Goal: Information Seeking & Learning: Learn about a topic

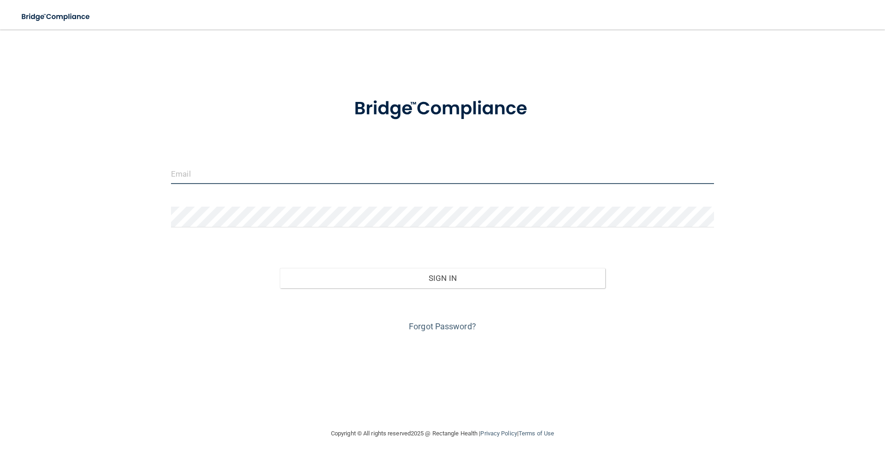
click at [292, 167] on input "email" at bounding box center [442, 173] width 543 height 21
type input "[EMAIL_ADDRESS][PERSON_NAME][DOMAIN_NAME]"
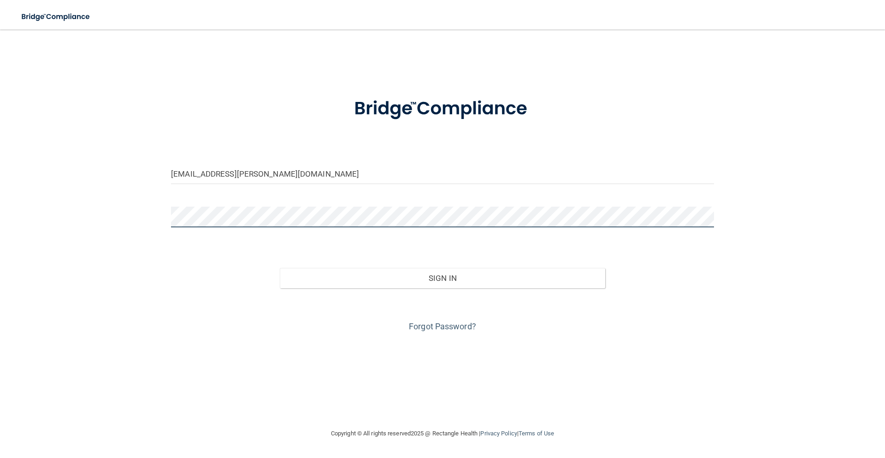
click at [280, 268] on button "Sign In" at bounding box center [443, 278] width 326 height 20
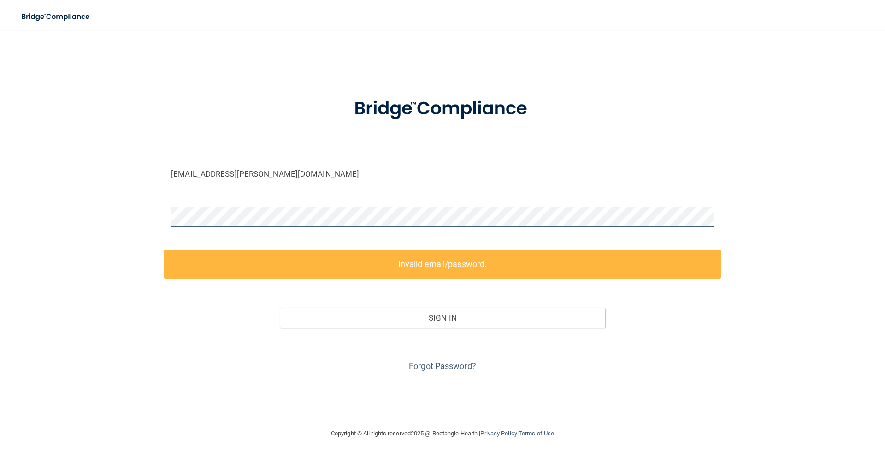
click at [0, 92] on main "[EMAIL_ADDRESS][PERSON_NAME][DOMAIN_NAME] Invalid email/password. You don't hav…" at bounding box center [442, 243] width 885 height 428
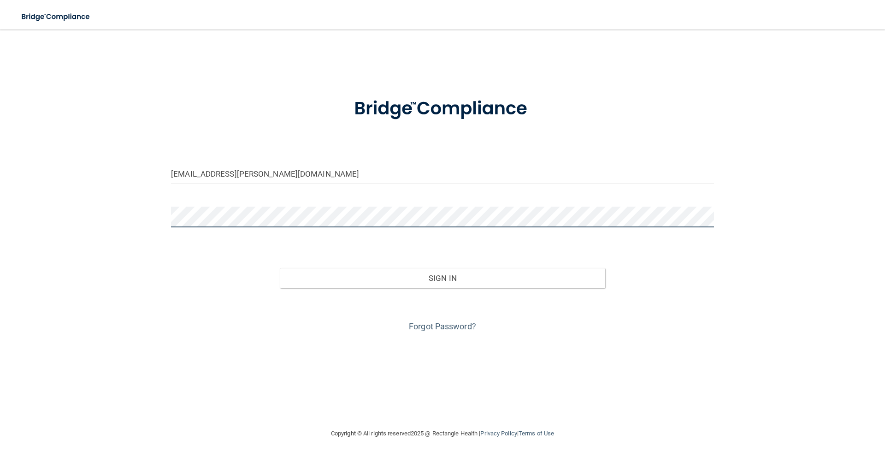
click at [280, 268] on button "Sign In" at bounding box center [443, 278] width 326 height 20
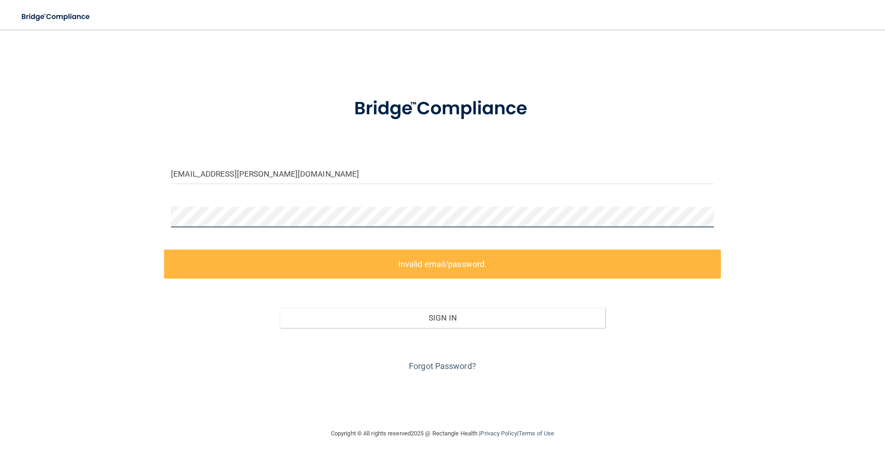
click at [0, 214] on main "[EMAIL_ADDRESS][PERSON_NAME][DOMAIN_NAME] Invalid email/password. You don't hav…" at bounding box center [442, 243] width 885 height 428
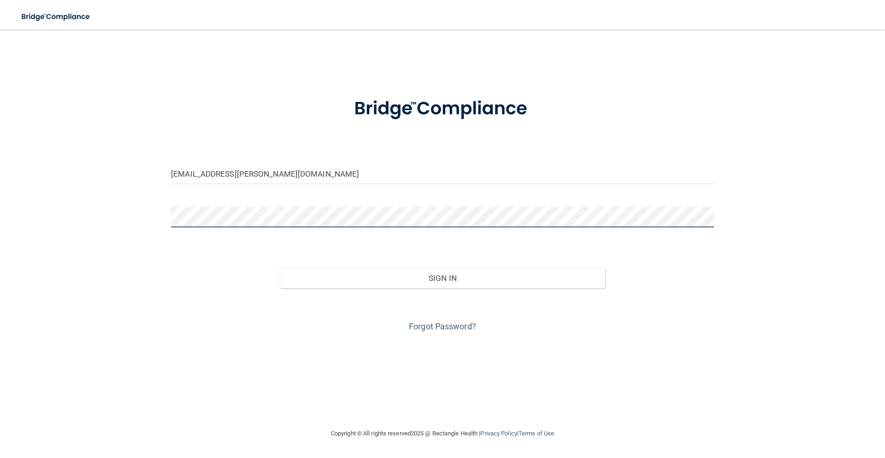
click at [280, 268] on button "Sign In" at bounding box center [443, 278] width 326 height 20
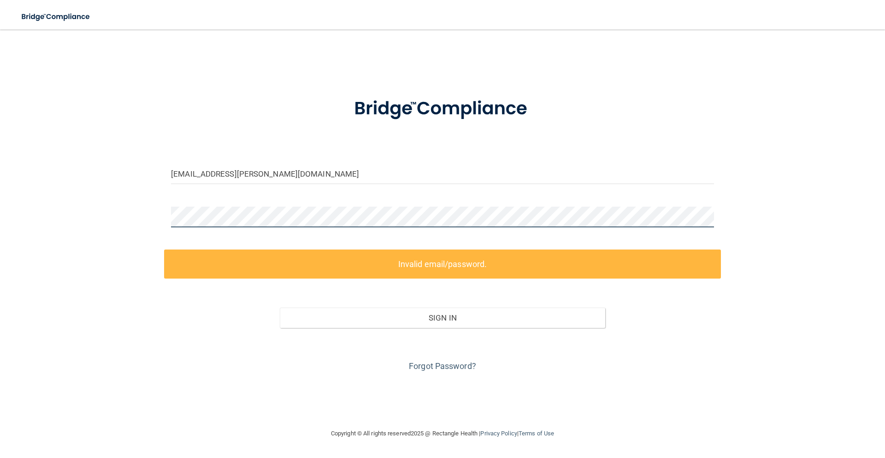
click at [0, 226] on main "[EMAIL_ADDRESS][PERSON_NAME][DOMAIN_NAME] Invalid email/password. You don't hav…" at bounding box center [442, 243] width 885 height 428
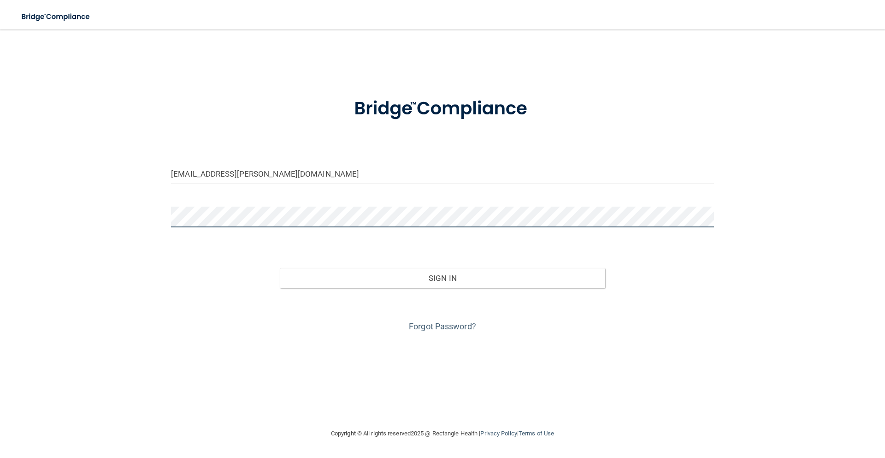
click at [280, 268] on button "Sign In" at bounding box center [443, 278] width 326 height 20
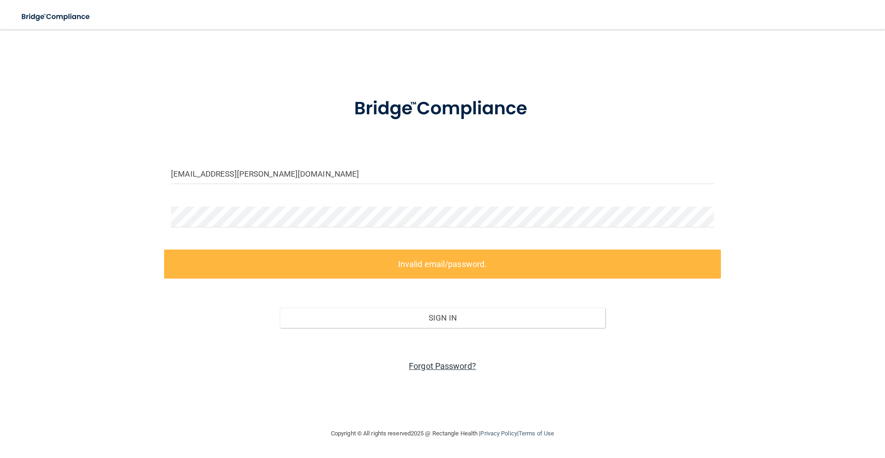
click at [433, 363] on link "Forgot Password?" at bounding box center [442, 366] width 67 height 10
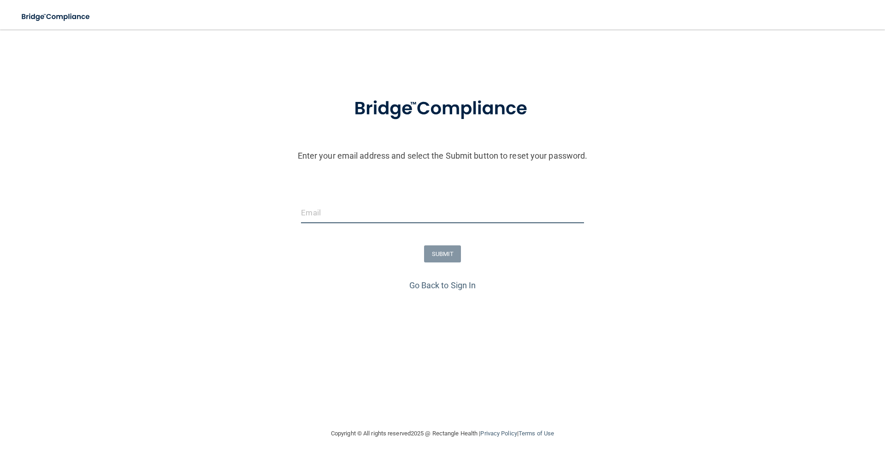
click at [353, 208] on input "email" at bounding box center [442, 212] width 282 height 21
click at [399, 218] on input "email" at bounding box center [442, 212] width 282 height 21
type input "[EMAIL_ADDRESS][PERSON_NAME][DOMAIN_NAME]"
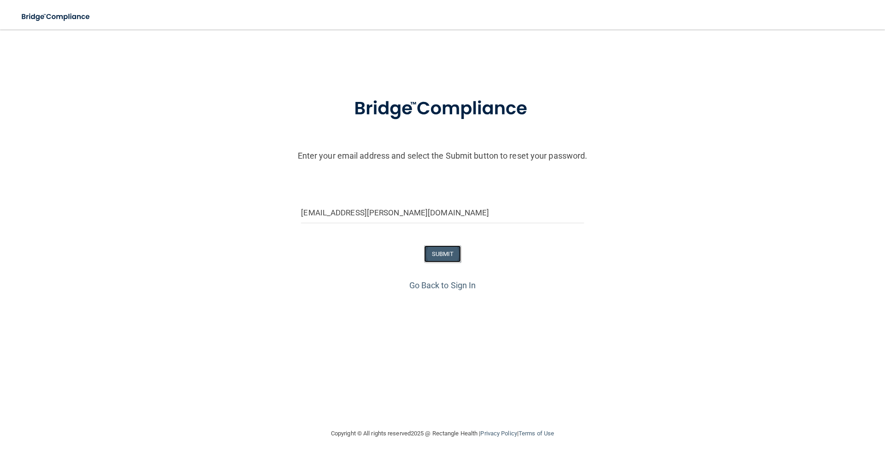
click at [437, 247] on button "SUBMIT" at bounding box center [442, 253] width 37 height 17
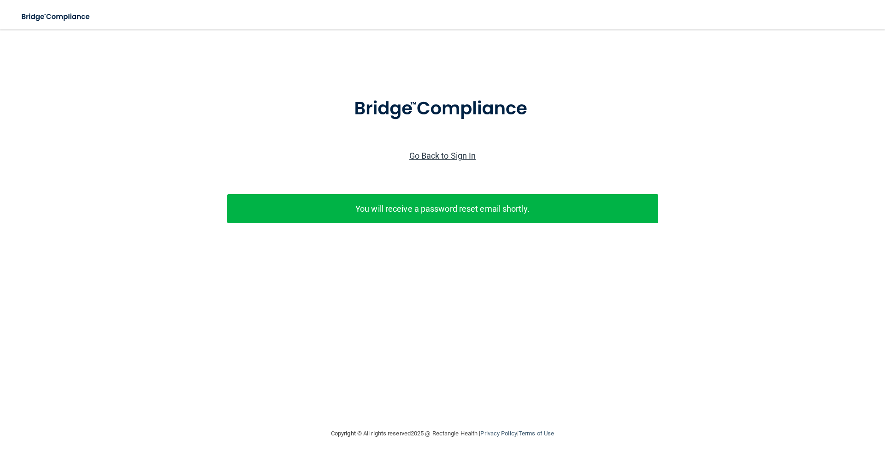
click at [468, 160] on div "Go Back to Sign In" at bounding box center [442, 155] width 889 height 15
click at [467, 159] on link "Go Back to Sign In" at bounding box center [442, 156] width 67 height 10
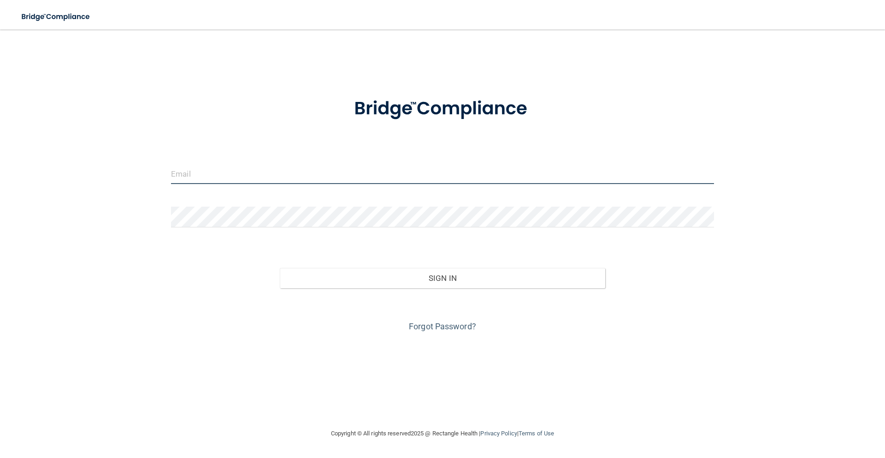
click at [417, 175] on input "email" at bounding box center [442, 173] width 543 height 21
type input "[EMAIL_ADDRESS][PERSON_NAME][DOMAIN_NAME]"
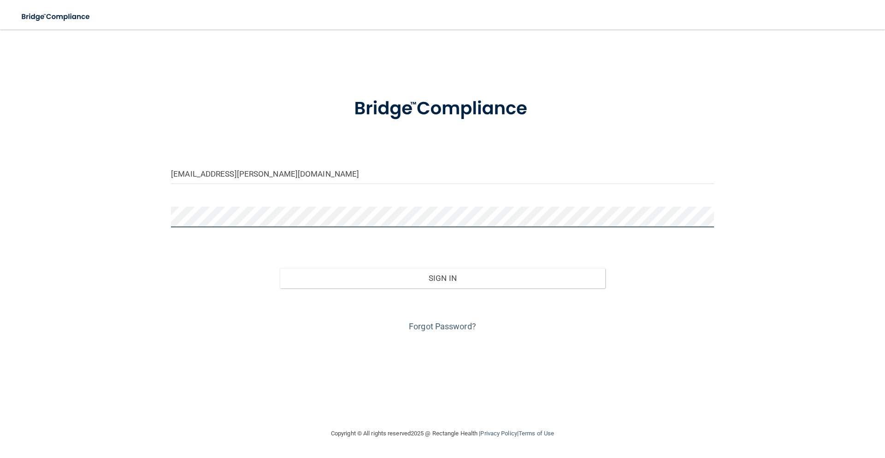
click at [280, 268] on button "Sign In" at bounding box center [443, 278] width 326 height 20
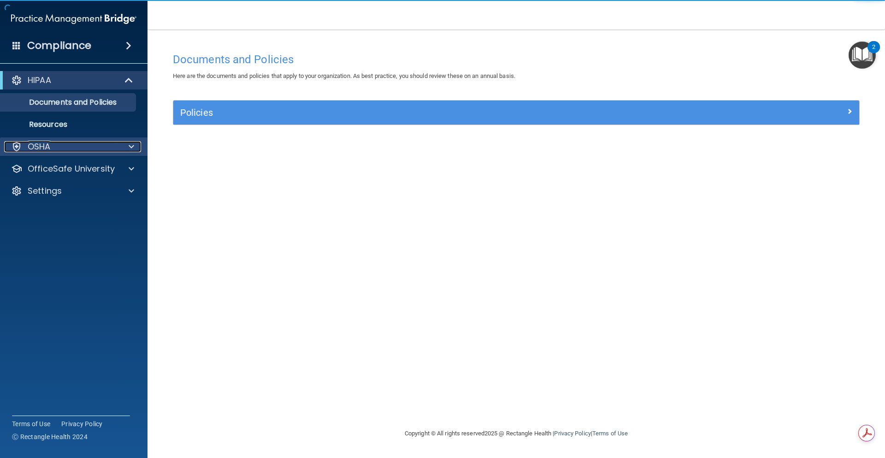
click at [132, 147] on span at bounding box center [132, 146] width 6 height 11
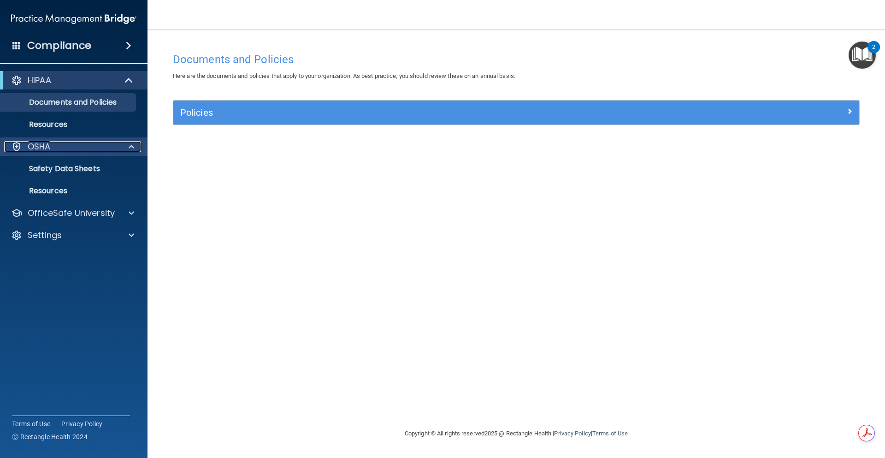
click at [133, 148] on span at bounding box center [132, 146] width 6 height 11
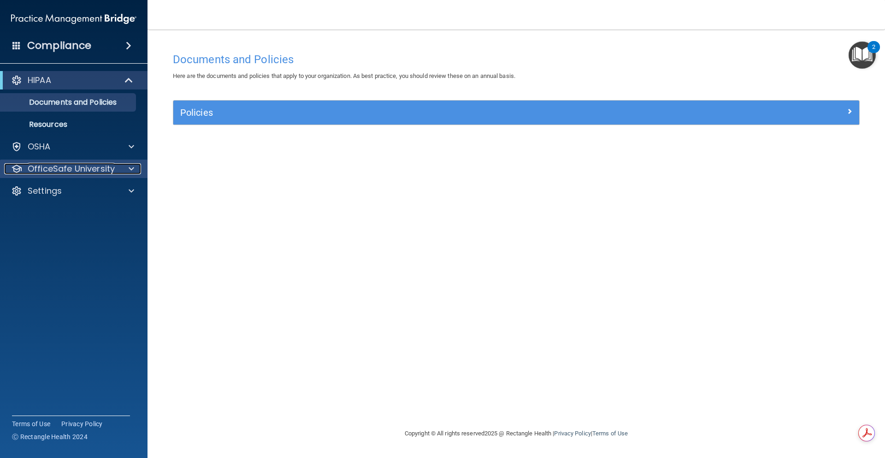
click at [129, 174] on span at bounding box center [132, 168] width 6 height 11
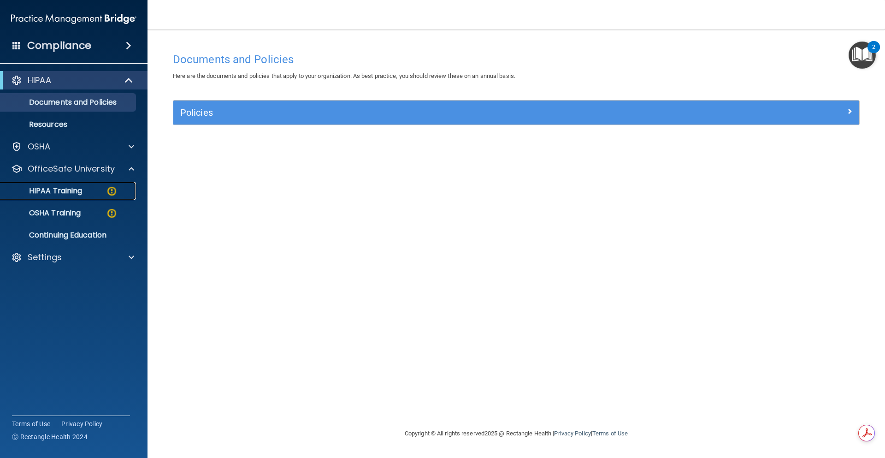
click at [87, 190] on div "HIPAA Training" at bounding box center [69, 190] width 126 height 9
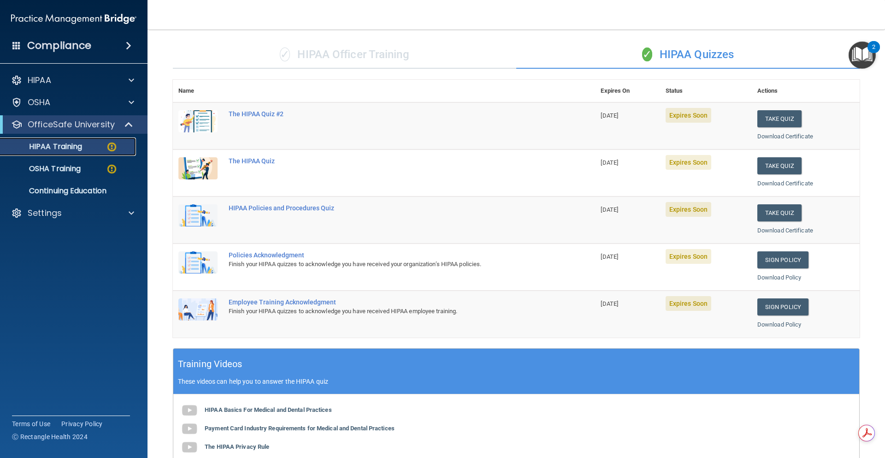
scroll to position [6, 0]
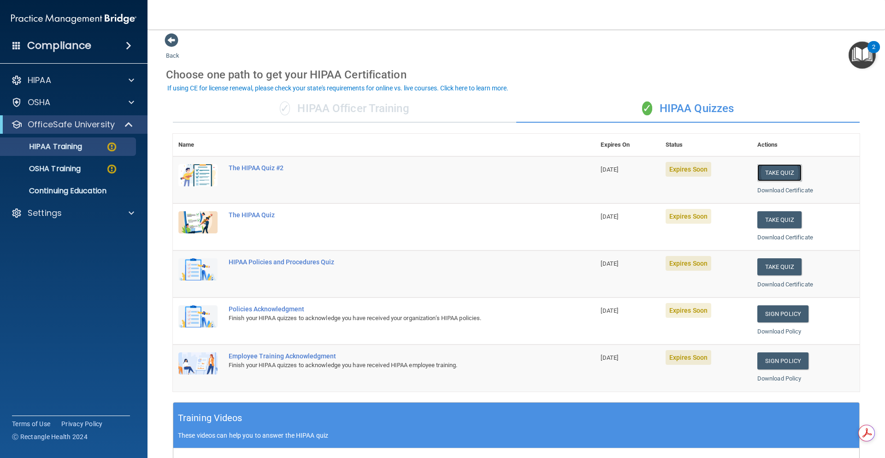
click at [770, 177] on button "Take Quiz" at bounding box center [779, 172] width 44 height 17
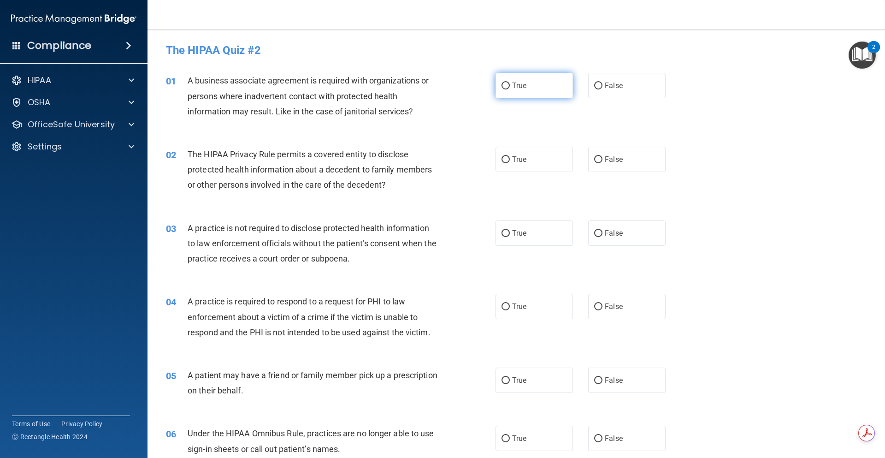
click at [512, 87] on span "True" at bounding box center [519, 85] width 14 height 9
click at [510, 87] on input "True" at bounding box center [505, 85] width 8 height 7
radio input "true"
click at [518, 162] on span "True" at bounding box center [519, 159] width 14 height 9
click at [510, 162] on input "True" at bounding box center [505, 159] width 8 height 7
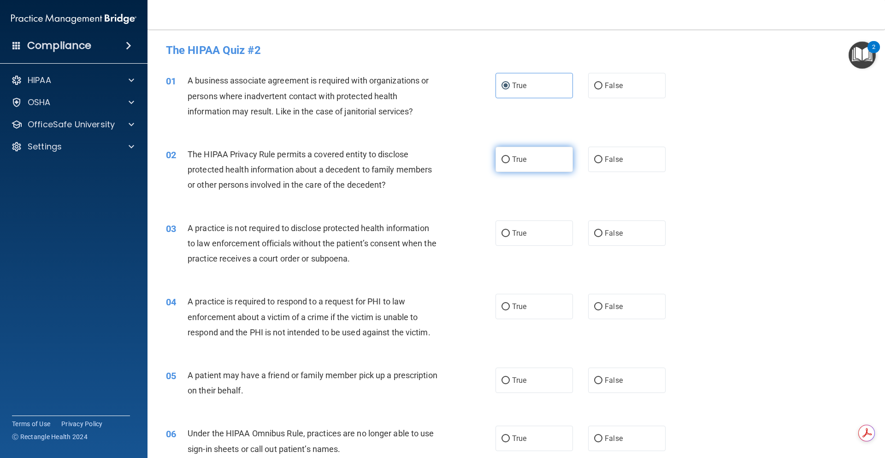
radio input "true"
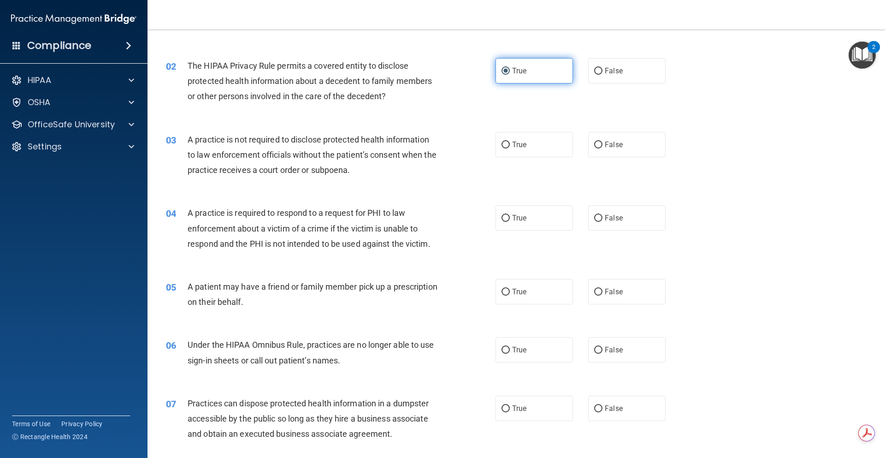
scroll to position [92, 0]
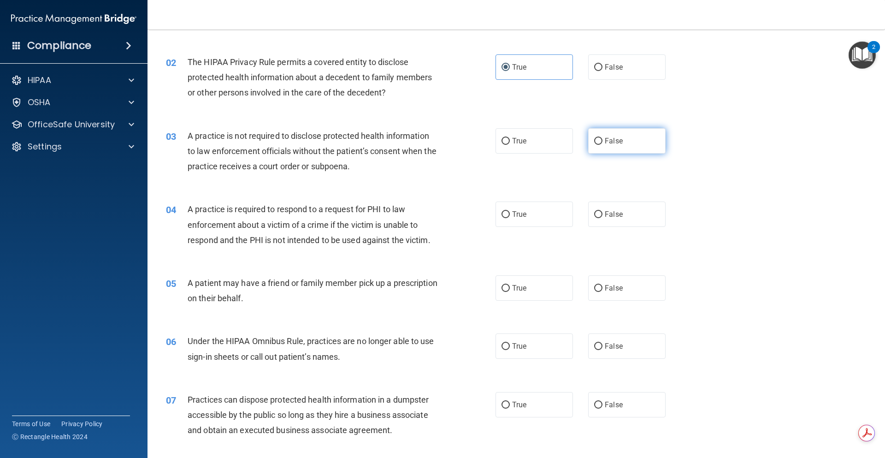
click at [605, 142] on span "False" at bounding box center [614, 140] width 18 height 9
click at [602, 142] on input "False" at bounding box center [598, 141] width 8 height 7
radio input "true"
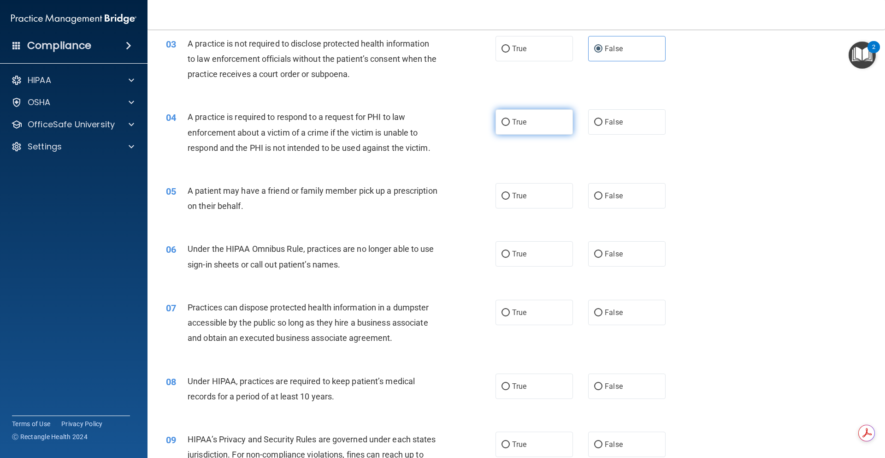
click at [523, 129] on label "True" at bounding box center [533, 121] width 77 height 25
click at [510, 126] on input "True" at bounding box center [505, 122] width 8 height 7
radio input "true"
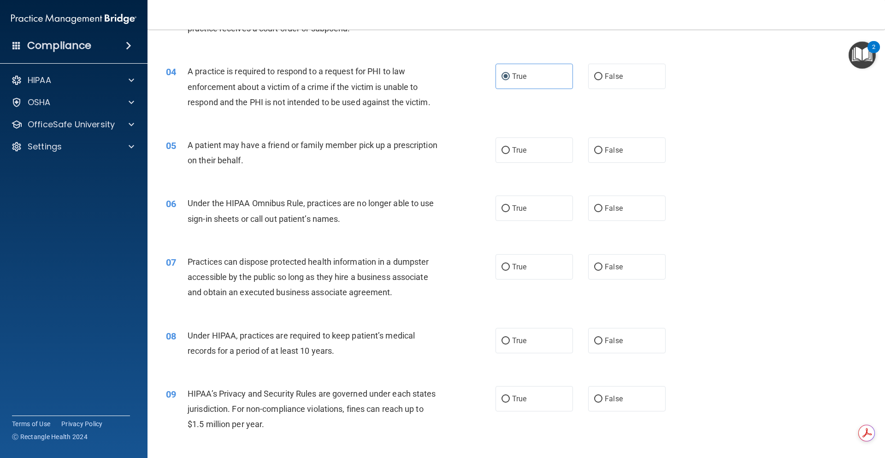
scroll to position [230, 0]
click at [550, 151] on label "True" at bounding box center [533, 149] width 77 height 25
click at [510, 151] on input "True" at bounding box center [505, 150] width 8 height 7
radio input "true"
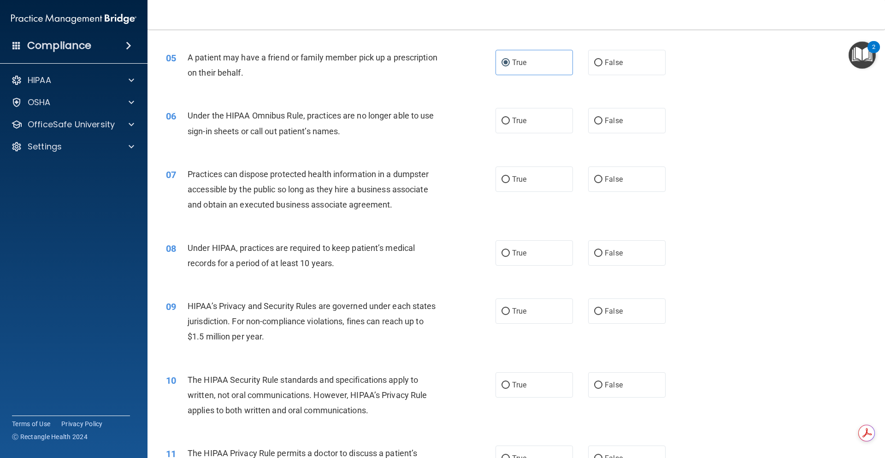
scroll to position [323, 0]
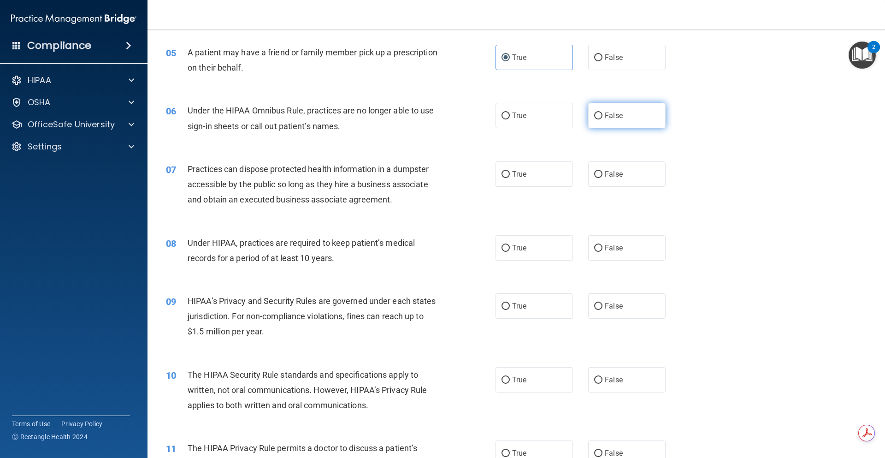
click at [594, 116] on input "False" at bounding box center [598, 115] width 8 height 7
radio input "true"
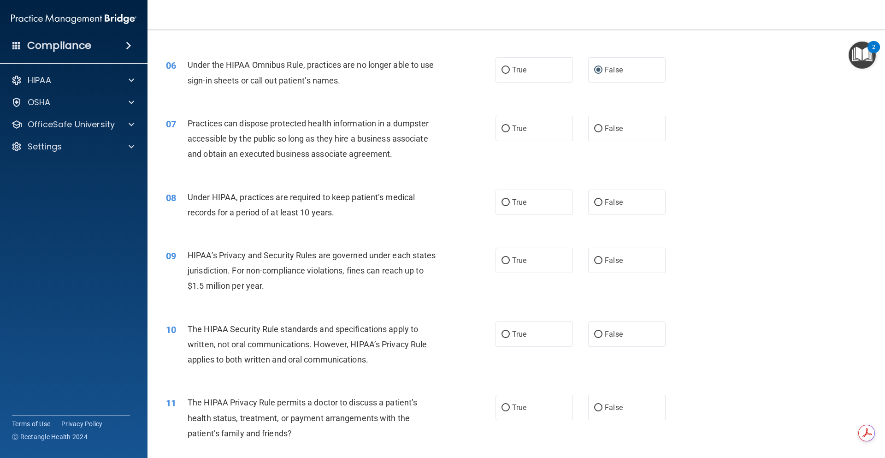
scroll to position [369, 0]
click at [594, 126] on input "False" at bounding box center [598, 128] width 8 height 7
radio input "true"
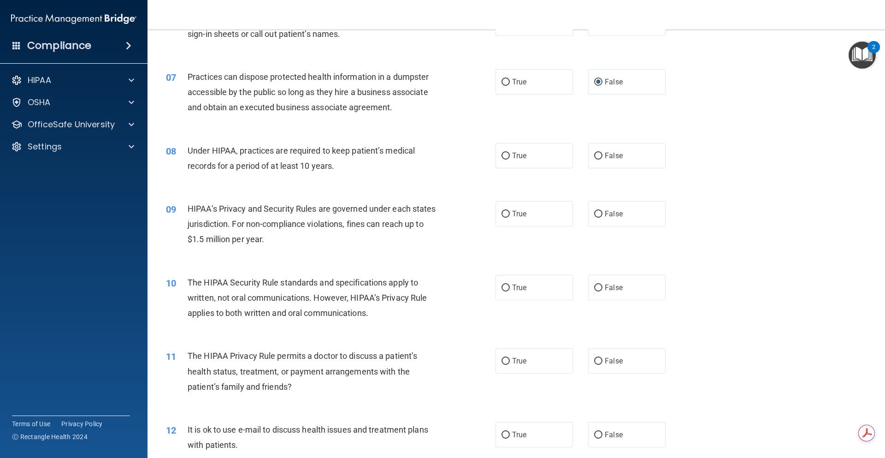
scroll to position [461, 0]
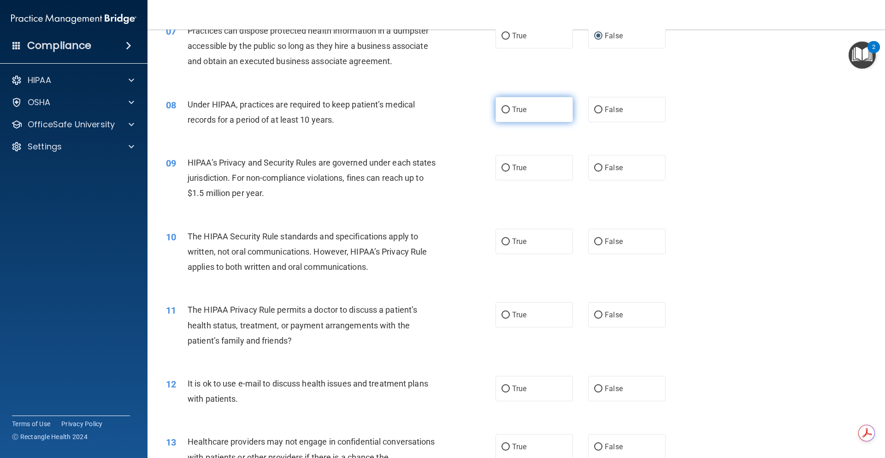
click at [535, 113] on label "True" at bounding box center [533, 109] width 77 height 25
click at [510, 113] on input "True" at bounding box center [505, 109] width 8 height 7
radio input "true"
click at [557, 163] on label "True" at bounding box center [533, 167] width 77 height 25
click at [510, 164] on input "True" at bounding box center [505, 167] width 8 height 7
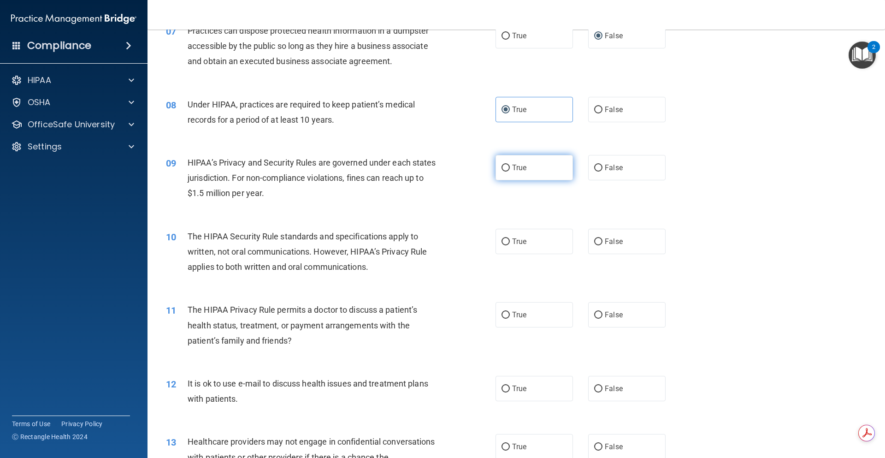
radio input "true"
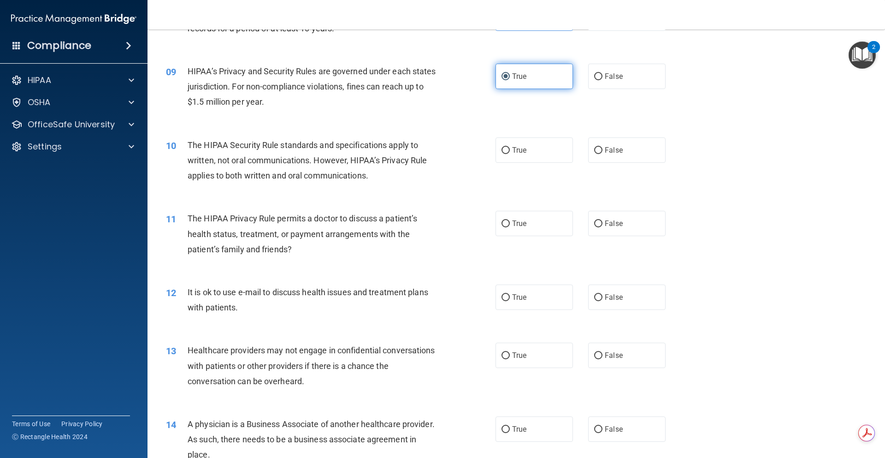
scroll to position [553, 0]
click at [617, 148] on span "False" at bounding box center [614, 149] width 18 height 9
click at [602, 148] on input "False" at bounding box center [598, 149] width 8 height 7
radio input "true"
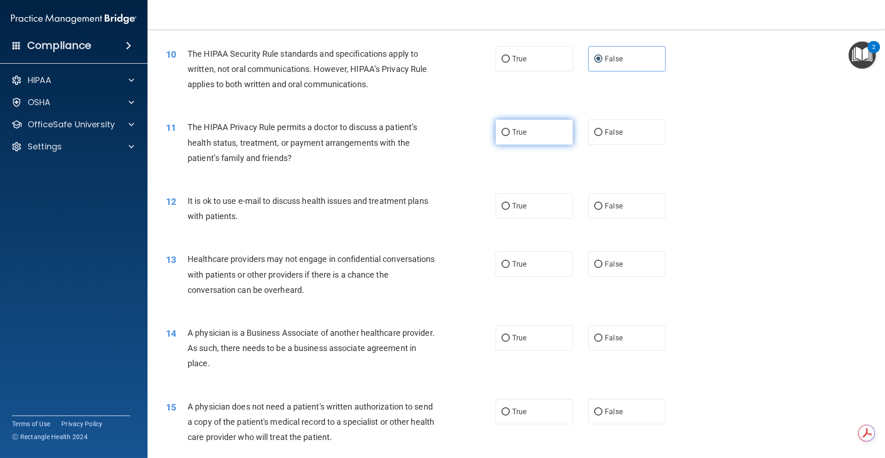
scroll to position [645, 0]
click at [530, 131] on label "True" at bounding box center [533, 129] width 77 height 25
click at [510, 131] on input "True" at bounding box center [505, 130] width 8 height 7
radio input "true"
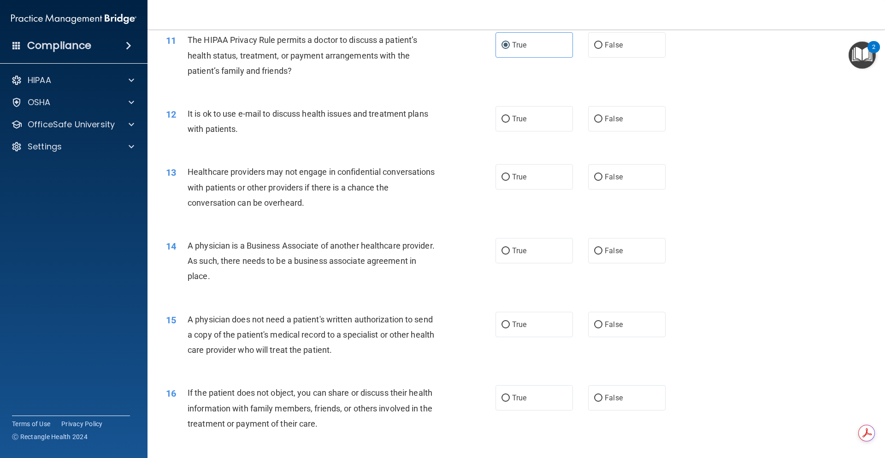
scroll to position [737, 0]
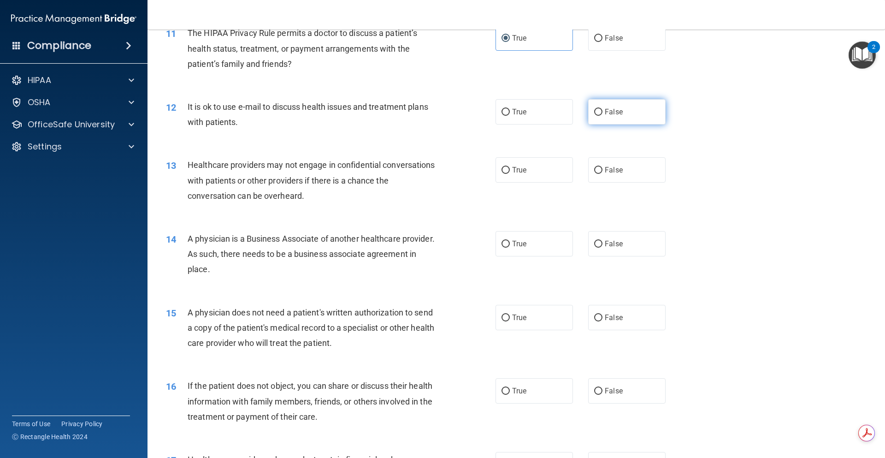
click at [613, 119] on label "False" at bounding box center [626, 111] width 77 height 25
click at [602, 116] on input "False" at bounding box center [598, 112] width 8 height 7
radio input "true"
click at [546, 174] on label "True" at bounding box center [533, 169] width 77 height 25
click at [510, 174] on input "True" at bounding box center [505, 170] width 8 height 7
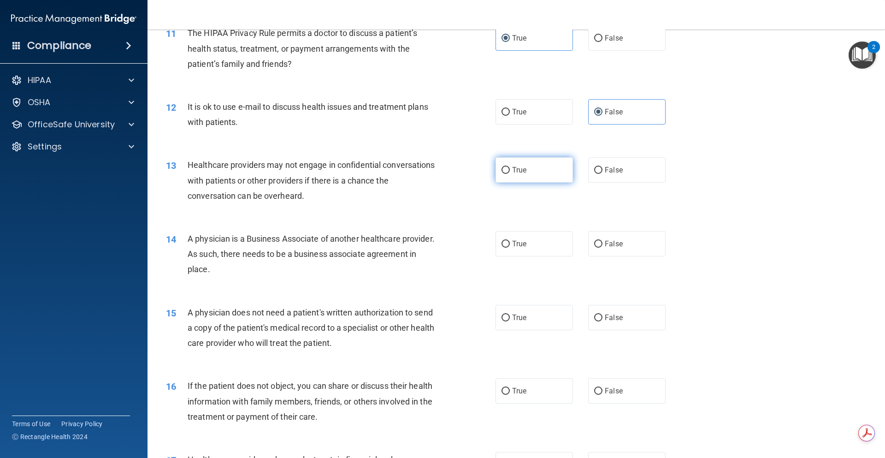
radio input "true"
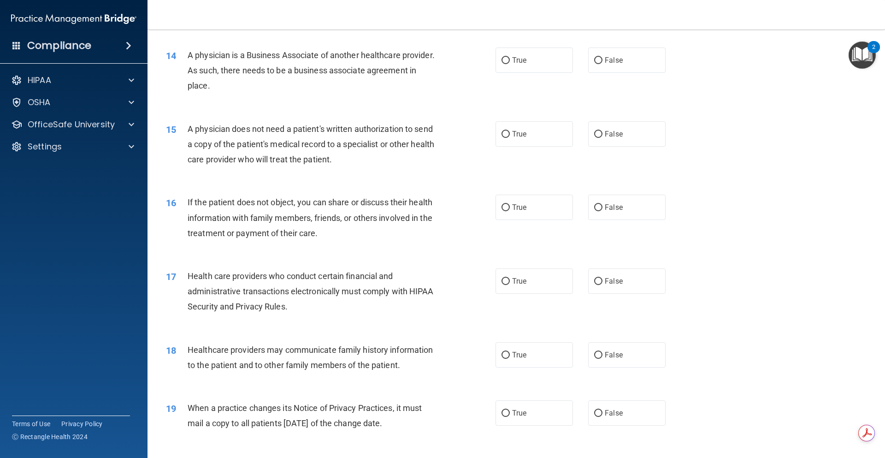
scroll to position [922, 0]
click at [612, 60] on span "False" at bounding box center [614, 59] width 18 height 9
click at [602, 60] on input "False" at bounding box center [598, 59] width 8 height 7
radio input "true"
click at [618, 138] on label "False" at bounding box center [626, 132] width 77 height 25
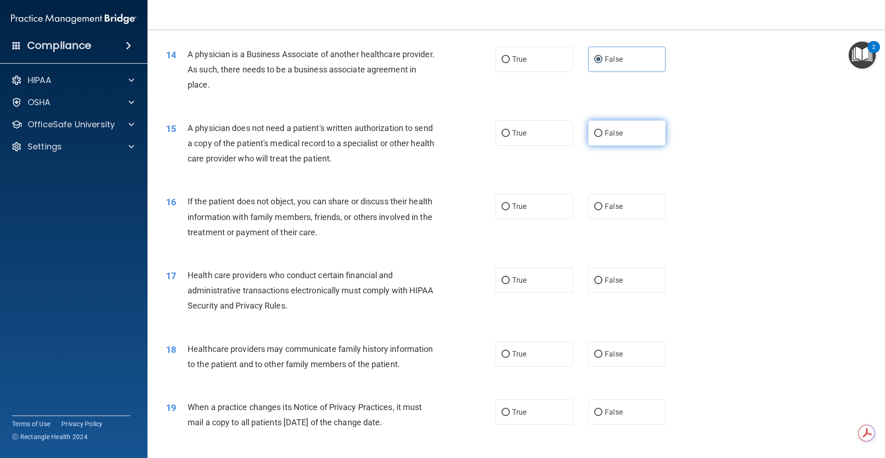
click at [602, 137] on input "False" at bounding box center [598, 133] width 8 height 7
radio input "true"
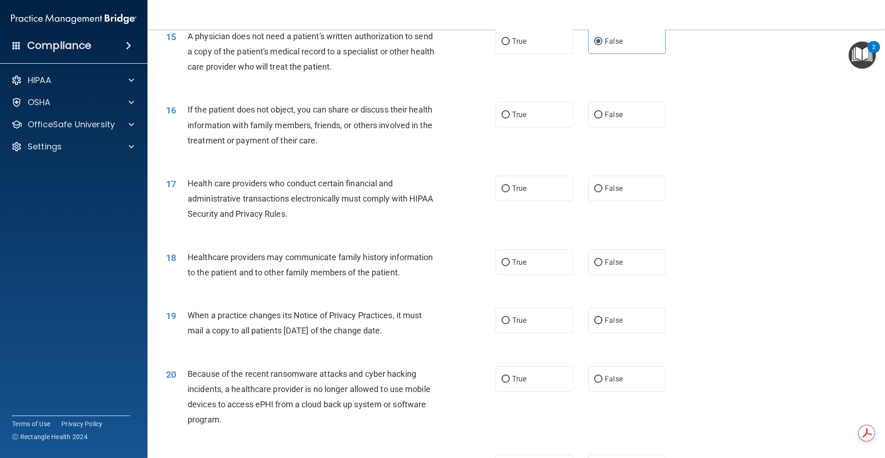
scroll to position [1014, 0]
click at [605, 111] on span "False" at bounding box center [614, 114] width 18 height 9
click at [601, 111] on input "False" at bounding box center [598, 114] width 8 height 7
radio input "true"
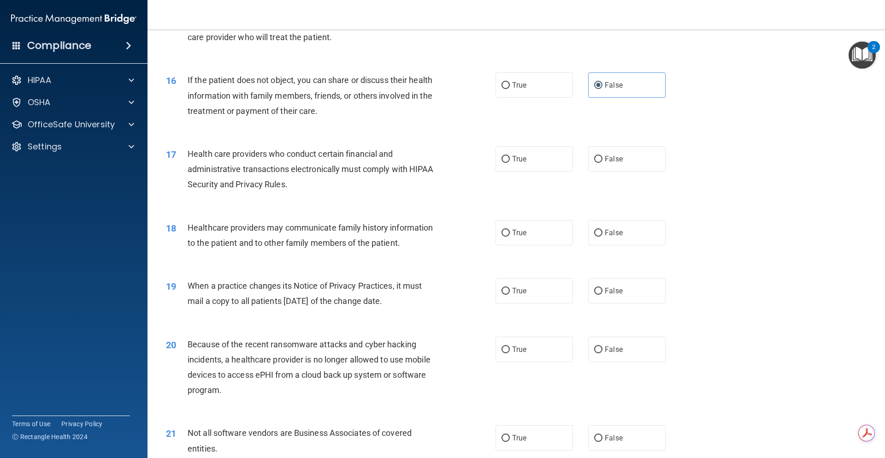
scroll to position [1106, 0]
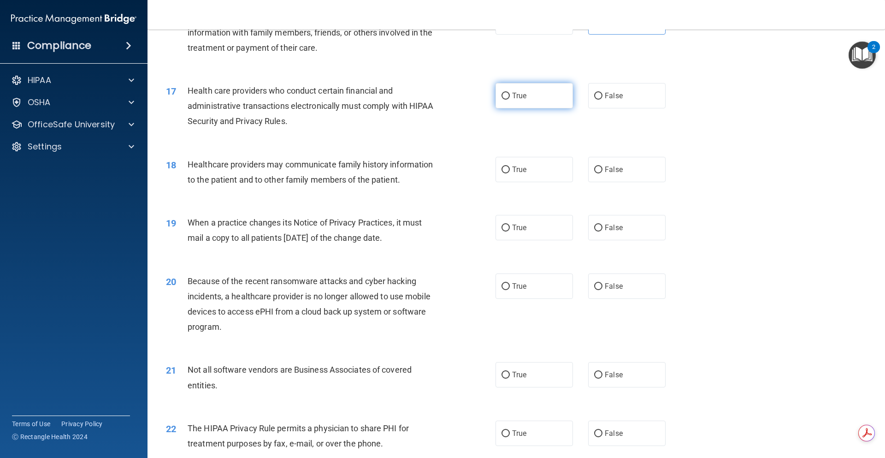
click at [530, 106] on label "True" at bounding box center [533, 95] width 77 height 25
click at [510, 100] on input "True" at bounding box center [505, 96] width 8 height 7
radio input "true"
click at [617, 167] on span "False" at bounding box center [614, 169] width 18 height 9
click at [602, 167] on input "False" at bounding box center [598, 169] width 8 height 7
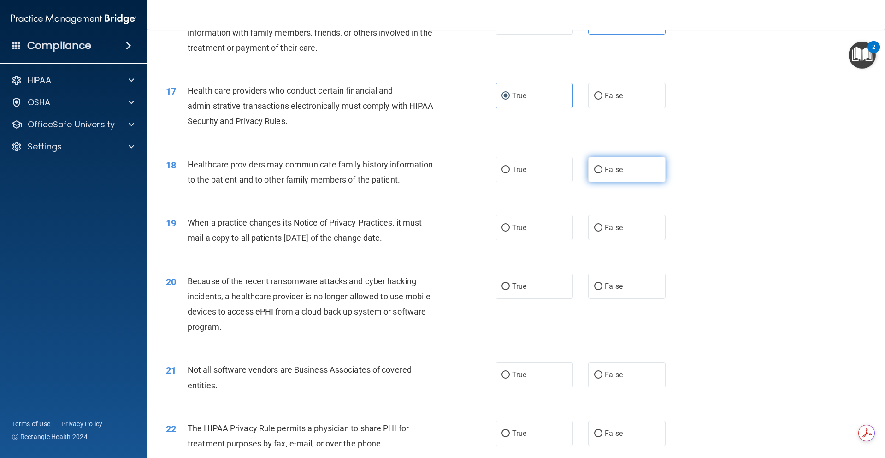
radio input "true"
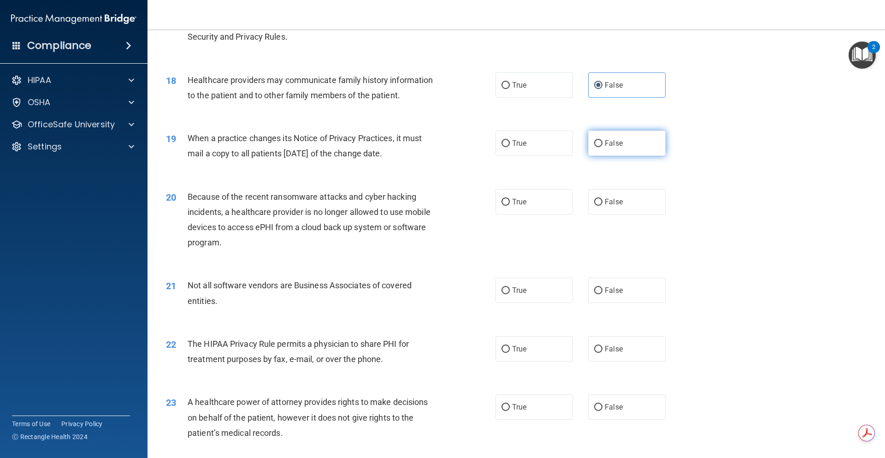
scroll to position [1198, 0]
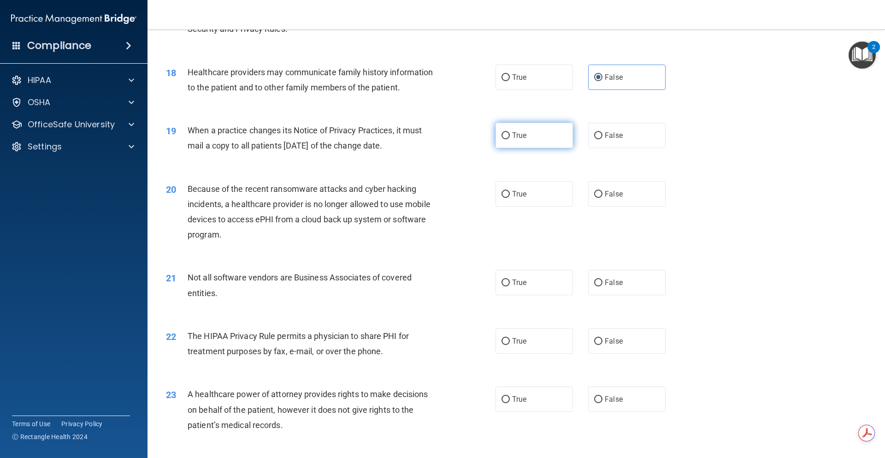
click at [536, 143] on label "True" at bounding box center [533, 135] width 77 height 25
click at [510, 139] on input "True" at bounding box center [505, 135] width 8 height 7
radio input "true"
click at [523, 198] on label "True" at bounding box center [533, 193] width 77 height 25
click at [510, 198] on input "True" at bounding box center [505, 194] width 8 height 7
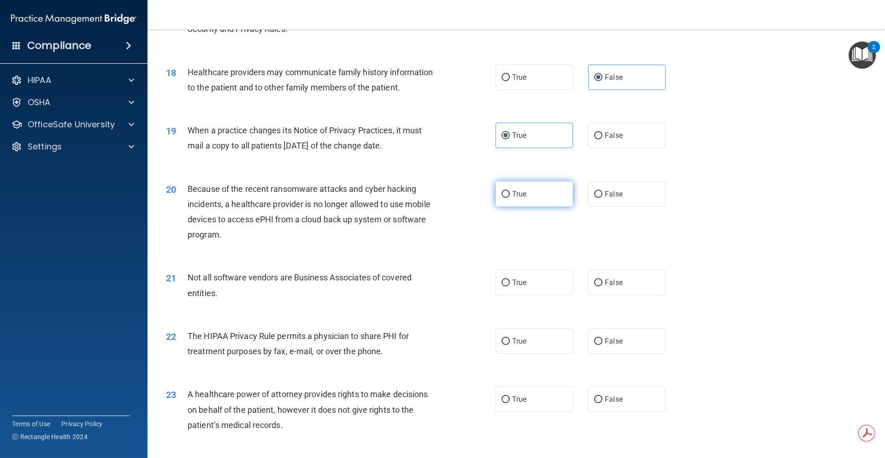
radio input "true"
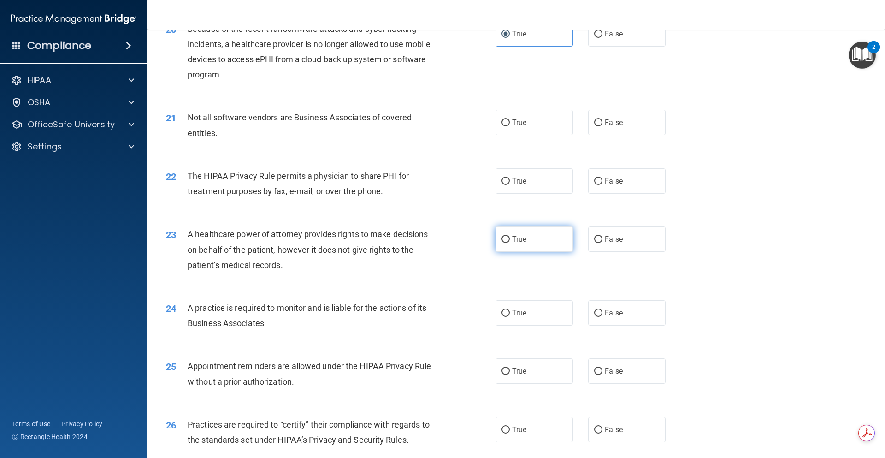
scroll to position [1382, 0]
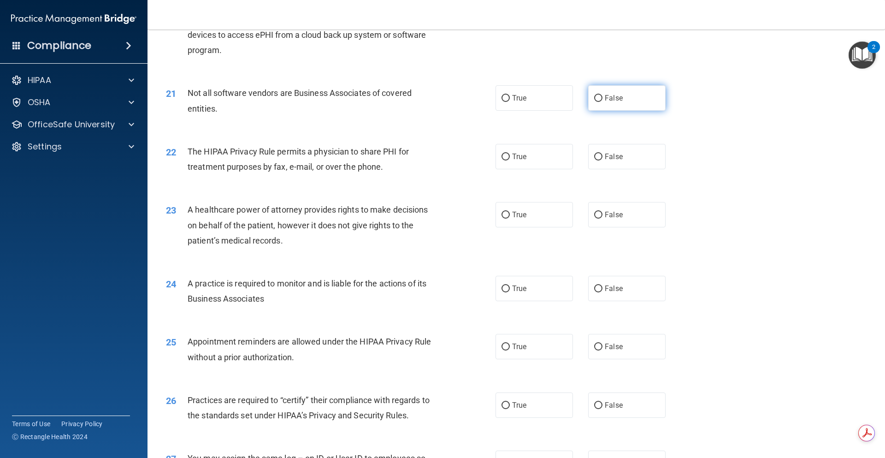
click at [616, 103] on label "False" at bounding box center [626, 97] width 77 height 25
click at [602, 102] on input "False" at bounding box center [598, 98] width 8 height 7
radio input "true"
click at [531, 158] on label "True" at bounding box center [533, 156] width 77 height 25
click at [510, 158] on input "True" at bounding box center [505, 156] width 8 height 7
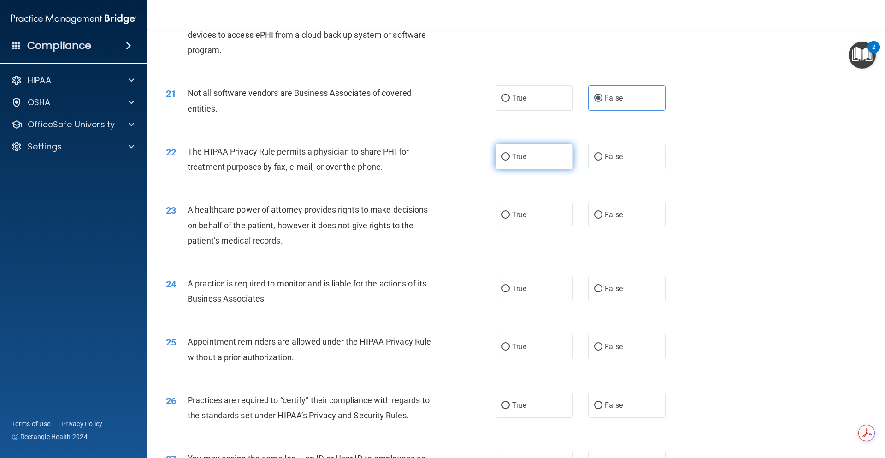
radio input "true"
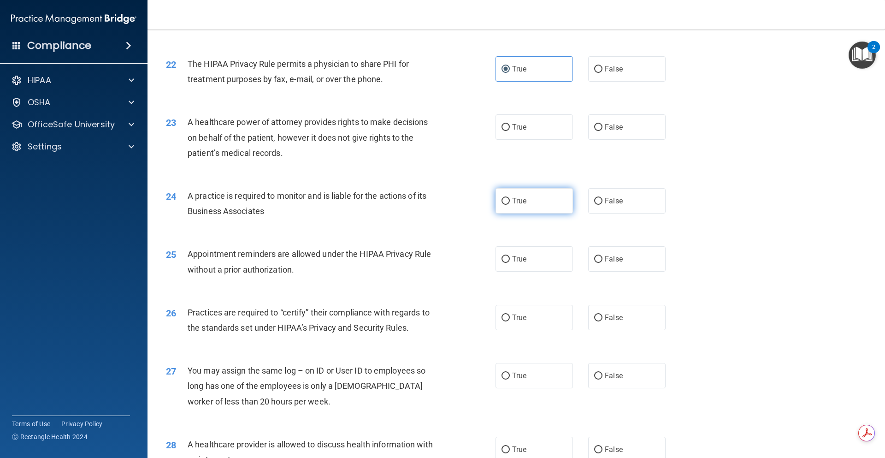
scroll to position [1474, 0]
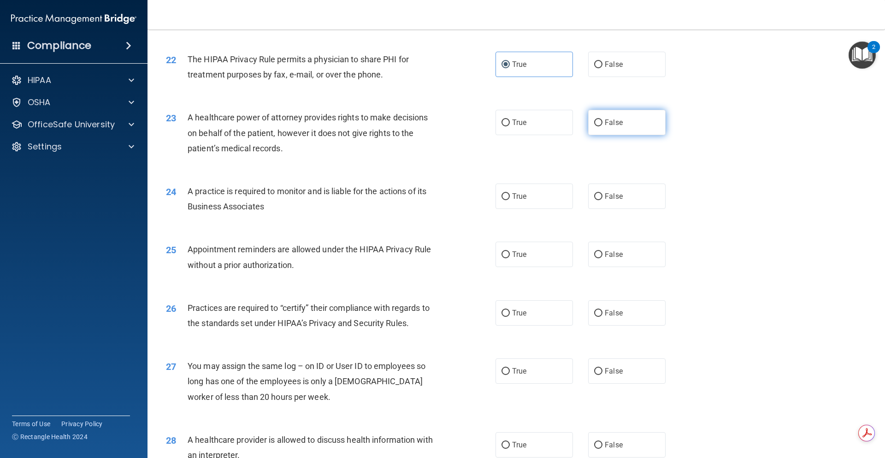
click at [595, 115] on label "False" at bounding box center [626, 122] width 77 height 25
click at [595, 119] on input "False" at bounding box center [598, 122] width 8 height 7
radio input "true"
click at [516, 201] on label "True" at bounding box center [533, 195] width 77 height 25
click at [510, 200] on input "True" at bounding box center [505, 196] width 8 height 7
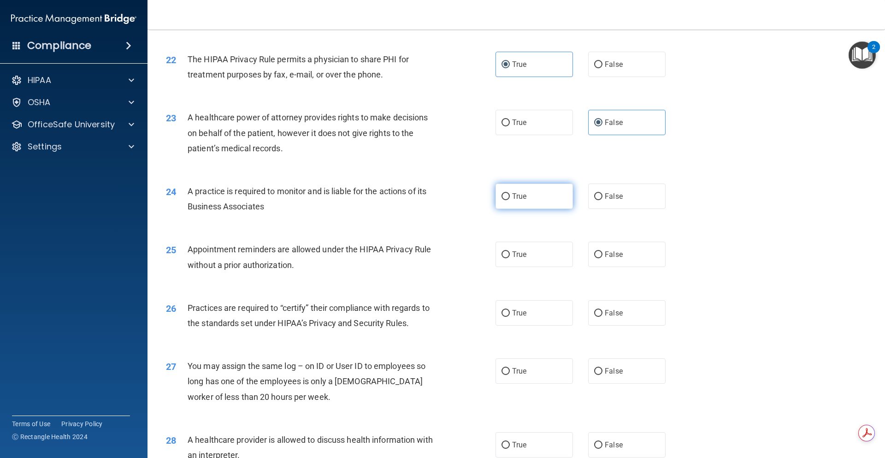
radio input "true"
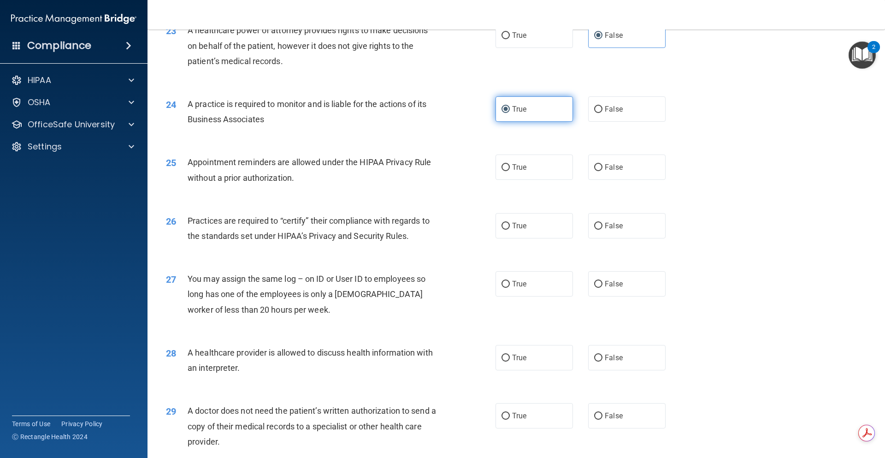
scroll to position [1567, 0]
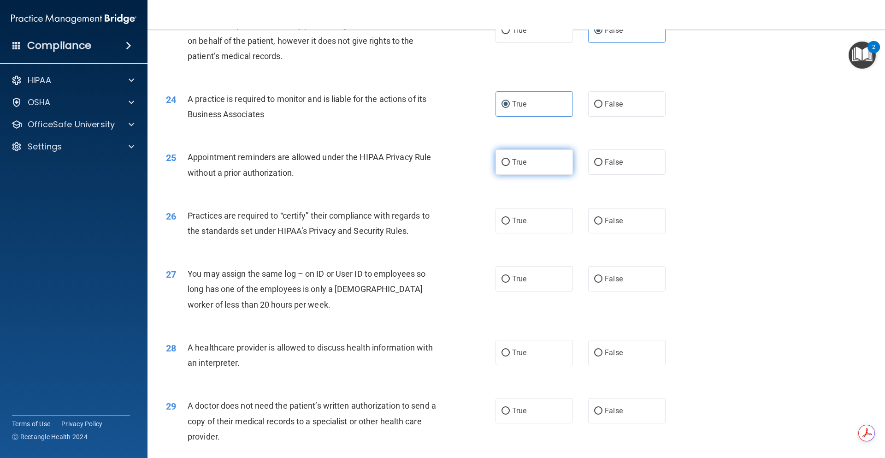
click at [539, 170] on label "True" at bounding box center [533, 161] width 77 height 25
click at [510, 166] on input "True" at bounding box center [505, 162] width 8 height 7
radio input "true"
click at [541, 226] on label "True" at bounding box center [533, 220] width 77 height 25
click at [510, 224] on input "True" at bounding box center [505, 220] width 8 height 7
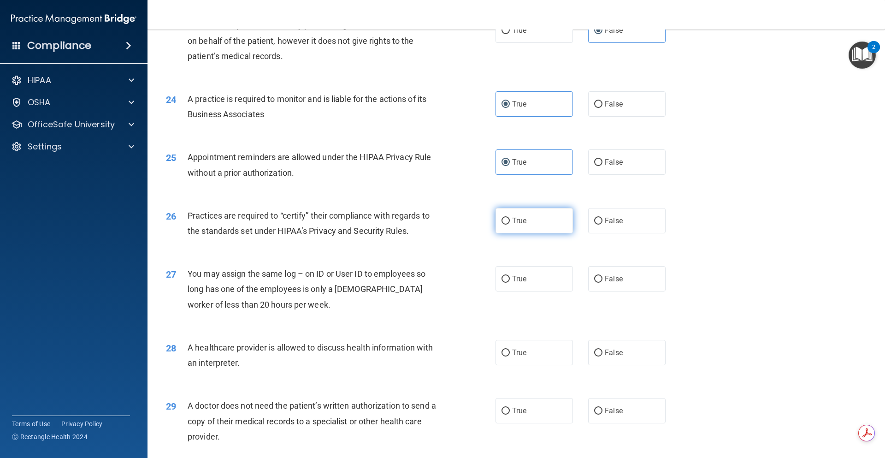
radio input "true"
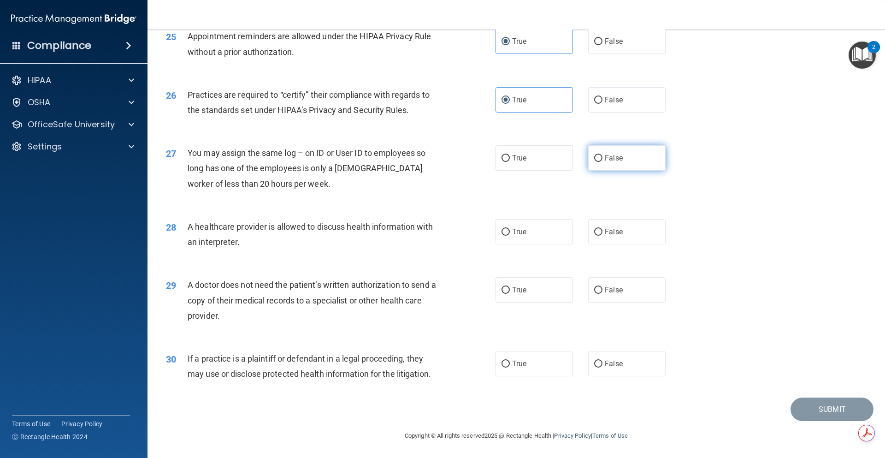
click at [613, 165] on label "False" at bounding box center [626, 157] width 77 height 25
click at [602, 162] on input "False" at bounding box center [598, 158] width 8 height 7
radio input "true"
click at [515, 228] on span "True" at bounding box center [519, 231] width 14 height 9
click at [510, 229] on input "True" at bounding box center [505, 232] width 8 height 7
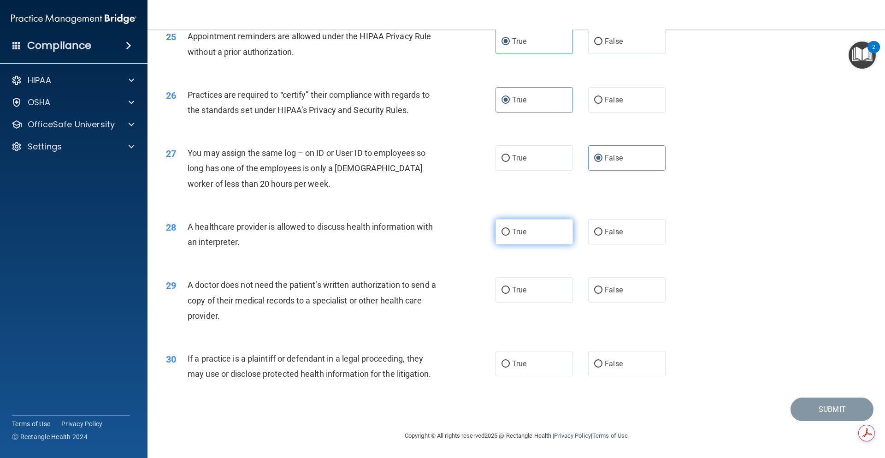
radio input "true"
click at [611, 302] on label "False" at bounding box center [626, 289] width 77 height 25
click at [602, 294] on input "False" at bounding box center [598, 290] width 8 height 7
radio input "true"
click at [539, 370] on label "True" at bounding box center [533, 363] width 77 height 25
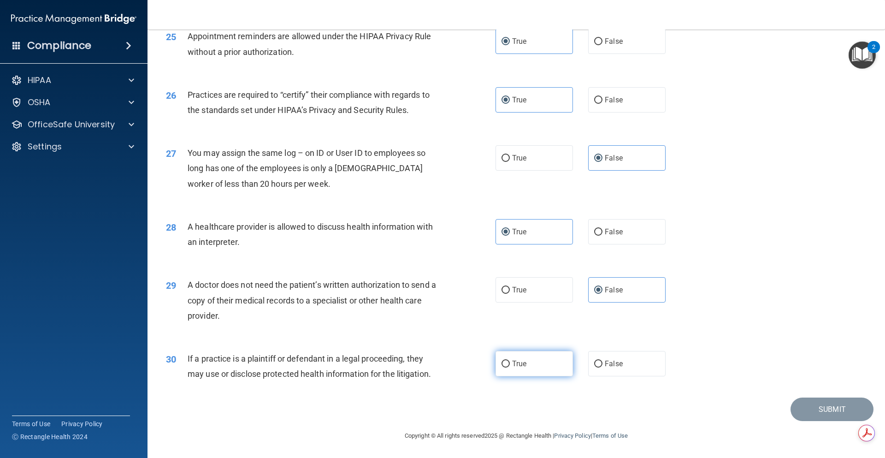
click at [510, 367] on input "True" at bounding box center [505, 363] width 8 height 7
radio input "true"
click at [817, 405] on button "Submit" at bounding box center [831, 408] width 83 height 23
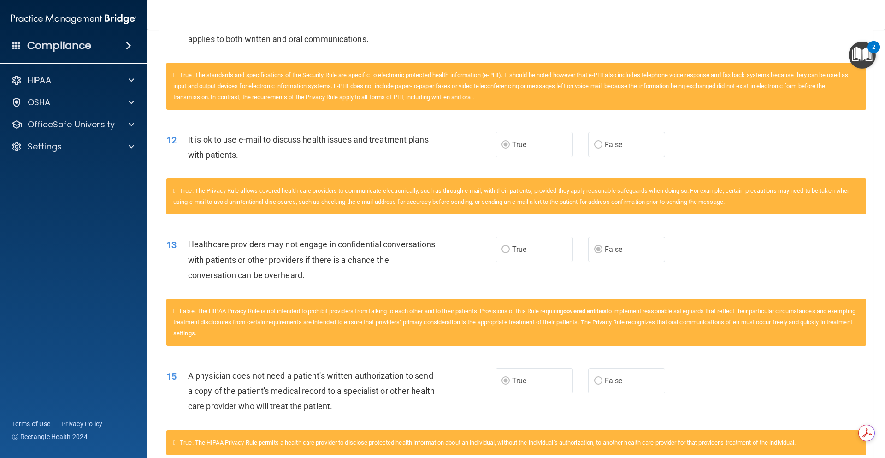
scroll to position [401, 0]
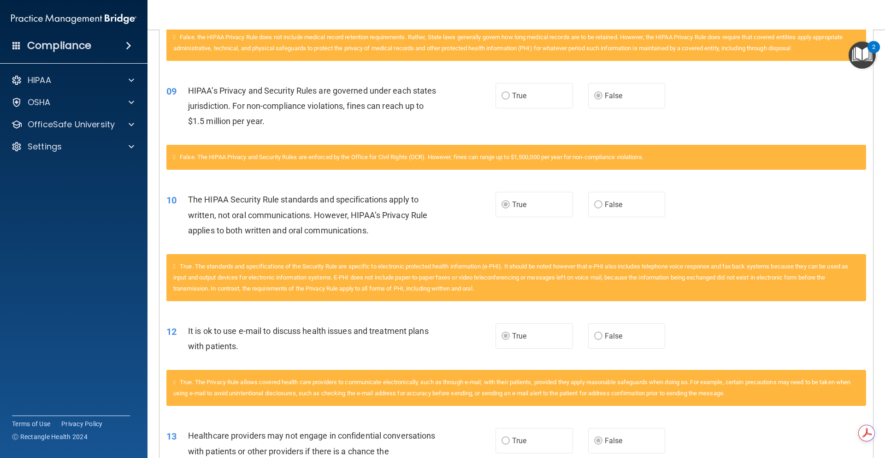
click at [328, 160] on span "False. The HIPAA Privacy and Security Rules are enforced by the Office for Civi…" at bounding box center [412, 156] width 464 height 7
click at [516, 94] on span "True" at bounding box center [519, 95] width 14 height 9
click at [507, 97] on label "True" at bounding box center [533, 95] width 77 height 25
click at [618, 88] on label "False" at bounding box center [626, 95] width 77 height 25
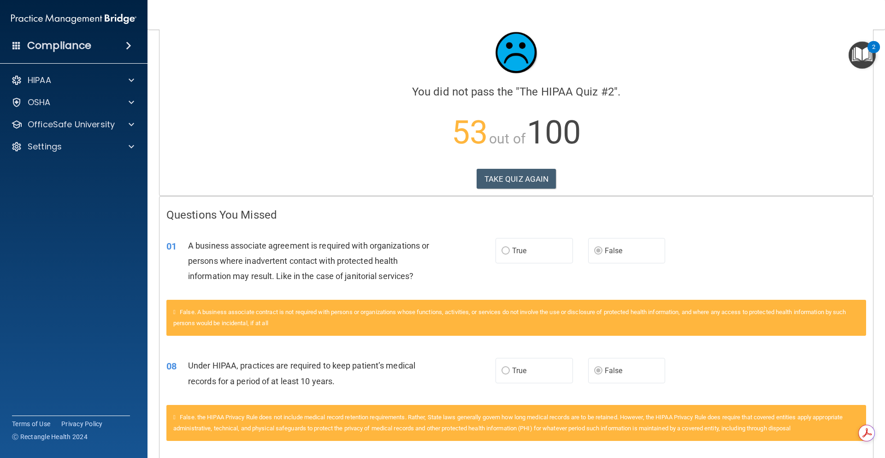
scroll to position [0, 0]
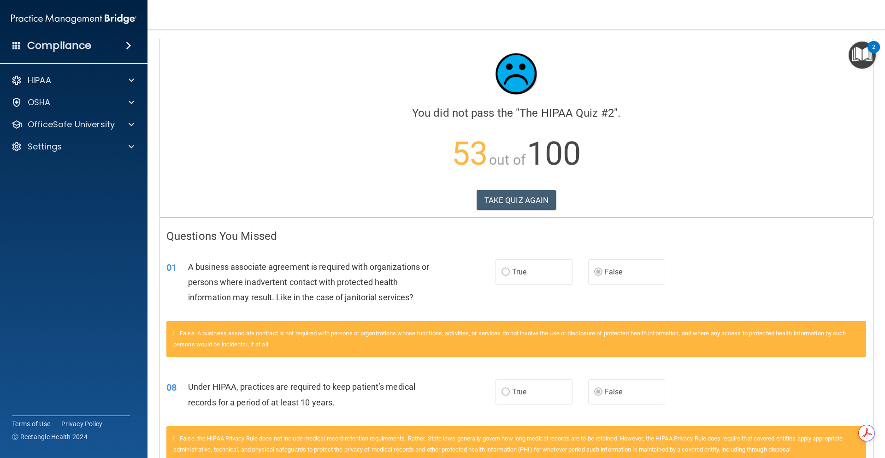
click at [527, 277] on label "True" at bounding box center [533, 271] width 77 height 25
click at [129, 122] on span at bounding box center [132, 124] width 6 height 11
click at [86, 148] on div "HIPAA Training" at bounding box center [69, 146] width 126 height 9
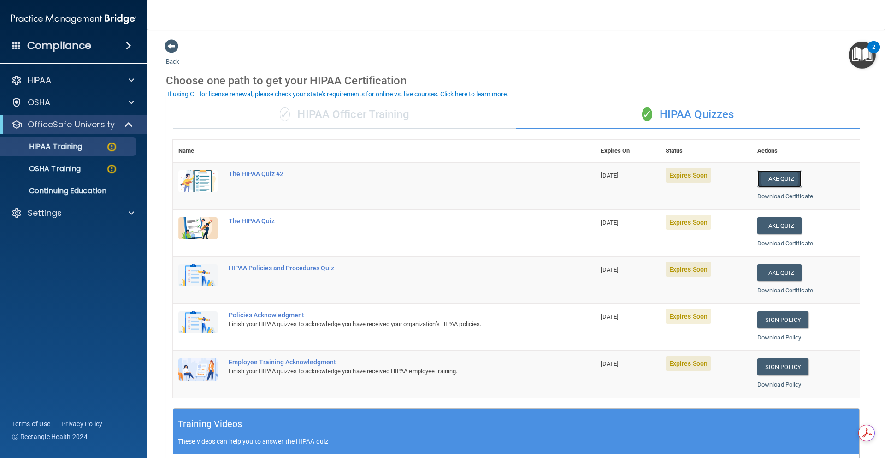
click at [767, 180] on button "Take Quiz" at bounding box center [779, 178] width 44 height 17
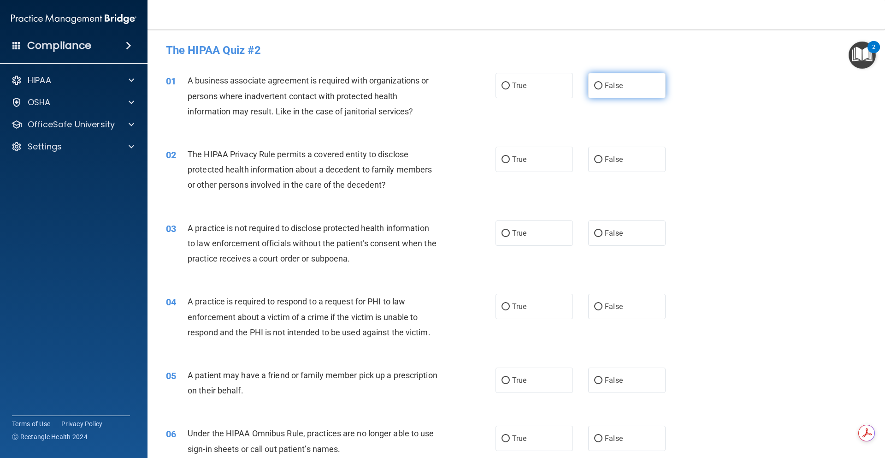
click at [627, 86] on label "False" at bounding box center [626, 85] width 77 height 25
click at [602, 86] on input "False" at bounding box center [598, 85] width 8 height 7
radio input "true"
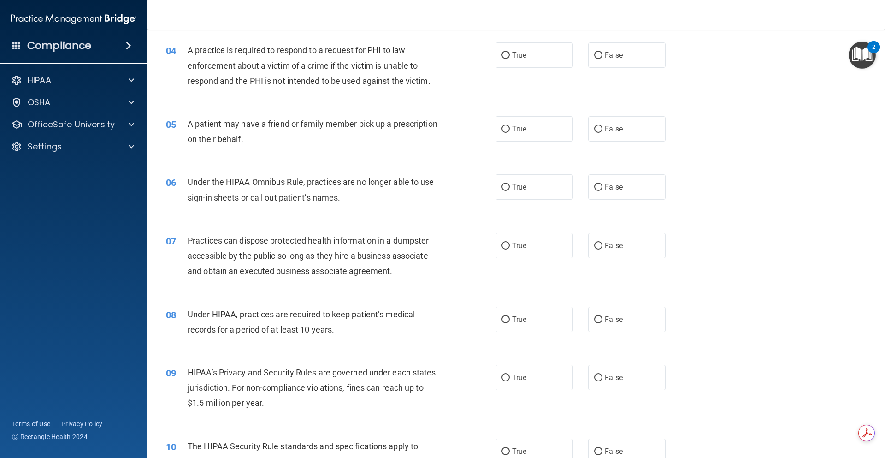
scroll to position [276, 0]
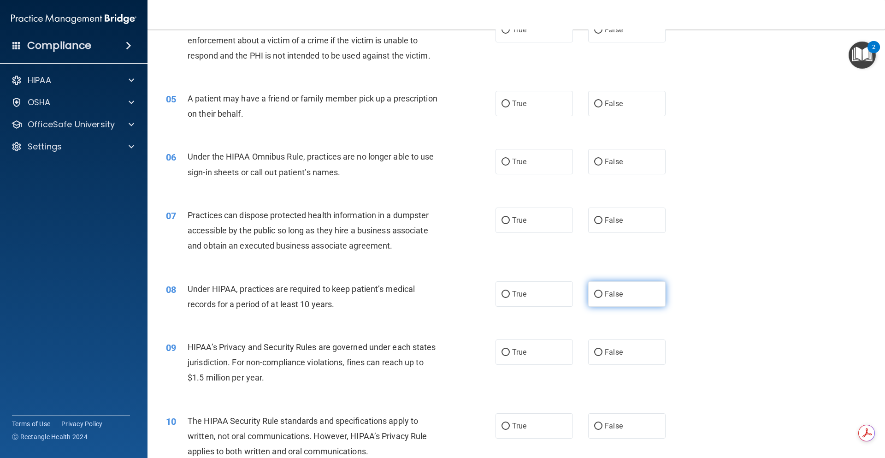
click at [634, 301] on label "False" at bounding box center [626, 293] width 77 height 25
click at [602, 298] on input "False" at bounding box center [598, 294] width 8 height 7
radio input "true"
click at [627, 344] on label "False" at bounding box center [626, 351] width 77 height 25
click at [602, 349] on input "False" at bounding box center [598, 352] width 8 height 7
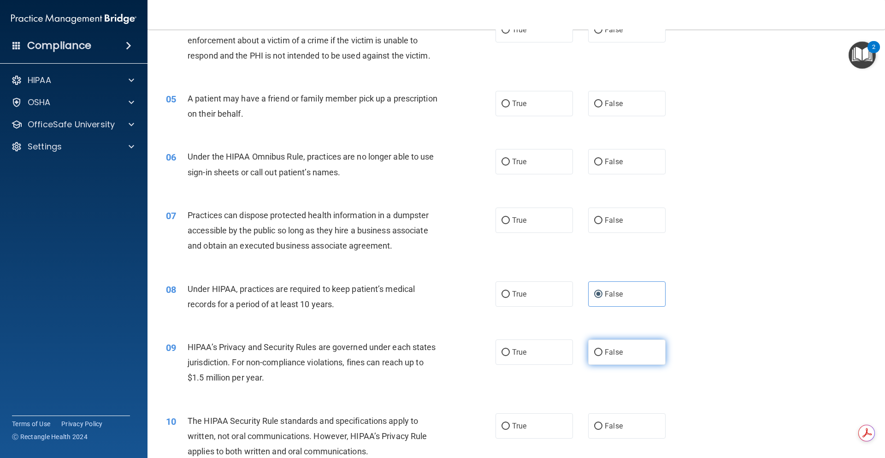
radio input "true"
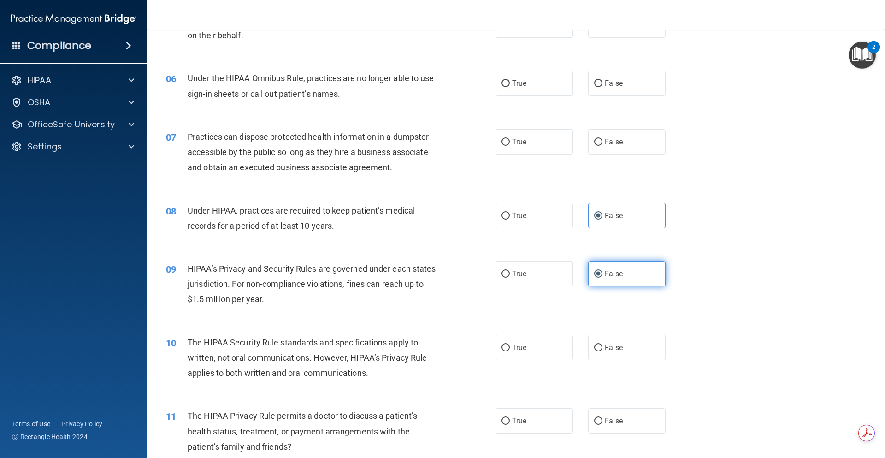
scroll to position [369, 0]
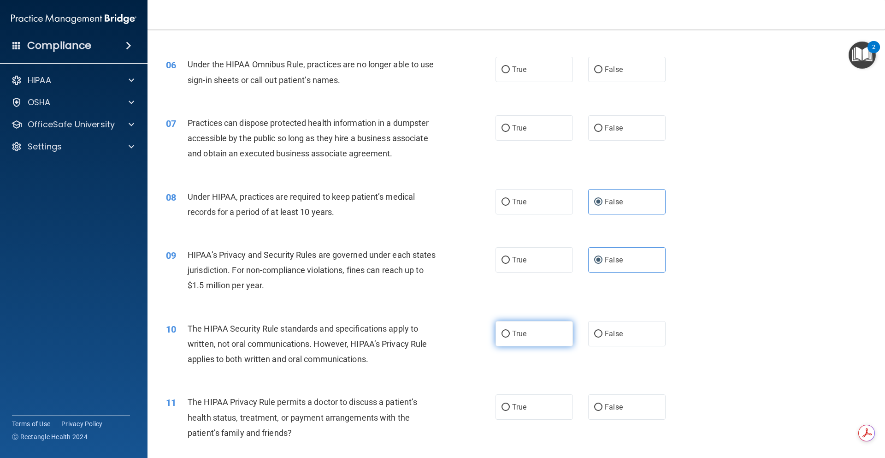
click at [531, 332] on label "True" at bounding box center [533, 333] width 77 height 25
click at [510, 332] on input "True" at bounding box center [505, 333] width 8 height 7
radio input "true"
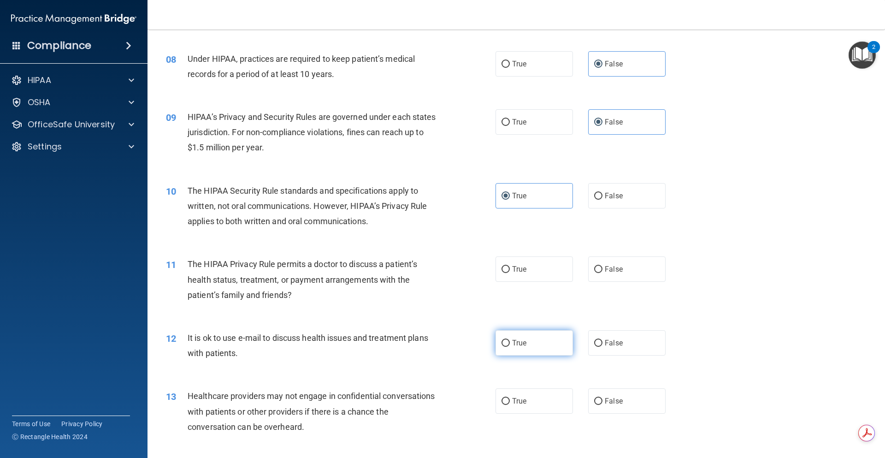
scroll to position [507, 0]
click at [511, 348] on label "True" at bounding box center [533, 341] width 77 height 25
click at [510, 346] on input "True" at bounding box center [505, 342] width 8 height 7
radio input "true"
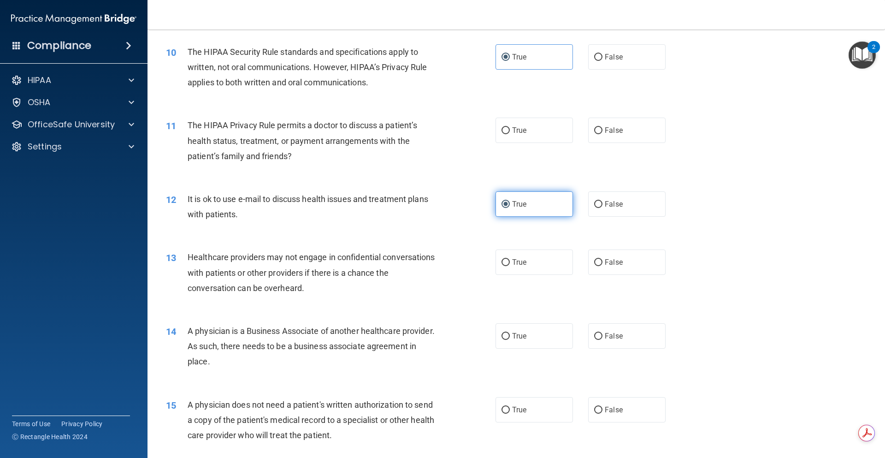
scroll to position [691, 0]
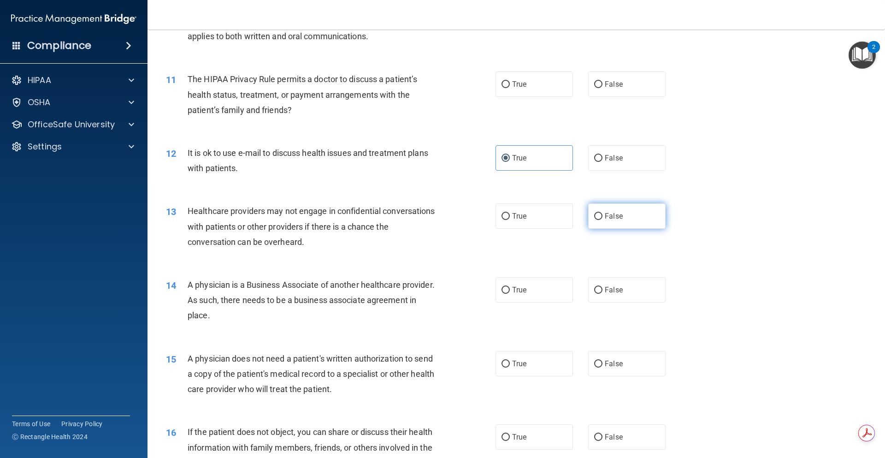
click at [603, 222] on label "False" at bounding box center [626, 215] width 77 height 25
click at [602, 220] on input "False" at bounding box center [598, 216] width 8 height 7
radio input "true"
click at [521, 363] on span "True" at bounding box center [519, 363] width 14 height 9
click at [510, 363] on input "True" at bounding box center [505, 363] width 8 height 7
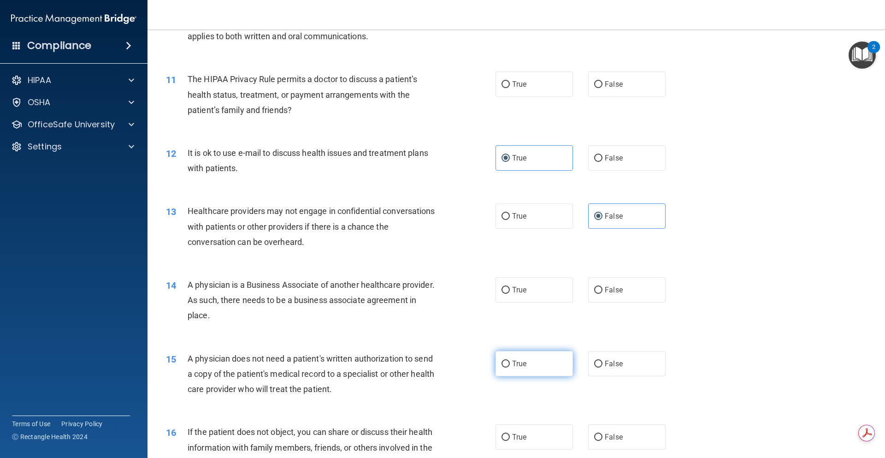
radio input "true"
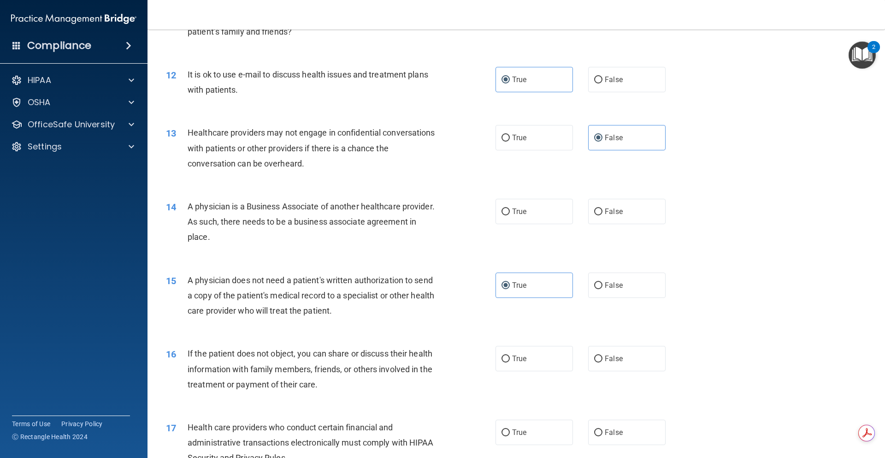
scroll to position [783, 0]
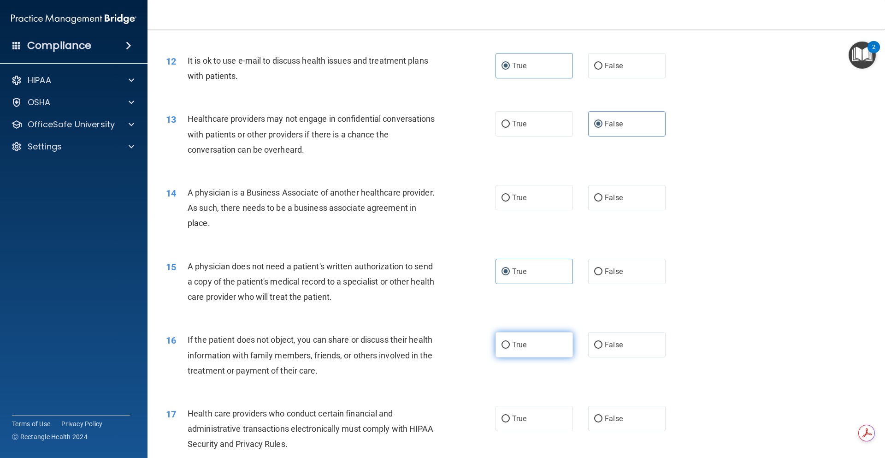
click at [522, 339] on label "True" at bounding box center [533, 344] width 77 height 25
click at [510, 341] on input "True" at bounding box center [505, 344] width 8 height 7
radio input "true"
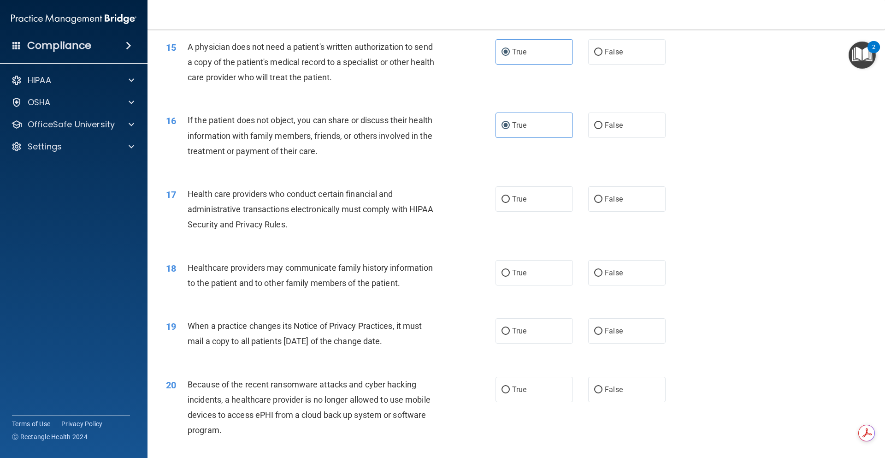
scroll to position [1014, 0]
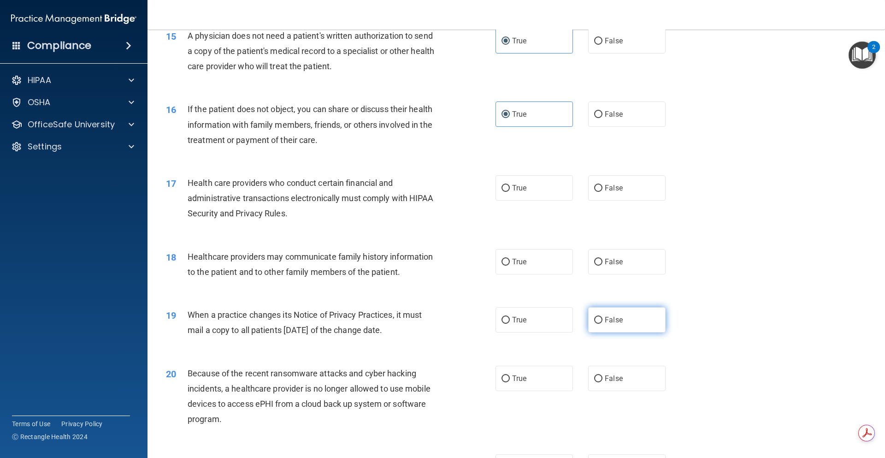
click at [618, 311] on label "False" at bounding box center [626, 319] width 77 height 25
click at [602, 317] on input "False" at bounding box center [598, 320] width 8 height 7
radio input "true"
click at [615, 375] on span "False" at bounding box center [614, 378] width 18 height 9
click at [602, 375] on input "False" at bounding box center [598, 378] width 8 height 7
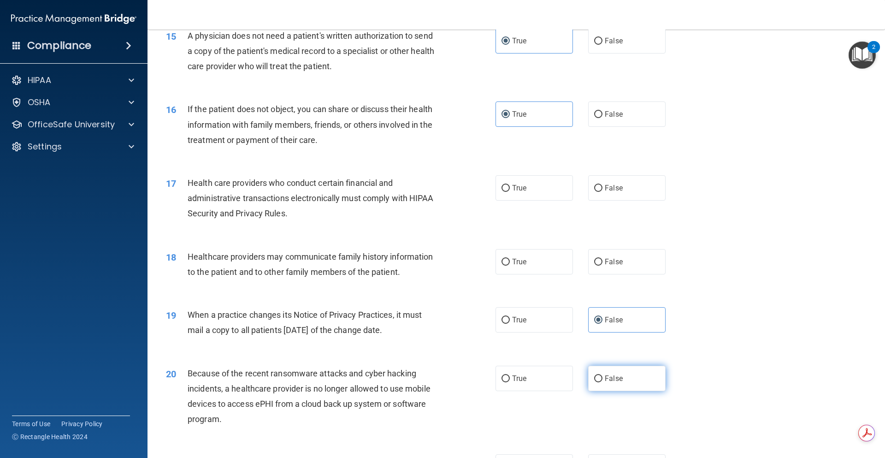
radio input "true"
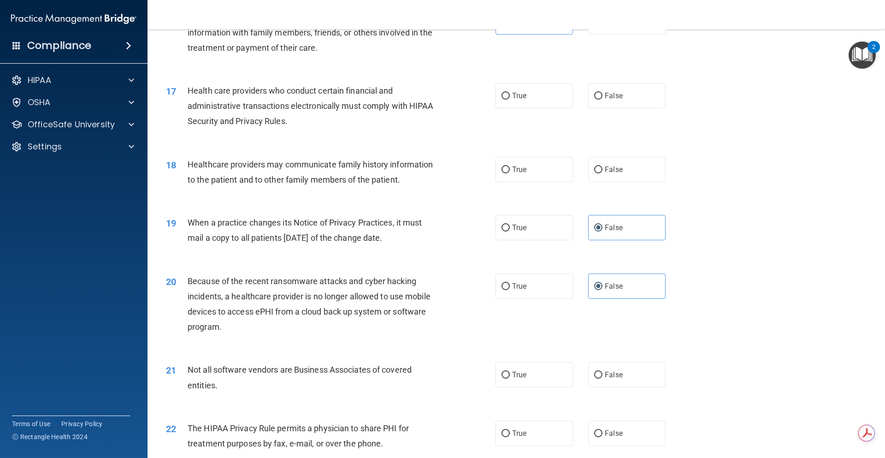
scroll to position [1152, 0]
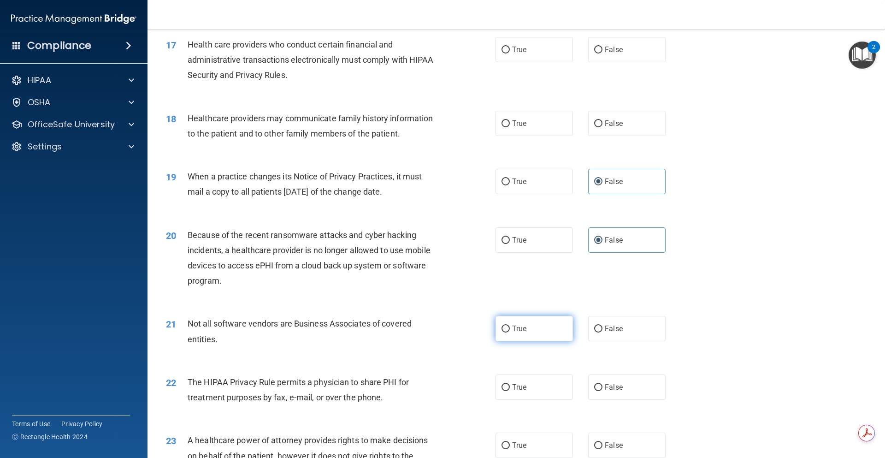
click at [519, 331] on span "True" at bounding box center [519, 328] width 14 height 9
click at [510, 331] on input "True" at bounding box center [505, 328] width 8 height 7
radio input "true"
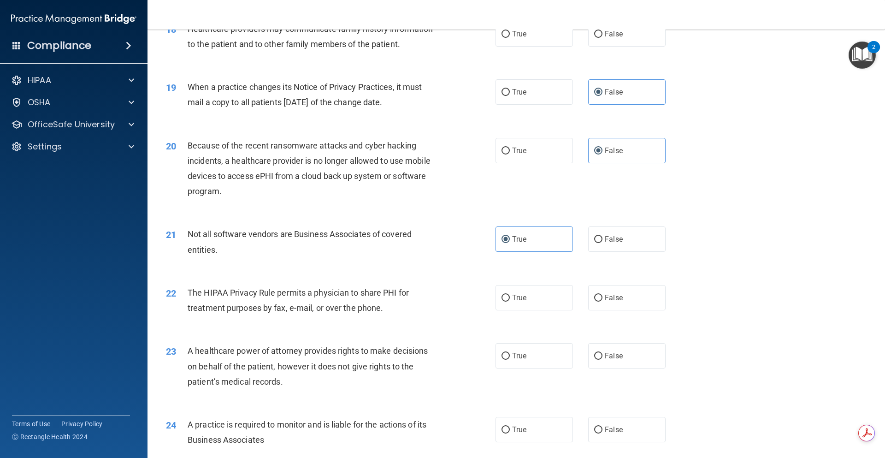
scroll to position [1244, 0]
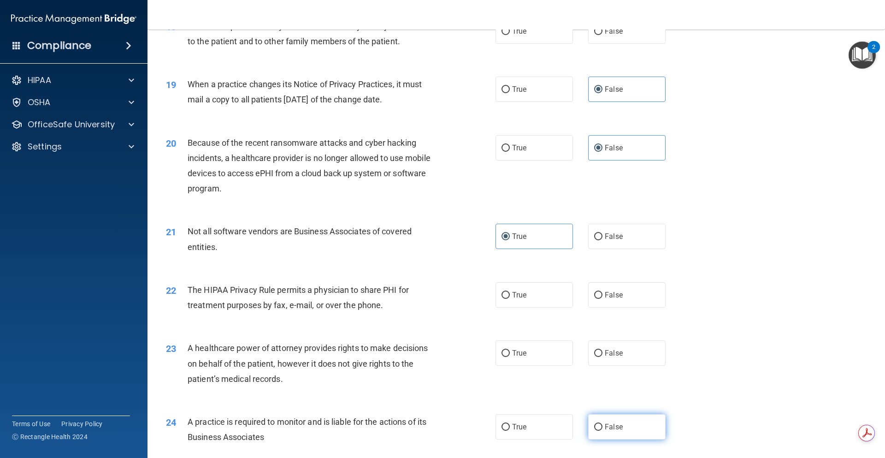
click at [612, 417] on label "False" at bounding box center [626, 426] width 77 height 25
click at [625, 419] on label "False" at bounding box center [626, 426] width 77 height 25
click at [602, 423] on input "False" at bounding box center [598, 426] width 8 height 7
radio input "true"
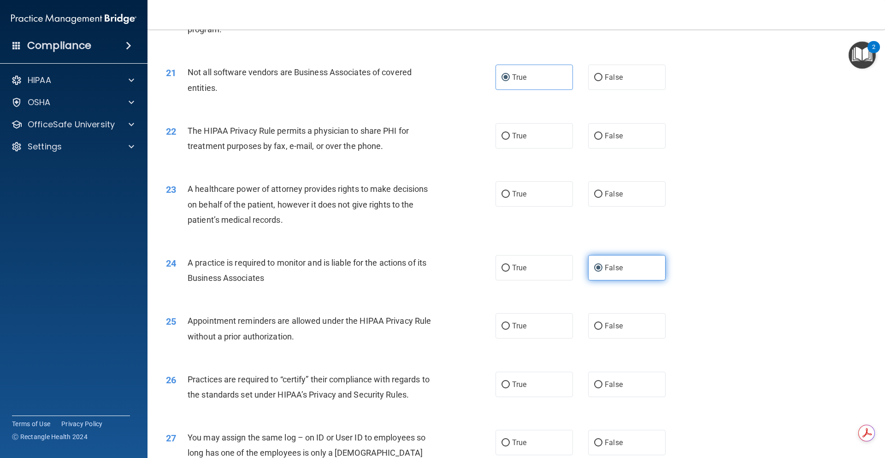
scroll to position [1428, 0]
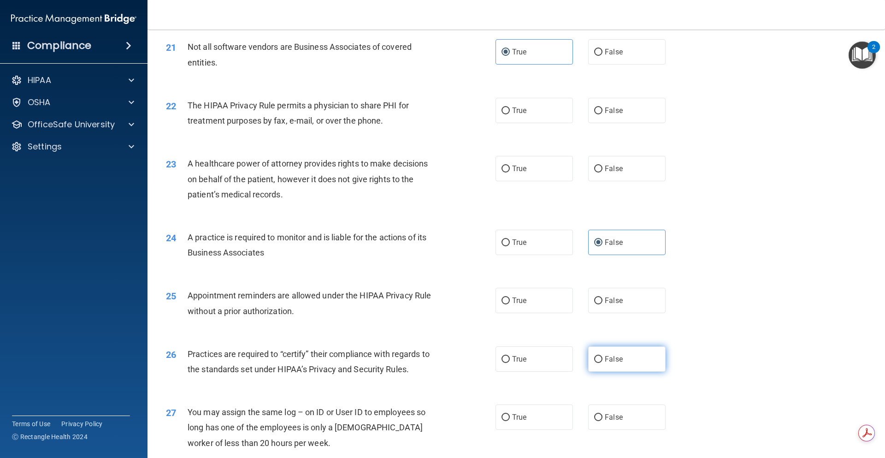
click at [623, 352] on label "False" at bounding box center [626, 358] width 77 height 25
click at [602, 356] on input "False" at bounding box center [598, 359] width 8 height 7
radio input "true"
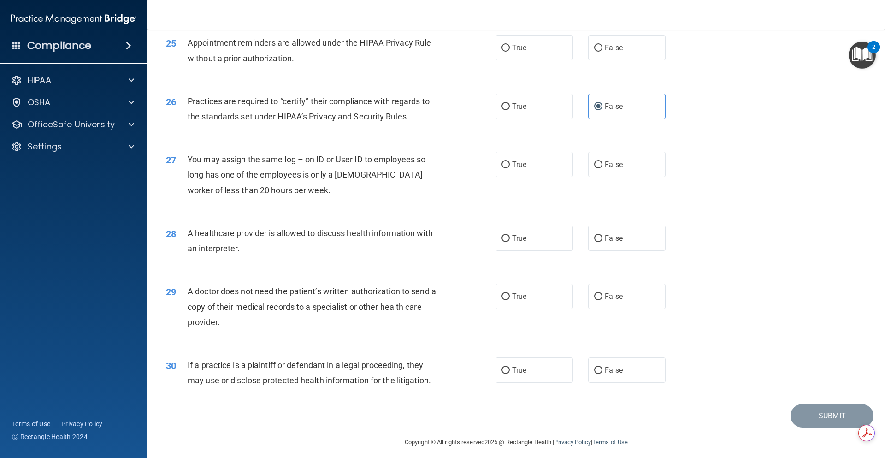
scroll to position [1687, 0]
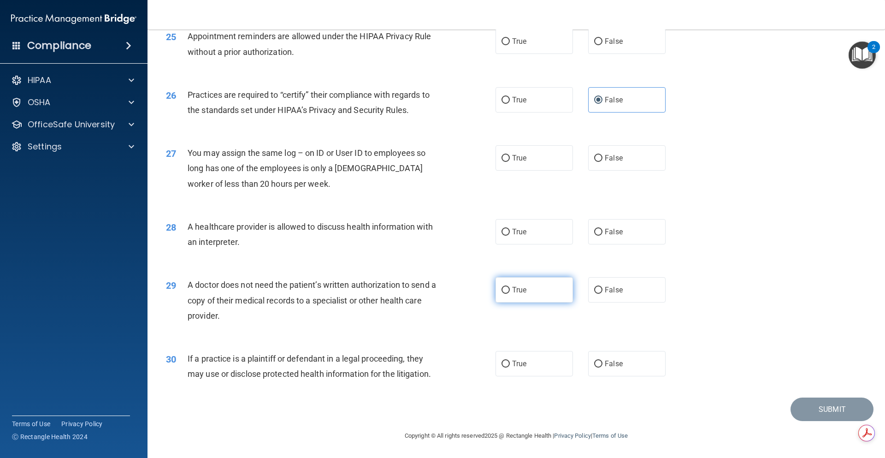
click at [536, 292] on label "True" at bounding box center [533, 289] width 77 height 25
click at [510, 292] on input "True" at bounding box center [505, 290] width 8 height 7
radio input "true"
click at [537, 367] on label "True" at bounding box center [533, 363] width 77 height 25
click at [510, 367] on input "True" at bounding box center [505, 363] width 8 height 7
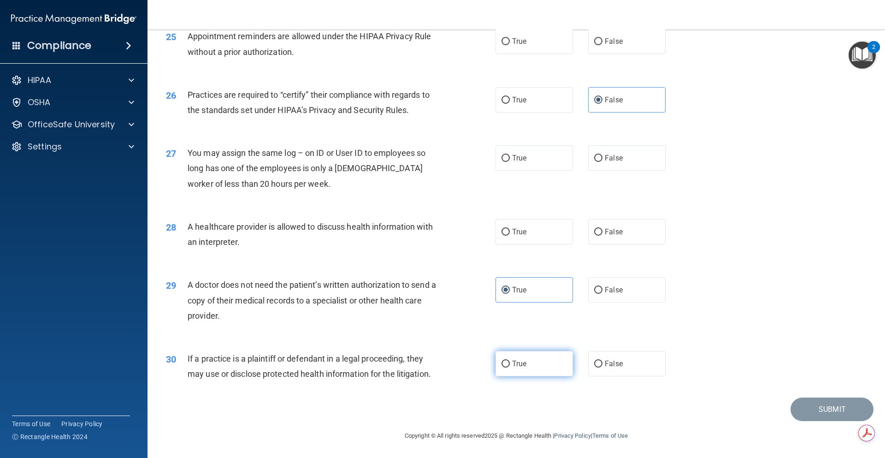
radio input "true"
click at [540, 227] on label "True" at bounding box center [533, 231] width 77 height 25
click at [510, 229] on input "True" at bounding box center [505, 232] width 8 height 7
radio input "true"
click at [608, 166] on label "False" at bounding box center [626, 157] width 77 height 25
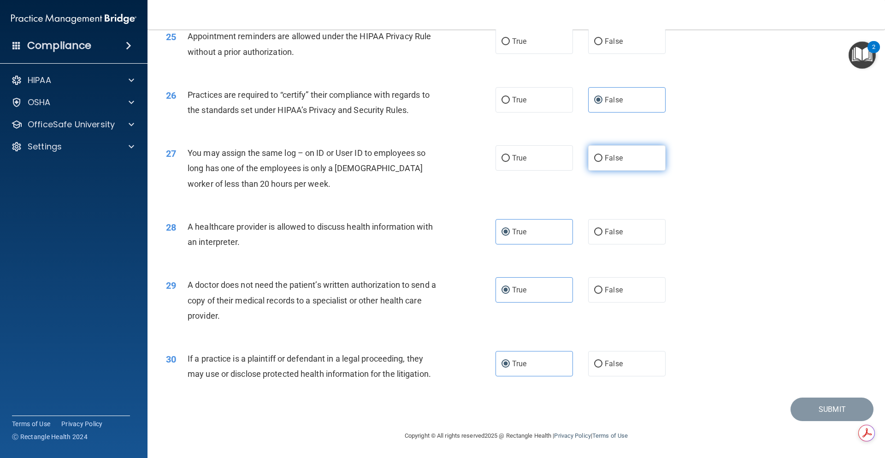
click at [602, 162] on input "False" at bounding box center [598, 158] width 8 height 7
radio input "true"
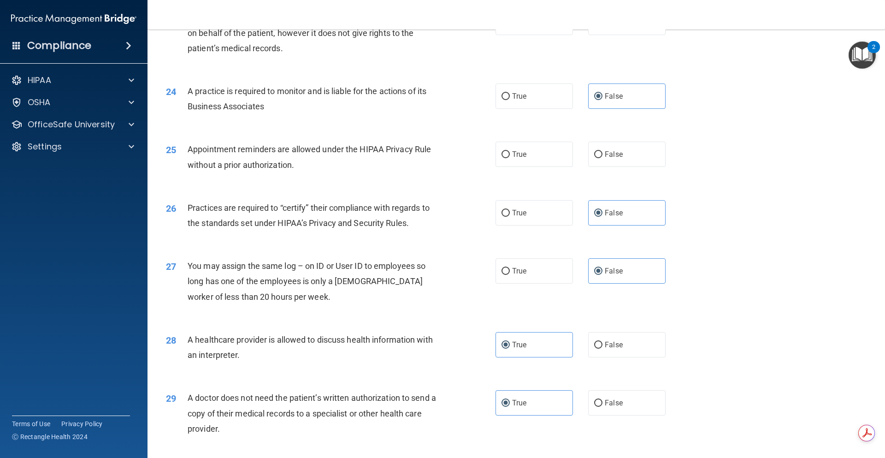
scroll to position [1549, 0]
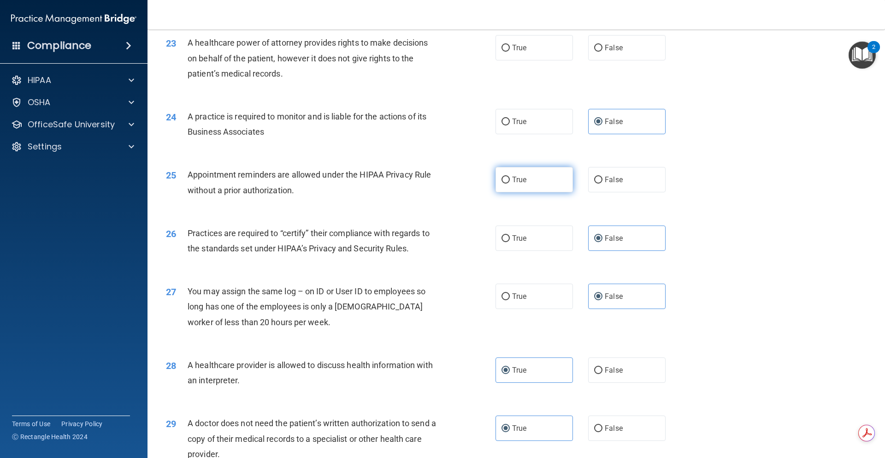
click at [521, 170] on label "True" at bounding box center [533, 179] width 77 height 25
click at [510, 176] on input "True" at bounding box center [505, 179] width 8 height 7
radio input "true"
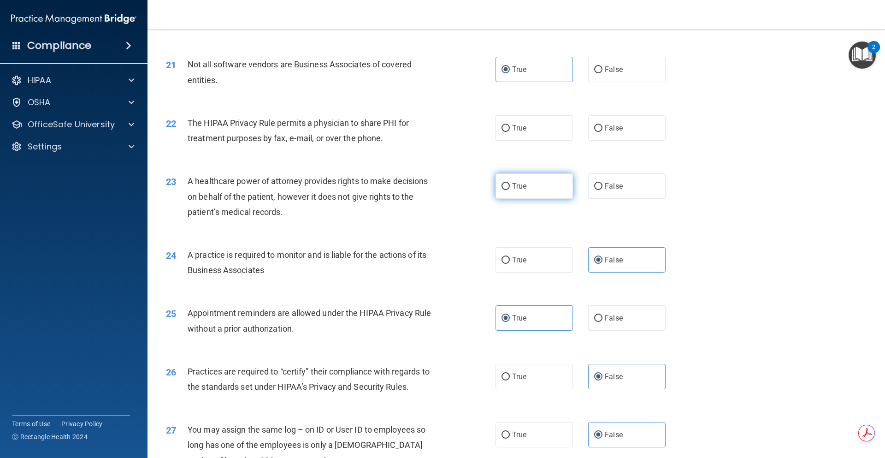
click at [539, 184] on label "True" at bounding box center [533, 185] width 77 height 25
click at [510, 184] on input "True" at bounding box center [505, 186] width 8 height 7
radio input "true"
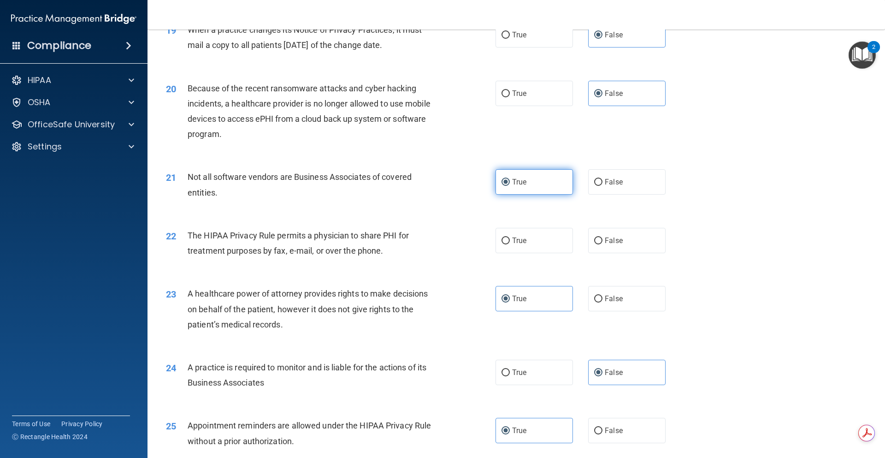
scroll to position [1273, 0]
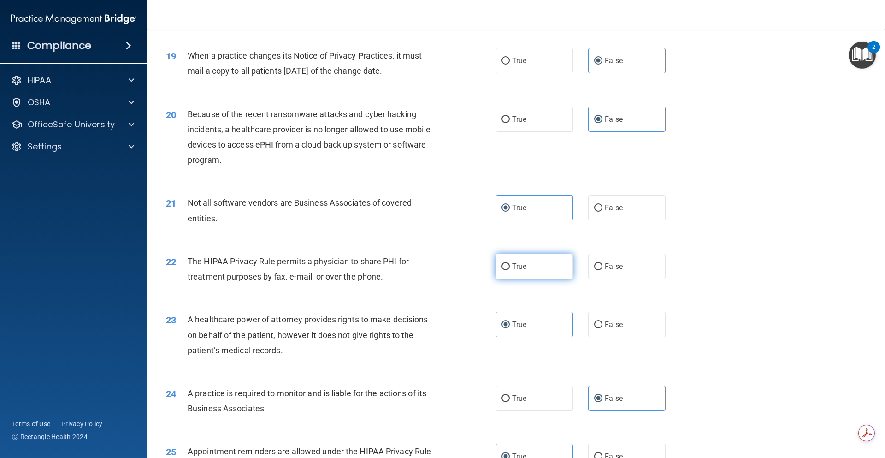
click at [540, 275] on label "True" at bounding box center [533, 265] width 77 height 25
click at [510, 270] on input "True" at bounding box center [505, 266] width 8 height 7
radio input "true"
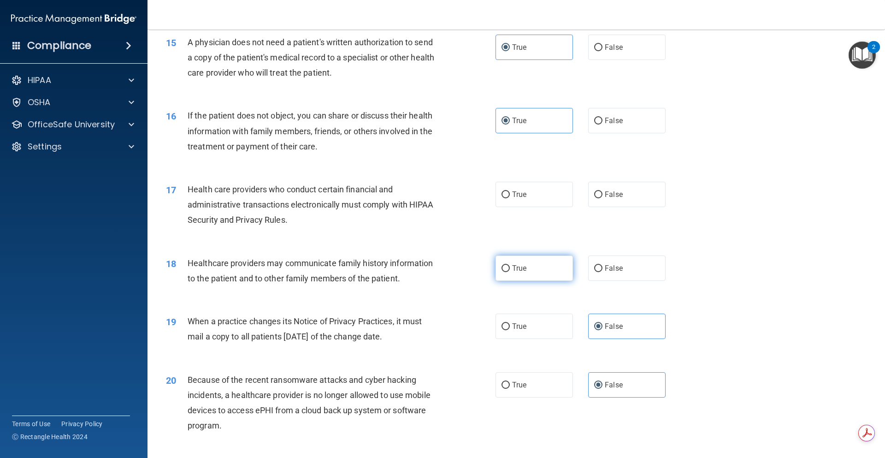
scroll to position [996, 0]
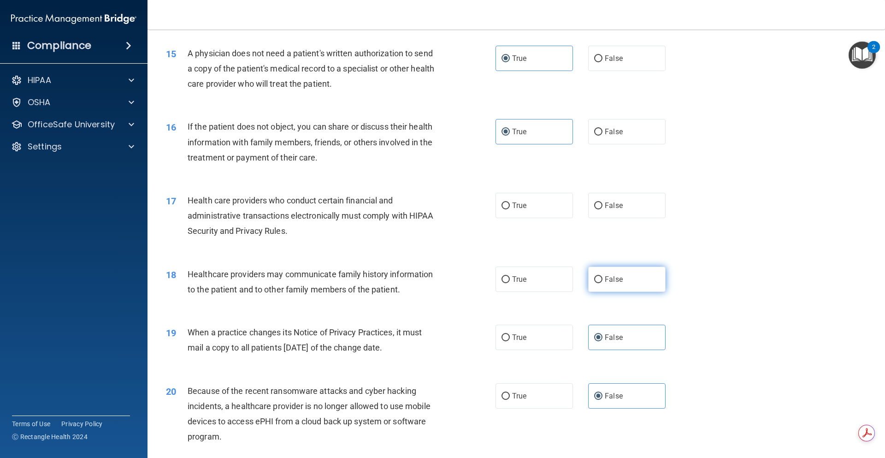
click at [629, 284] on label "False" at bounding box center [626, 278] width 77 height 25
click at [602, 283] on input "False" at bounding box center [598, 279] width 8 height 7
radio input "true"
click at [533, 211] on label "True" at bounding box center [533, 205] width 77 height 25
click at [510, 209] on input "True" at bounding box center [505, 205] width 8 height 7
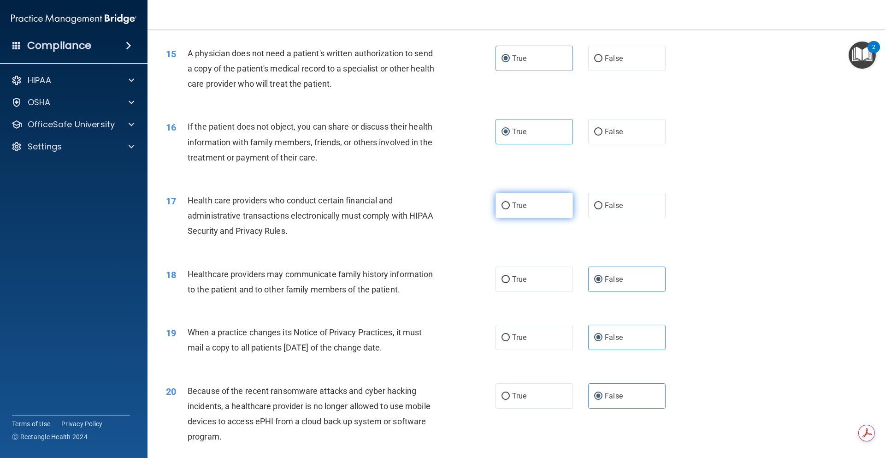
radio input "true"
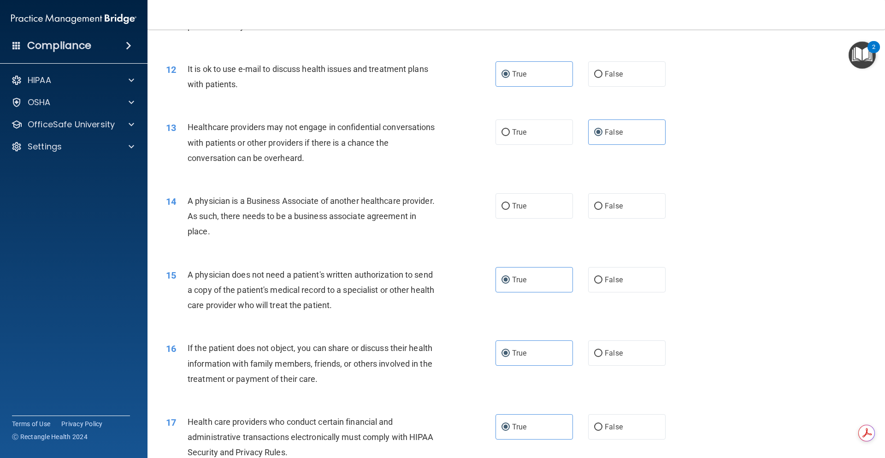
scroll to position [766, 0]
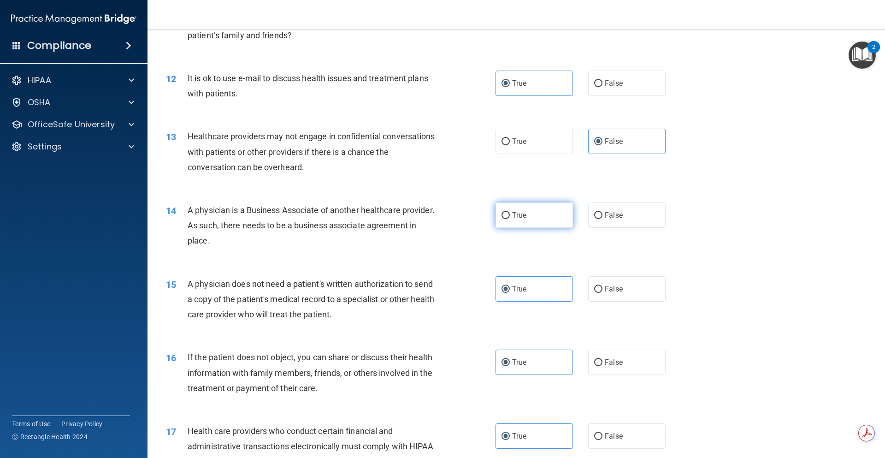
click at [525, 217] on label "True" at bounding box center [533, 214] width 77 height 25
click at [510, 217] on input "True" at bounding box center [505, 215] width 8 height 7
radio input "true"
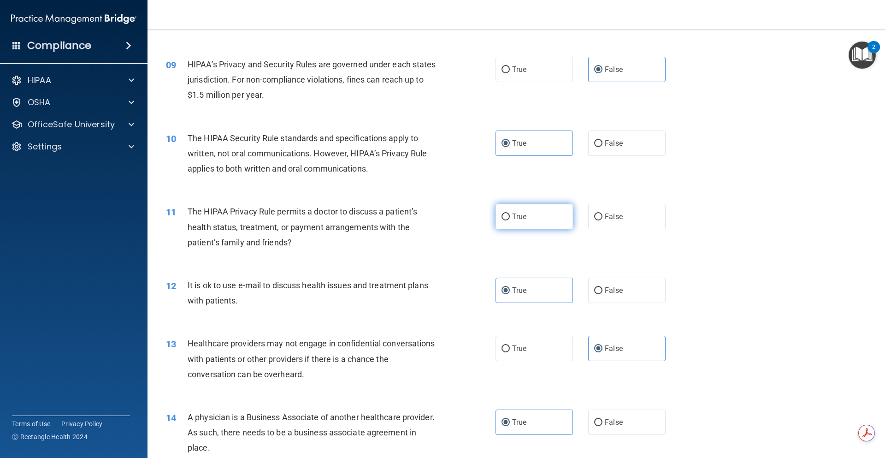
scroll to position [535, 0]
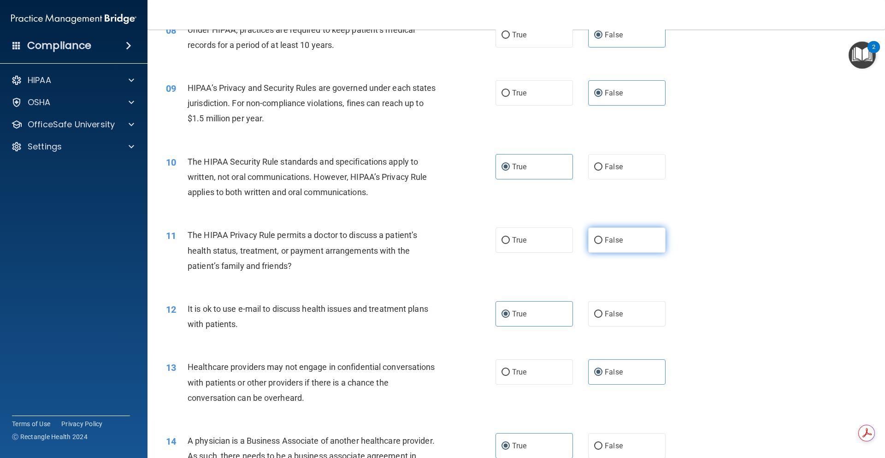
click at [623, 239] on label "False" at bounding box center [626, 239] width 77 height 25
click at [602, 239] on input "False" at bounding box center [598, 240] width 8 height 7
radio input "true"
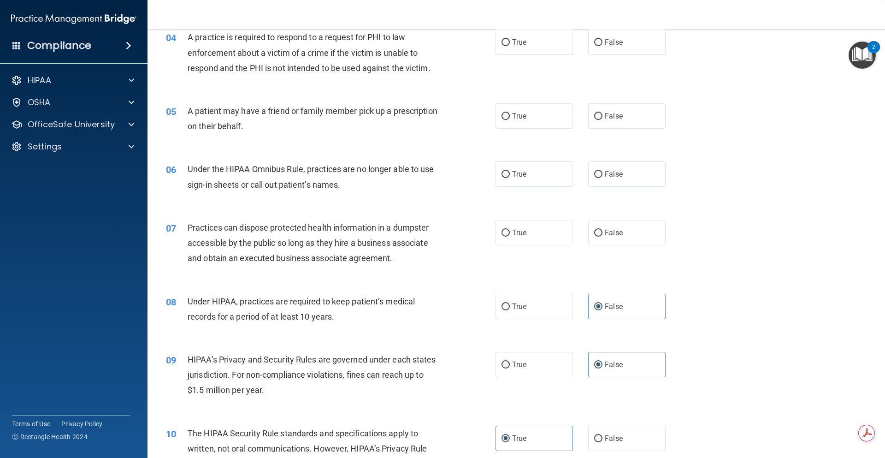
scroll to position [259, 0]
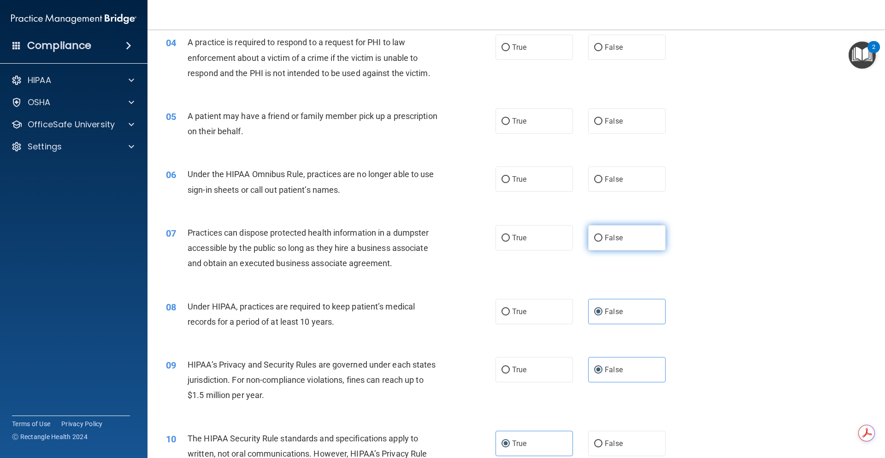
click at [621, 246] on label "False" at bounding box center [626, 237] width 77 height 25
click at [602, 241] on input "False" at bounding box center [598, 238] width 8 height 7
radio input "true"
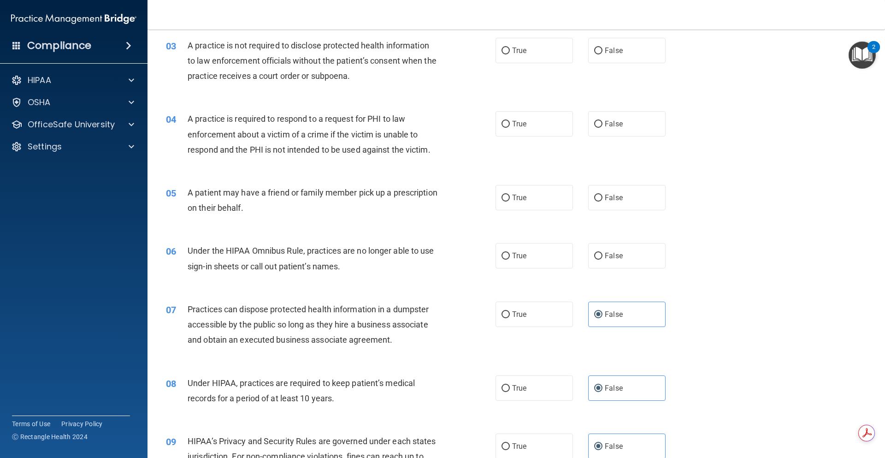
scroll to position [167, 0]
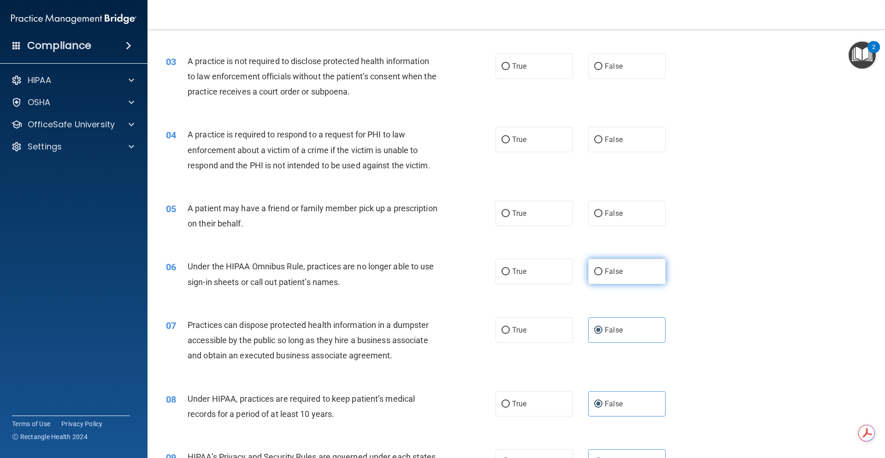
click at [617, 273] on span "False" at bounding box center [614, 271] width 18 height 9
click at [602, 273] on input "False" at bounding box center [598, 271] width 8 height 7
radio input "true"
click at [560, 216] on label "True" at bounding box center [533, 212] width 77 height 25
click at [510, 216] on input "True" at bounding box center [505, 213] width 8 height 7
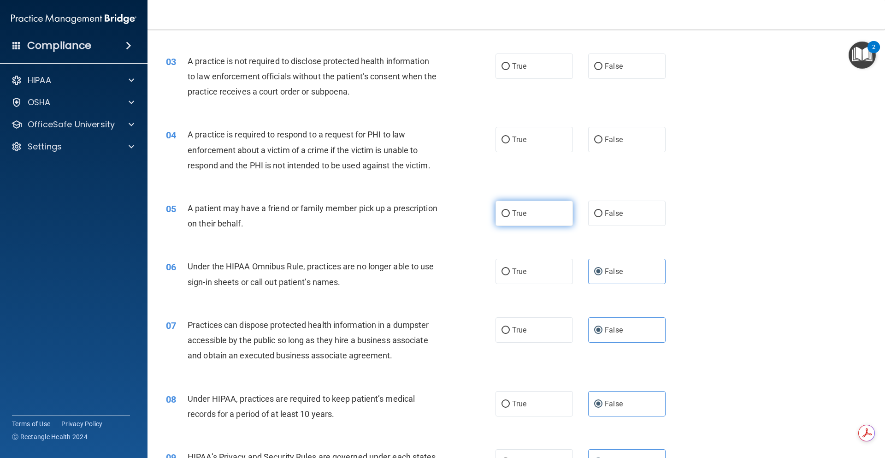
radio input "true"
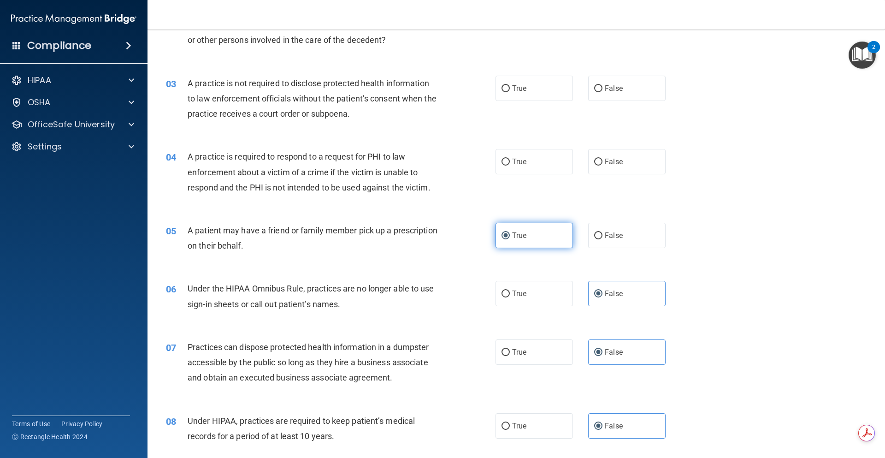
scroll to position [75, 0]
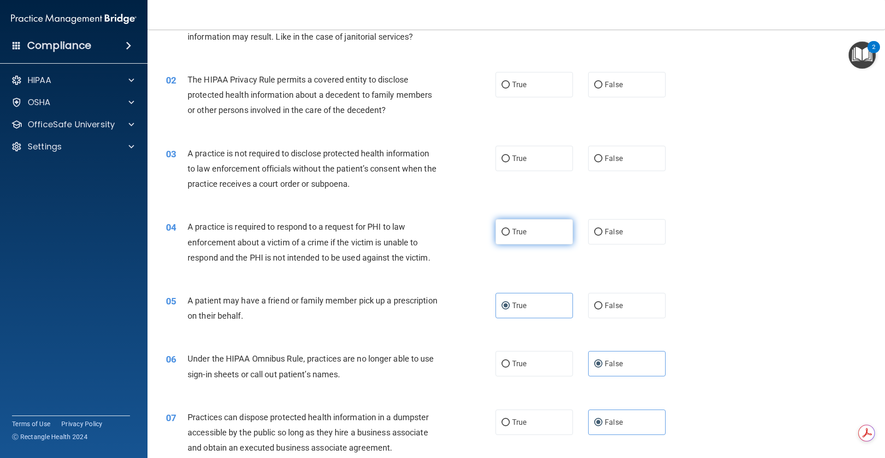
click at [550, 241] on label "True" at bounding box center [533, 231] width 77 height 25
click at [510, 235] on input "True" at bounding box center [505, 232] width 8 height 7
radio input "true"
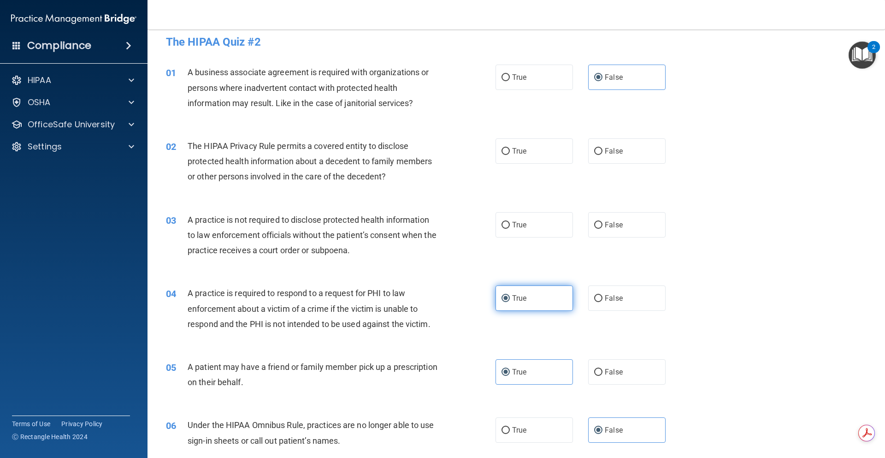
scroll to position [0, 0]
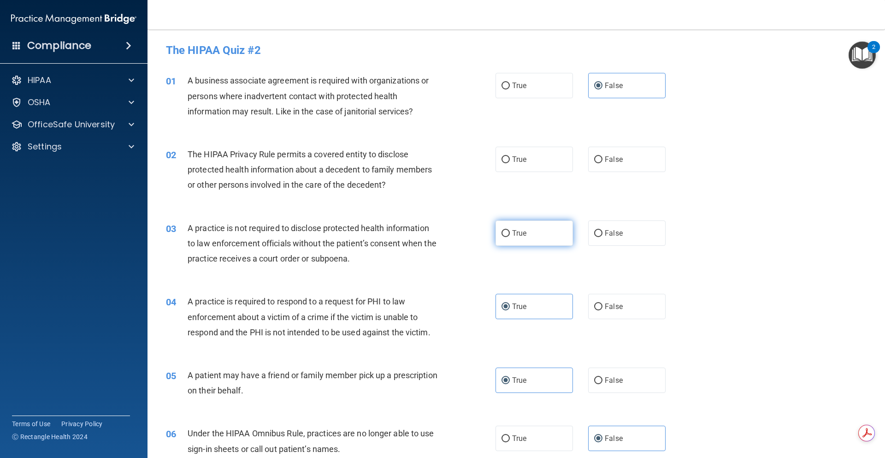
click at [550, 229] on label "True" at bounding box center [533, 232] width 77 height 25
click at [510, 230] on input "True" at bounding box center [505, 233] width 8 height 7
radio input "true"
click at [630, 220] on label "False" at bounding box center [626, 232] width 77 height 25
click at [602, 230] on input "False" at bounding box center [598, 233] width 8 height 7
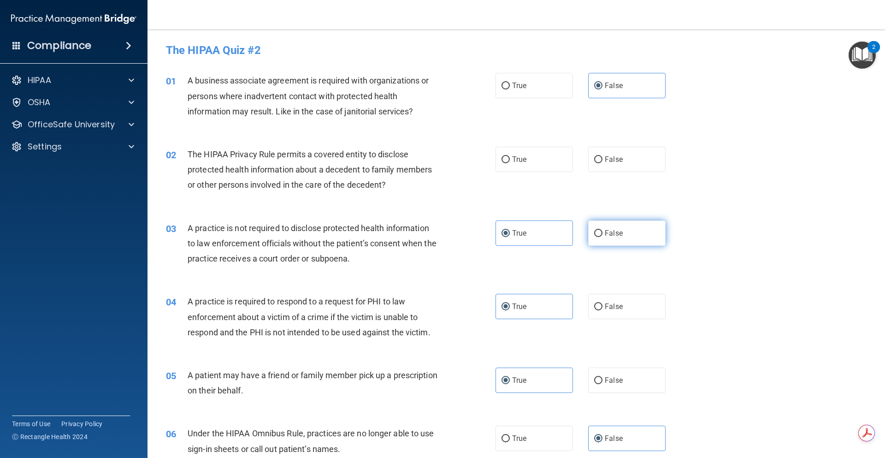
radio input "true"
radio input "false"
click at [624, 236] on label "False" at bounding box center [626, 232] width 77 height 25
click at [602, 236] on input "False" at bounding box center [598, 233] width 8 height 7
click at [536, 160] on label "True" at bounding box center [533, 159] width 77 height 25
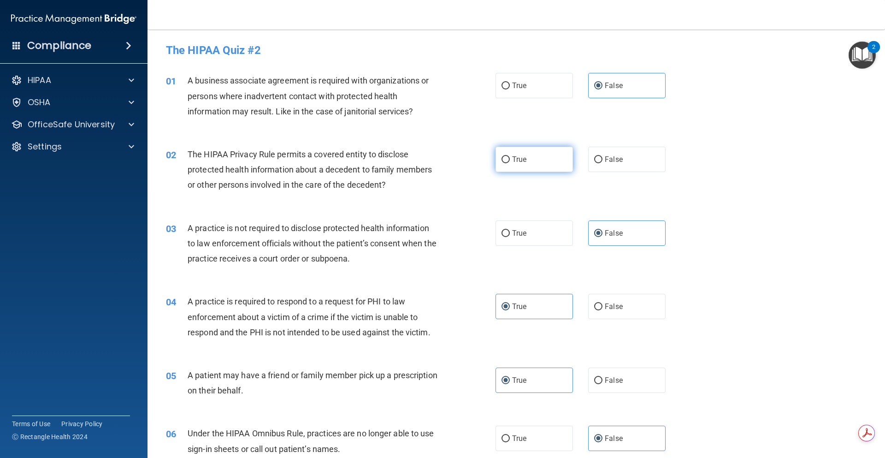
click at [510, 160] on input "True" at bounding box center [505, 159] width 8 height 7
radio input "true"
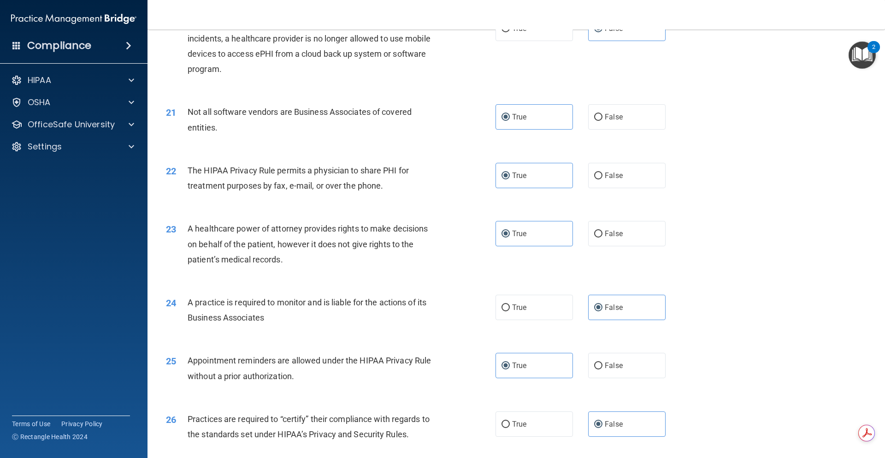
scroll to position [1687, 0]
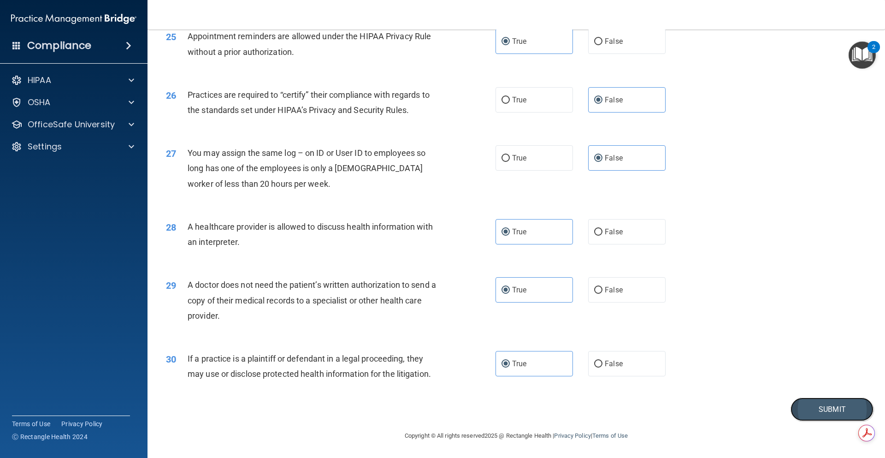
click at [818, 401] on button "Submit" at bounding box center [831, 408] width 83 height 23
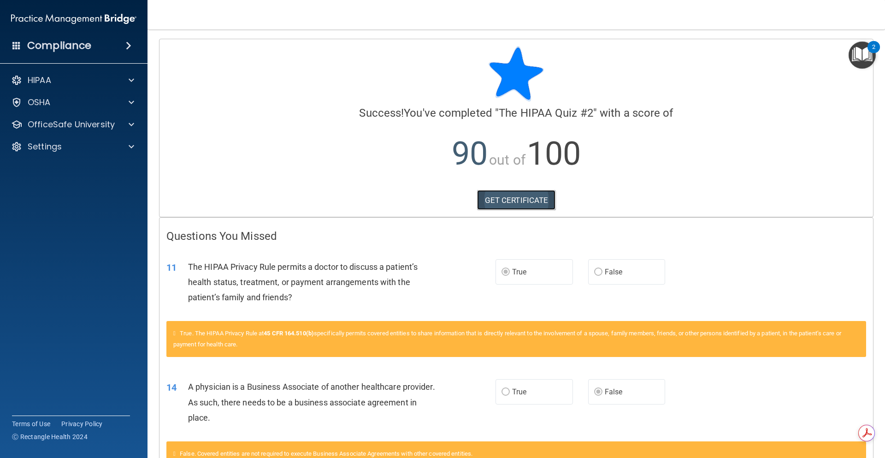
click at [506, 200] on link "GET CERTIFICATE" at bounding box center [516, 200] width 79 height 20
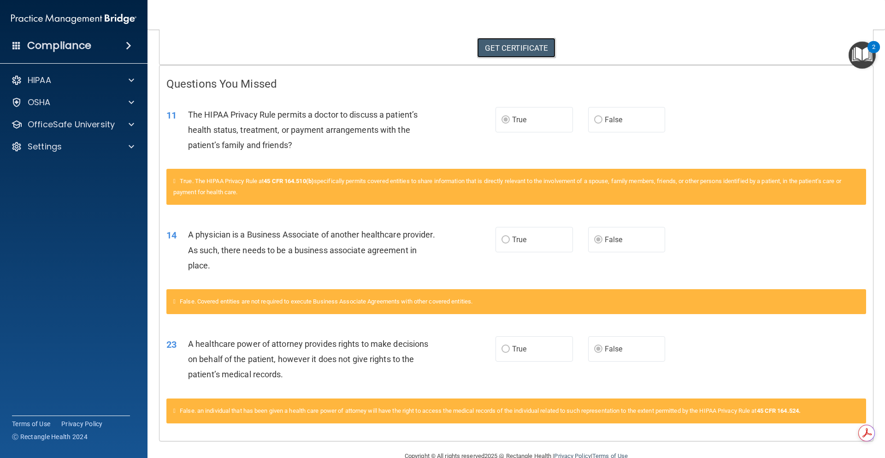
scroll to position [172, 0]
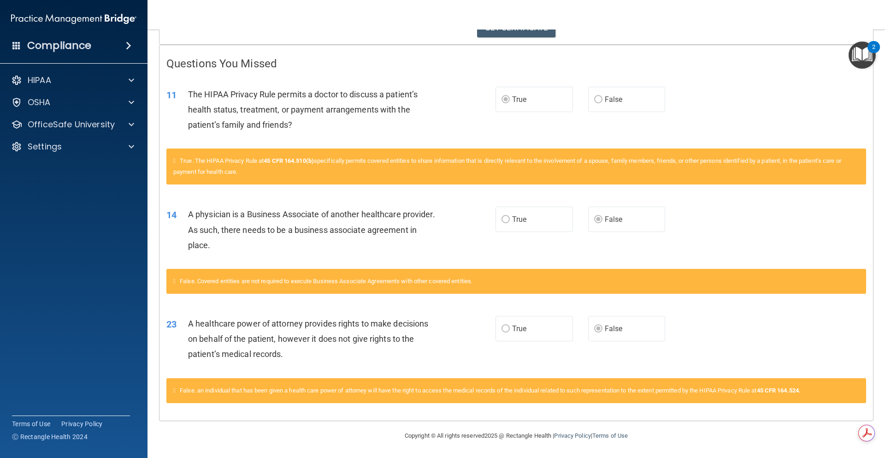
click at [531, 327] on label "True" at bounding box center [533, 328] width 77 height 25
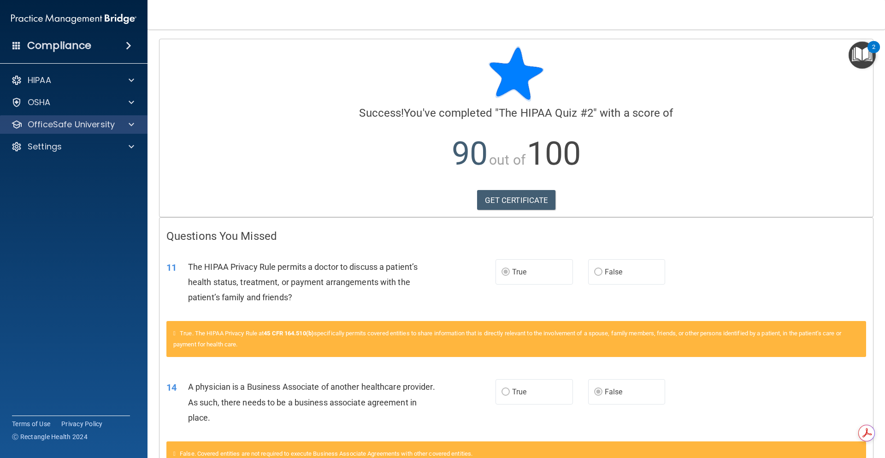
click at [125, 133] on div "OfficeSafe University" at bounding box center [74, 124] width 148 height 18
click at [127, 123] on div at bounding box center [129, 124] width 23 height 11
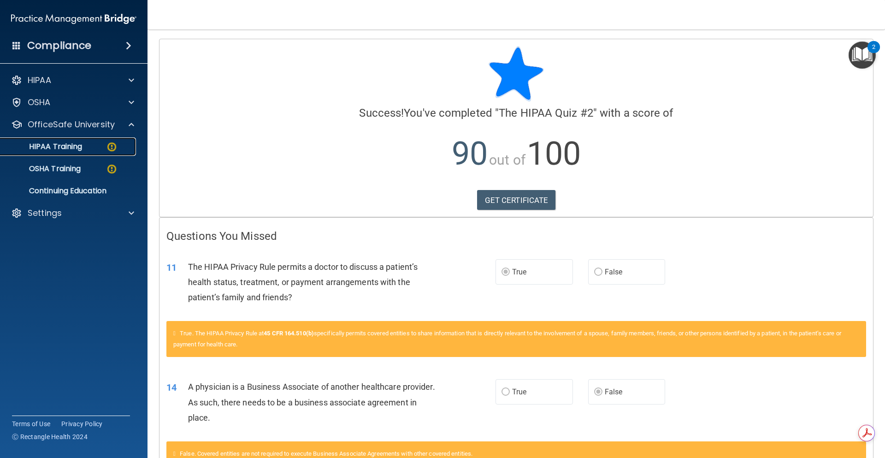
click at [83, 145] on div "HIPAA Training" at bounding box center [69, 146] width 126 height 9
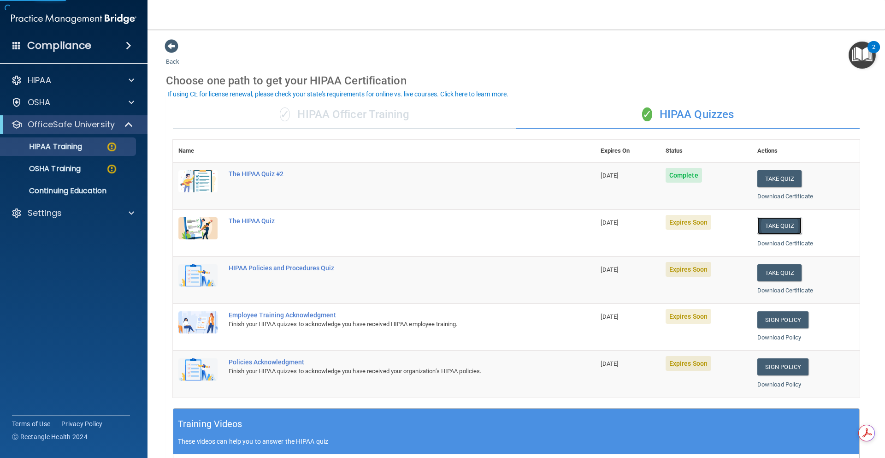
click at [776, 226] on button "Take Quiz" at bounding box center [779, 225] width 44 height 17
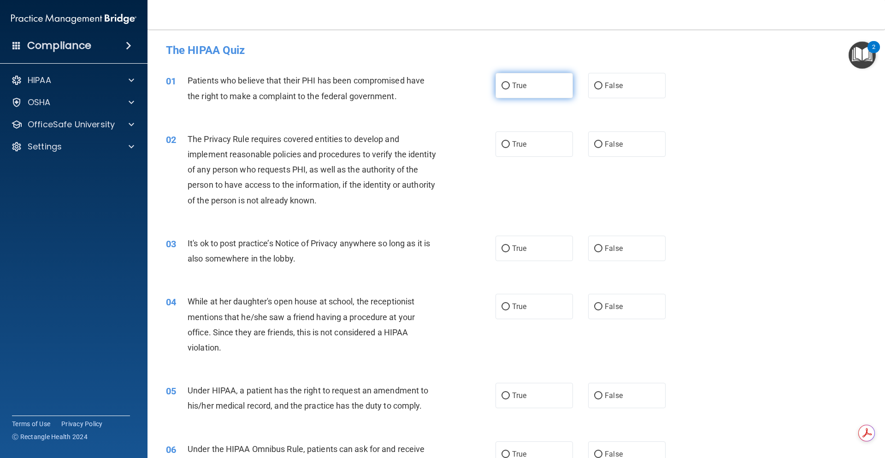
click at [527, 84] on label "True" at bounding box center [533, 85] width 77 height 25
click at [510, 84] on input "True" at bounding box center [505, 85] width 8 height 7
radio input "true"
drag, startPoint x: 605, startPoint y: 149, endPoint x: 579, endPoint y: 192, distance: 49.4
click at [605, 149] on label "False" at bounding box center [626, 143] width 77 height 25
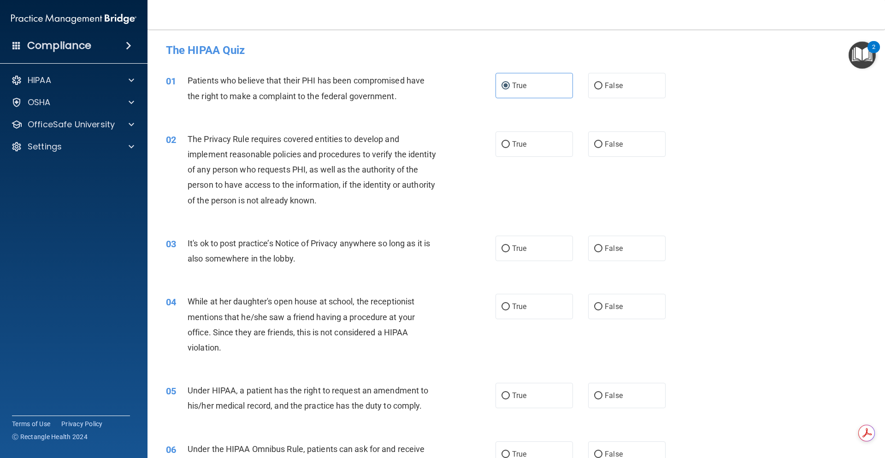
click at [602, 148] on input "False" at bounding box center [598, 144] width 8 height 7
radio input "true"
click at [527, 256] on label "True" at bounding box center [533, 247] width 77 height 25
click at [510, 252] on input "True" at bounding box center [505, 248] width 8 height 7
radio input "true"
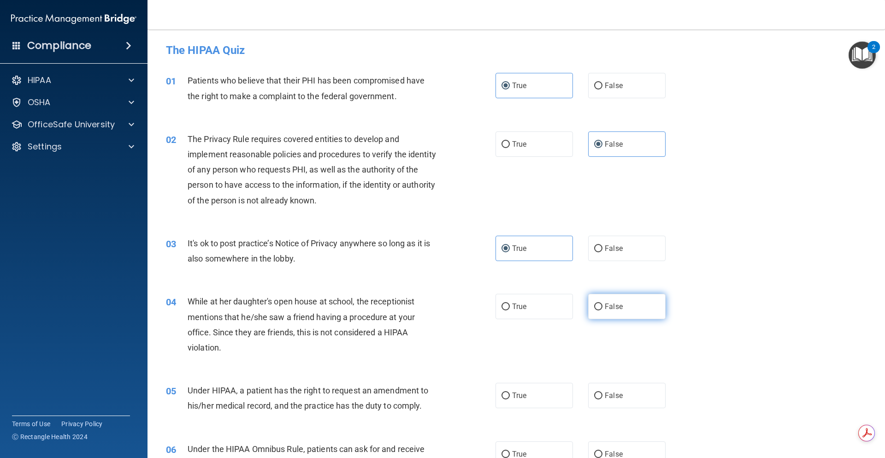
click at [615, 305] on span "False" at bounding box center [614, 306] width 18 height 9
click at [602, 305] on input "False" at bounding box center [598, 306] width 8 height 7
radio input "true"
click at [558, 390] on label "True" at bounding box center [533, 394] width 77 height 25
click at [510, 392] on input "True" at bounding box center [505, 395] width 8 height 7
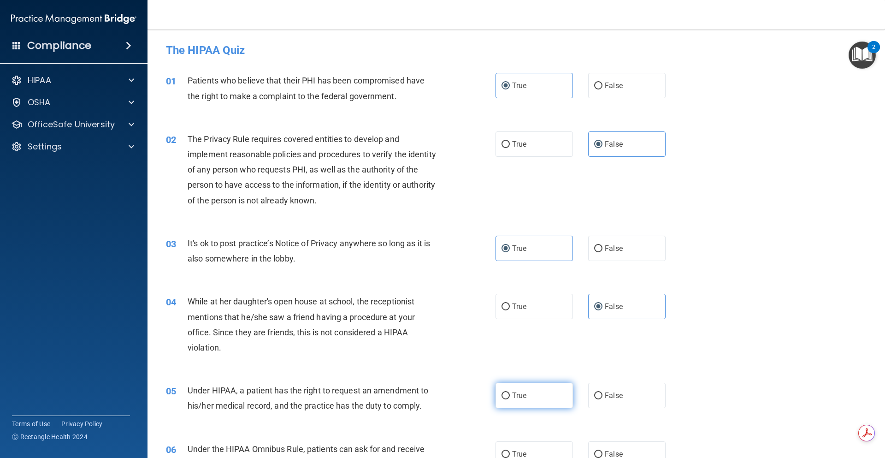
radio input "true"
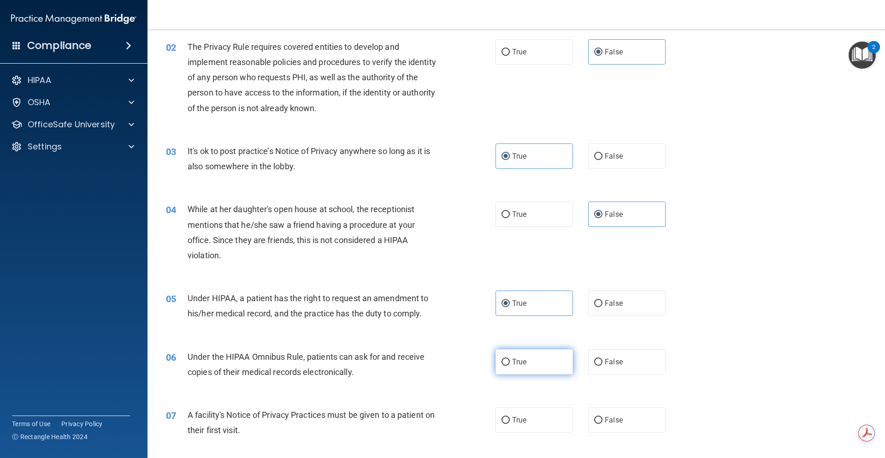
click at [549, 358] on label "True" at bounding box center [533, 361] width 77 height 25
click at [510, 358] on input "True" at bounding box center [505, 361] width 8 height 7
radio input "true"
click at [609, 421] on span "False" at bounding box center [614, 419] width 18 height 9
click at [602, 421] on input "False" at bounding box center [598, 420] width 8 height 7
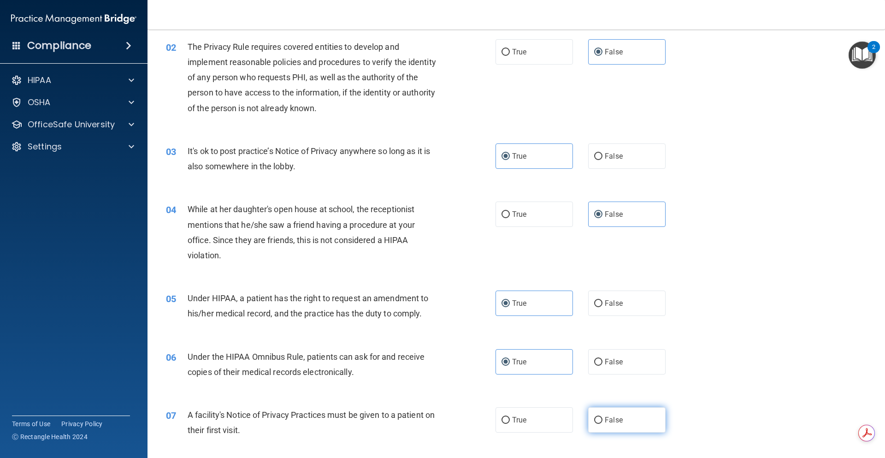
radio input "true"
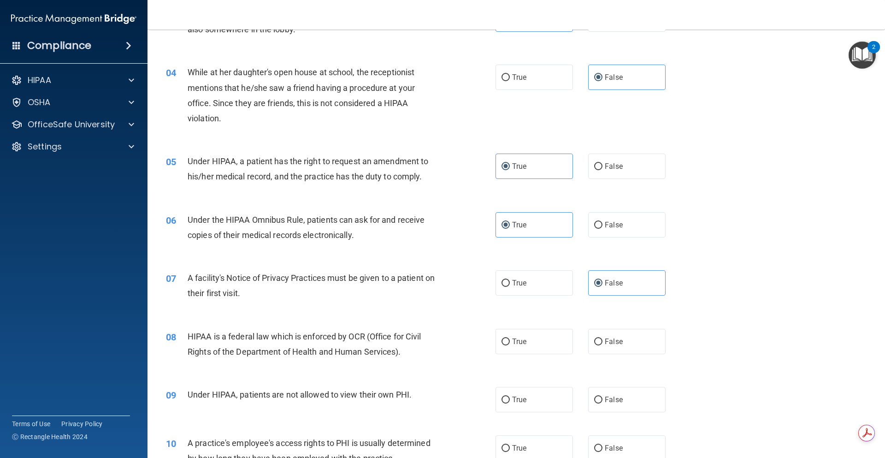
scroll to position [230, 0]
click at [547, 341] on label "True" at bounding box center [533, 339] width 77 height 25
click at [510, 341] on input "True" at bounding box center [505, 340] width 8 height 7
radio input "true"
click at [547, 394] on label "True" at bounding box center [533, 397] width 77 height 25
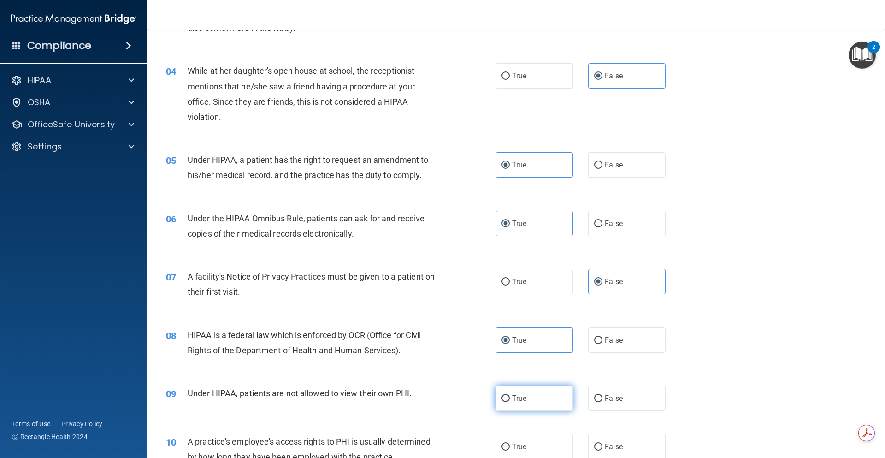
click at [510, 395] on input "True" at bounding box center [505, 398] width 8 height 7
radio input "true"
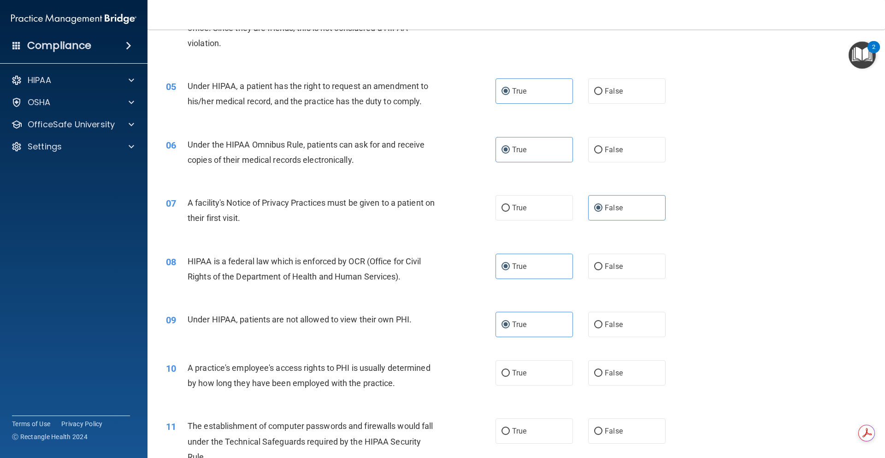
scroll to position [369, 0]
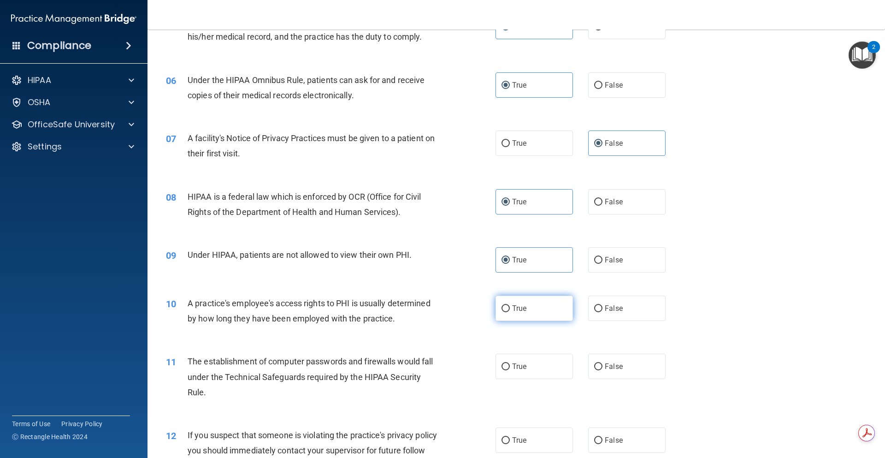
click at [520, 318] on label "True" at bounding box center [533, 307] width 77 height 25
click at [510, 312] on input "True" at bounding box center [505, 308] width 8 height 7
radio input "true"
click at [610, 369] on span "False" at bounding box center [614, 366] width 18 height 9
click at [602, 369] on input "False" at bounding box center [598, 366] width 8 height 7
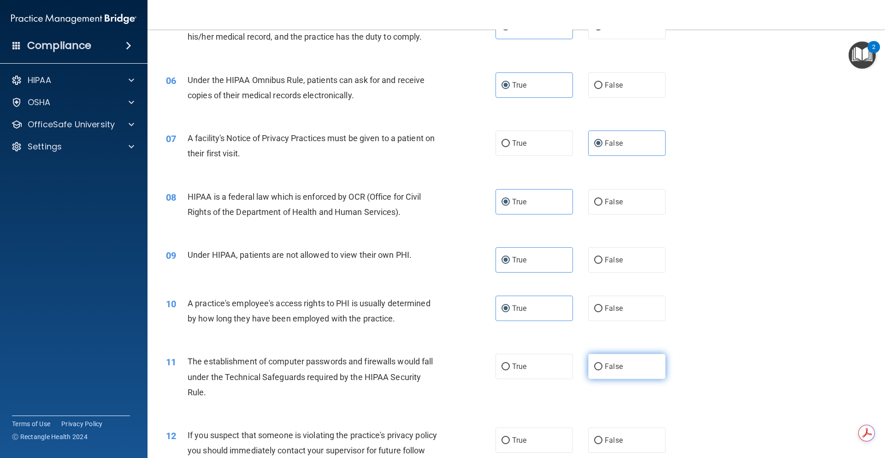
radio input "true"
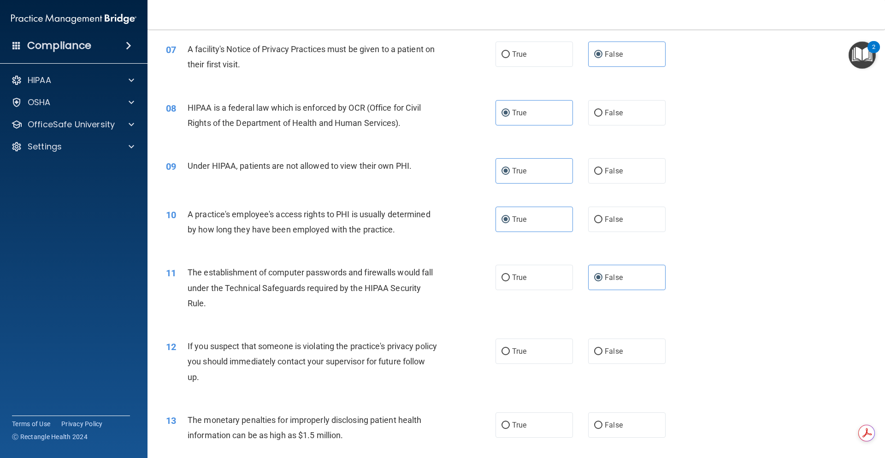
scroll to position [507, 0]
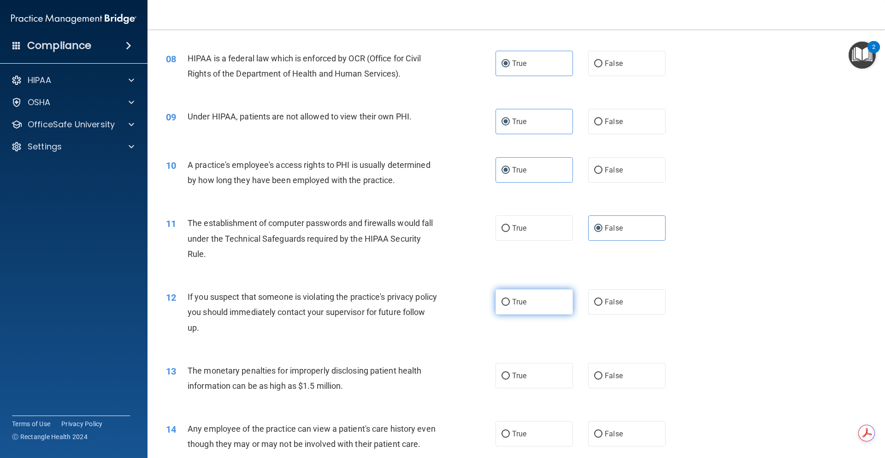
click at [530, 305] on label "True" at bounding box center [533, 301] width 77 height 25
click at [510, 305] on input "True" at bounding box center [505, 302] width 8 height 7
radio input "true"
drag, startPoint x: 618, startPoint y: 375, endPoint x: 609, endPoint y: 377, distance: 9.6
click at [618, 375] on label "False" at bounding box center [626, 375] width 77 height 25
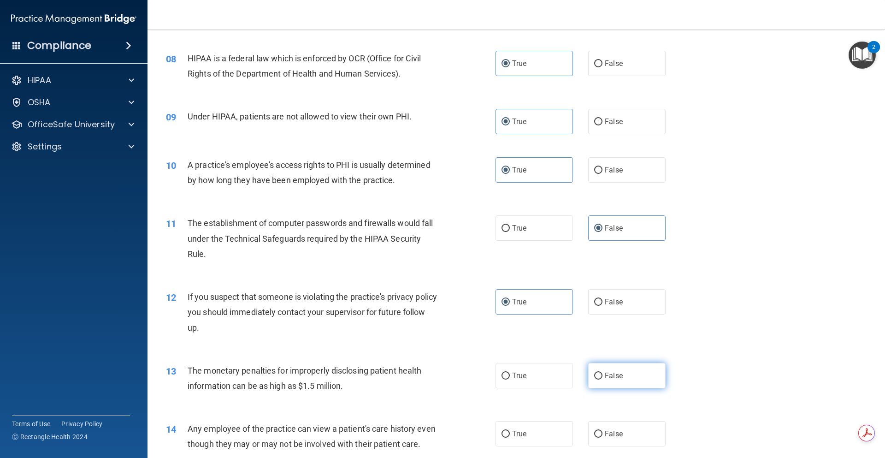
click at [602, 375] on input "False" at bounding box center [598, 375] width 8 height 7
radio input "true"
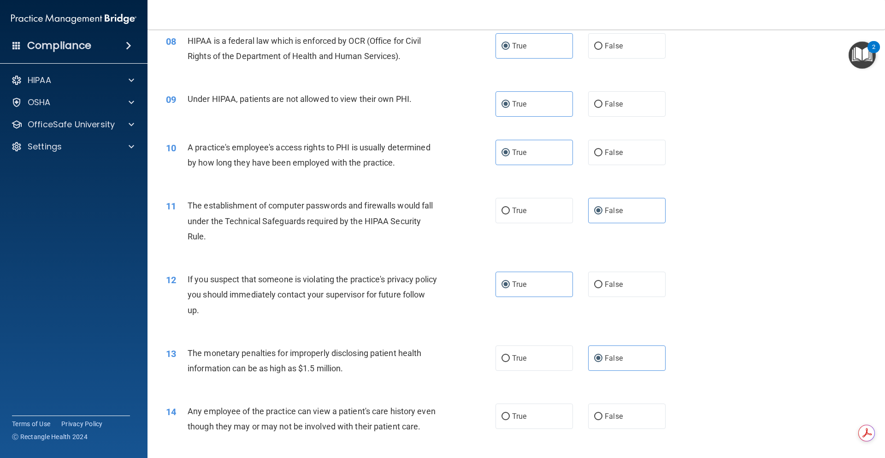
scroll to position [599, 0]
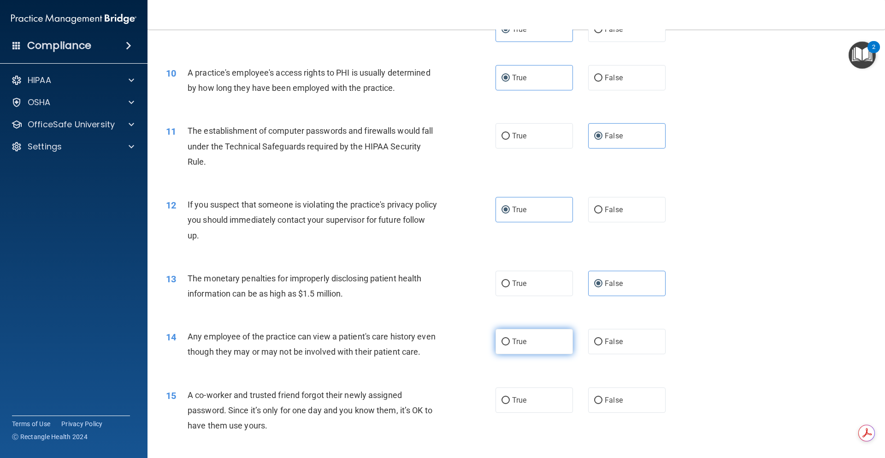
click at [550, 338] on label "True" at bounding box center [533, 341] width 77 height 25
click at [510, 338] on input "True" at bounding box center [505, 341] width 8 height 7
radio input "true"
click at [541, 409] on label "True" at bounding box center [533, 399] width 77 height 25
click at [510, 404] on input "True" at bounding box center [505, 400] width 8 height 7
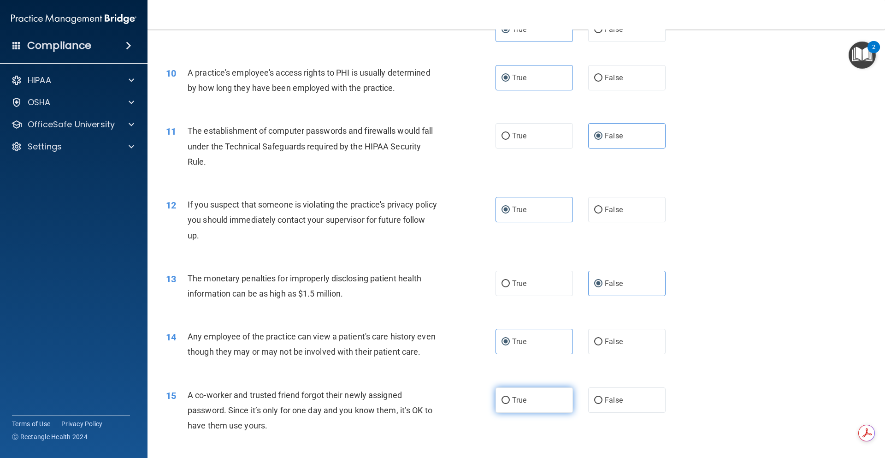
radio input "true"
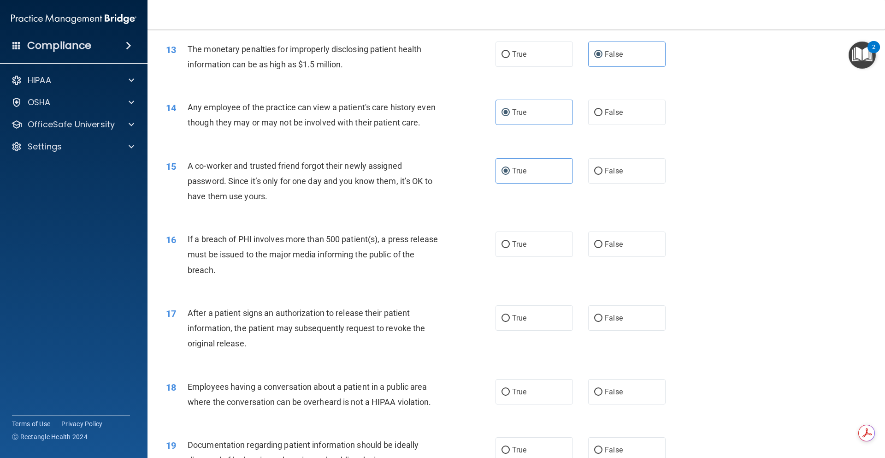
scroll to position [829, 0]
click at [606, 255] on label "False" at bounding box center [626, 242] width 77 height 25
click at [556, 329] on label "True" at bounding box center [533, 316] width 77 height 25
click at [510, 320] on input "True" at bounding box center [505, 316] width 8 height 7
radio input "true"
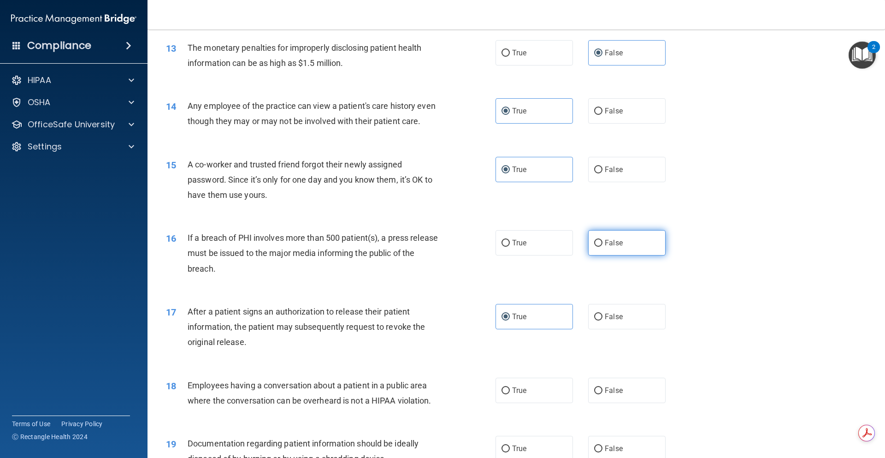
click at [626, 255] on label "False" at bounding box center [626, 242] width 77 height 25
click at [602, 247] on input "False" at bounding box center [598, 243] width 8 height 7
radio input "true"
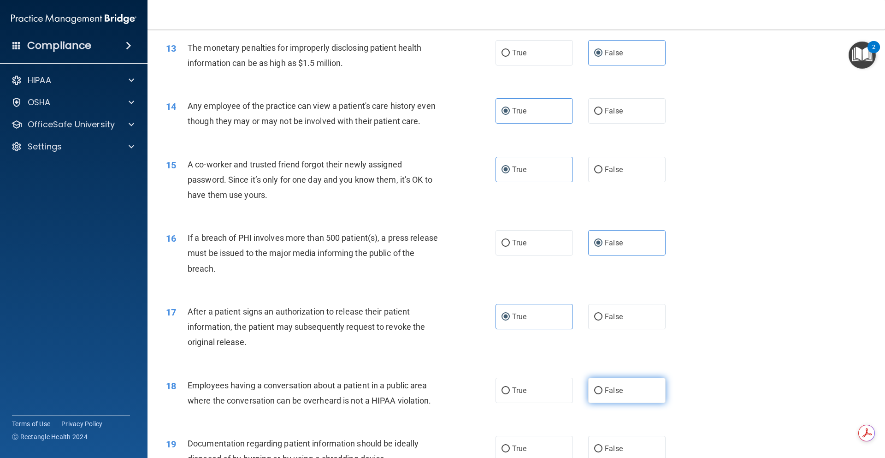
click at [607, 394] on span "False" at bounding box center [614, 390] width 18 height 9
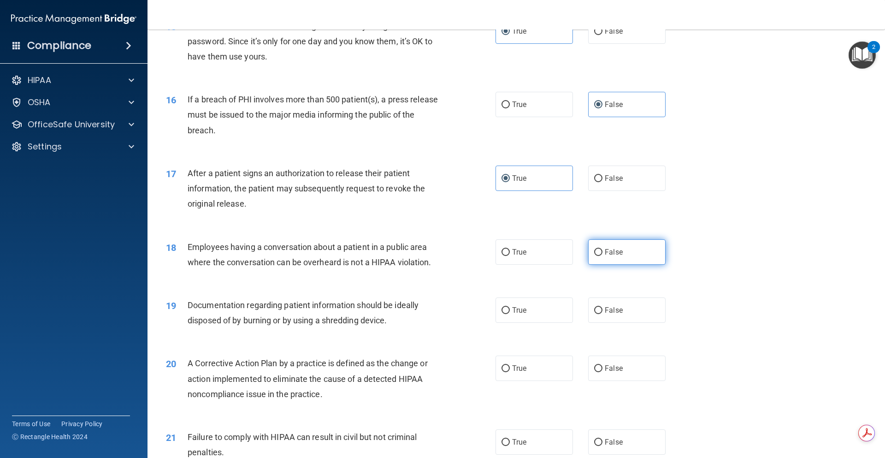
click at [620, 264] on label "False" at bounding box center [626, 251] width 77 height 25
click at [602, 256] on input "False" at bounding box center [598, 252] width 8 height 7
radio input "true"
drag, startPoint x: 536, startPoint y: 329, endPoint x: 575, endPoint y: 348, distance: 43.3
click at [537, 323] on label "True" at bounding box center [533, 309] width 77 height 25
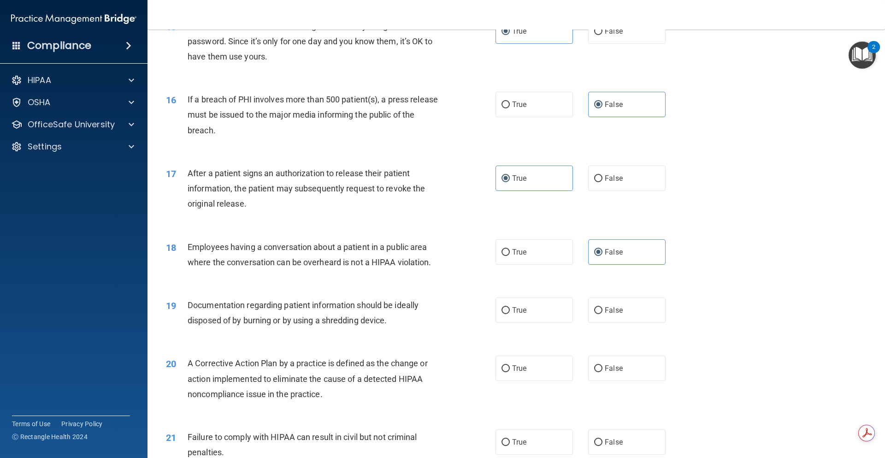
click at [510, 314] on input "True" at bounding box center [505, 310] width 8 height 7
radio input "true"
click at [623, 381] on label "False" at bounding box center [626, 367] width 77 height 25
click at [602, 372] on input "False" at bounding box center [598, 368] width 8 height 7
radio input "true"
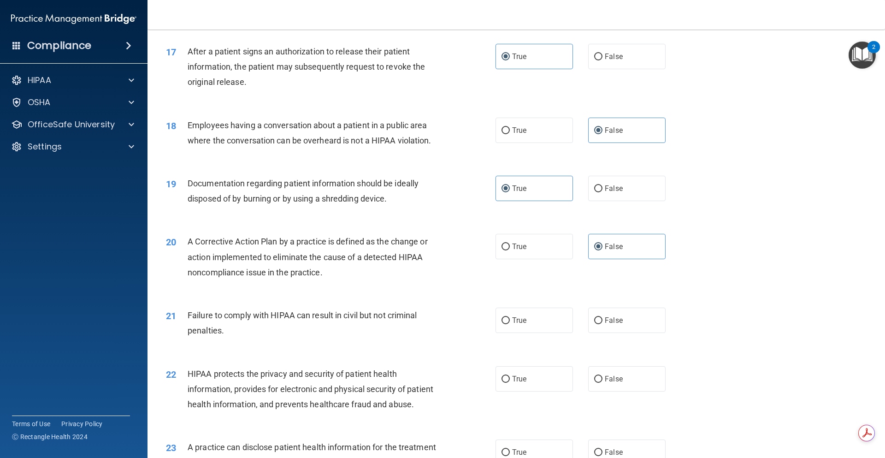
scroll to position [1152, 0]
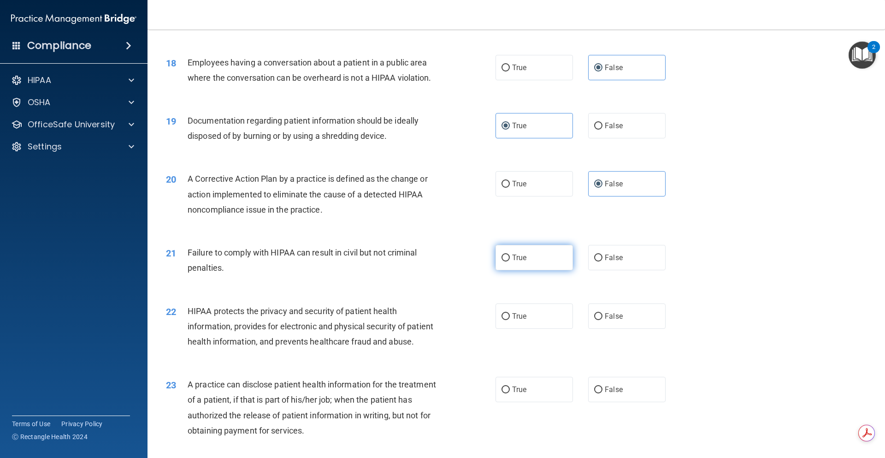
click at [542, 270] on label "True" at bounding box center [533, 257] width 77 height 25
click at [510, 261] on input "True" at bounding box center [505, 257] width 8 height 7
radio input "true"
click at [606, 320] on span "False" at bounding box center [614, 315] width 18 height 9
click at [539, 402] on label "True" at bounding box center [533, 388] width 77 height 25
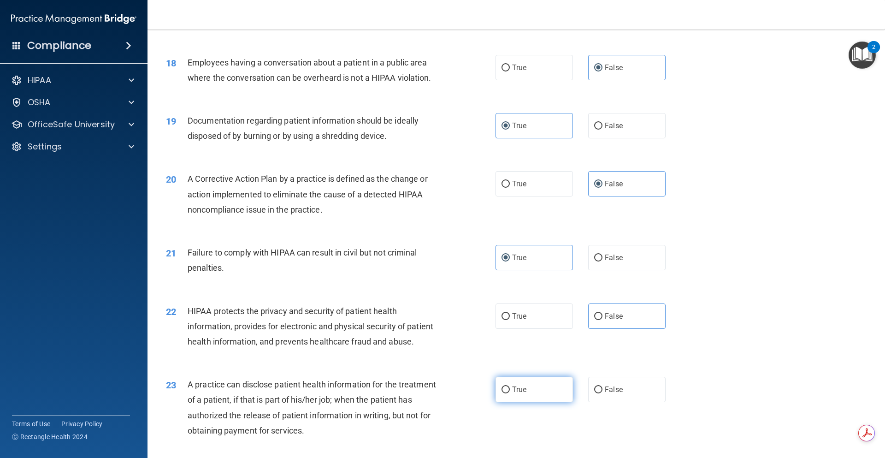
click at [510, 393] on input "True" at bounding box center [505, 389] width 8 height 7
radio input "true"
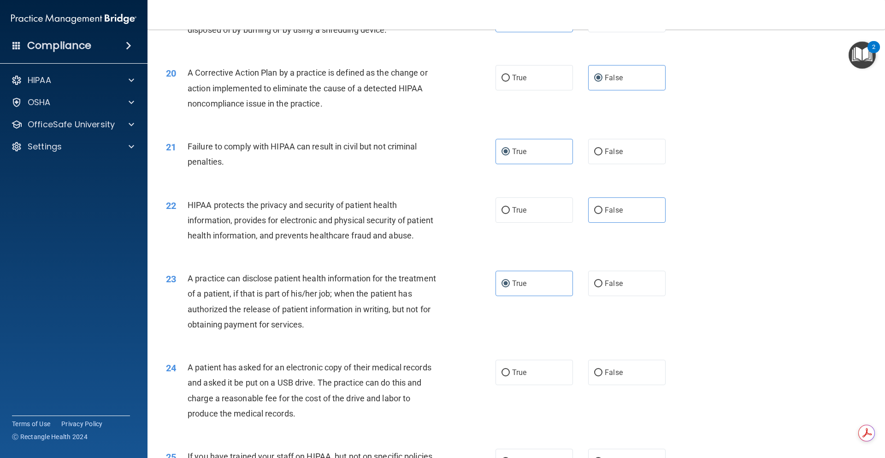
scroll to position [1290, 0]
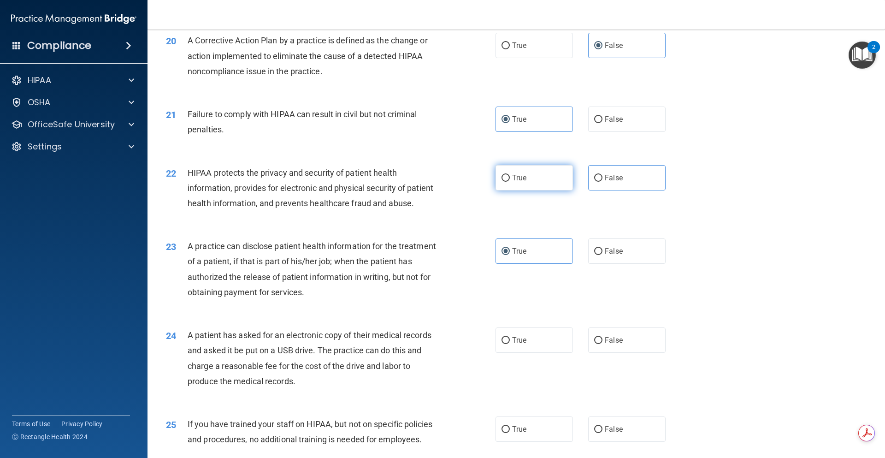
click at [530, 190] on label "True" at bounding box center [533, 177] width 77 height 25
click at [510, 182] on input "True" at bounding box center [505, 178] width 8 height 7
radio input "true"
click at [613, 352] on label "False" at bounding box center [626, 339] width 77 height 25
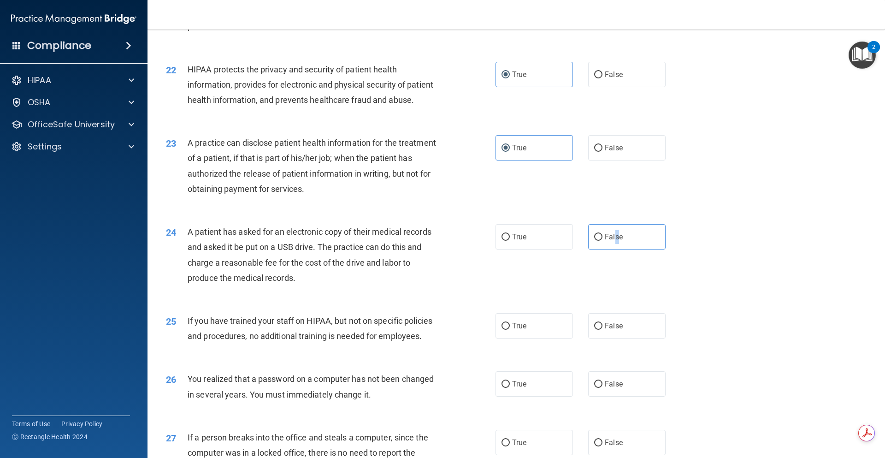
scroll to position [1474, 0]
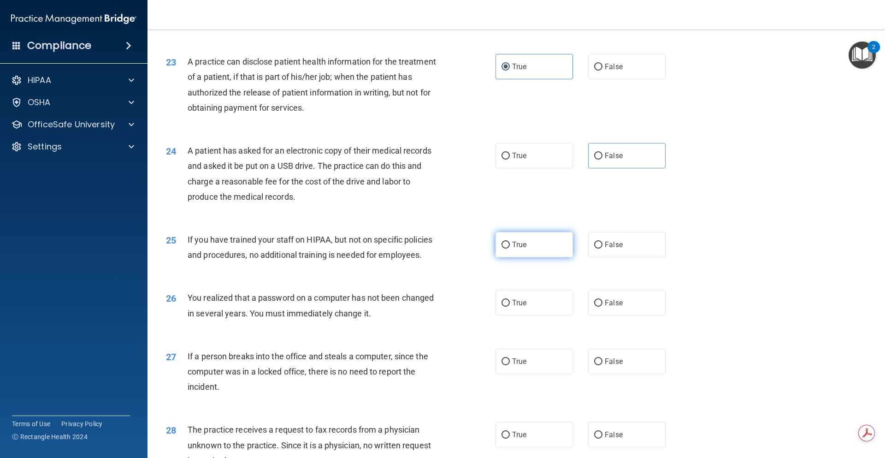
click at [540, 257] on label "True" at bounding box center [533, 244] width 77 height 25
click at [510, 248] on input "True" at bounding box center [505, 244] width 8 height 7
radio input "true"
drag, startPoint x: 545, startPoint y: 338, endPoint x: 566, endPoint y: 346, distance: 22.4
click at [546, 315] on label "True" at bounding box center [533, 302] width 77 height 25
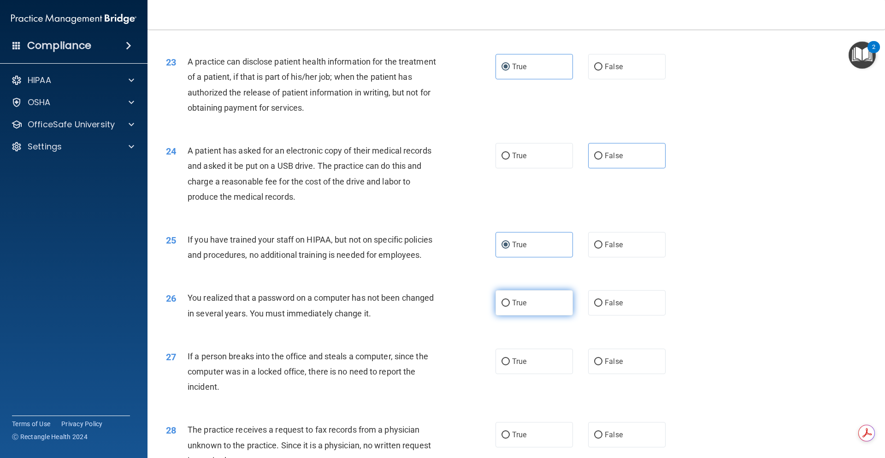
click at [510, 306] on input "True" at bounding box center [505, 303] width 8 height 7
radio input "true"
click at [607, 365] on span "False" at bounding box center [614, 361] width 18 height 9
click at [602, 365] on input "False" at bounding box center [598, 361] width 8 height 7
radio input "true"
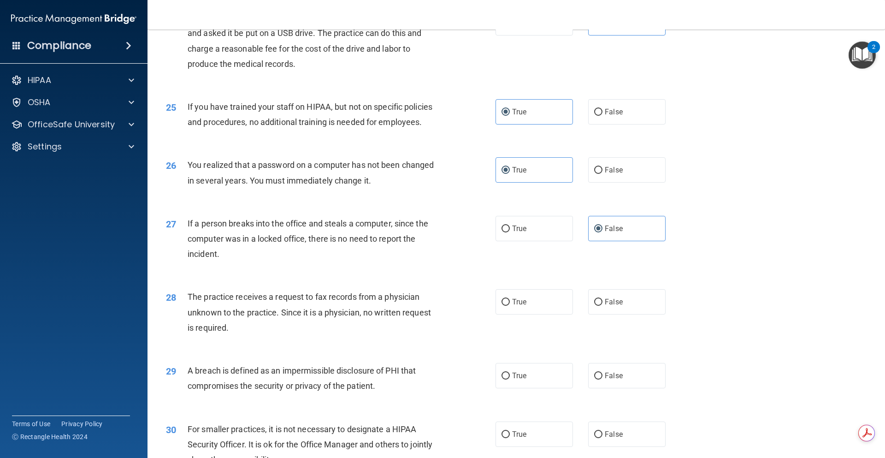
scroll to position [1659, 0]
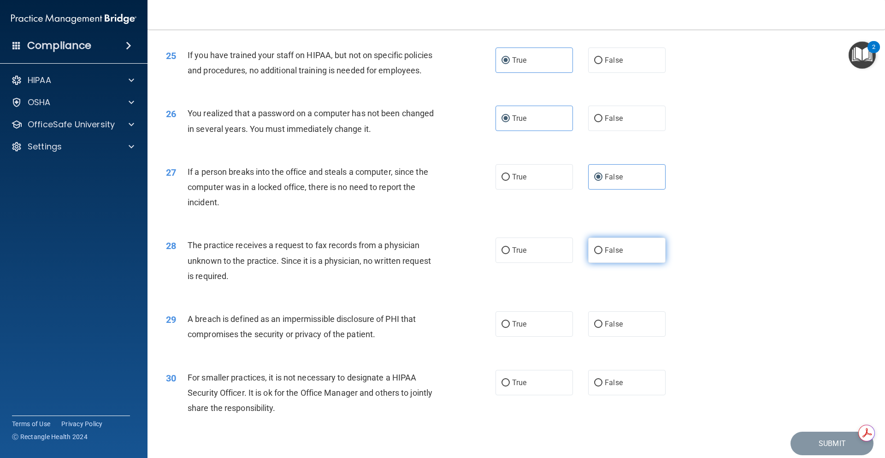
click at [615, 254] on span "False" at bounding box center [614, 250] width 18 height 9
click at [602, 254] on input "False" at bounding box center [598, 250] width 8 height 7
radio input "true"
click at [557, 336] on label "True" at bounding box center [533, 323] width 77 height 25
click at [510, 328] on input "True" at bounding box center [505, 324] width 8 height 7
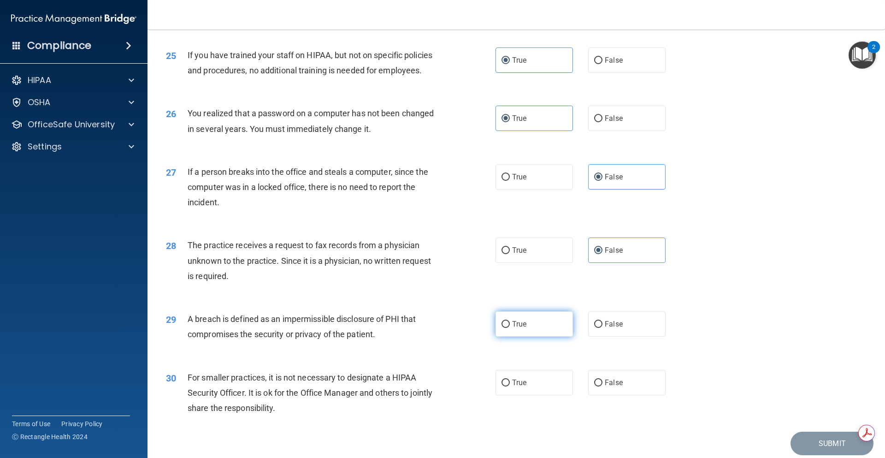
radio input "true"
click at [611, 387] on span "False" at bounding box center [614, 382] width 18 height 9
click at [602, 386] on input "False" at bounding box center [598, 382] width 8 height 7
radio input "true"
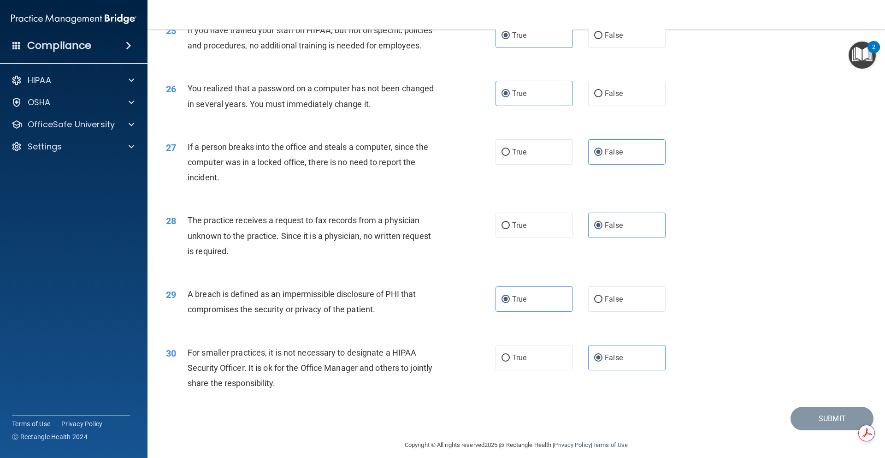
scroll to position [1723, 0]
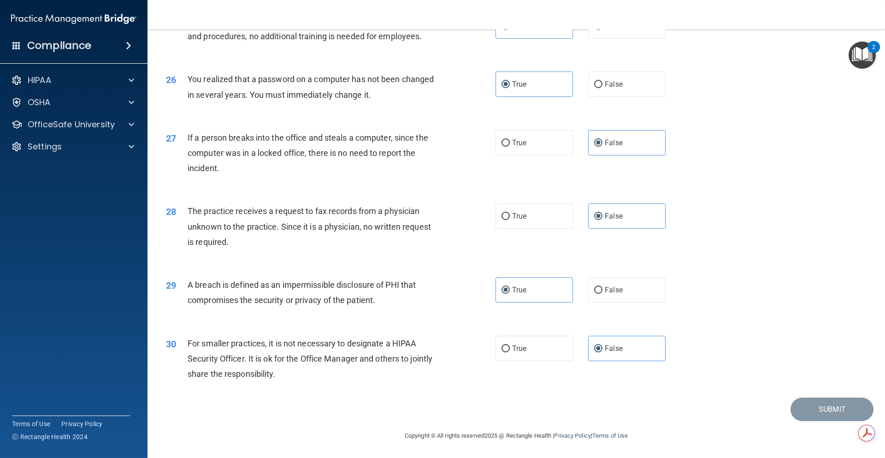
click at [800, 383] on div "30 For smaller practices, it is not necessary to designate a HIPAA Security Off…" at bounding box center [516, 361] width 714 height 74
click at [599, 299] on label "False" at bounding box center [626, 289] width 77 height 25
click at [599, 294] on input "False" at bounding box center [598, 290] width 8 height 7
radio input "true"
click at [555, 293] on label "True" at bounding box center [533, 289] width 77 height 25
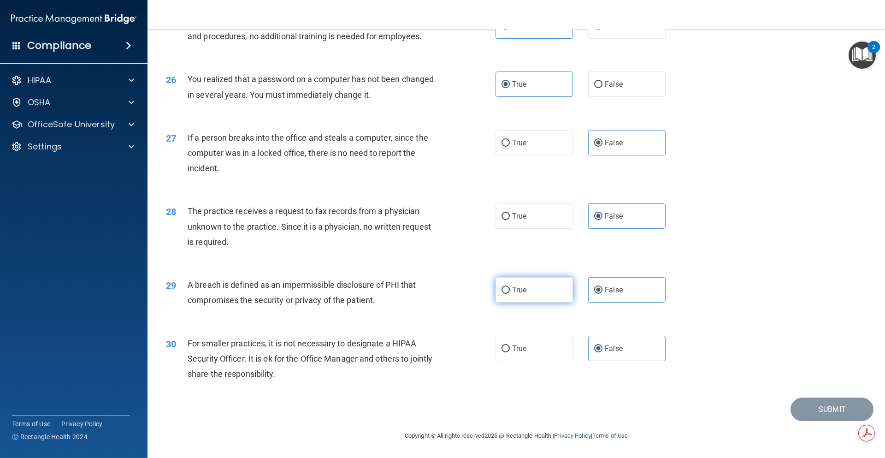
click at [510, 293] on input "True" at bounding box center [505, 290] width 8 height 7
radio input "true"
radio input "false"
click at [534, 349] on label "True" at bounding box center [533, 347] width 77 height 25
click at [510, 349] on input "True" at bounding box center [505, 348] width 8 height 7
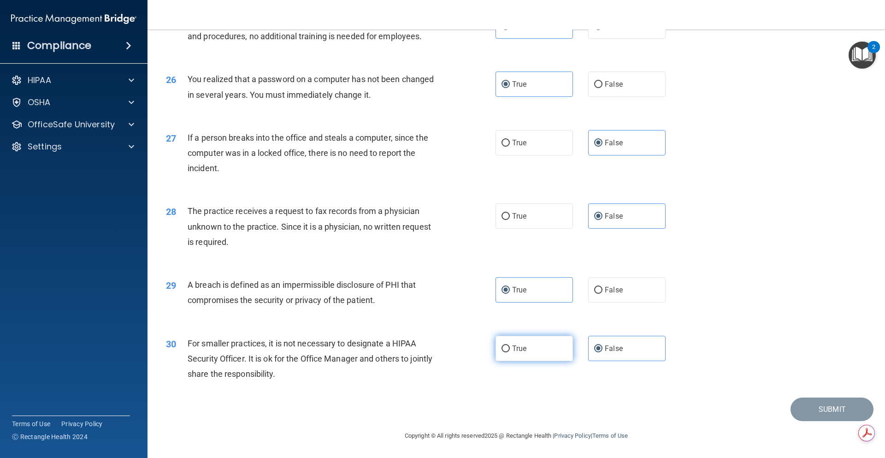
radio input "true"
drag, startPoint x: 624, startPoint y: 352, endPoint x: 713, endPoint y: 403, distance: 101.7
click at [625, 352] on label "False" at bounding box center [626, 347] width 77 height 25
click at [602, 352] on input "False" at bounding box center [598, 348] width 8 height 7
radio input "true"
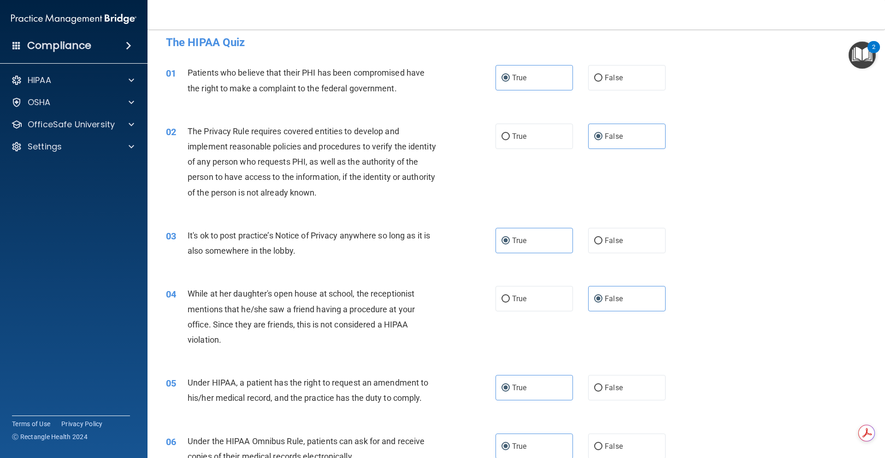
scroll to position [0, 0]
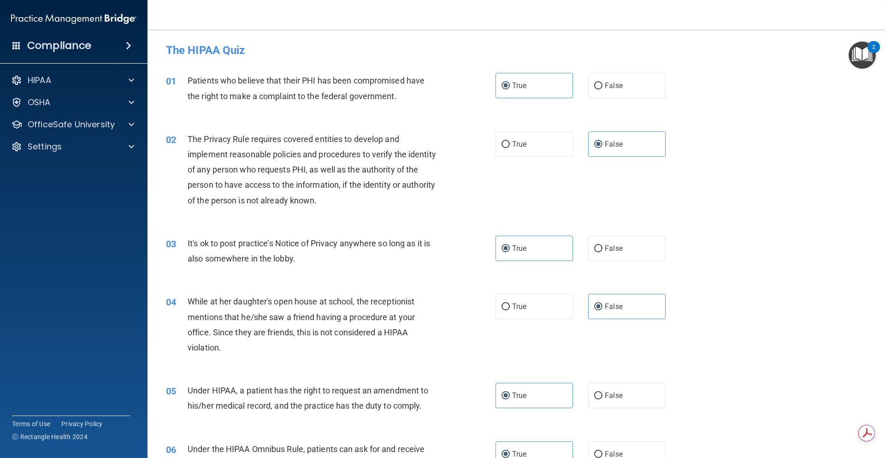
click at [867, 50] on img "Open Resource Center, 2 new notifications" at bounding box center [861, 54] width 27 height 27
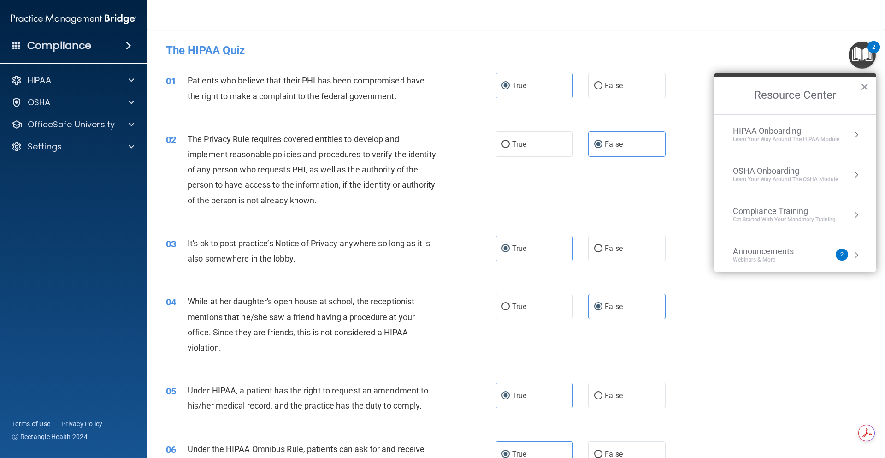
click at [730, 56] on h4 "The HIPAA Quiz" at bounding box center [516, 50] width 700 height 12
click at [704, 105] on div "01 Patients who believe that their PHI has been compromised have the right to m…" at bounding box center [516, 90] width 714 height 58
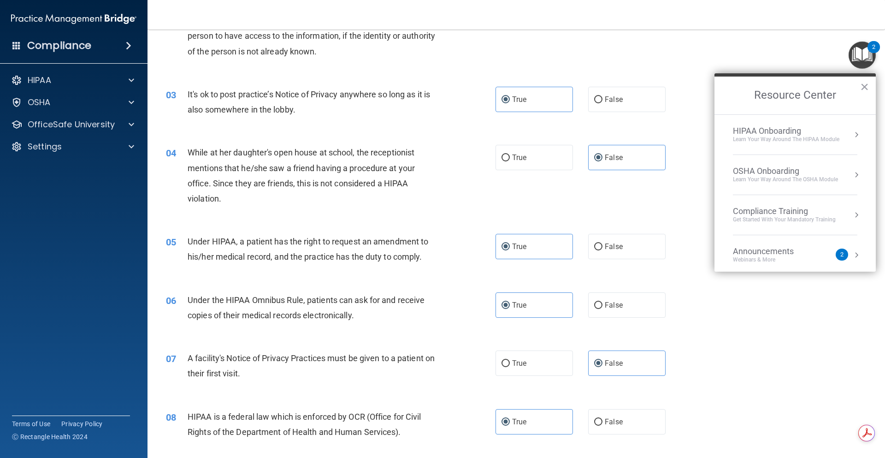
scroll to position [276, 0]
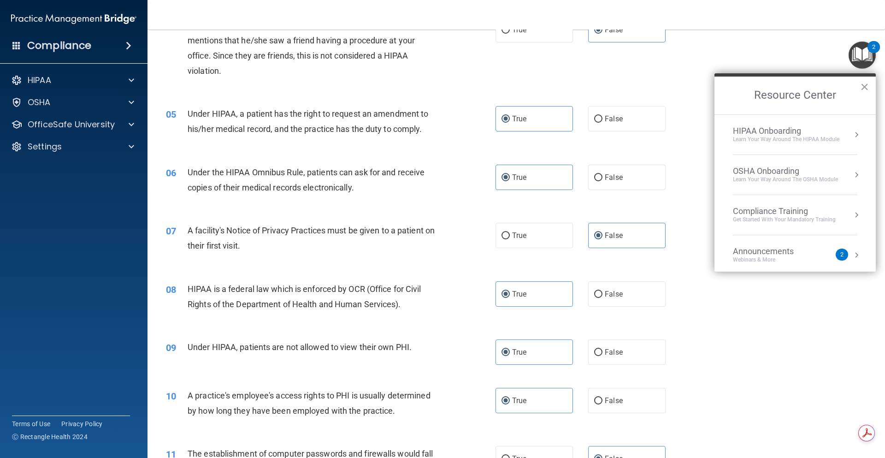
drag, startPoint x: 715, startPoint y: 323, endPoint x: 807, endPoint y: 213, distance: 143.6
click at [715, 324] on div "08 HIPAA is a federal law which is enforced by OCR (Office for Civil Rights of …" at bounding box center [516, 299] width 714 height 58
click at [862, 89] on button "×" at bounding box center [864, 86] width 9 height 15
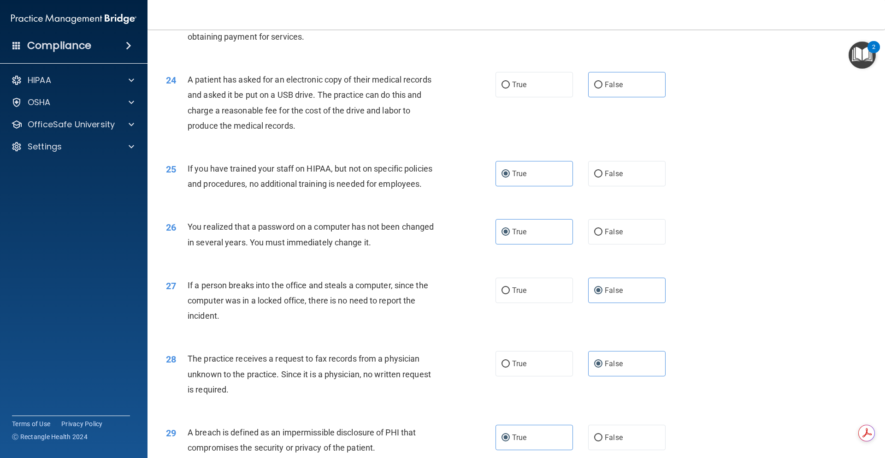
scroll to position [1723, 0]
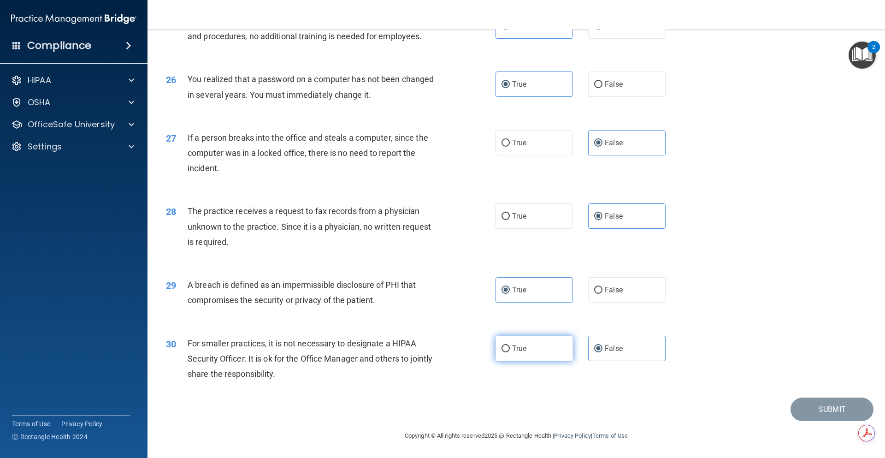
click at [540, 358] on label "True" at bounding box center [533, 347] width 77 height 25
click at [510, 352] on input "True" at bounding box center [505, 348] width 8 height 7
radio input "true"
drag, startPoint x: 608, startPoint y: 356, endPoint x: 622, endPoint y: 356, distance: 13.4
click at [609, 355] on label "False" at bounding box center [626, 347] width 77 height 25
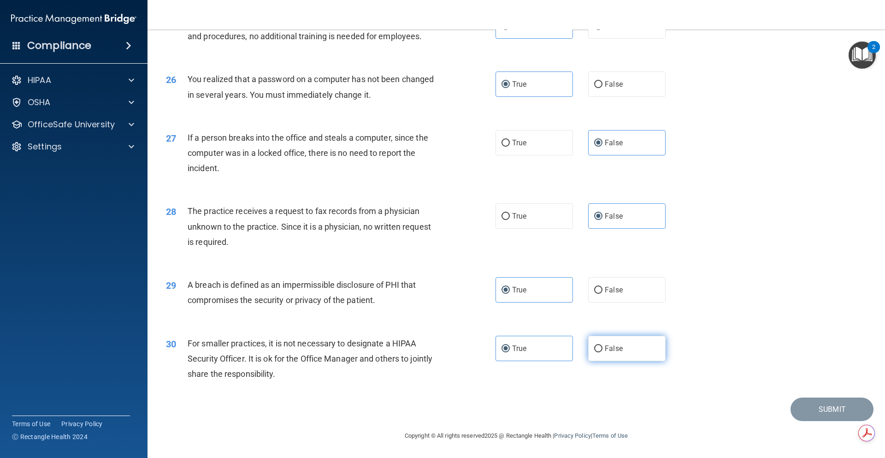
click at [602, 352] on input "False" at bounding box center [598, 348] width 8 height 7
radio input "true"
radio input "false"
click at [821, 370] on div "30 For smaller practices, it is not necessary to designate a HIPAA Security Off…" at bounding box center [516, 361] width 714 height 74
click at [825, 424] on footer "Copyright © All rights reserved 2025 @ Rectangle Health | Privacy Policy | Term…" at bounding box center [516, 435] width 700 height 28
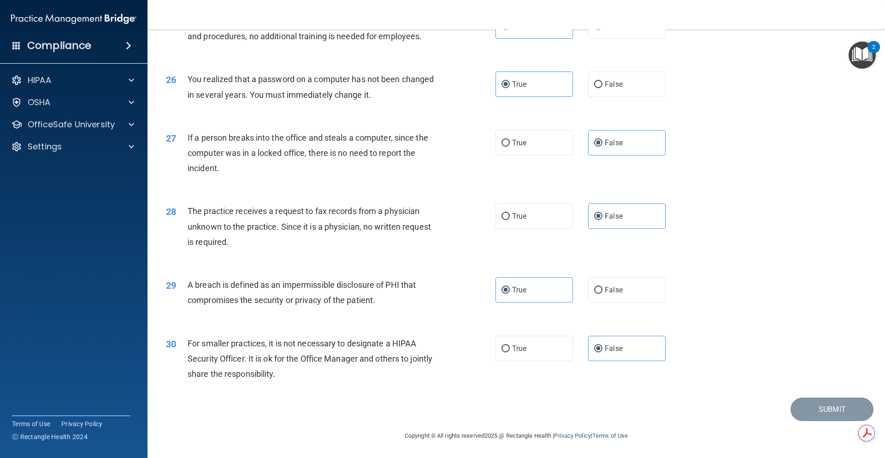
click at [811, 368] on div "30 For smaller practices, it is not necessary to designate a HIPAA Security Off…" at bounding box center [516, 361] width 714 height 74
click at [726, 289] on div "29 A breach is defined as an impermissible disclosure of PHI that compromises t…" at bounding box center [516, 294] width 714 height 58
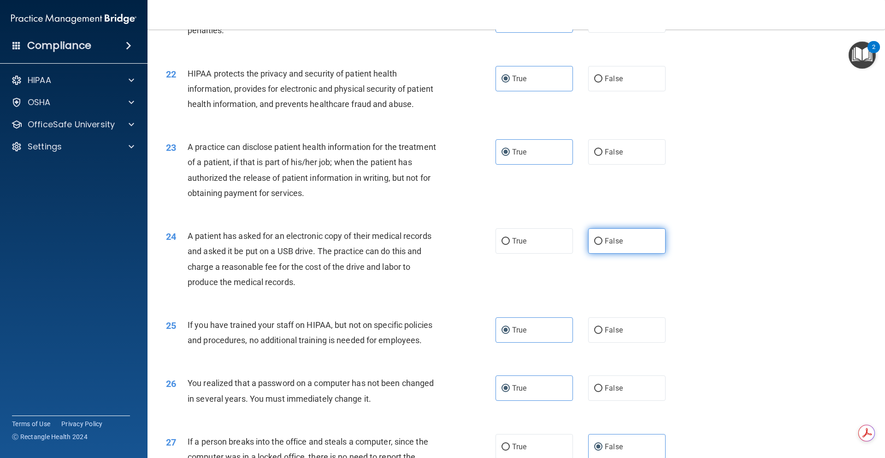
scroll to position [1355, 0]
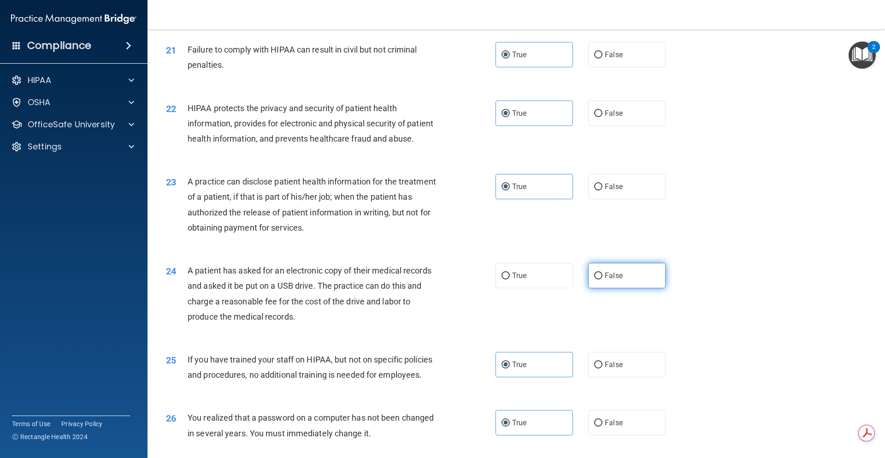
click at [648, 288] on label "False" at bounding box center [626, 275] width 77 height 25
click at [602, 279] on input "False" at bounding box center [598, 275] width 8 height 7
radio input "true"
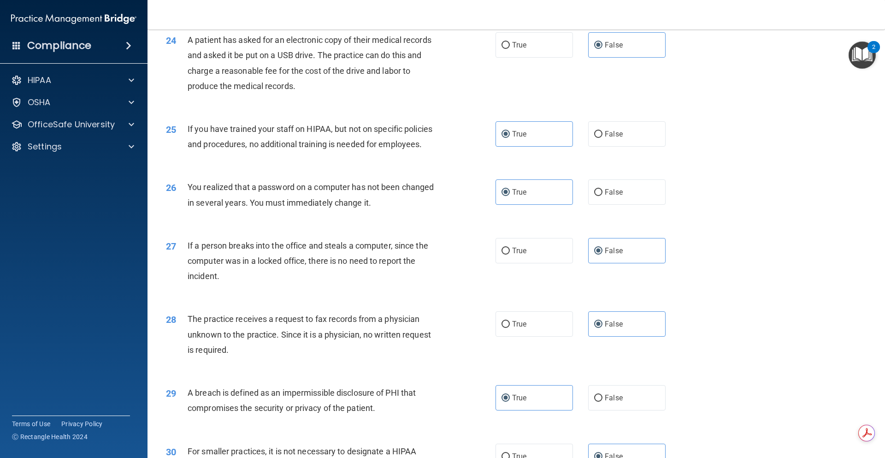
scroll to position [1723, 0]
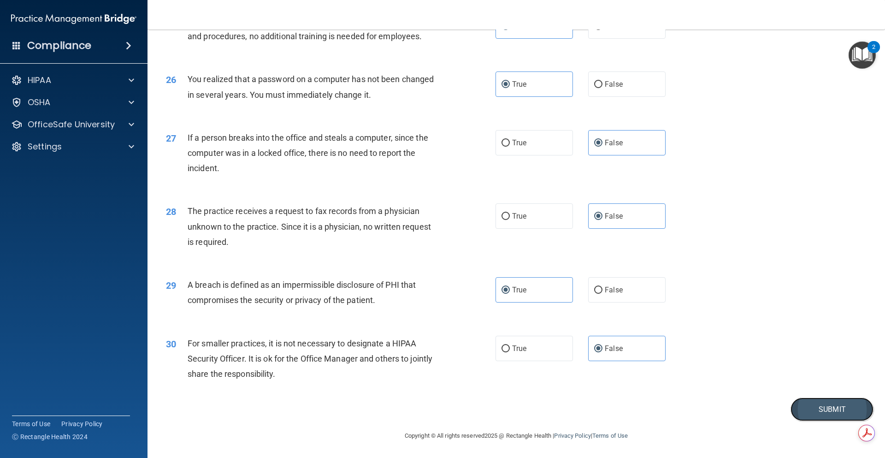
click at [836, 412] on button "Submit" at bounding box center [831, 408] width 83 height 23
click at [833, 409] on button "Submit" at bounding box center [831, 408] width 83 height 23
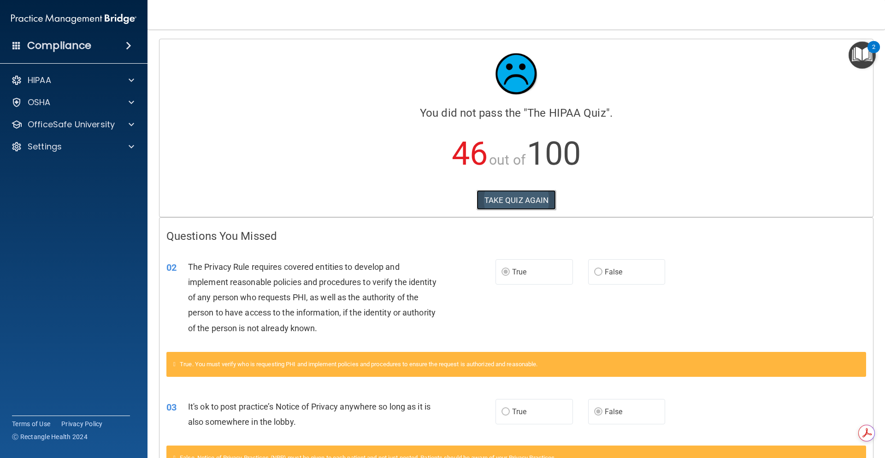
click at [527, 200] on button "TAKE QUIZ AGAIN" at bounding box center [516, 200] width 80 height 20
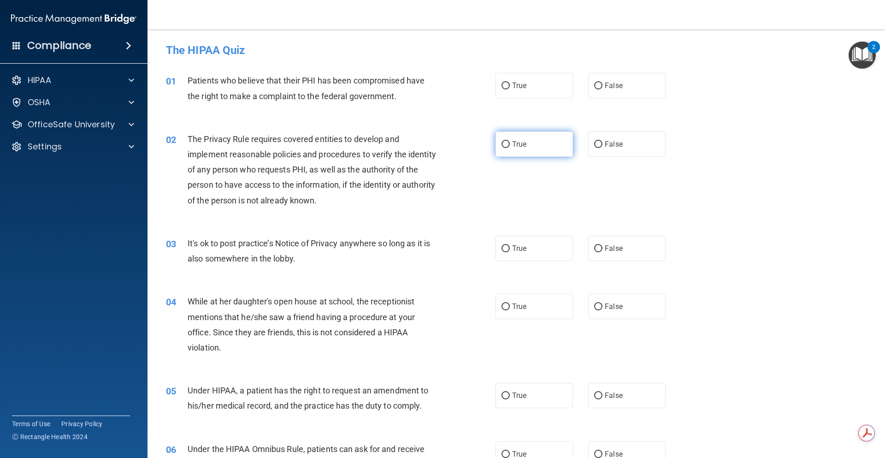
click at [523, 149] on label "True" at bounding box center [533, 143] width 77 height 25
click at [510, 148] on input "True" at bounding box center [505, 144] width 8 height 7
radio input "true"
click at [629, 252] on label "False" at bounding box center [626, 247] width 77 height 25
click at [602, 252] on input "False" at bounding box center [598, 248] width 8 height 7
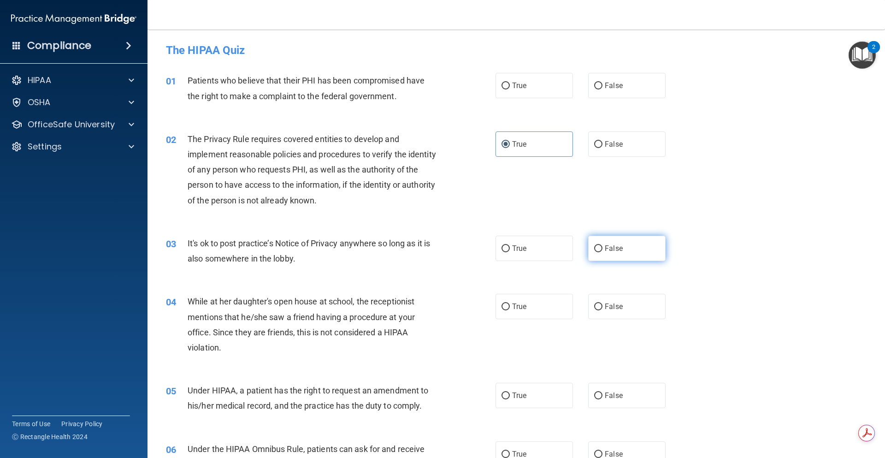
radio input "true"
click at [605, 398] on span "False" at bounding box center [614, 395] width 18 height 9
click at [602, 398] on input "False" at bounding box center [598, 395] width 8 height 7
radio input "true"
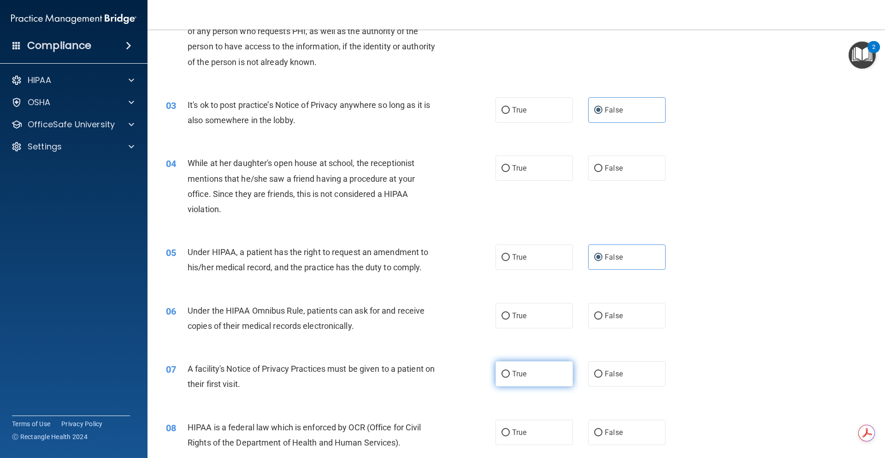
click at [533, 372] on label "True" at bounding box center [533, 373] width 77 height 25
click at [510, 372] on input "True" at bounding box center [505, 373] width 8 height 7
radio input "true"
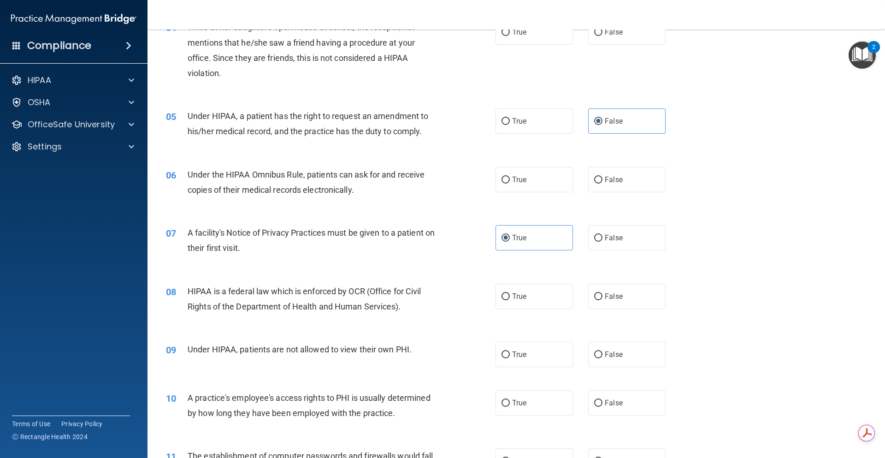
scroll to position [276, 0]
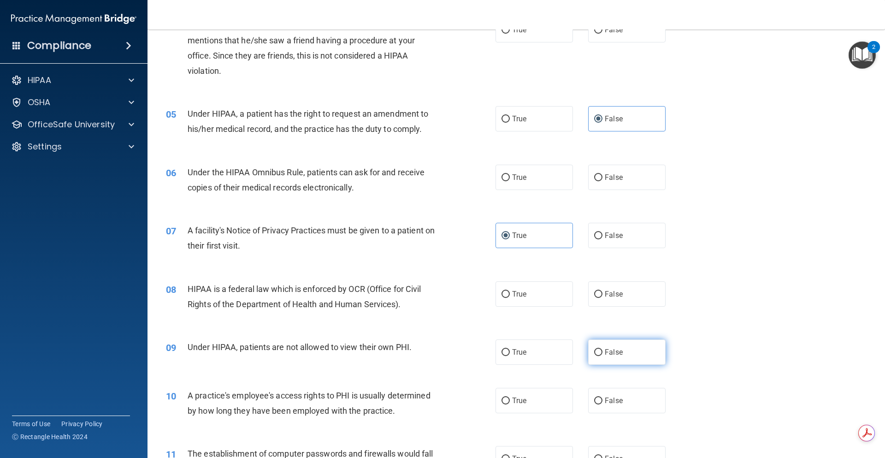
click at [619, 352] on label "False" at bounding box center [626, 351] width 77 height 25
click at [602, 352] on input "False" at bounding box center [598, 352] width 8 height 7
radio input "true"
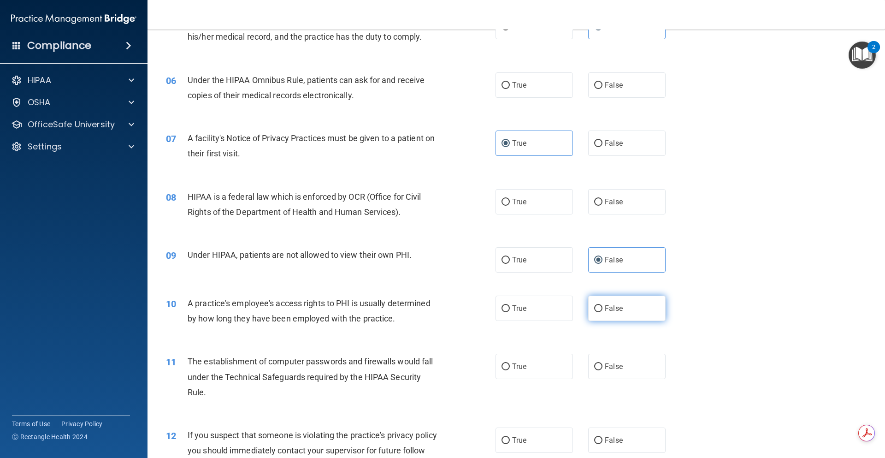
click at [617, 313] on label "False" at bounding box center [626, 307] width 77 height 25
click at [602, 312] on input "False" at bounding box center [598, 308] width 8 height 7
radio input "true"
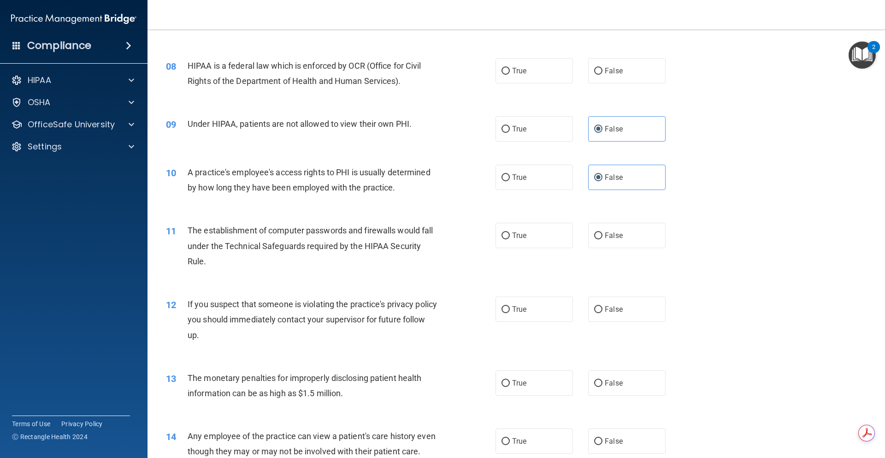
scroll to position [507, 0]
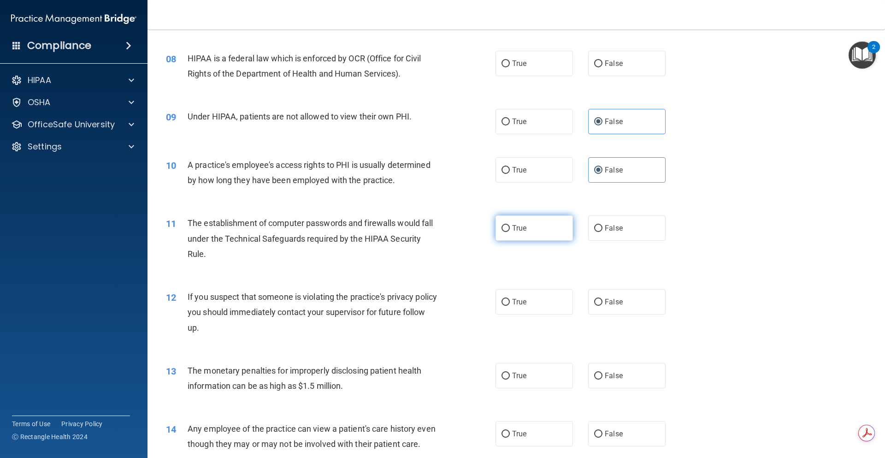
click at [536, 235] on label "True" at bounding box center [533, 227] width 77 height 25
click at [510, 232] on input "True" at bounding box center [505, 228] width 8 height 7
radio input "true"
click at [506, 378] on label "True" at bounding box center [533, 375] width 77 height 25
click at [506, 378] on input "True" at bounding box center [505, 375] width 8 height 7
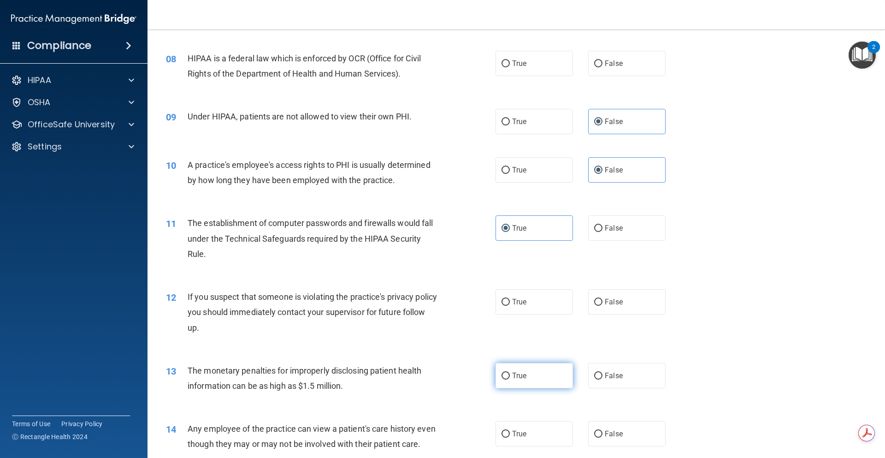
radio input "true"
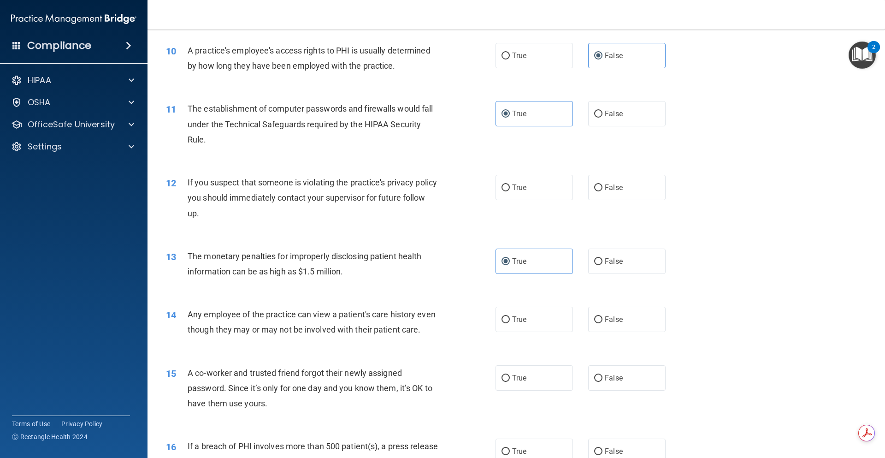
scroll to position [645, 0]
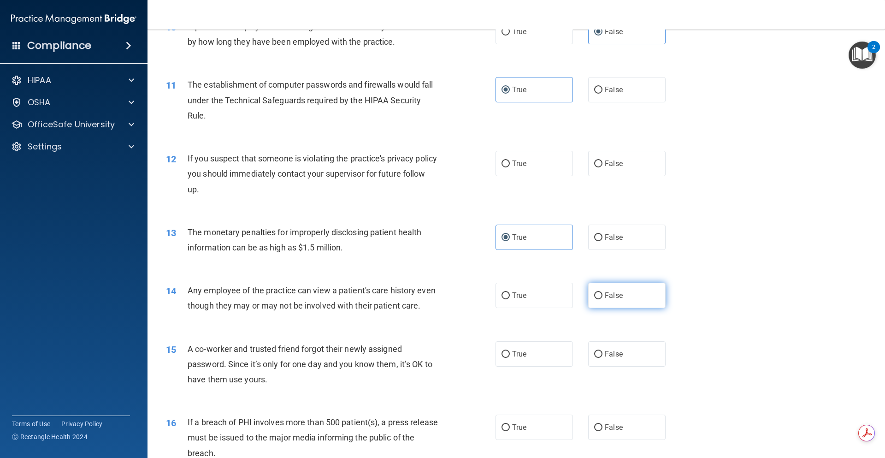
click at [598, 296] on input "False" at bounding box center [598, 295] width 8 height 7
radio input "true"
click at [612, 358] on span "False" at bounding box center [614, 353] width 18 height 9
click at [602, 358] on input "False" at bounding box center [598, 354] width 8 height 7
radio input "true"
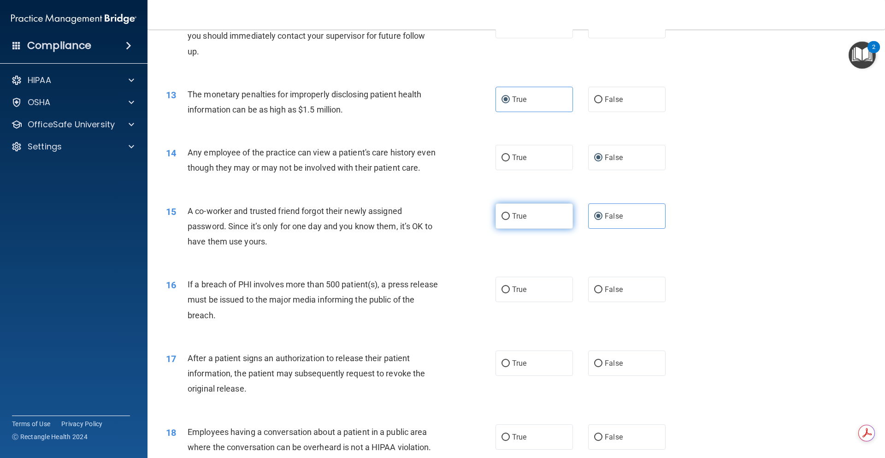
scroll to position [783, 0]
click at [520, 301] on label "True" at bounding box center [533, 288] width 77 height 25
click at [510, 293] on input "True" at bounding box center [505, 289] width 8 height 7
radio input "true"
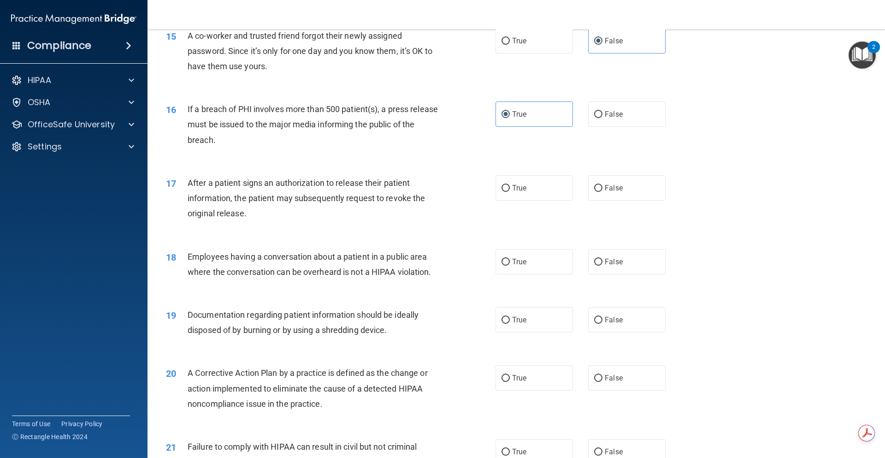
scroll to position [968, 0]
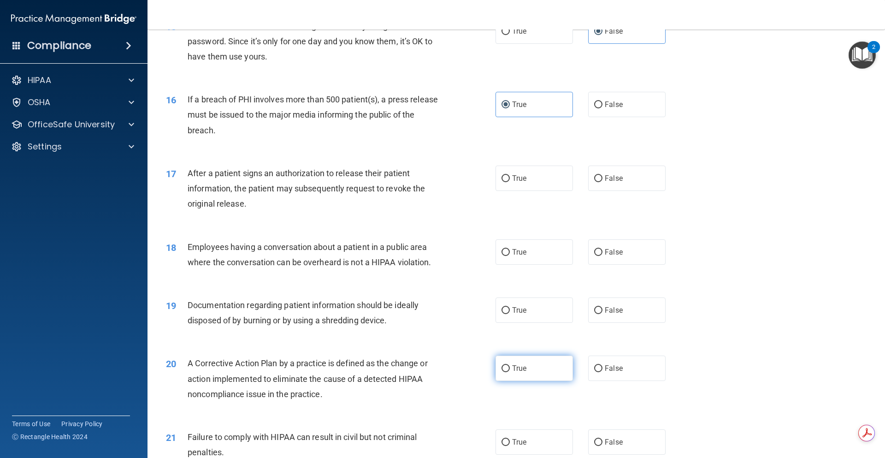
click at [520, 372] on span "True" at bounding box center [519, 368] width 14 height 9
click at [510, 372] on input "True" at bounding box center [505, 368] width 8 height 7
radio input "true"
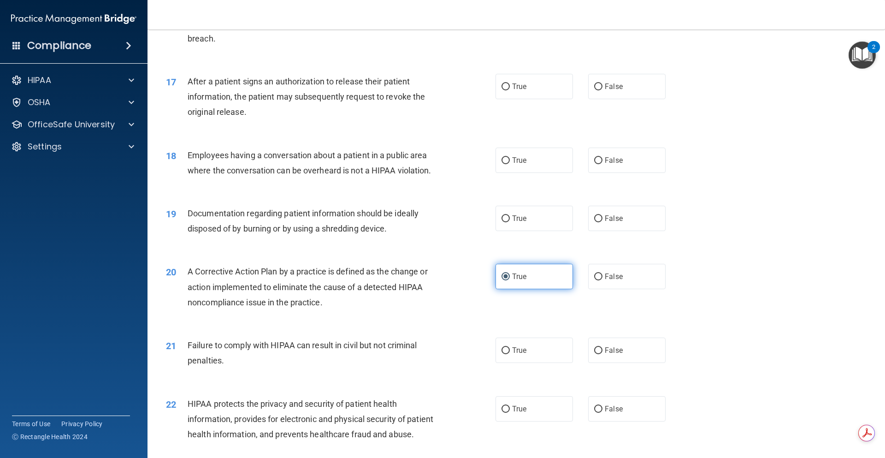
scroll to position [1060, 0]
click at [639, 362] on label "False" at bounding box center [626, 349] width 77 height 25
click at [602, 353] on input "False" at bounding box center [598, 350] width 8 height 7
radio input "true"
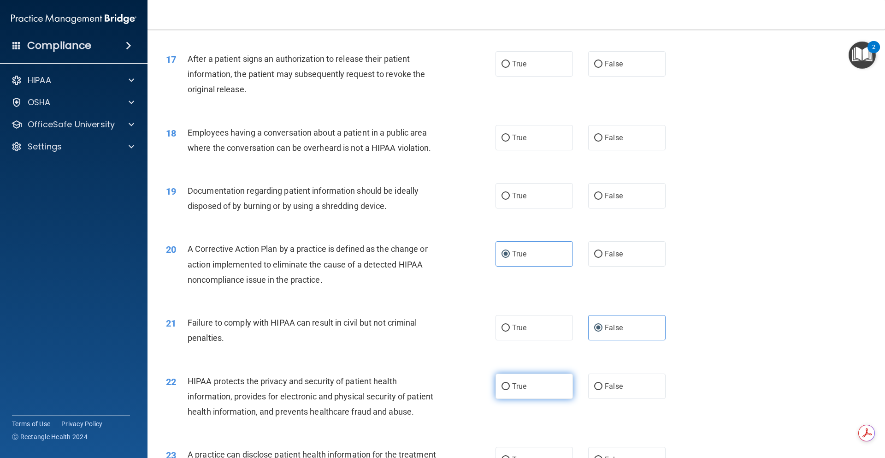
scroll to position [1106, 0]
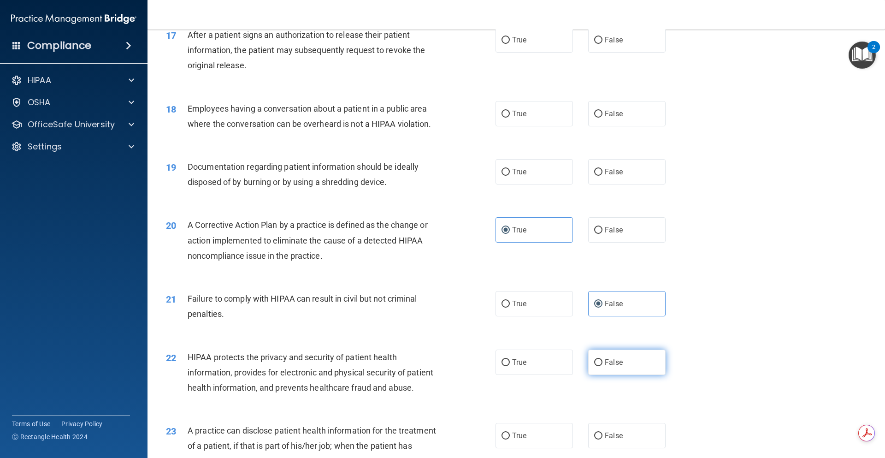
click at [599, 375] on label "False" at bounding box center [626, 361] width 77 height 25
click at [599, 366] on input "False" at bounding box center [598, 362] width 8 height 7
radio input "true"
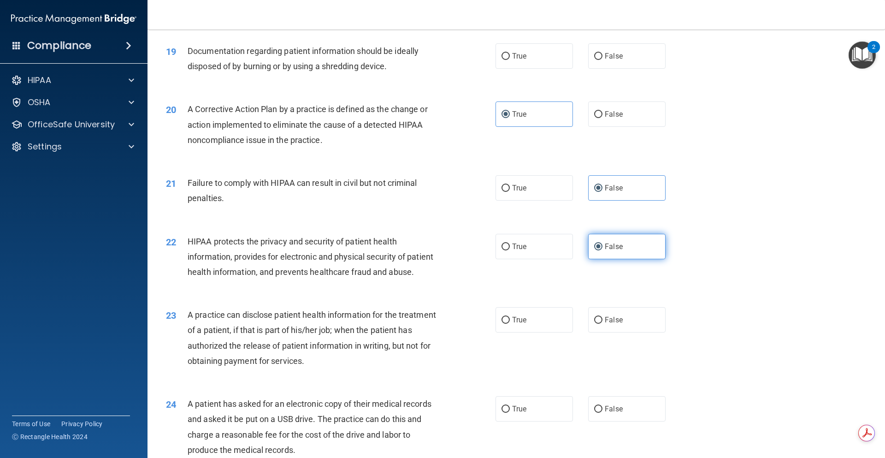
scroll to position [1244, 0]
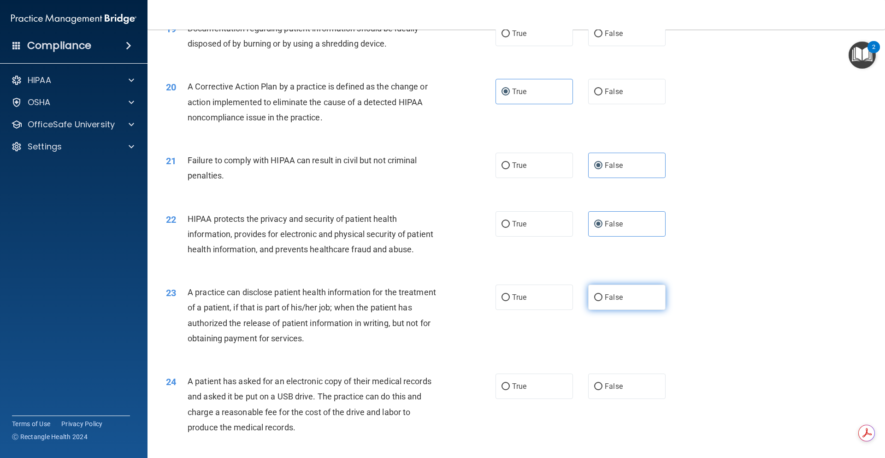
click at [599, 310] on label "False" at bounding box center [626, 296] width 77 height 25
click at [599, 301] on input "False" at bounding box center [598, 297] width 8 height 7
radio input "true"
click at [522, 390] on span "True" at bounding box center [519, 386] width 14 height 9
click at [510, 390] on input "True" at bounding box center [505, 386] width 8 height 7
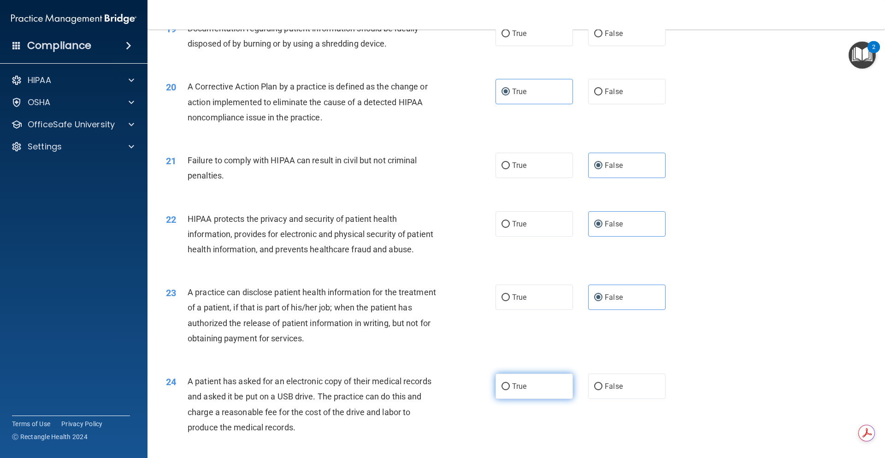
radio input "true"
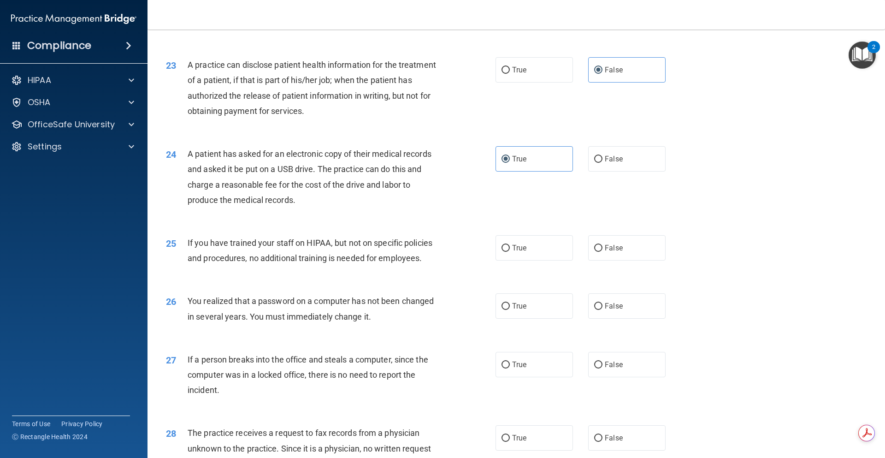
scroll to position [1567, 0]
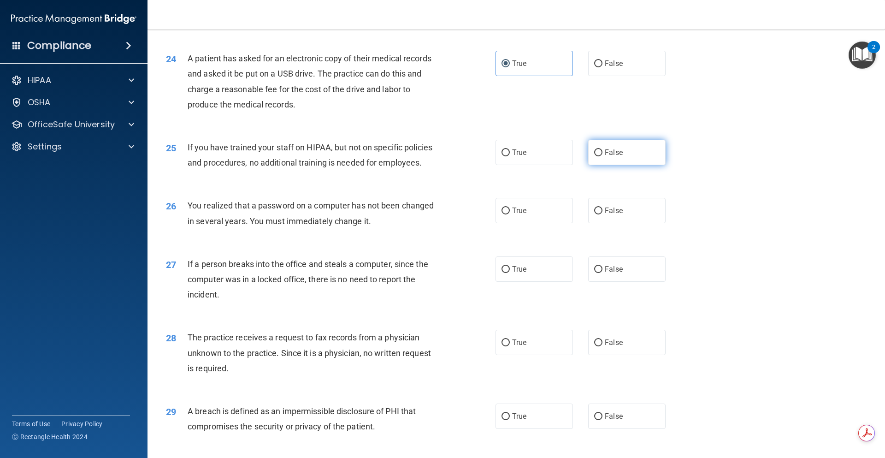
click at [659, 165] on label "False" at bounding box center [626, 152] width 77 height 25
click at [602, 156] on input "False" at bounding box center [598, 152] width 8 height 7
radio input "true"
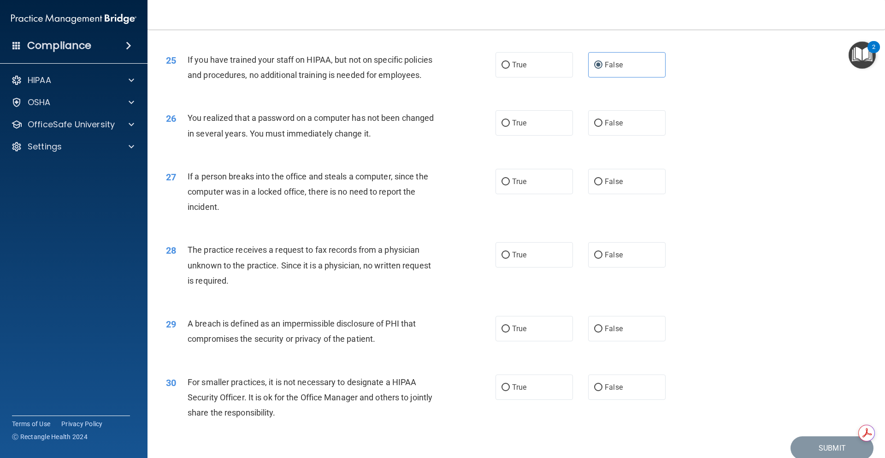
scroll to position [1723, 0]
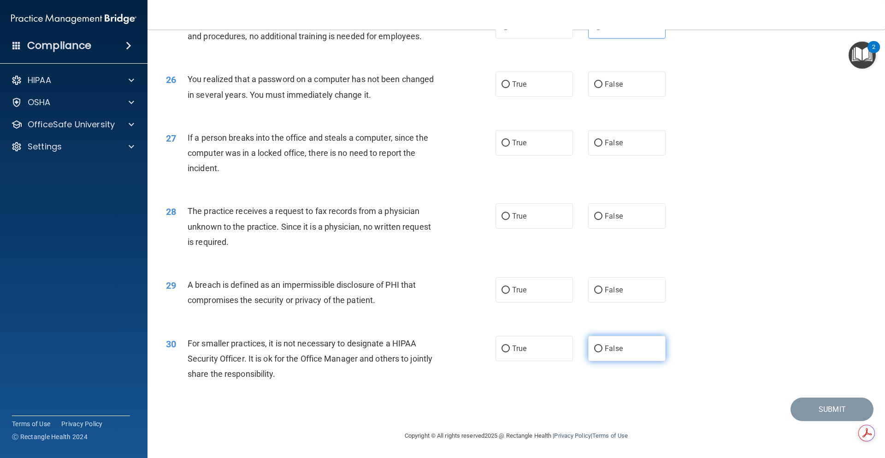
click at [605, 347] on span "False" at bounding box center [614, 348] width 18 height 9
click at [601, 347] on input "False" at bounding box center [598, 348] width 8 height 7
radio input "true"
click at [548, 294] on label "True" at bounding box center [533, 289] width 77 height 25
click at [510, 294] on input "True" at bounding box center [505, 290] width 8 height 7
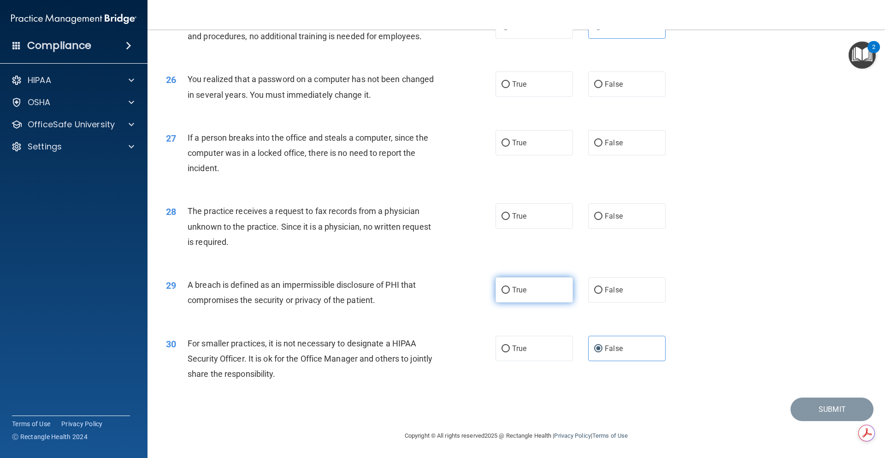
radio input "true"
click at [556, 210] on label "True" at bounding box center [533, 215] width 77 height 25
click at [510, 213] on input "True" at bounding box center [505, 216] width 8 height 7
radio input "true"
click at [619, 141] on label "False" at bounding box center [626, 142] width 77 height 25
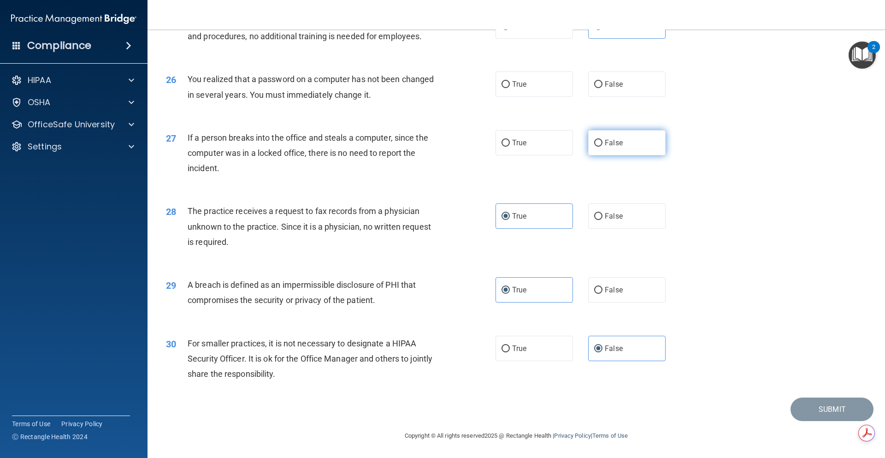
click at [602, 141] on input "False" at bounding box center [598, 143] width 8 height 7
radio input "true"
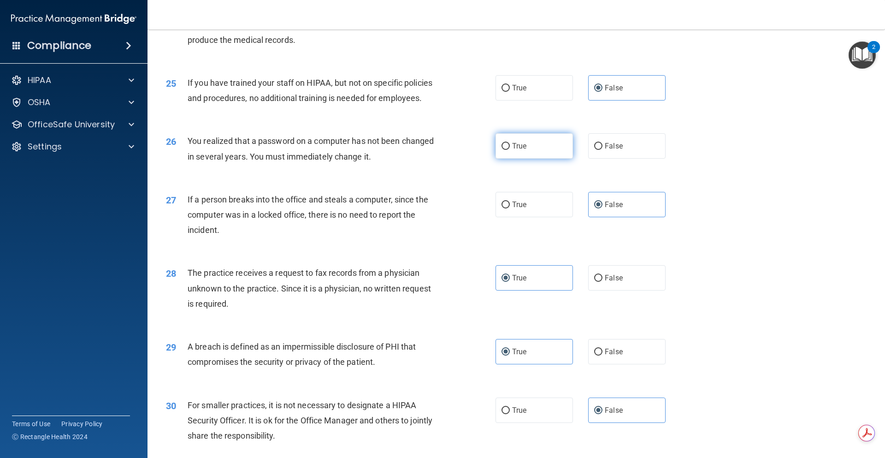
click at [529, 159] on label "True" at bounding box center [533, 145] width 77 height 25
click at [510, 150] on input "True" at bounding box center [505, 146] width 8 height 7
radio input "true"
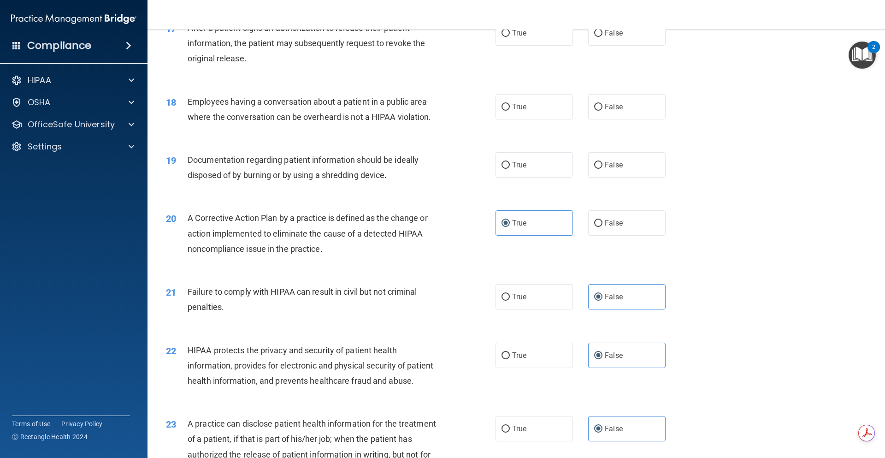
scroll to position [1078, 0]
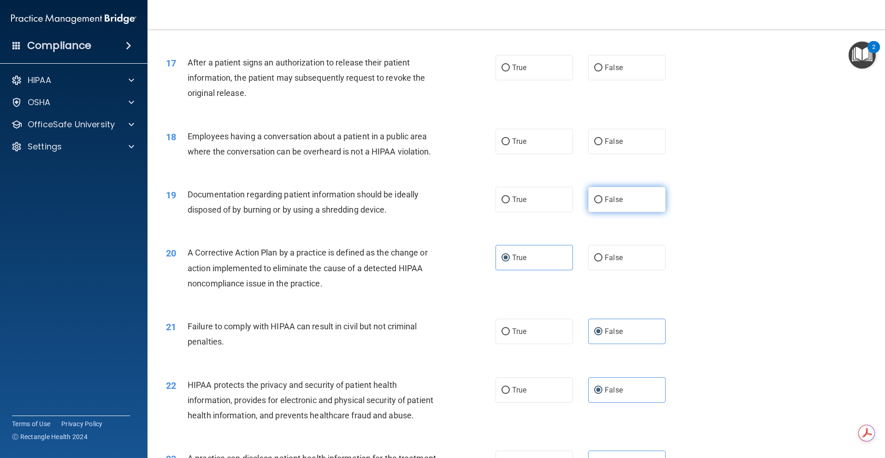
click at [605, 204] on span "False" at bounding box center [614, 199] width 18 height 9
click at [602, 203] on input "False" at bounding box center [598, 199] width 8 height 7
radio input "true"
click at [552, 212] on label "True" at bounding box center [533, 199] width 77 height 25
click at [510, 203] on input "True" at bounding box center [505, 199] width 8 height 7
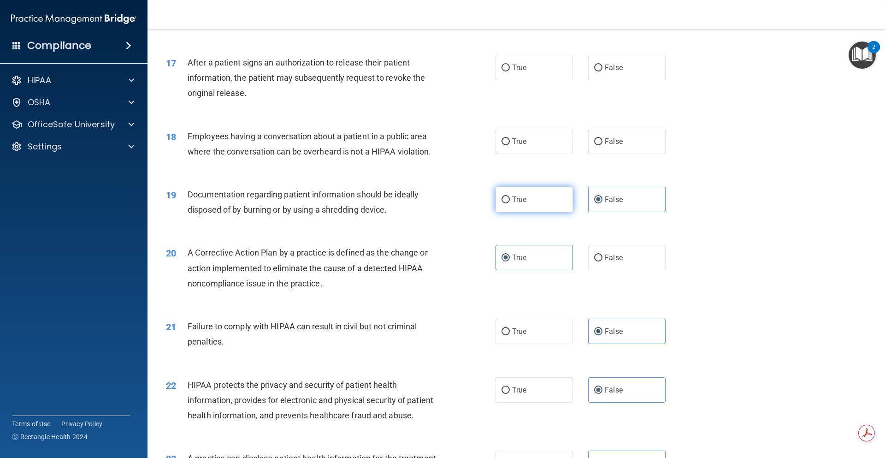
radio input "true"
radio input "false"
click at [621, 154] on label "False" at bounding box center [626, 141] width 77 height 25
click at [602, 145] on input "False" at bounding box center [598, 141] width 8 height 7
radio input "true"
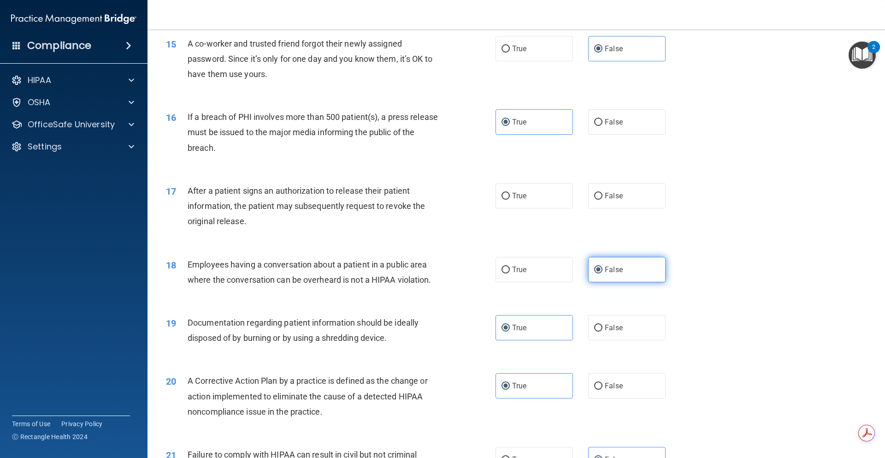
scroll to position [940, 0]
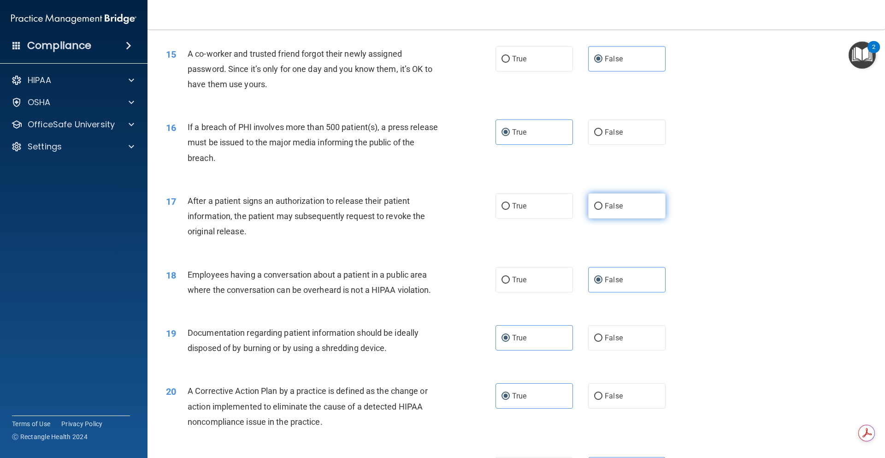
click at [616, 210] on span "False" at bounding box center [614, 205] width 18 height 9
click at [602, 210] on input "False" at bounding box center [598, 206] width 8 height 7
radio input "true"
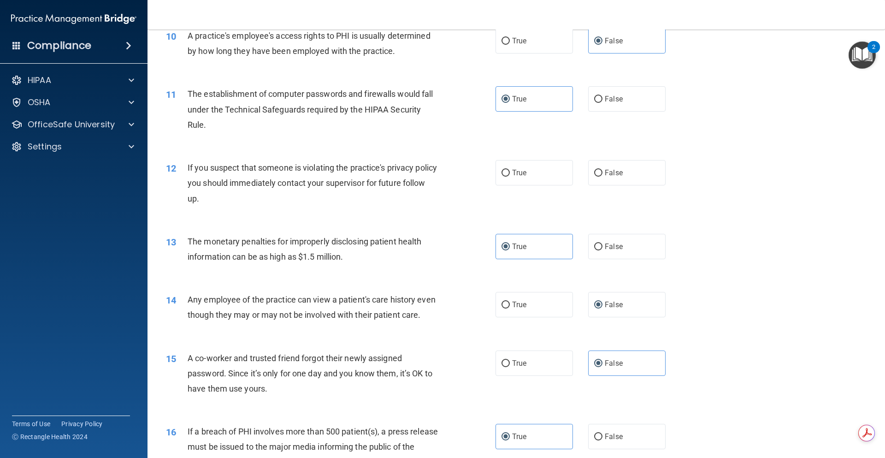
scroll to position [617, 0]
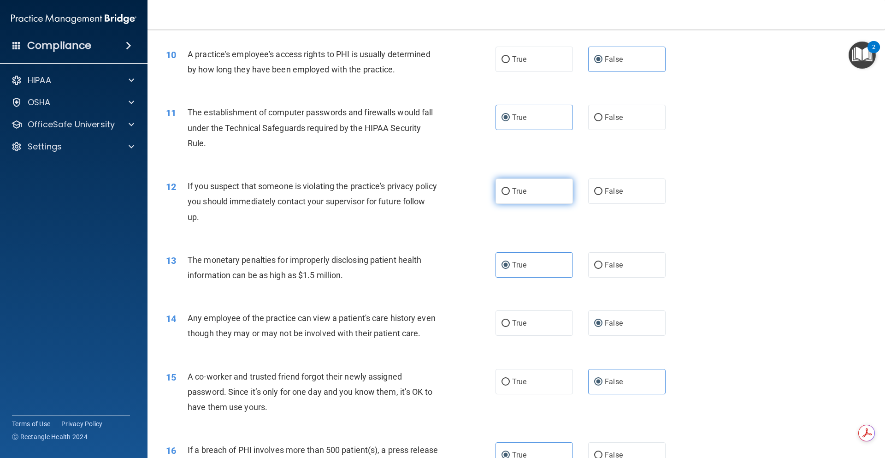
click at [520, 194] on span "True" at bounding box center [519, 191] width 14 height 9
click at [510, 194] on input "True" at bounding box center [505, 191] width 8 height 7
radio input "true"
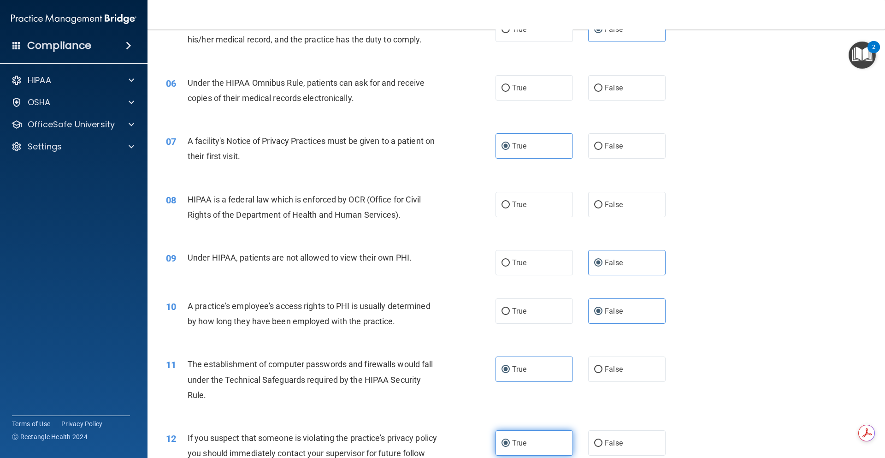
scroll to position [341, 0]
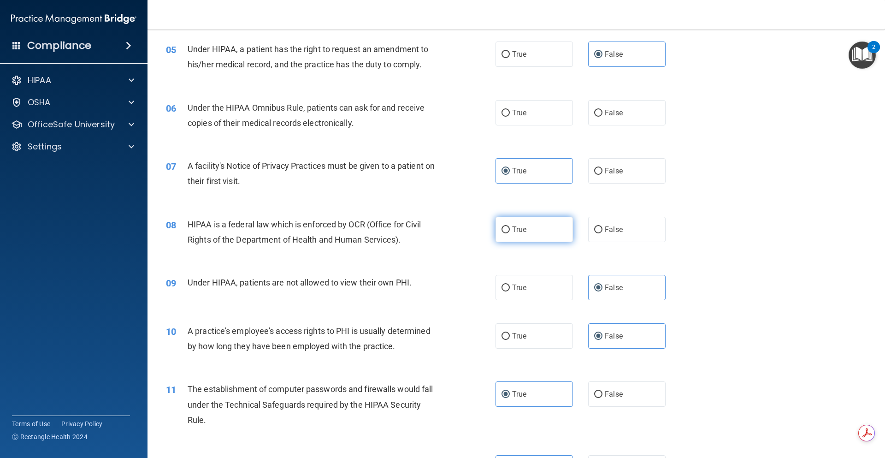
click at [534, 227] on label "True" at bounding box center [533, 229] width 77 height 25
click at [510, 227] on input "True" at bounding box center [505, 229] width 8 height 7
radio input "true"
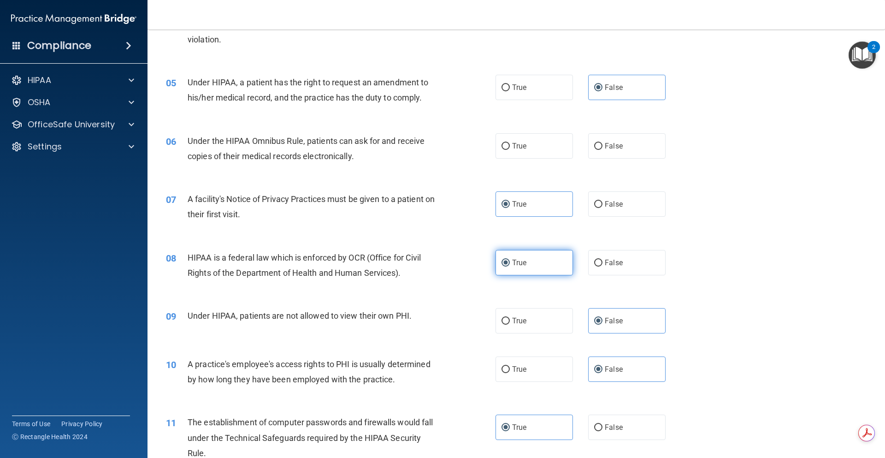
scroll to position [249, 0]
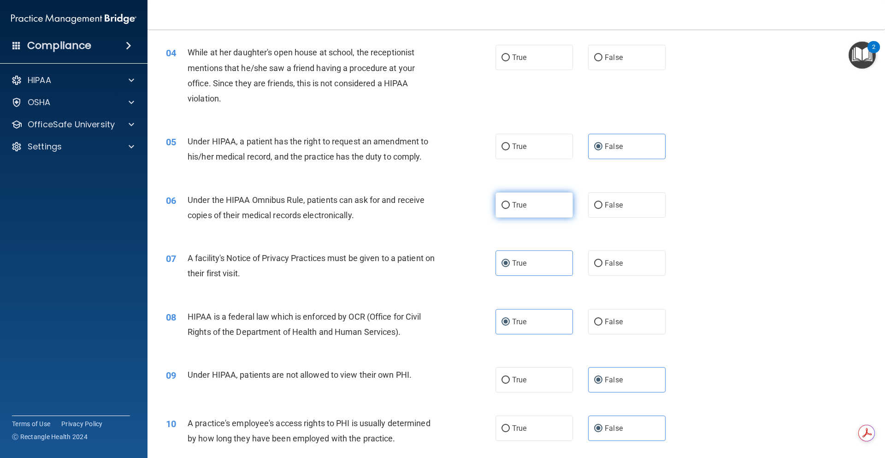
click at [550, 207] on label "True" at bounding box center [533, 204] width 77 height 25
click at [510, 207] on input "True" at bounding box center [505, 205] width 8 height 7
radio input "true"
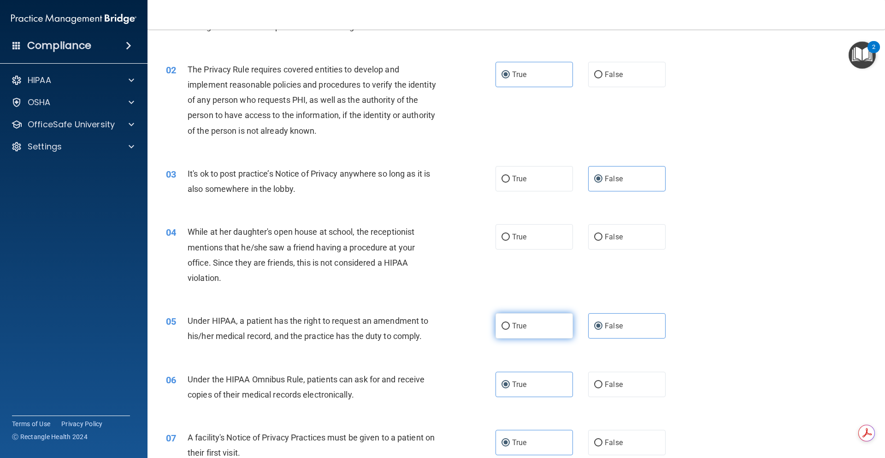
scroll to position [65, 0]
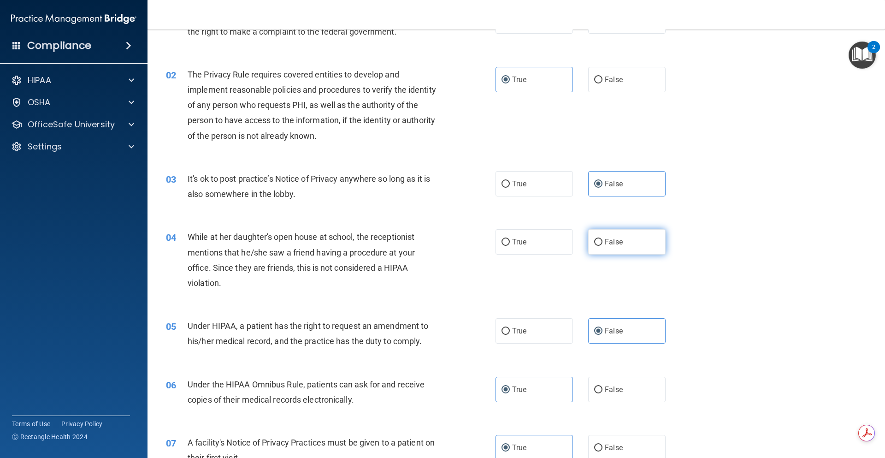
click at [619, 232] on label "False" at bounding box center [626, 241] width 77 height 25
click at [602, 239] on input "False" at bounding box center [598, 242] width 8 height 7
radio input "true"
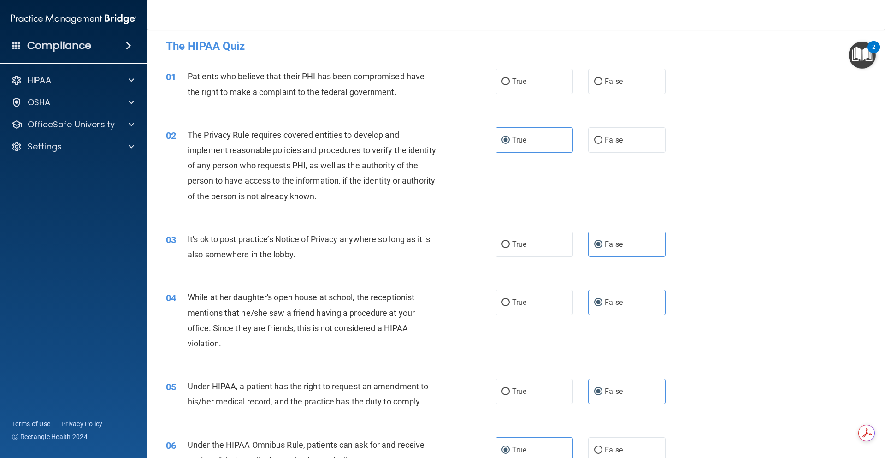
scroll to position [0, 0]
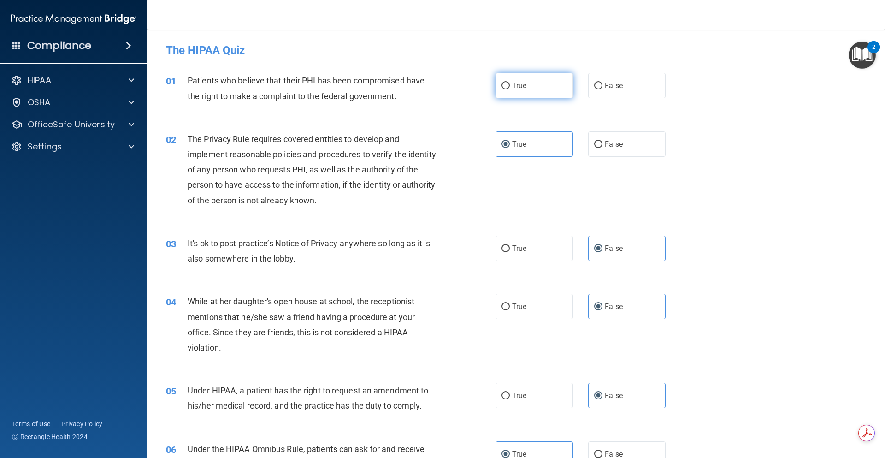
click at [514, 93] on label "True" at bounding box center [533, 85] width 77 height 25
click at [510, 89] on input "True" at bounding box center [505, 85] width 8 height 7
radio input "true"
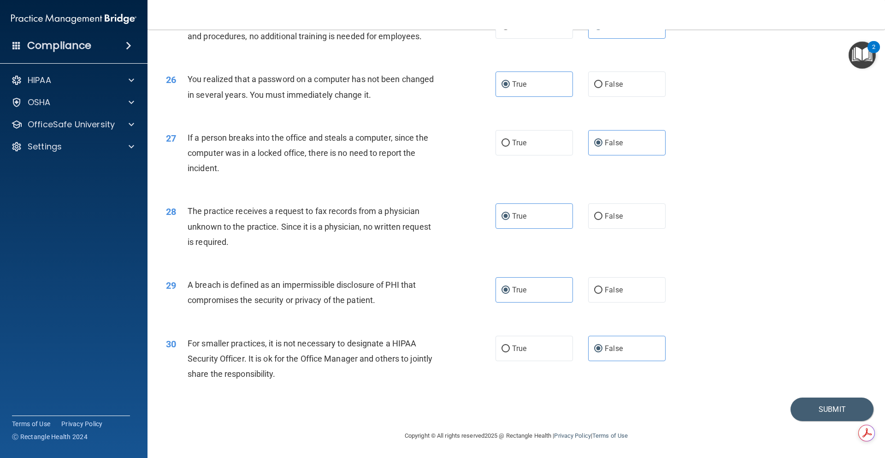
scroll to position [1723, 0]
click at [831, 414] on button "Submit" at bounding box center [831, 408] width 83 height 23
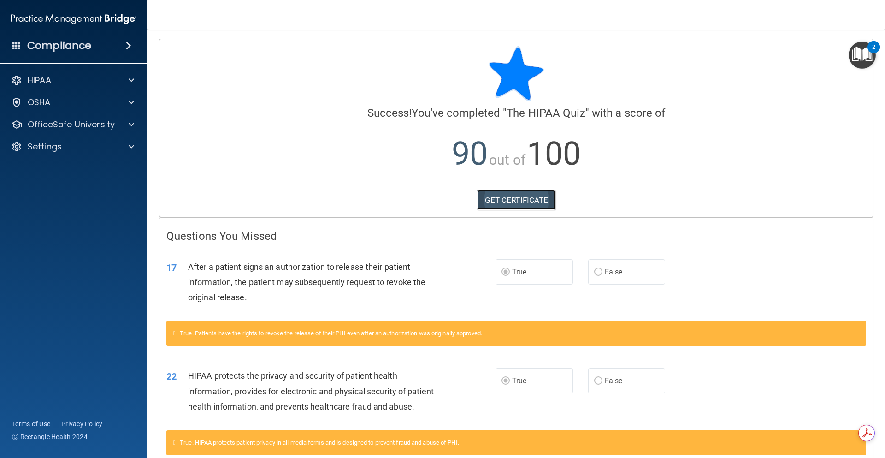
click at [516, 202] on link "GET CERTIFICATE" at bounding box center [516, 200] width 79 height 20
click at [120, 124] on div at bounding box center [129, 124] width 23 height 11
click at [71, 149] on p "HIPAA Training" at bounding box center [44, 146] width 76 height 9
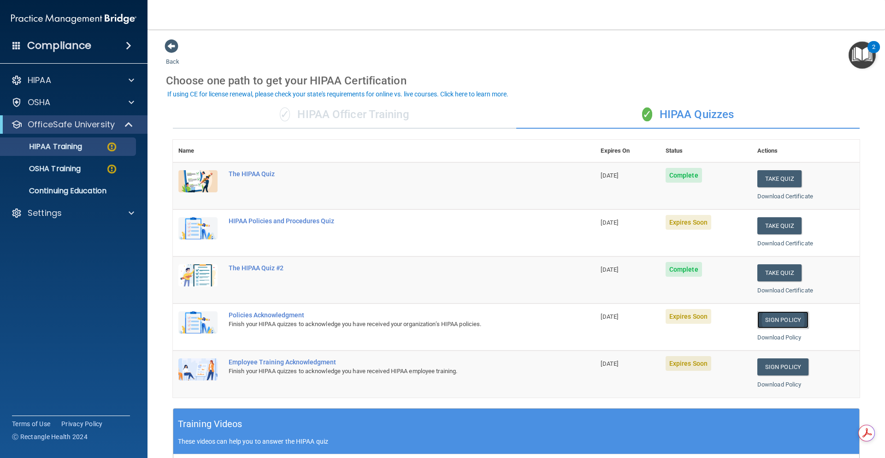
click at [777, 322] on link "Sign Policy" at bounding box center [782, 319] width 51 height 17
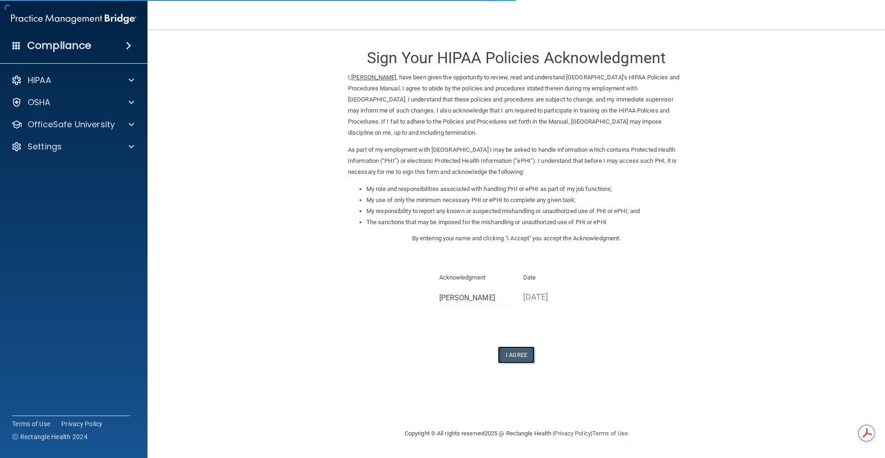
click at [522, 361] on button "I Agree" at bounding box center [516, 354] width 37 height 17
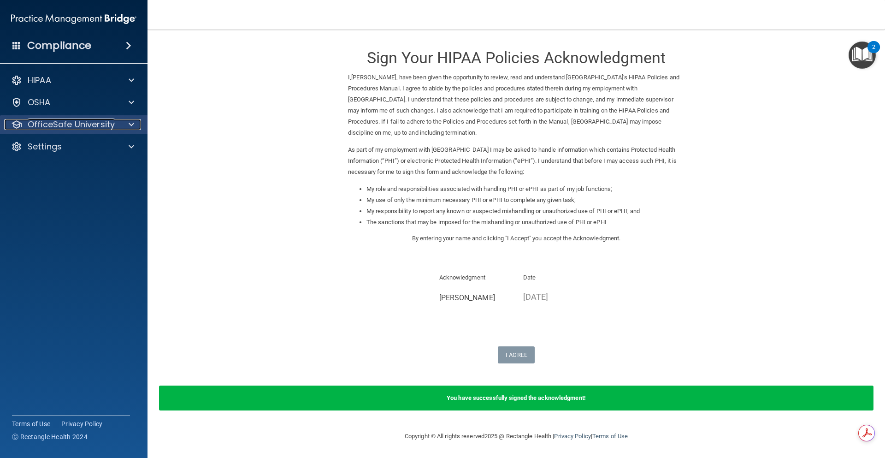
click at [95, 122] on p "OfficeSafe University" at bounding box center [71, 124] width 87 height 11
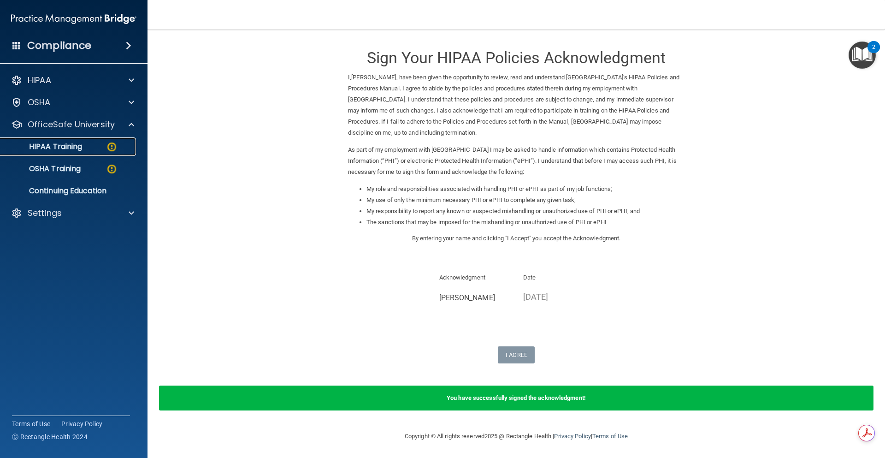
click at [72, 146] on p "HIPAA Training" at bounding box center [44, 146] width 76 height 9
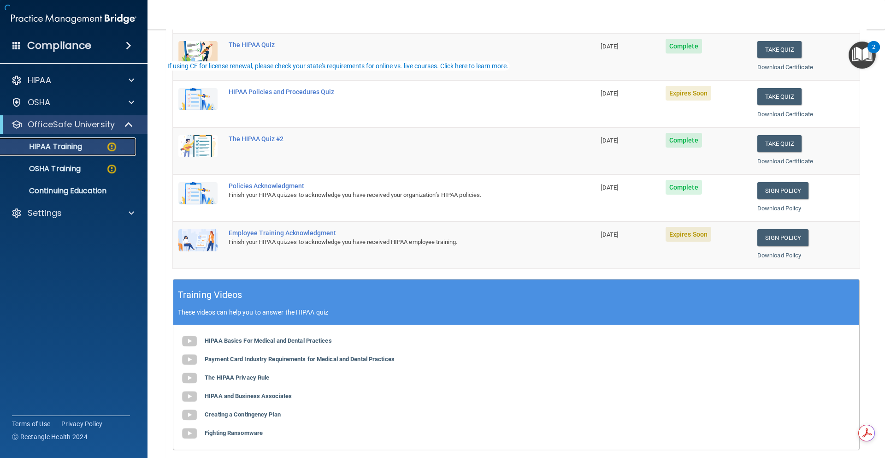
scroll to position [138, 0]
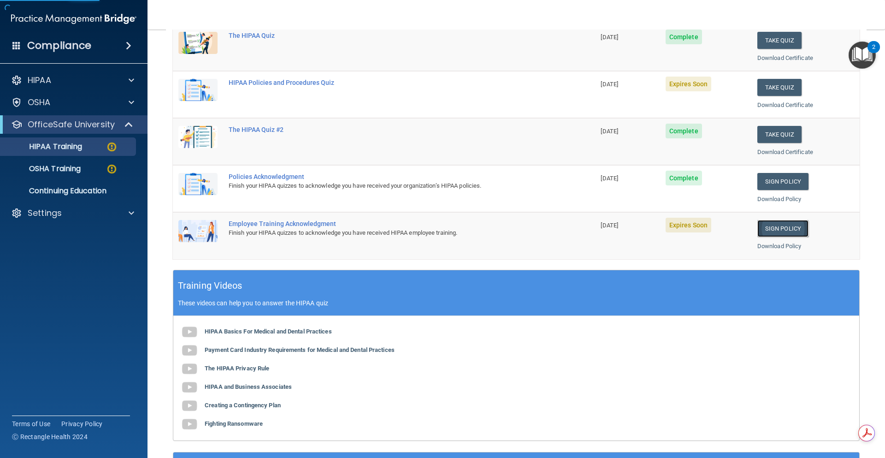
click at [758, 225] on link "Sign Policy" at bounding box center [782, 228] width 51 height 17
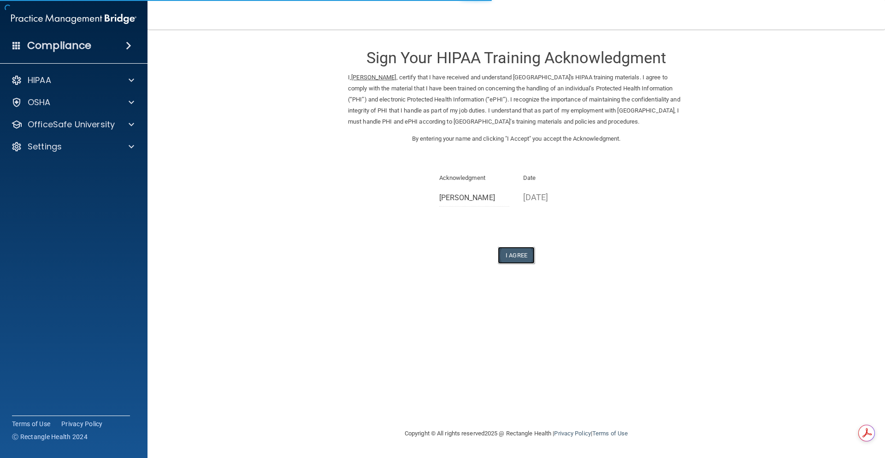
click at [502, 264] on button "I Agree" at bounding box center [516, 255] width 37 height 17
click at [508, 264] on button "I Agree" at bounding box center [516, 255] width 37 height 17
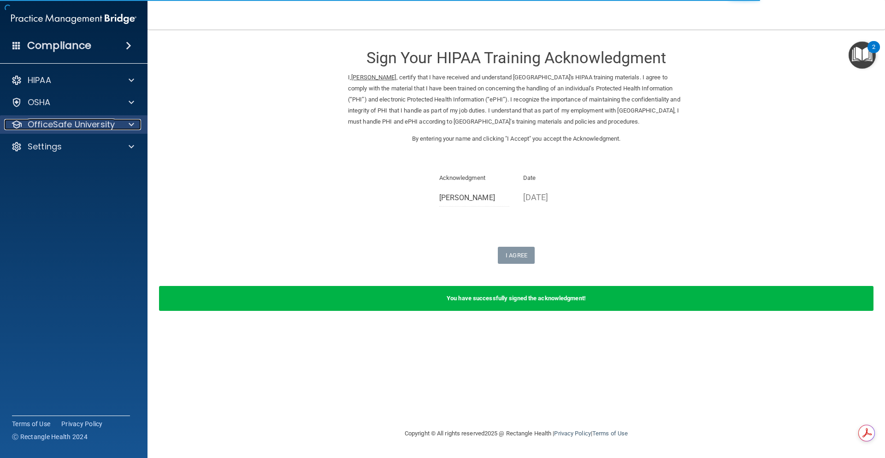
click at [115, 119] on div "OfficeSafe University" at bounding box center [61, 124] width 114 height 11
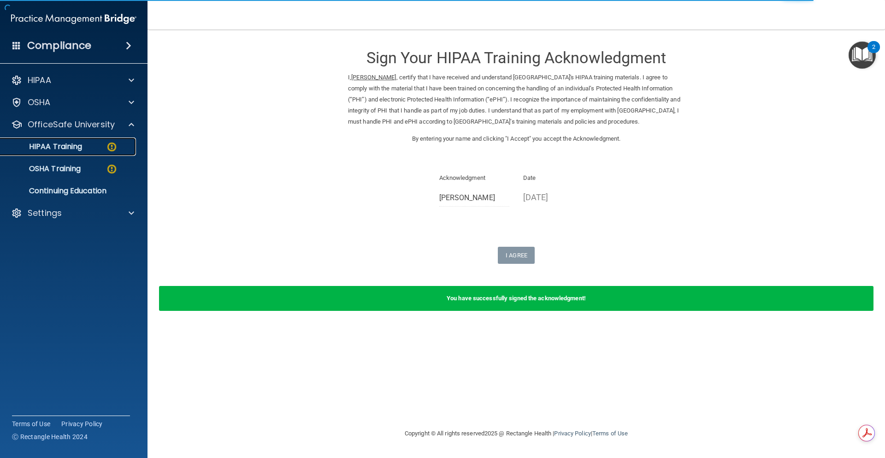
click at [93, 149] on div "HIPAA Training" at bounding box center [69, 146] width 126 height 9
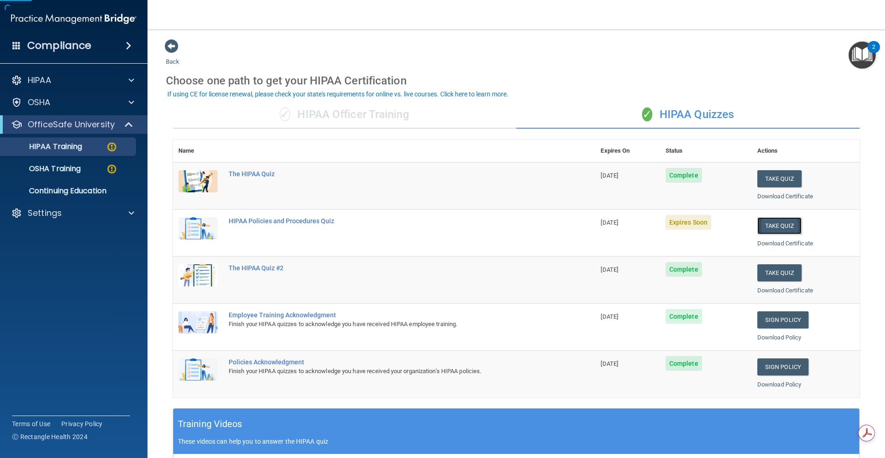
click at [757, 223] on button "Take Quiz" at bounding box center [779, 225] width 44 height 17
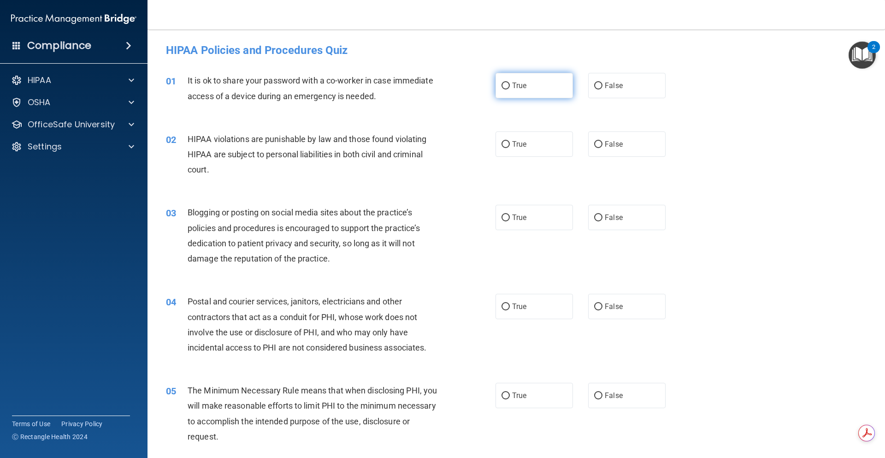
click at [534, 84] on label "True" at bounding box center [533, 85] width 77 height 25
click at [510, 84] on input "True" at bounding box center [505, 85] width 8 height 7
radio input "true"
click at [539, 85] on label "True" at bounding box center [533, 85] width 77 height 25
click at [510, 85] on input "True" at bounding box center [505, 85] width 8 height 7
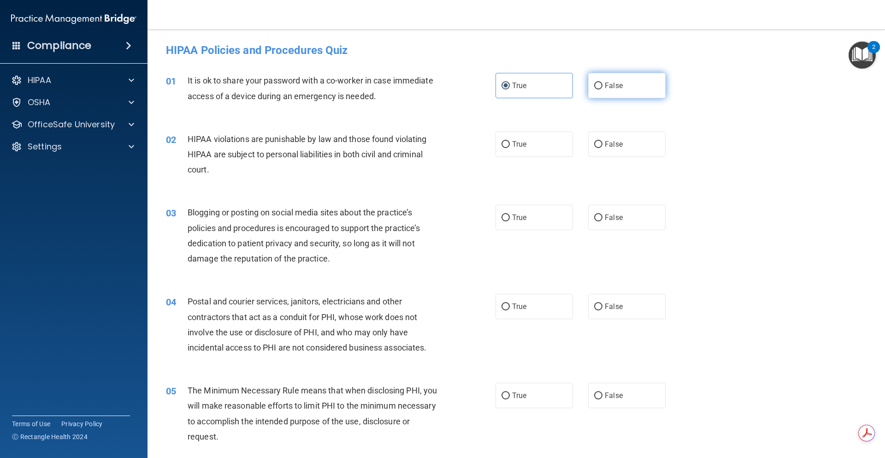
click at [607, 89] on label "False" at bounding box center [626, 85] width 77 height 25
click at [602, 89] on input "False" at bounding box center [598, 85] width 8 height 7
radio input "true"
radio input "false"
click at [539, 147] on label "True" at bounding box center [533, 143] width 77 height 25
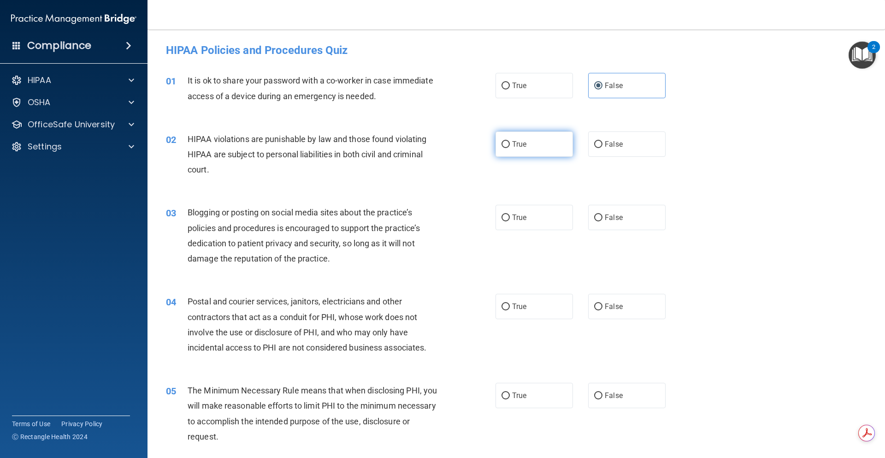
click at [510, 147] on input "True" at bounding box center [505, 144] width 8 height 7
radio input "true"
click at [605, 217] on span "False" at bounding box center [614, 217] width 18 height 9
click at [601, 217] on input "False" at bounding box center [598, 217] width 8 height 7
radio input "true"
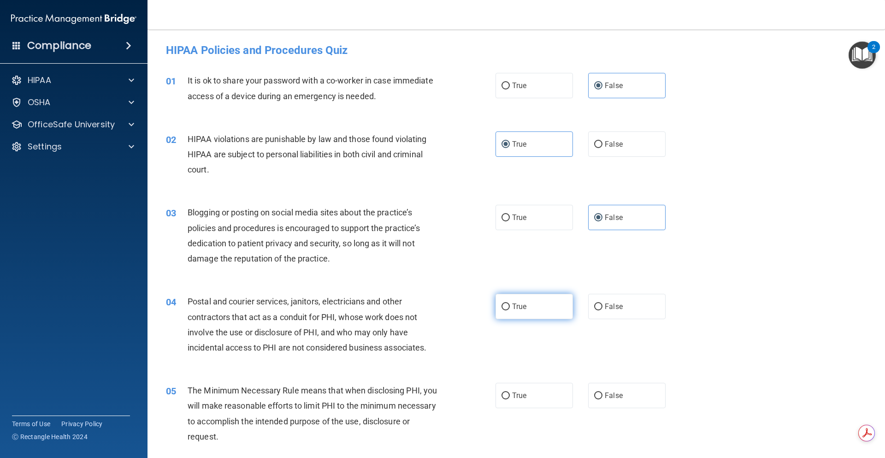
click at [531, 301] on label "True" at bounding box center [533, 306] width 77 height 25
click at [510, 303] on input "True" at bounding box center [505, 306] width 8 height 7
radio input "true"
click at [531, 405] on label "True" at bounding box center [533, 394] width 77 height 25
click at [510, 399] on input "True" at bounding box center [505, 395] width 8 height 7
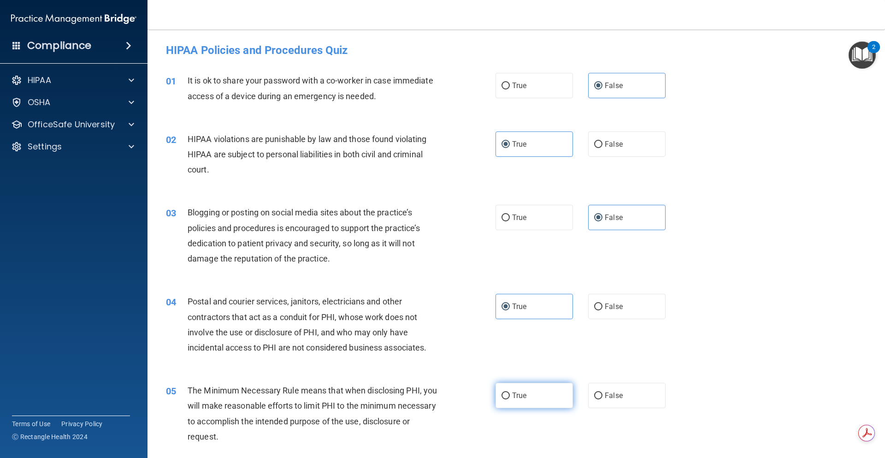
radio input "true"
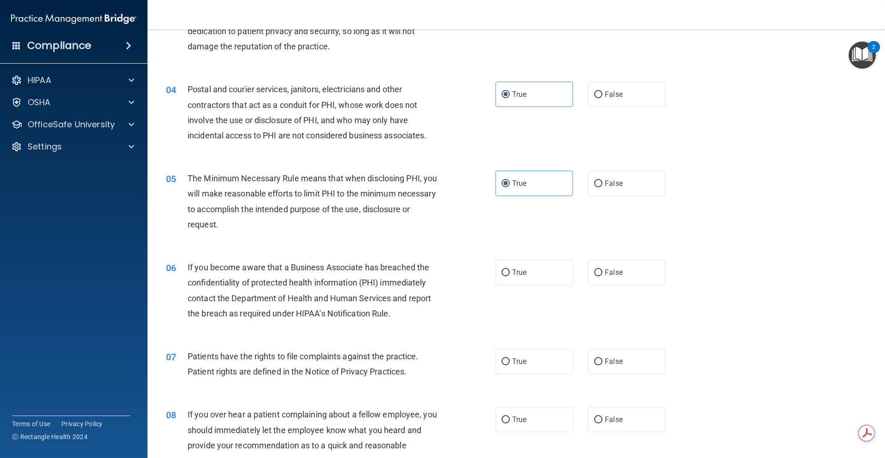
scroll to position [230, 0]
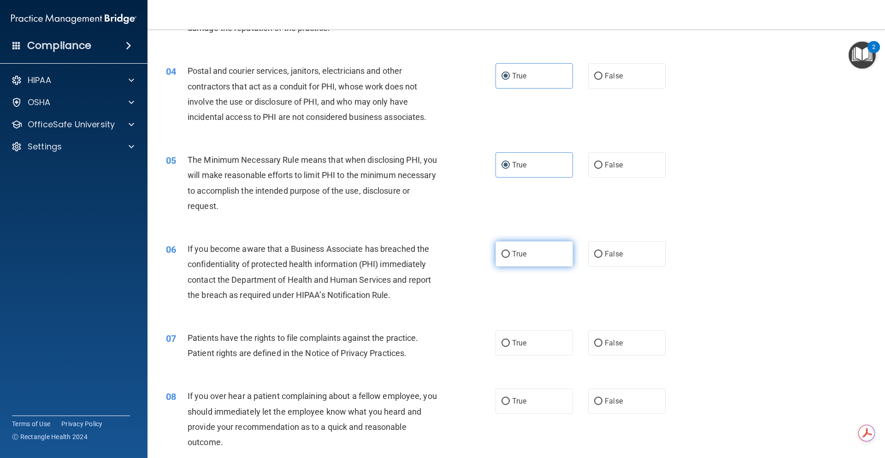
click at [538, 250] on label "True" at bounding box center [533, 253] width 77 height 25
click at [510, 251] on input "True" at bounding box center [505, 254] width 8 height 7
radio input "true"
click at [619, 360] on div "07 Patients have the rights to file complaints against the practice. Patient ri…" at bounding box center [516, 347] width 714 height 58
click at [613, 352] on label "False" at bounding box center [626, 342] width 77 height 25
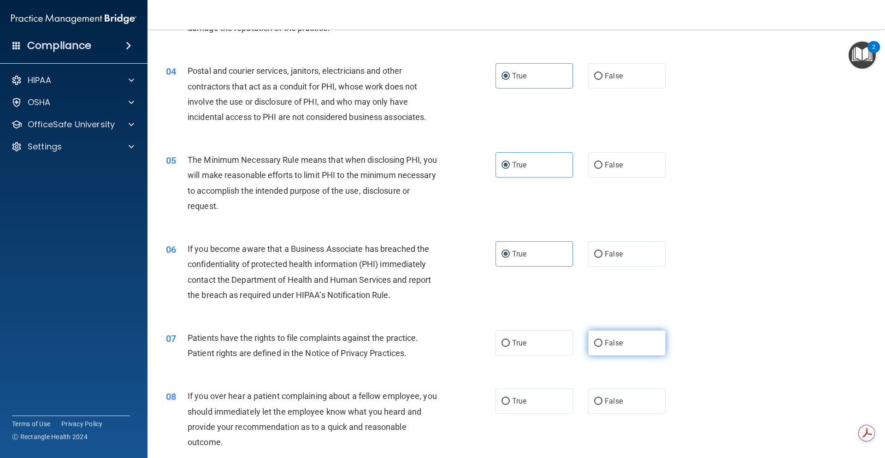
click at [602, 347] on input "False" at bounding box center [598, 343] width 8 height 7
radio input "true"
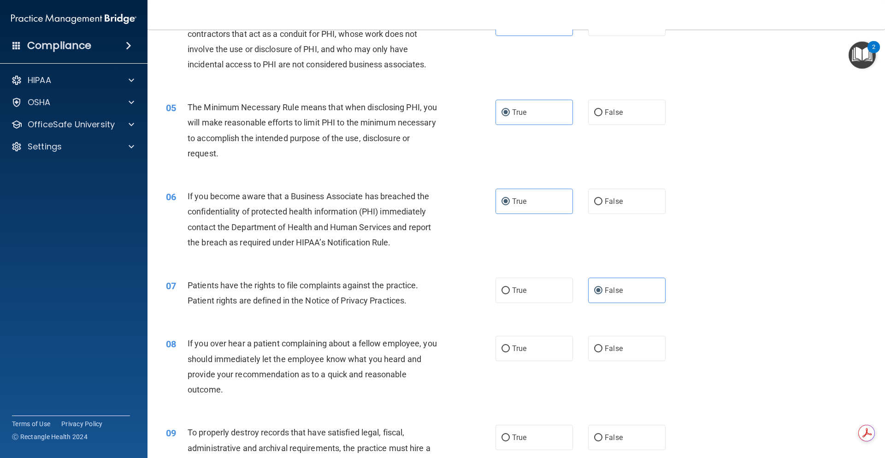
scroll to position [323, 0]
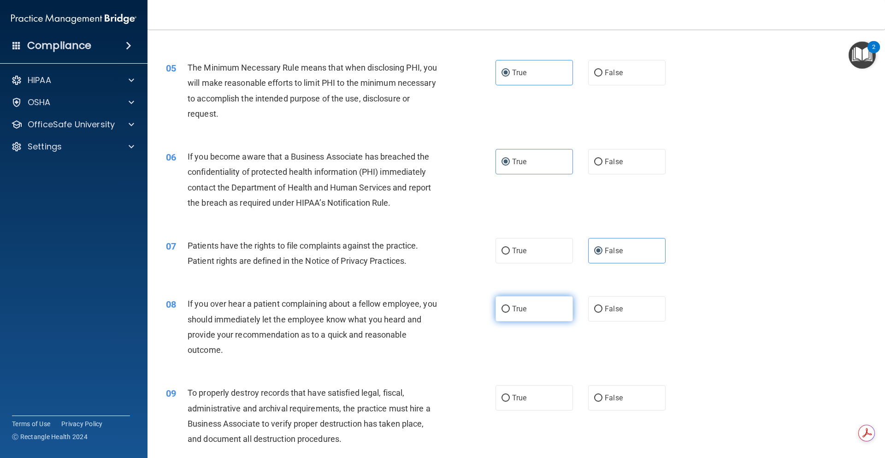
click at [556, 312] on label "True" at bounding box center [533, 308] width 77 height 25
click at [510, 312] on input "True" at bounding box center [505, 308] width 8 height 7
radio input "true"
click at [526, 401] on label "True" at bounding box center [533, 397] width 77 height 25
click at [510, 401] on input "True" at bounding box center [505, 397] width 8 height 7
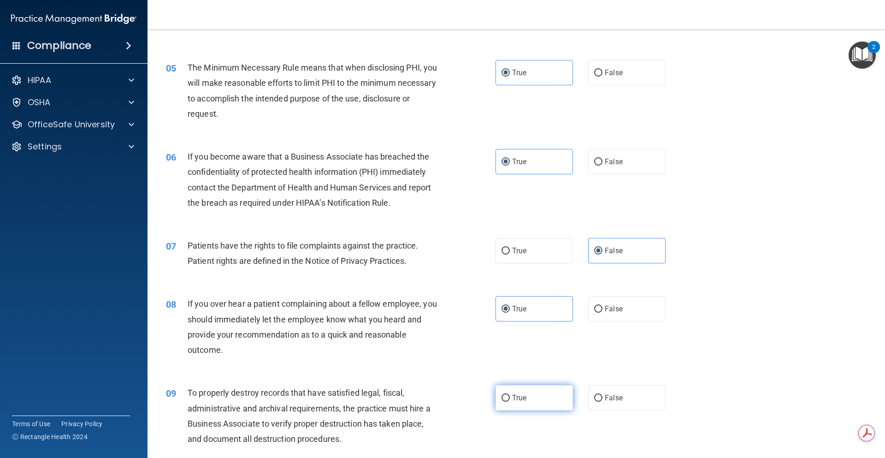
radio input "true"
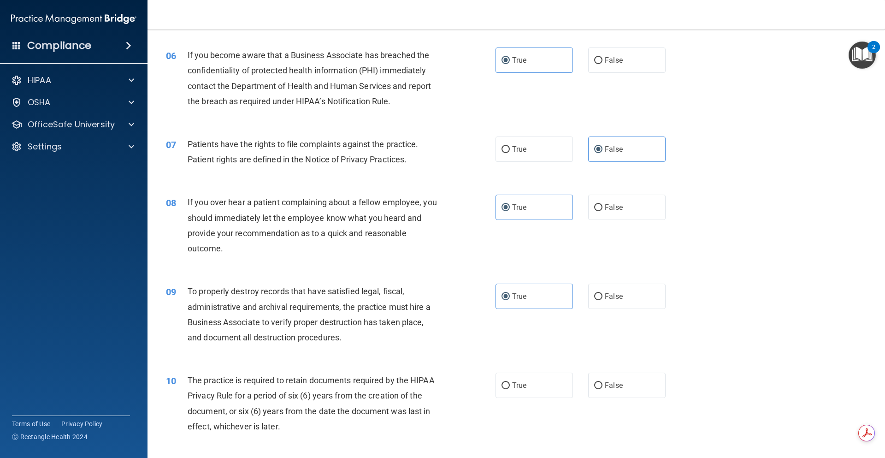
scroll to position [461, 0]
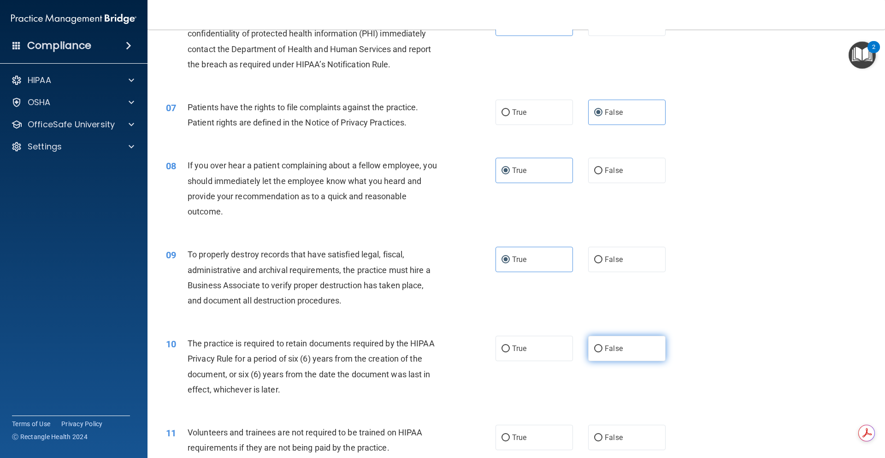
click at [602, 342] on label "False" at bounding box center [626, 347] width 77 height 25
click at [602, 345] on input "False" at bounding box center [598, 348] width 8 height 7
radio input "true"
click at [544, 438] on label "True" at bounding box center [533, 436] width 77 height 25
click at [510, 438] on input "True" at bounding box center [505, 437] width 8 height 7
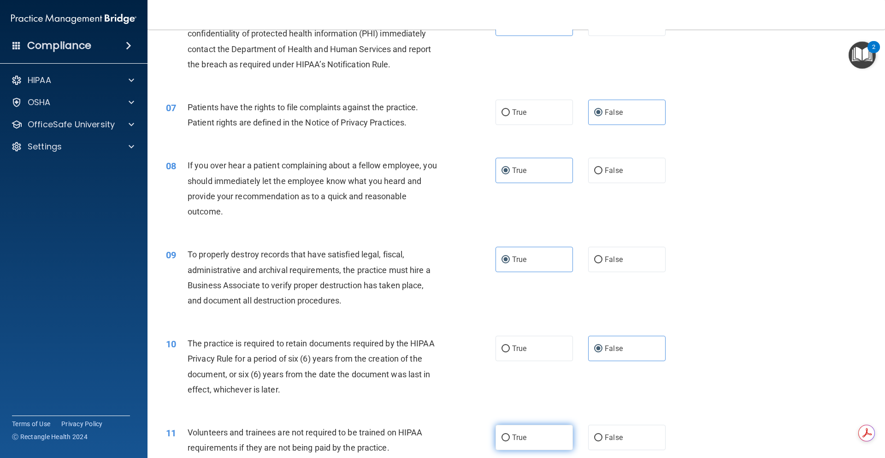
radio input "true"
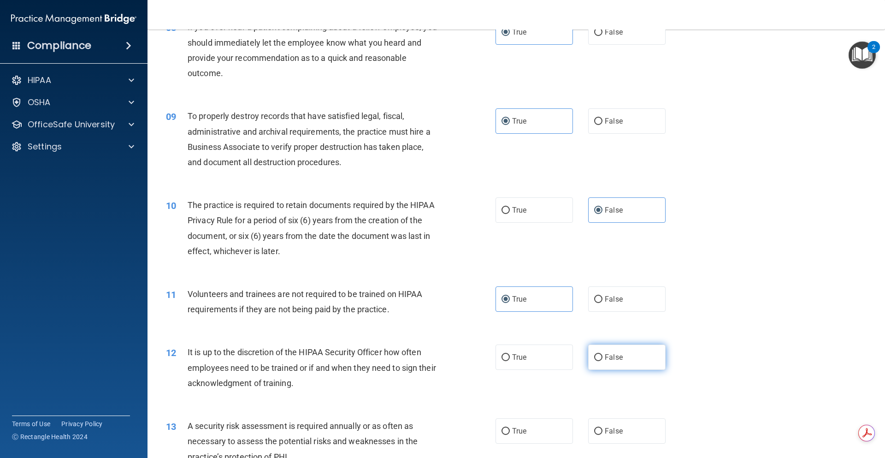
click at [612, 365] on label "False" at bounding box center [626, 356] width 77 height 25
click at [602, 361] on input "False" at bounding box center [598, 357] width 8 height 7
radio input "true"
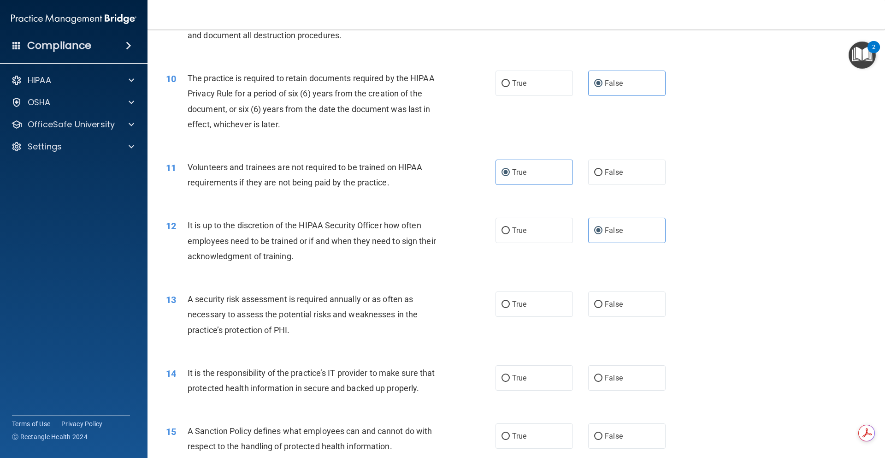
scroll to position [737, 0]
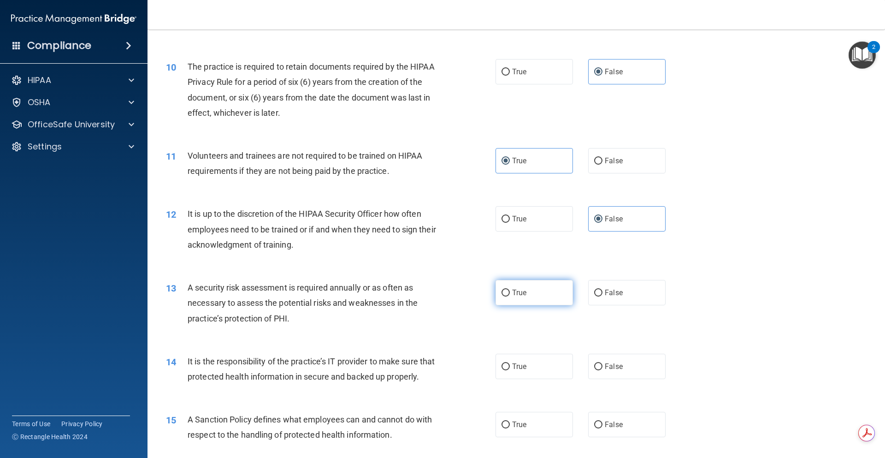
click at [537, 299] on label "True" at bounding box center [533, 292] width 77 height 25
click at [510, 296] on input "True" at bounding box center [505, 292] width 8 height 7
radio input "true"
click at [605, 368] on span "False" at bounding box center [614, 366] width 18 height 9
click at [602, 368] on input "False" at bounding box center [598, 366] width 8 height 7
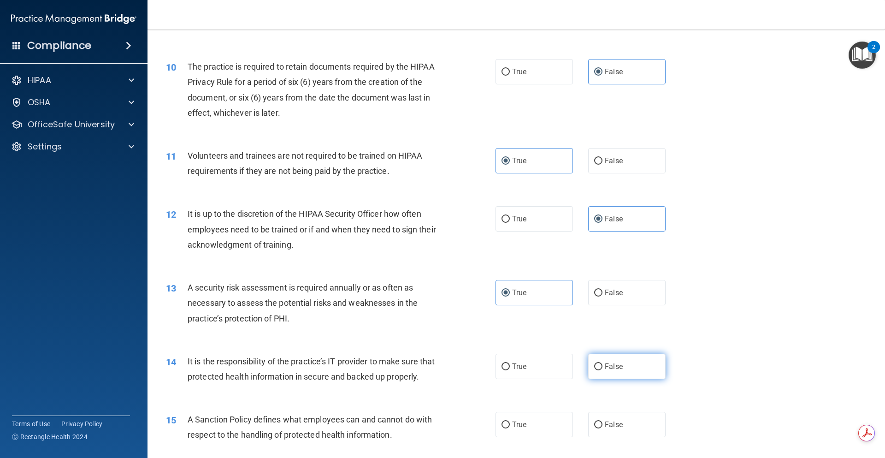
radio input "true"
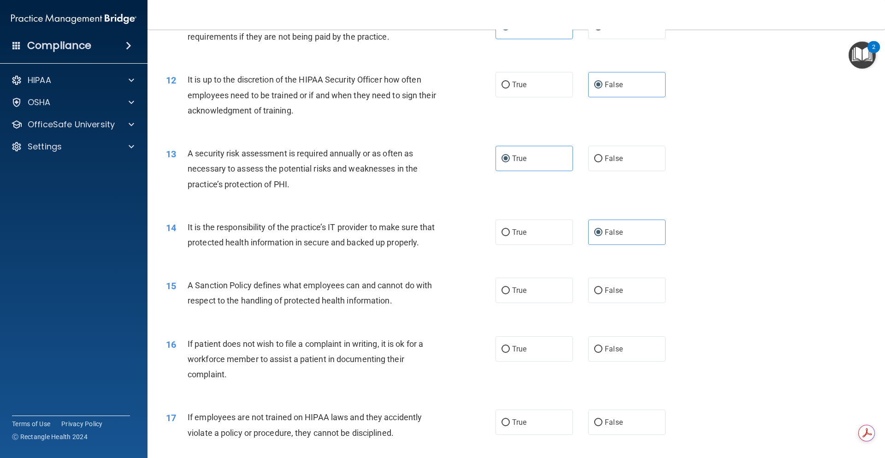
scroll to position [875, 0]
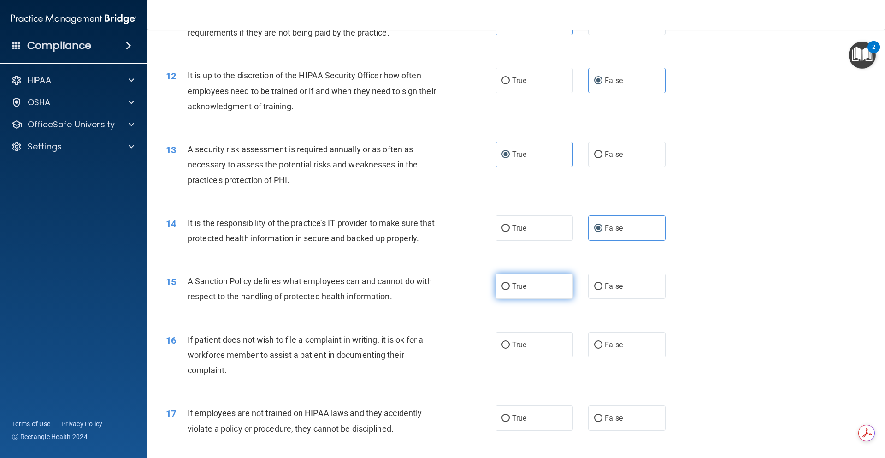
click at [533, 299] on label "True" at bounding box center [533, 285] width 77 height 25
click at [510, 290] on input "True" at bounding box center [505, 286] width 8 height 7
radio input "true"
click at [538, 357] on label "True" at bounding box center [533, 344] width 77 height 25
click at [510, 348] on input "True" at bounding box center [505, 344] width 8 height 7
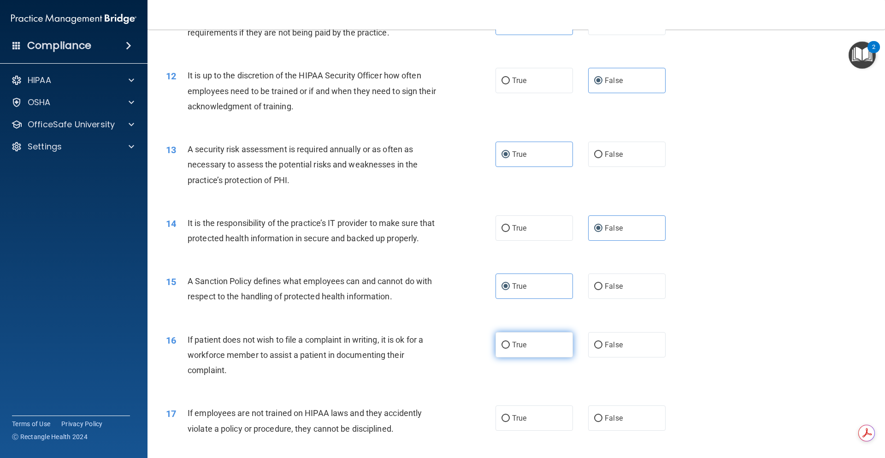
radio input "true"
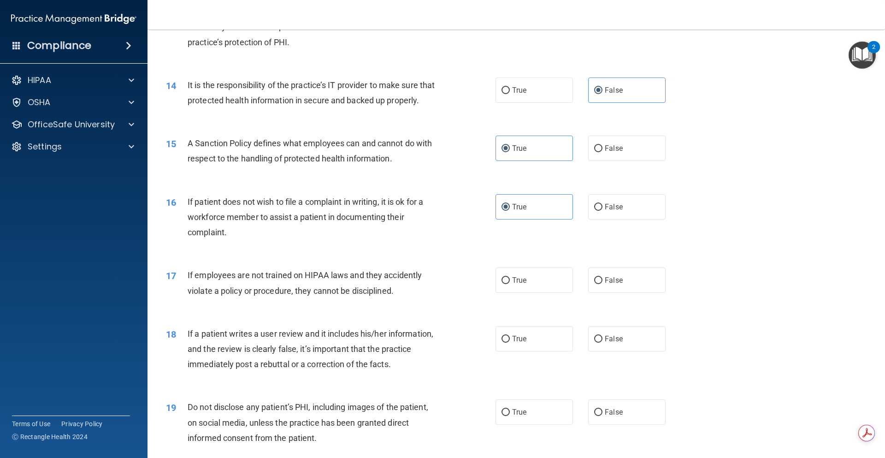
scroll to position [1014, 0]
click at [524, 292] on label "True" at bounding box center [533, 279] width 77 height 25
click at [510, 283] on input "True" at bounding box center [505, 279] width 8 height 7
radio input "true"
click at [549, 351] on label "True" at bounding box center [533, 337] width 77 height 25
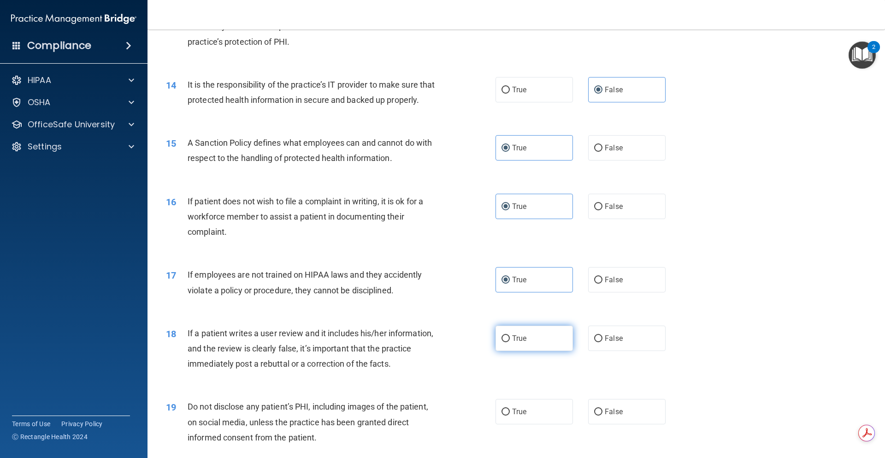
click at [510, 342] on input "True" at bounding box center [505, 338] width 8 height 7
radio input "true"
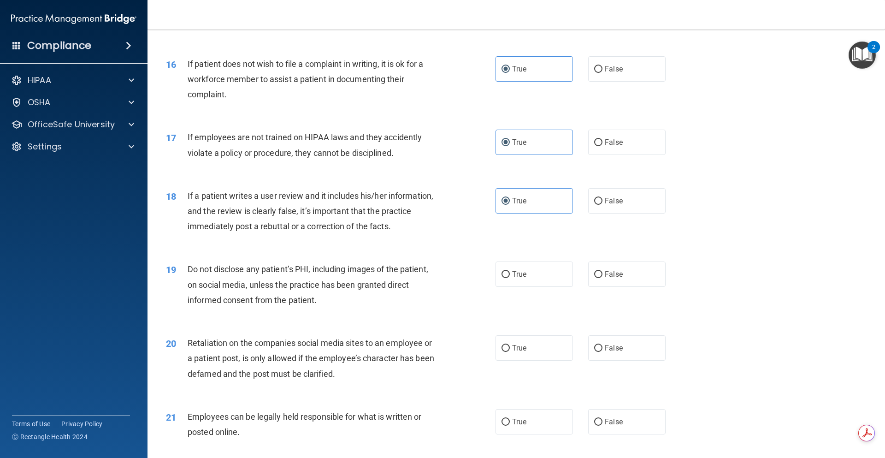
scroll to position [1152, 0]
click at [535, 286] on label "True" at bounding box center [533, 272] width 77 height 25
click at [510, 277] on input "True" at bounding box center [505, 273] width 8 height 7
radio input "true"
click at [617, 351] on span "False" at bounding box center [614, 346] width 18 height 9
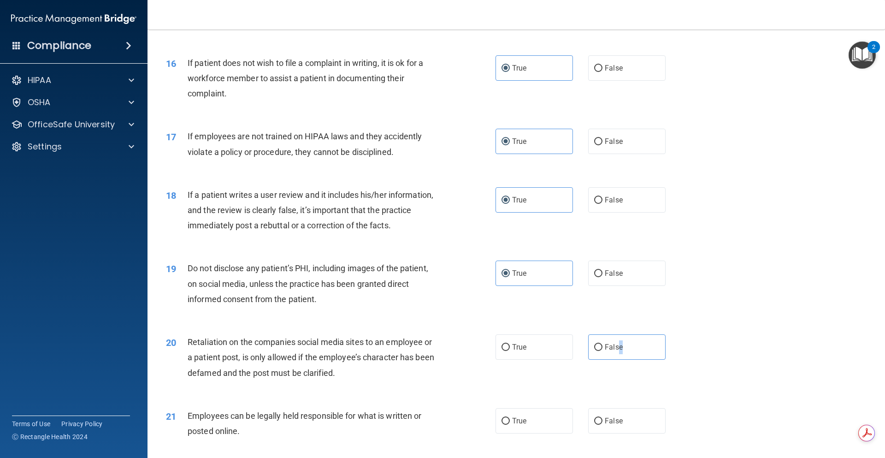
scroll to position [1290, 0]
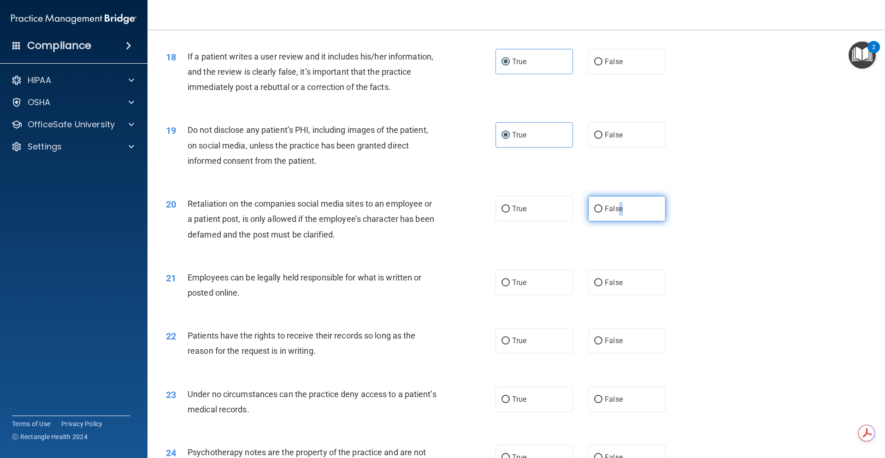
click at [623, 221] on label "False" at bounding box center [626, 208] width 77 height 25
click at [602, 212] on input "False" at bounding box center [598, 209] width 8 height 7
radio input "true"
click at [531, 295] on label "True" at bounding box center [533, 282] width 77 height 25
click at [510, 286] on input "True" at bounding box center [505, 282] width 8 height 7
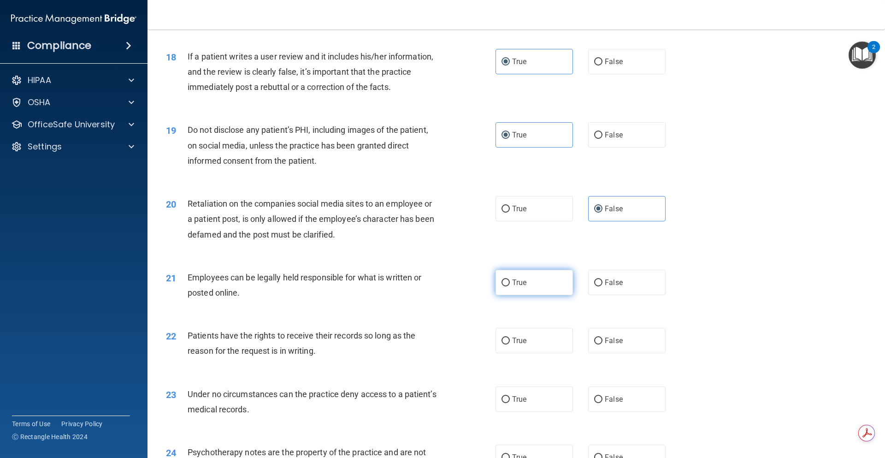
radio input "true"
click at [529, 353] on label "True" at bounding box center [533, 340] width 77 height 25
click at [510, 344] on input "True" at bounding box center [505, 340] width 8 height 7
radio input "true"
click at [534, 411] on label "True" at bounding box center [533, 398] width 77 height 25
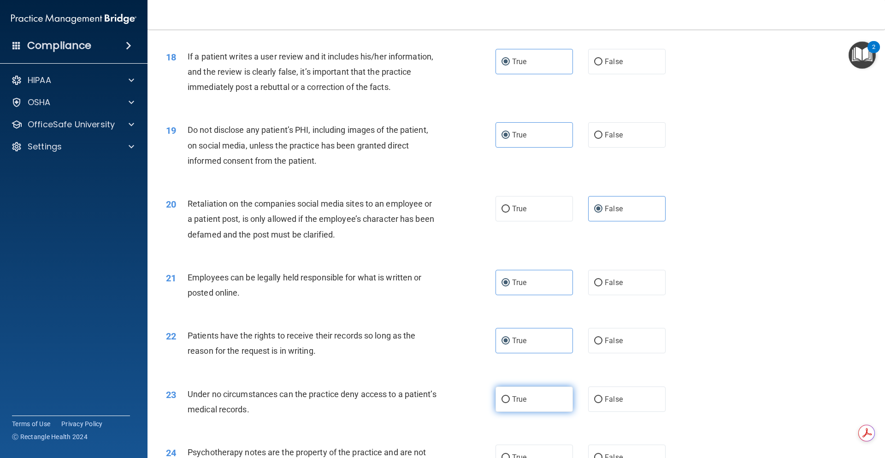
click at [510, 403] on input "True" at bounding box center [505, 399] width 8 height 7
radio input "true"
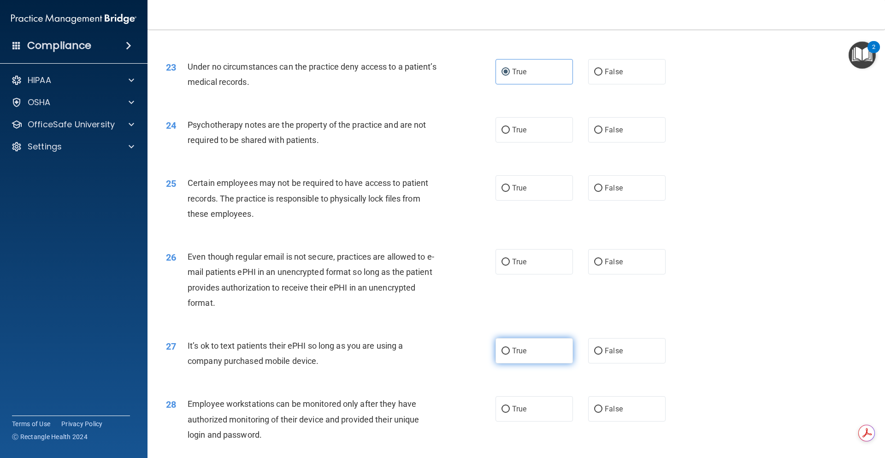
scroll to position [1659, 0]
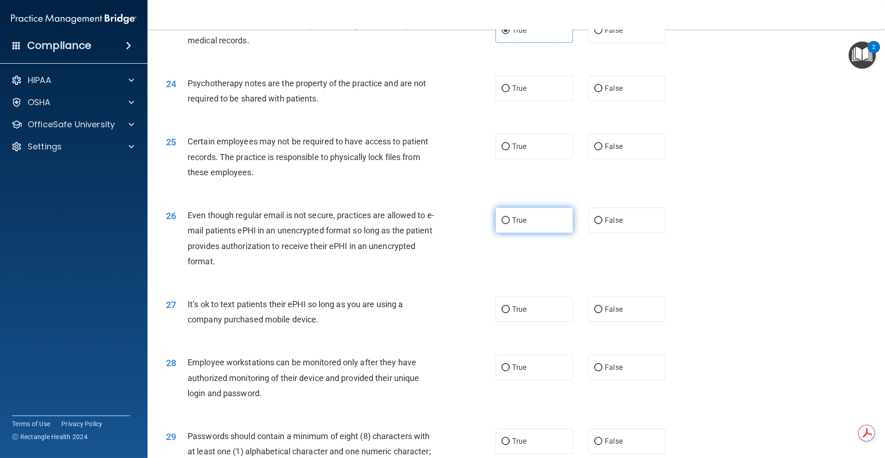
click at [532, 229] on label "True" at bounding box center [533, 219] width 77 height 25
click at [510, 224] on input "True" at bounding box center [505, 220] width 8 height 7
radio input "true"
click at [531, 101] on label "True" at bounding box center [533, 88] width 77 height 25
click at [510, 92] on input "True" at bounding box center [505, 88] width 8 height 7
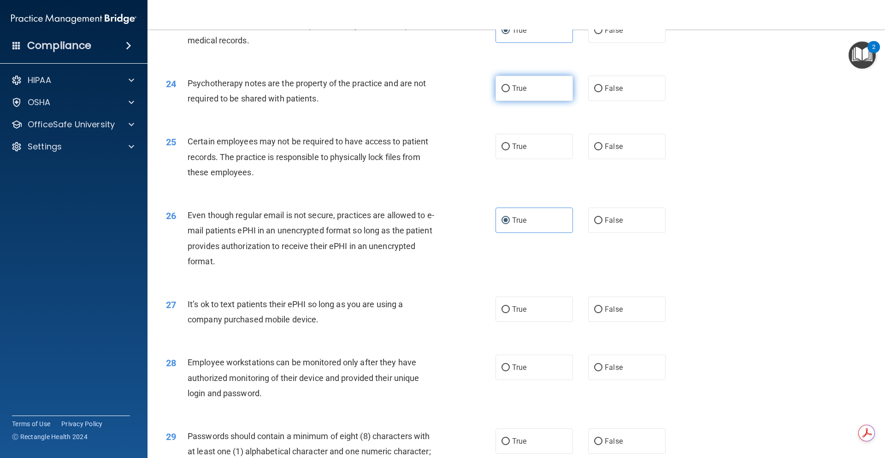
radio input "true"
click at [629, 159] on label "False" at bounding box center [626, 146] width 77 height 25
click at [602, 150] on input "False" at bounding box center [598, 146] width 8 height 7
radio input "true"
click at [599, 322] on label "False" at bounding box center [626, 308] width 77 height 25
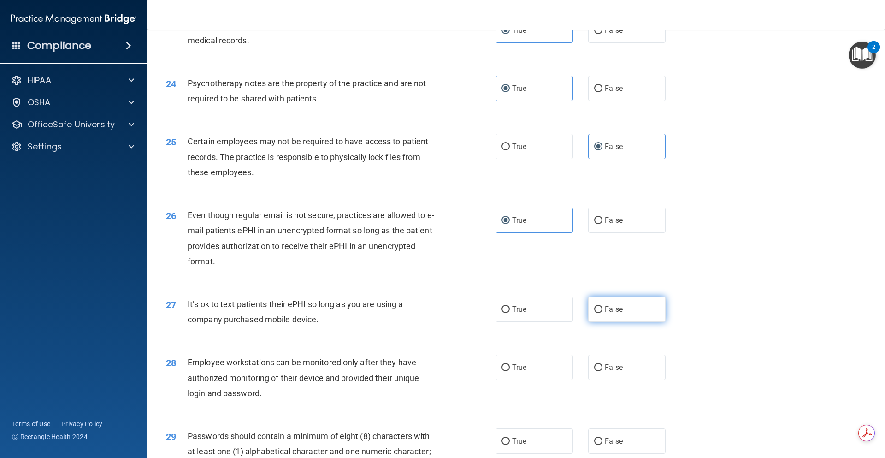
click at [599, 313] on input "False" at bounding box center [598, 309] width 8 height 7
radio input "true"
click at [540, 380] on label "True" at bounding box center [533, 366] width 77 height 25
click at [510, 371] on input "True" at bounding box center [505, 367] width 8 height 7
radio input "true"
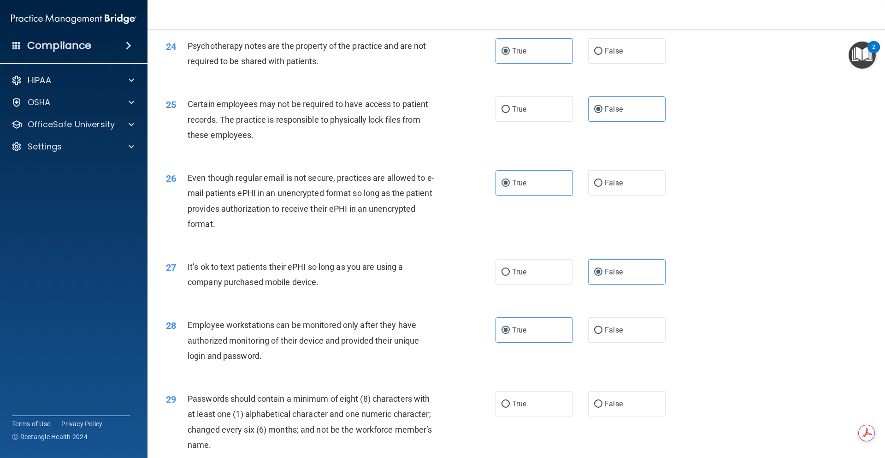
scroll to position [1797, 0]
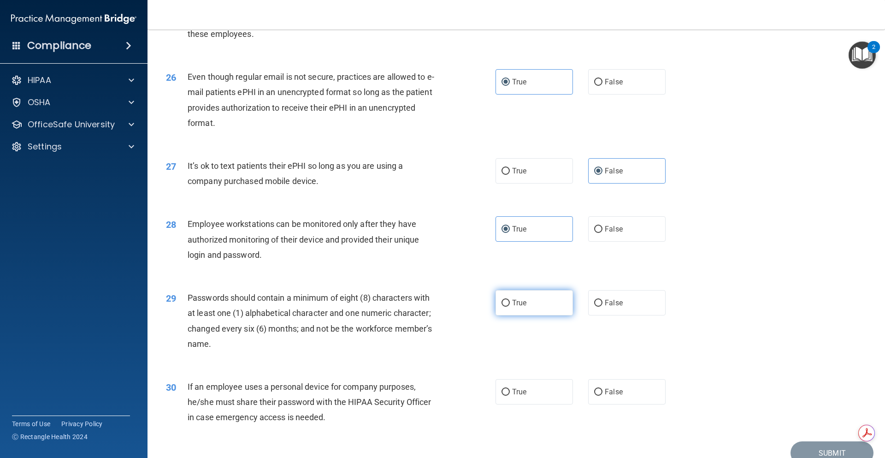
click at [548, 306] on label "True" at bounding box center [533, 302] width 77 height 25
click at [510, 306] on input "True" at bounding box center [505, 303] width 8 height 7
radio input "true"
click at [615, 396] on span "False" at bounding box center [614, 391] width 18 height 9
click at [602, 395] on input "False" at bounding box center [598, 391] width 8 height 7
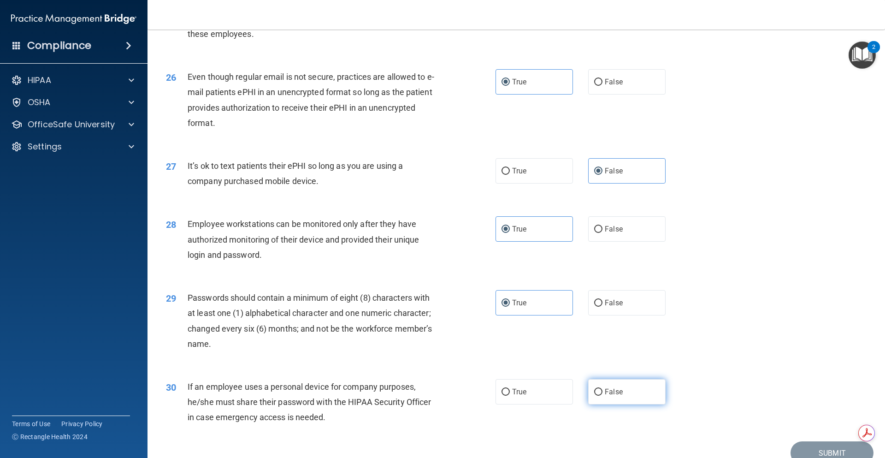
radio input "true"
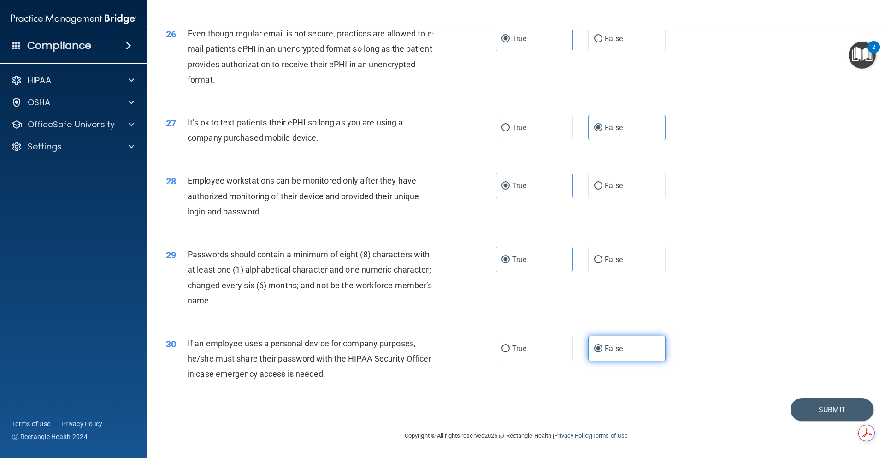
scroll to position [1856, 0]
click at [813, 406] on button "Submit" at bounding box center [831, 409] width 83 height 23
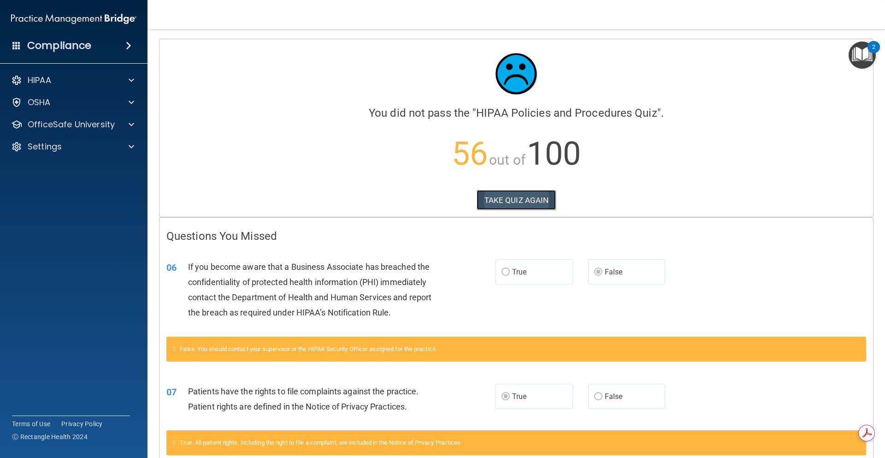
click at [548, 194] on button "TAKE QUIZ AGAIN" at bounding box center [516, 200] width 80 height 20
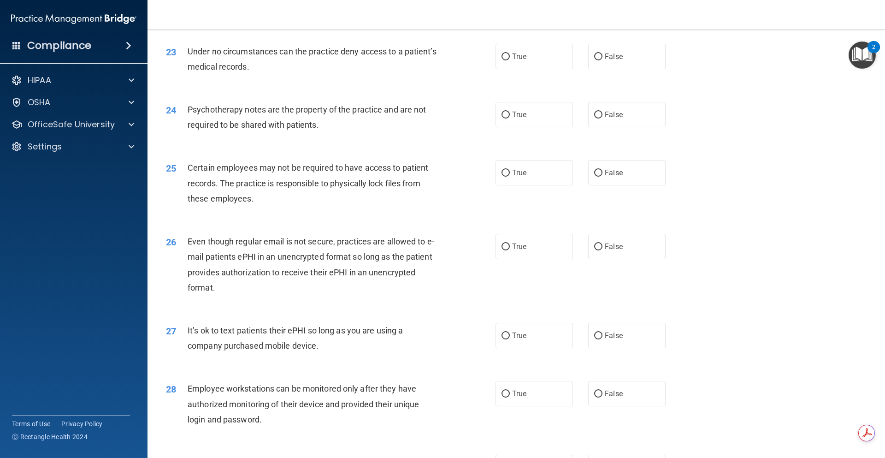
scroll to position [1856, 0]
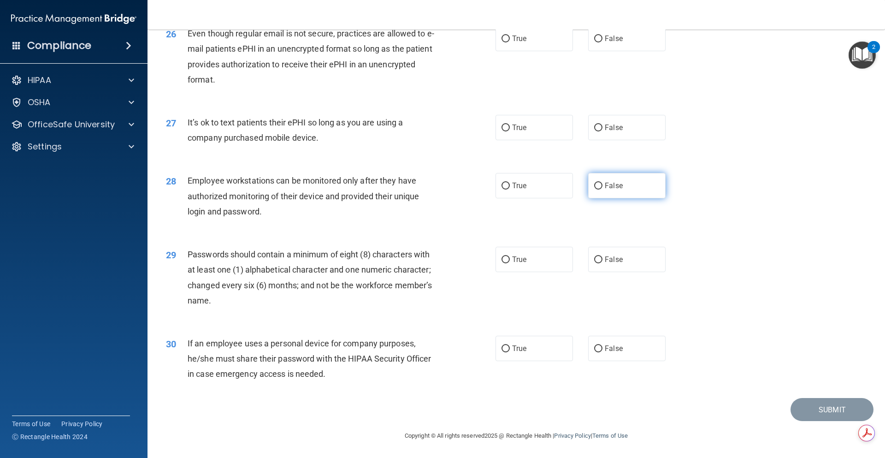
click at [606, 187] on span "False" at bounding box center [614, 185] width 18 height 9
click at [602, 187] on input "False" at bounding box center [598, 185] width 8 height 7
radio input "true"
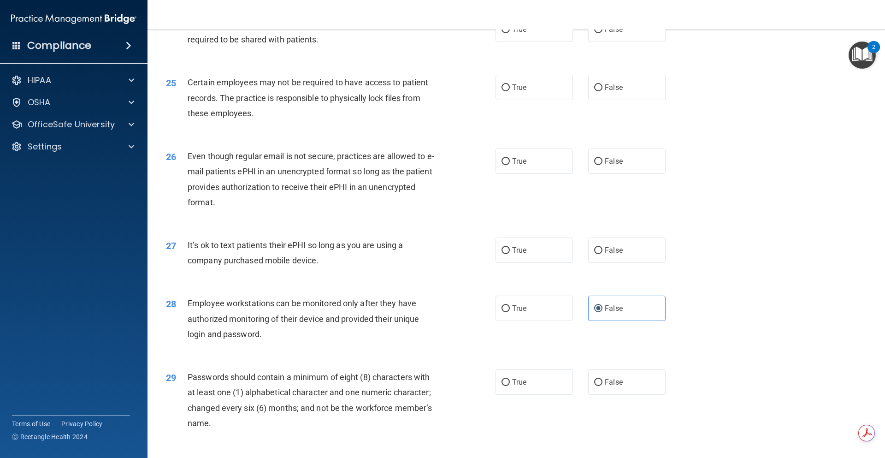
scroll to position [1717, 0]
click at [544, 99] on label "True" at bounding box center [533, 87] width 77 height 25
click at [510, 92] on input "True" at bounding box center [505, 88] width 8 height 7
radio input "true"
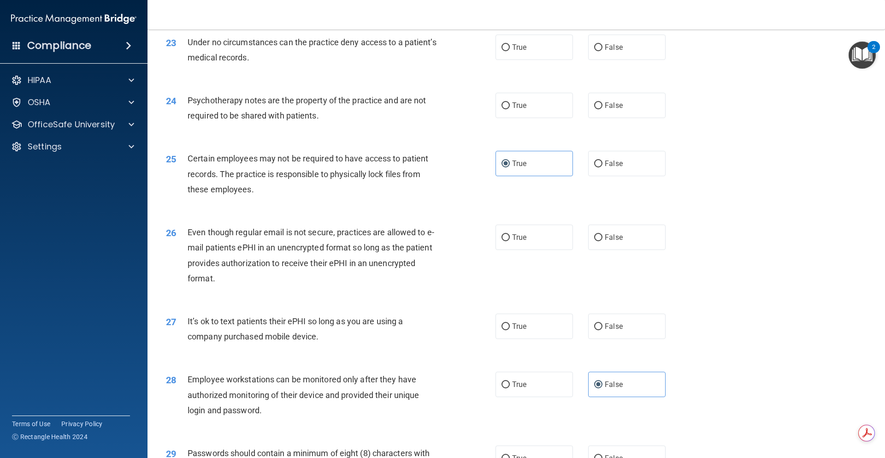
scroll to position [1579, 0]
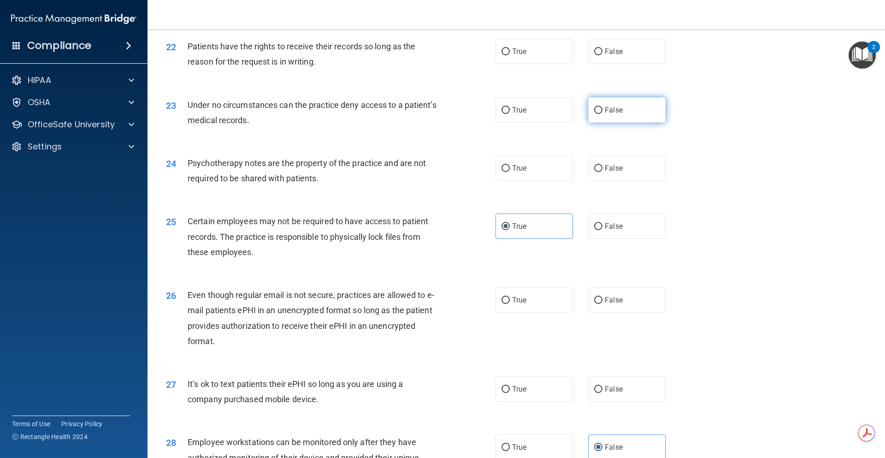
click at [625, 119] on label "False" at bounding box center [626, 109] width 77 height 25
click at [602, 114] on input "False" at bounding box center [598, 110] width 8 height 7
radio input "true"
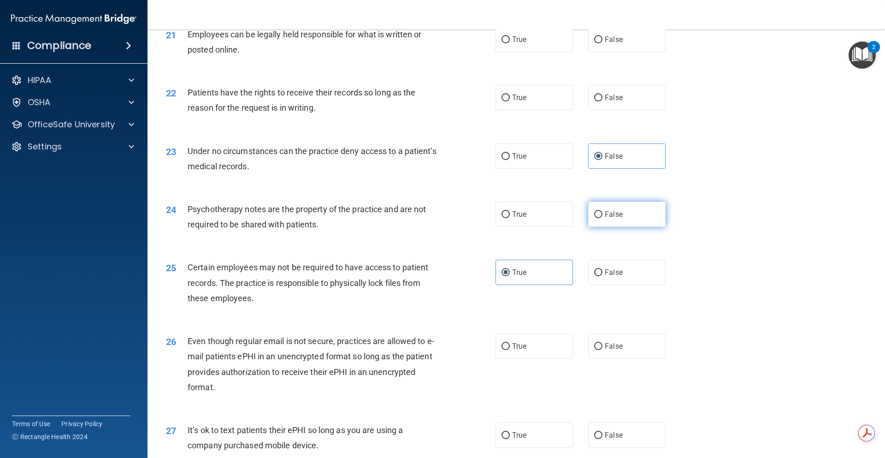
scroll to position [1487, 0]
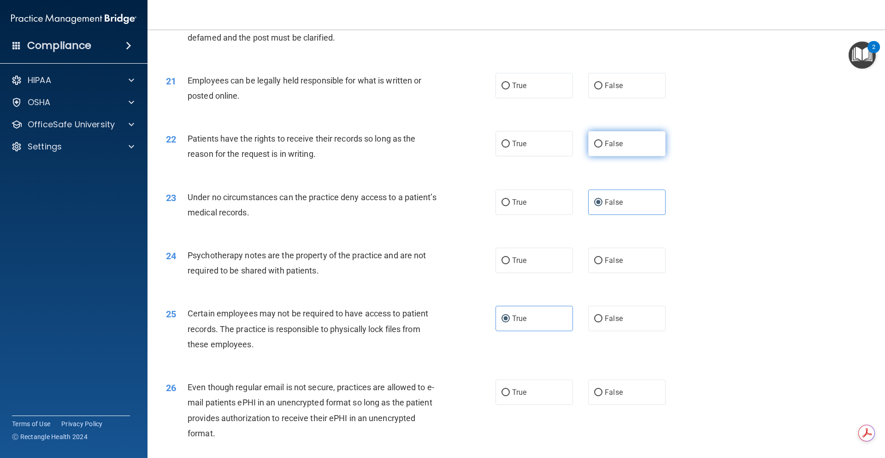
click at [626, 153] on label "False" at bounding box center [626, 143] width 77 height 25
click at [602, 147] on input "False" at bounding box center [598, 144] width 8 height 7
radio input "true"
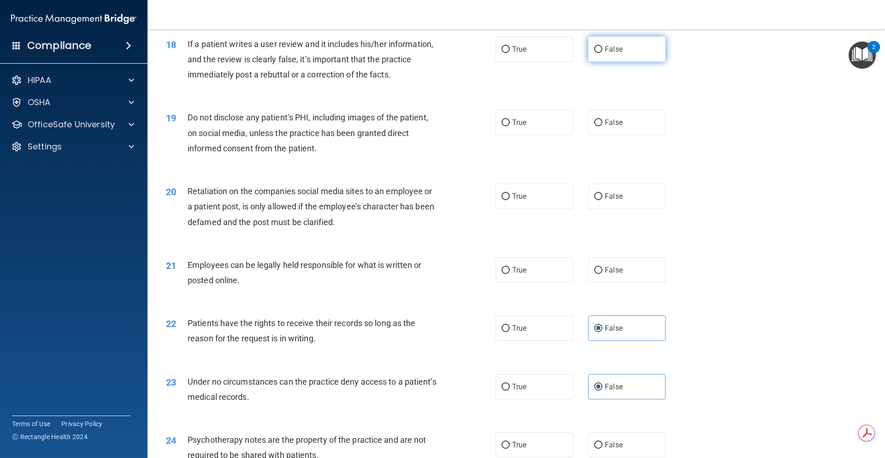
click at [623, 62] on label "False" at bounding box center [626, 48] width 77 height 25
click at [602, 53] on input "False" at bounding box center [598, 49] width 8 height 7
radio input "true"
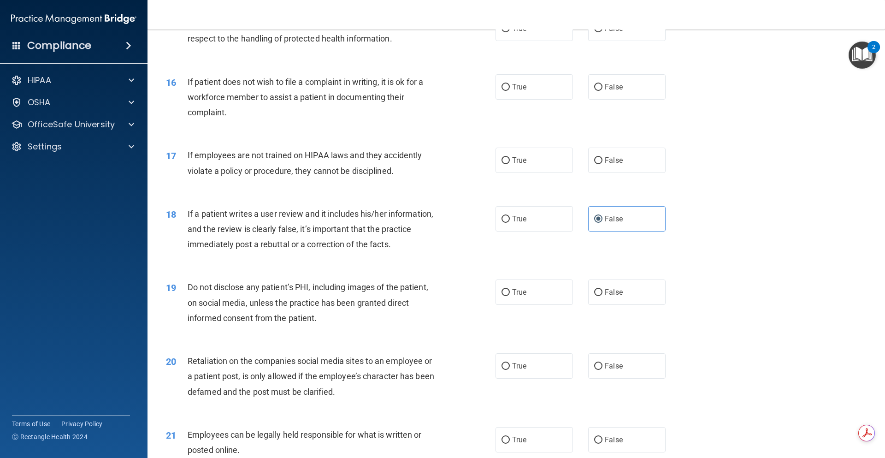
scroll to position [1118, 0]
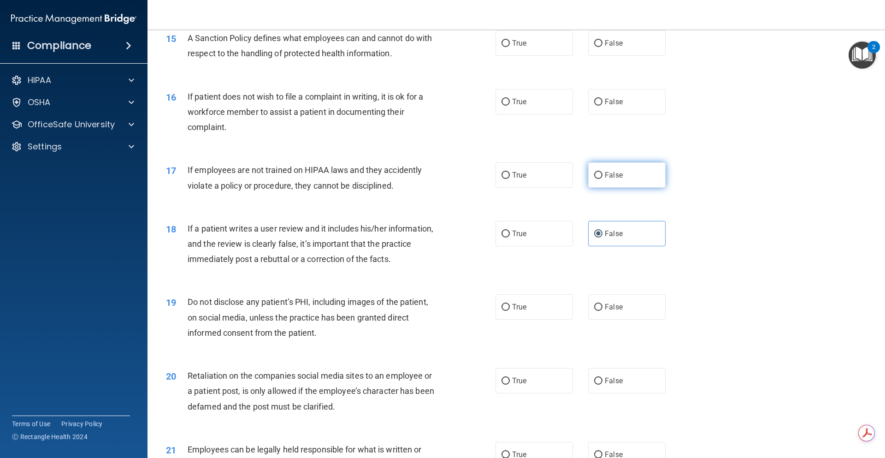
click at [623, 188] on label "False" at bounding box center [626, 174] width 77 height 25
click at [602, 179] on input "False" at bounding box center [598, 175] width 8 height 7
radio input "true"
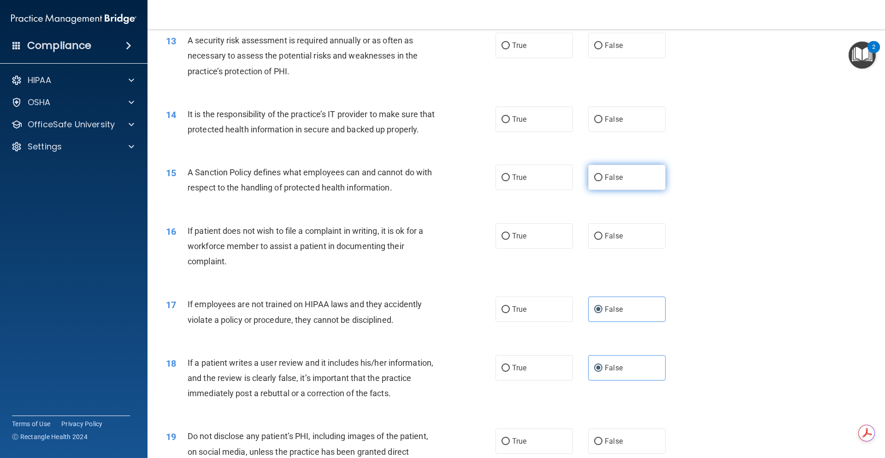
scroll to position [980, 0]
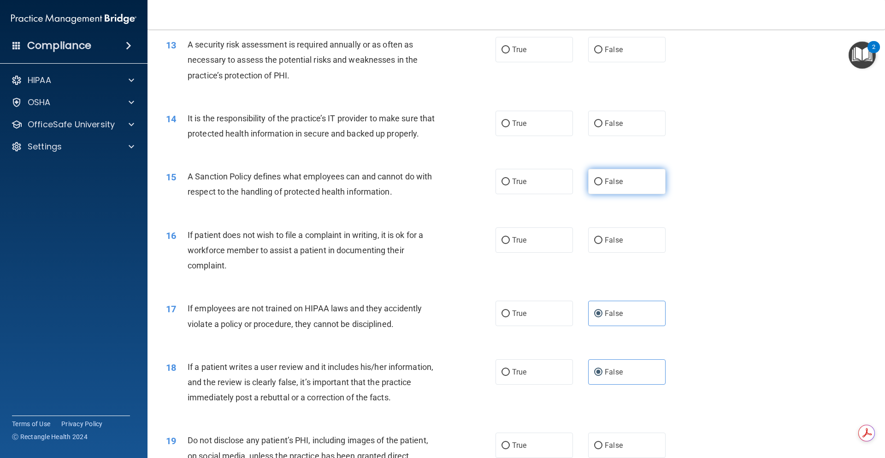
click at [626, 194] on label "False" at bounding box center [626, 181] width 77 height 25
click at [602, 185] on input "False" at bounding box center [598, 181] width 8 height 7
radio input "true"
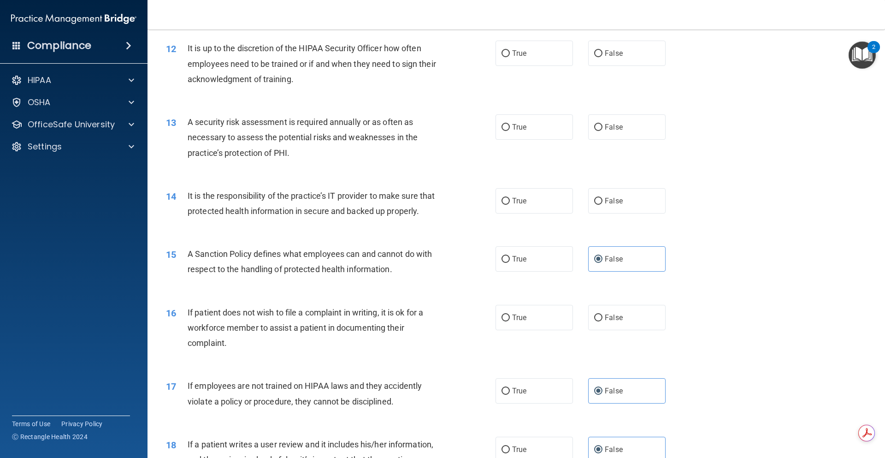
scroll to position [842, 0]
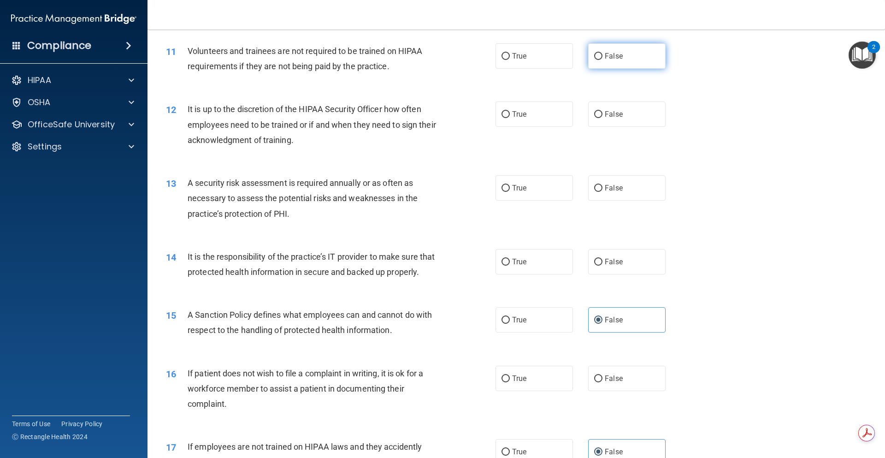
click at [627, 64] on label "False" at bounding box center [626, 55] width 77 height 25
click at [602, 60] on input "False" at bounding box center [598, 56] width 8 height 7
radio input "true"
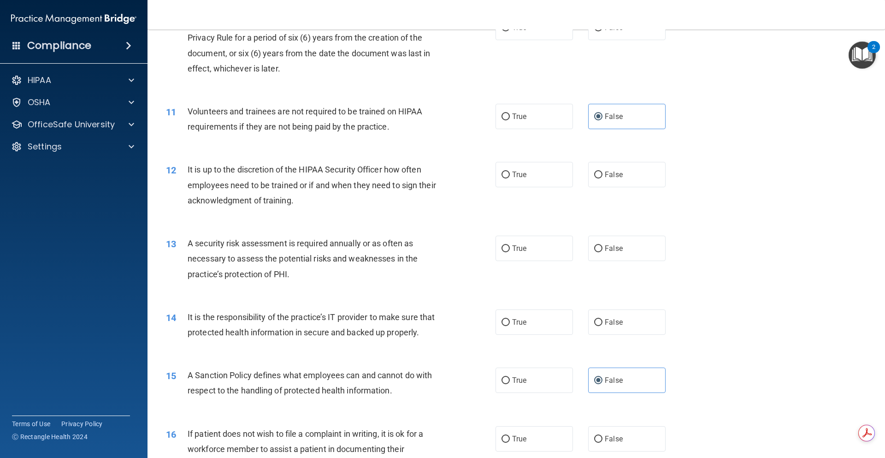
scroll to position [704, 0]
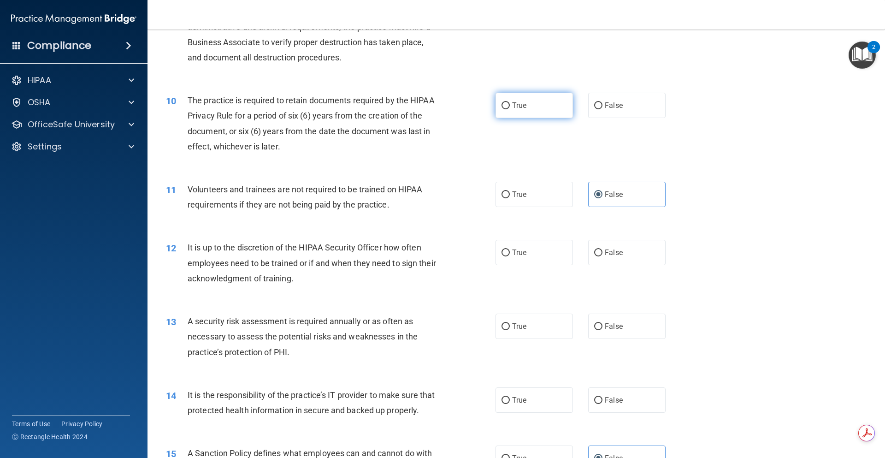
click at [543, 107] on label "True" at bounding box center [533, 105] width 77 height 25
click at [510, 107] on input "True" at bounding box center [505, 105] width 8 height 7
radio input "true"
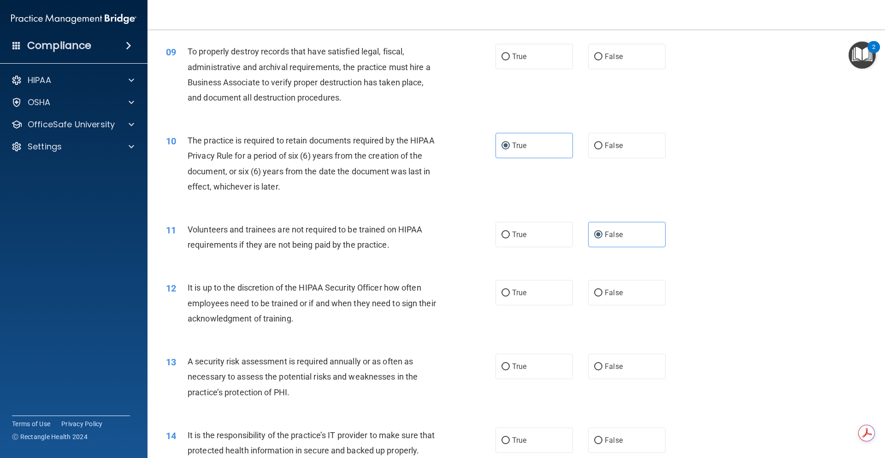
scroll to position [565, 0]
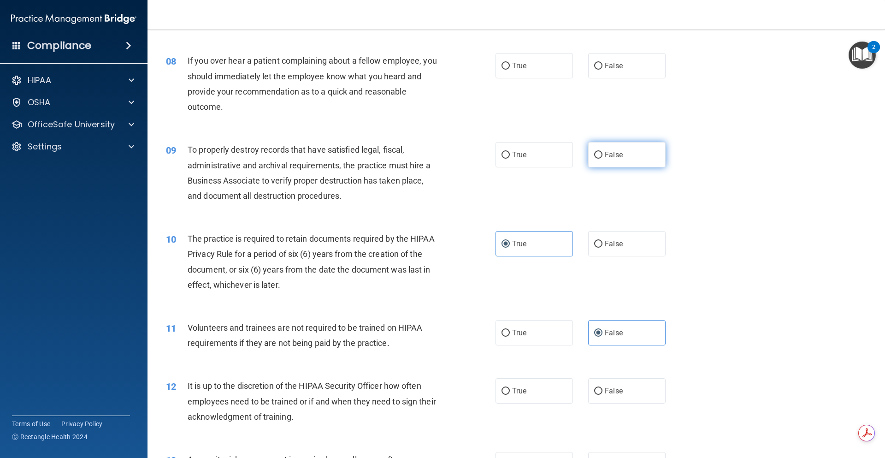
click at [613, 157] on span "False" at bounding box center [614, 154] width 18 height 9
click at [602, 157] on input "False" at bounding box center [598, 155] width 8 height 7
radio input "true"
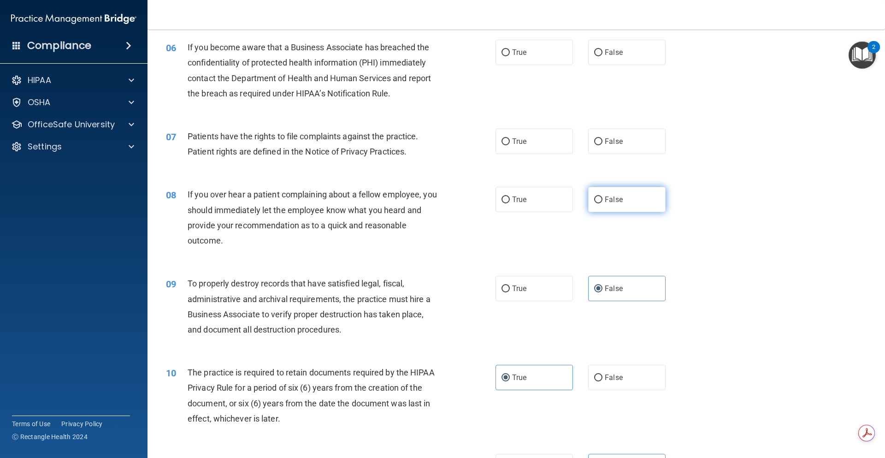
scroll to position [427, 0]
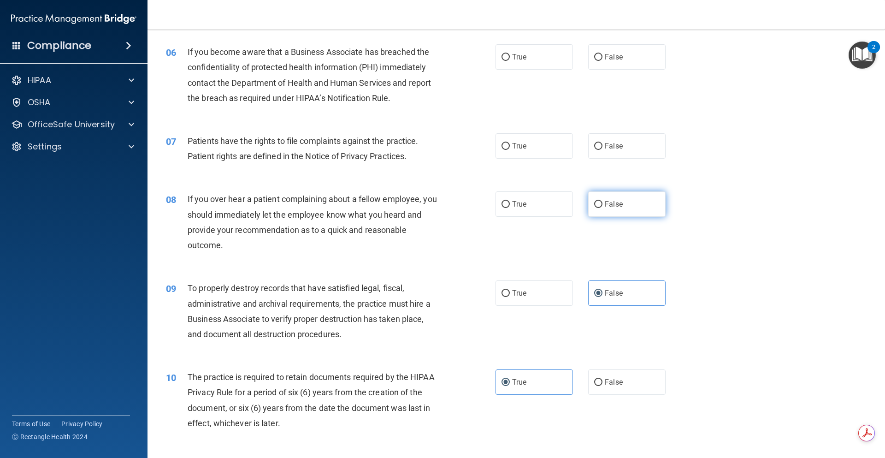
click at [625, 200] on label "False" at bounding box center [626, 203] width 77 height 25
click at [602, 201] on input "False" at bounding box center [598, 204] width 8 height 7
radio input "true"
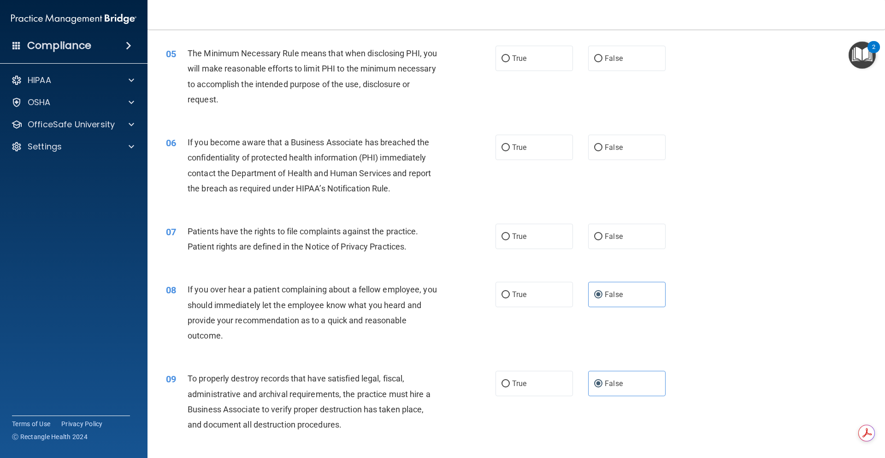
scroll to position [335, 0]
click at [547, 242] on label "True" at bounding box center [533, 237] width 77 height 25
click at [510, 242] on input "True" at bounding box center [505, 238] width 8 height 7
radio input "true"
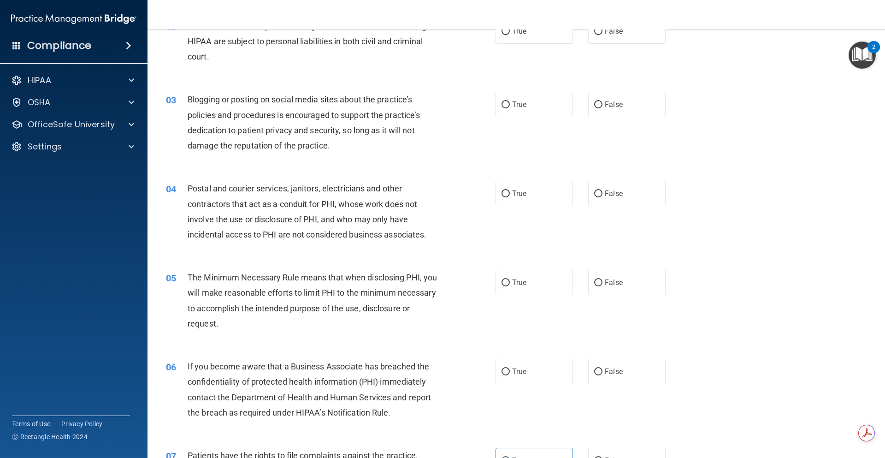
scroll to position [138, 0]
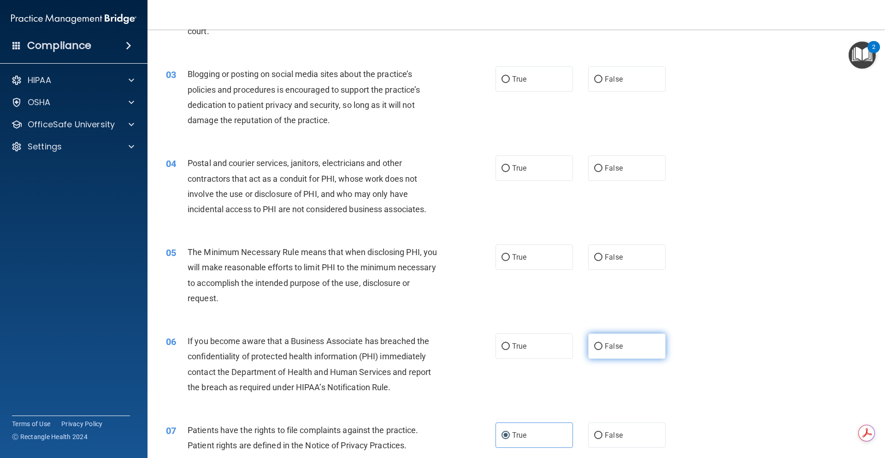
click at [605, 345] on span "False" at bounding box center [614, 345] width 18 height 9
click at [600, 345] on input "False" at bounding box center [598, 346] width 8 height 7
radio input "true"
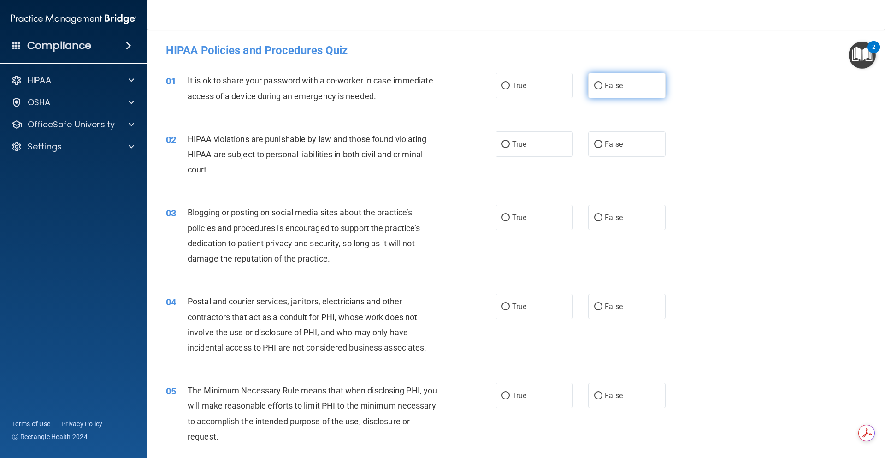
click at [631, 88] on label "False" at bounding box center [626, 85] width 77 height 25
click at [602, 88] on input "False" at bounding box center [598, 85] width 8 height 7
radio input "true"
click at [560, 148] on label "True" at bounding box center [533, 143] width 77 height 25
click at [510, 148] on input "True" at bounding box center [505, 144] width 8 height 7
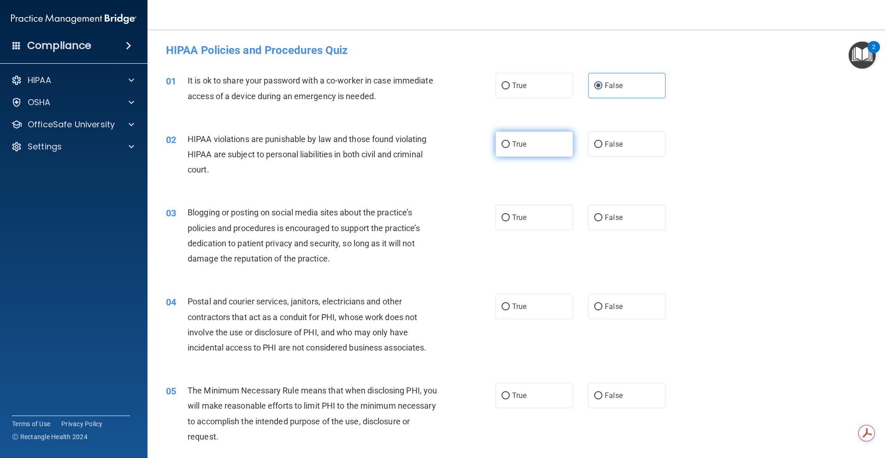
radio input "true"
click at [644, 215] on label "False" at bounding box center [626, 217] width 77 height 25
click at [602, 215] on input "False" at bounding box center [598, 217] width 8 height 7
radio input "true"
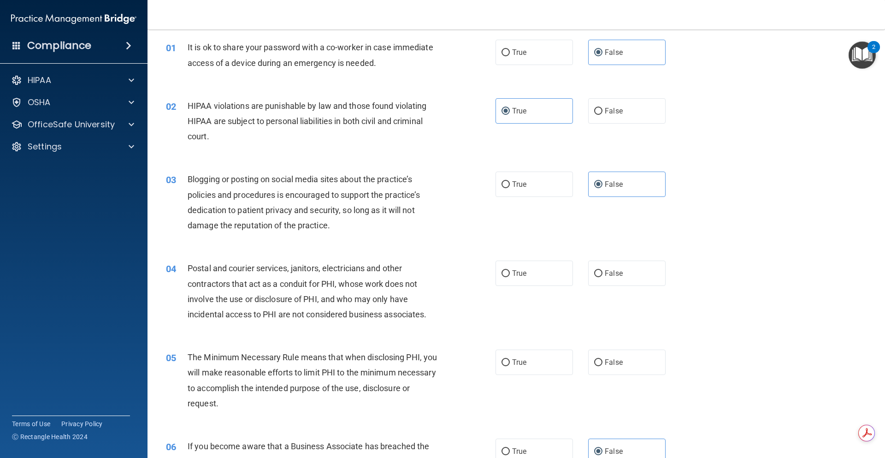
scroll to position [138, 0]
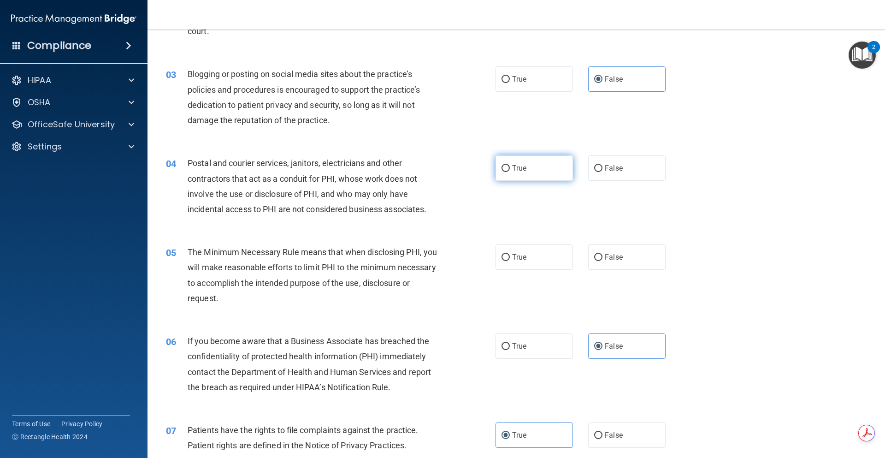
click at [546, 178] on label "True" at bounding box center [533, 167] width 77 height 25
click at [510, 172] on input "True" at bounding box center [505, 168] width 8 height 7
radio input "true"
click at [523, 264] on label "True" at bounding box center [533, 256] width 77 height 25
click at [510, 261] on input "True" at bounding box center [505, 257] width 8 height 7
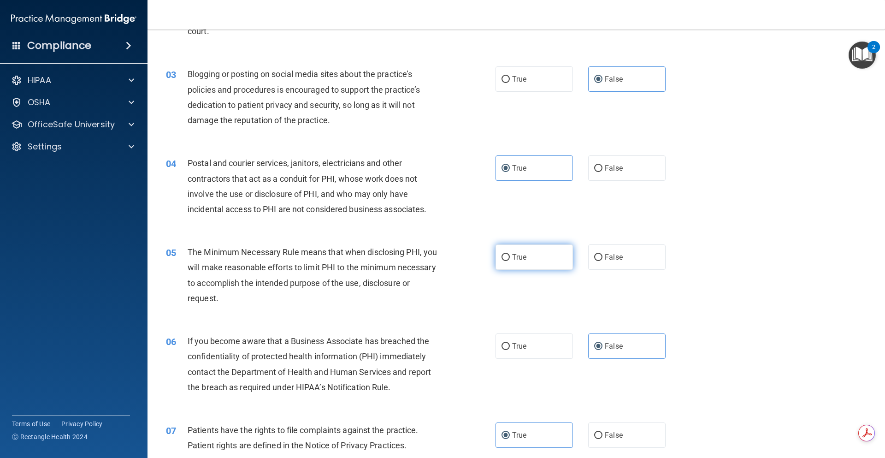
radio input "true"
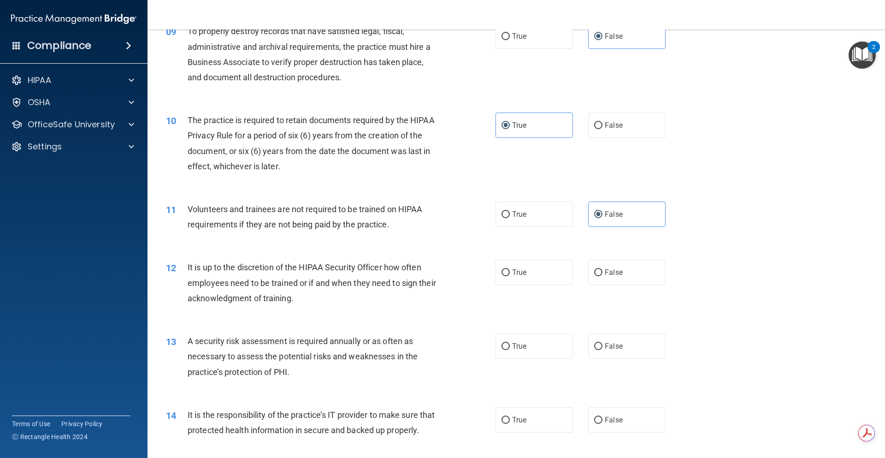
scroll to position [691, 0]
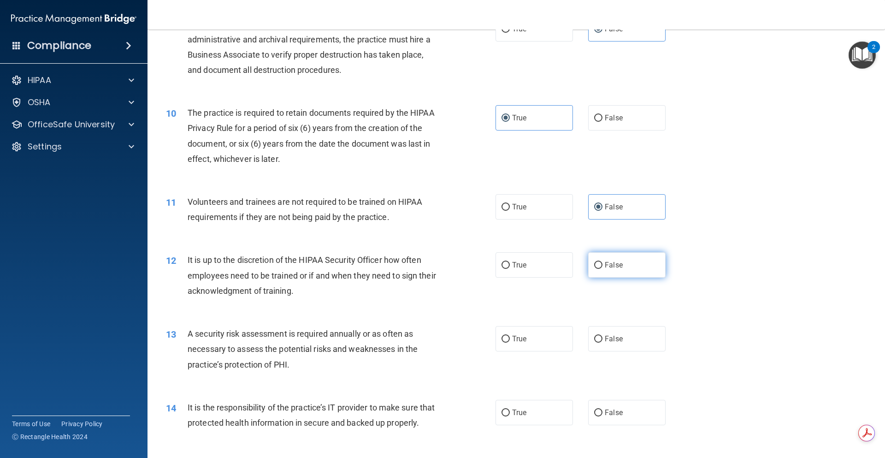
click at [607, 266] on span "False" at bounding box center [614, 264] width 18 height 9
click at [602, 266] on input "False" at bounding box center [598, 265] width 8 height 7
radio input "true"
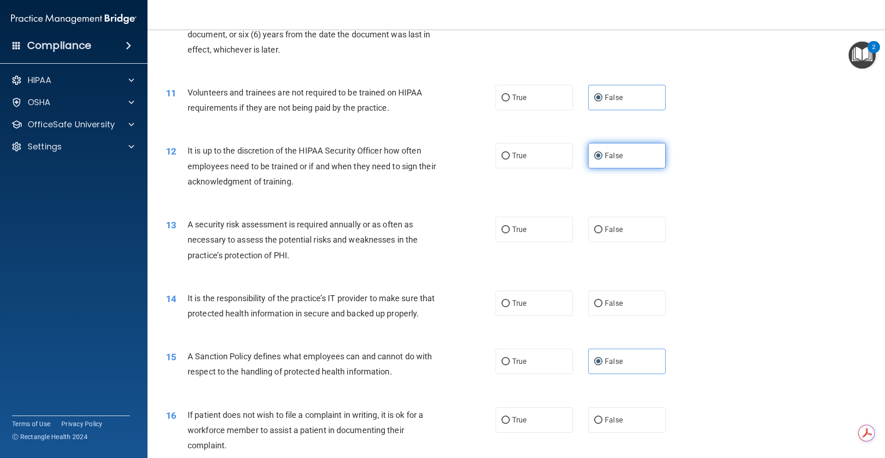
scroll to position [829, 0]
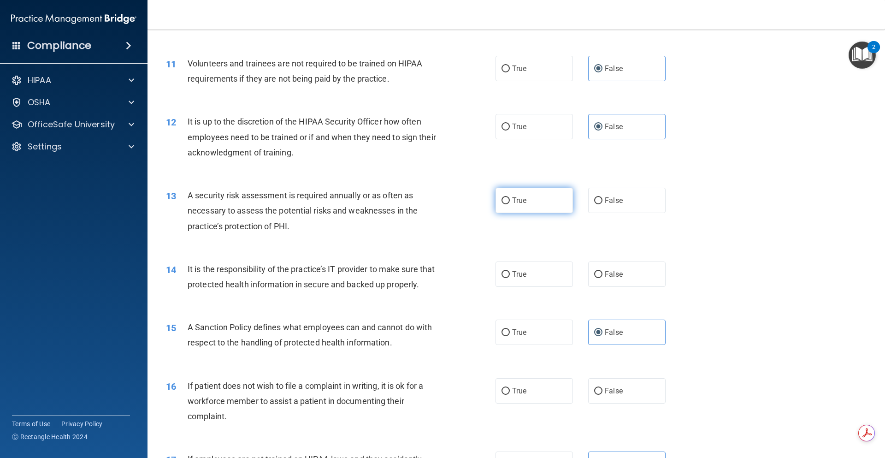
click at [549, 209] on label "True" at bounding box center [533, 200] width 77 height 25
click at [510, 204] on input "True" at bounding box center [505, 200] width 8 height 7
radio input "true"
click at [545, 270] on label "True" at bounding box center [533, 273] width 77 height 25
click at [510, 271] on input "True" at bounding box center [505, 274] width 8 height 7
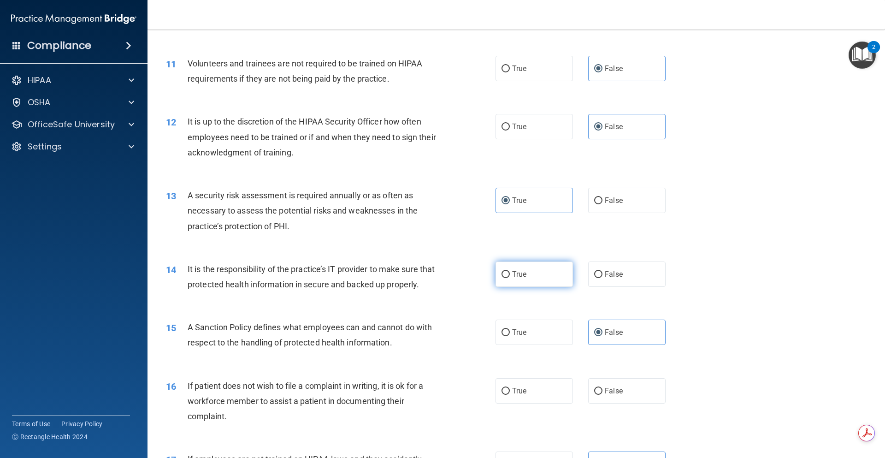
radio input "true"
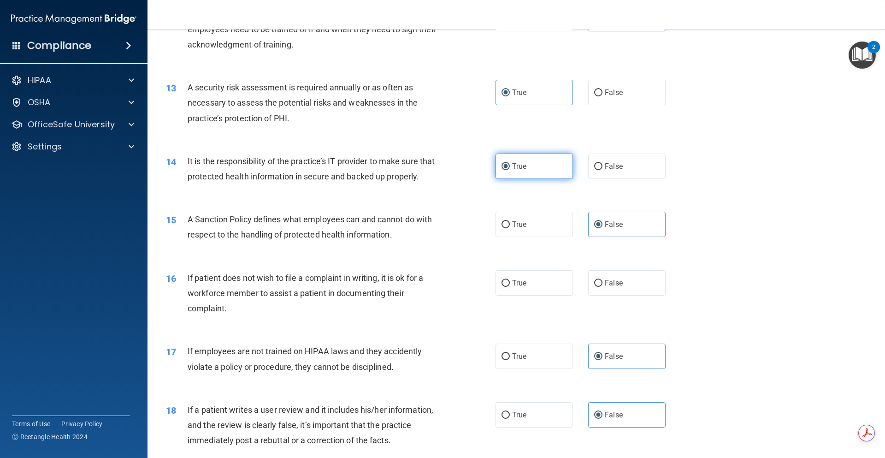
scroll to position [968, 0]
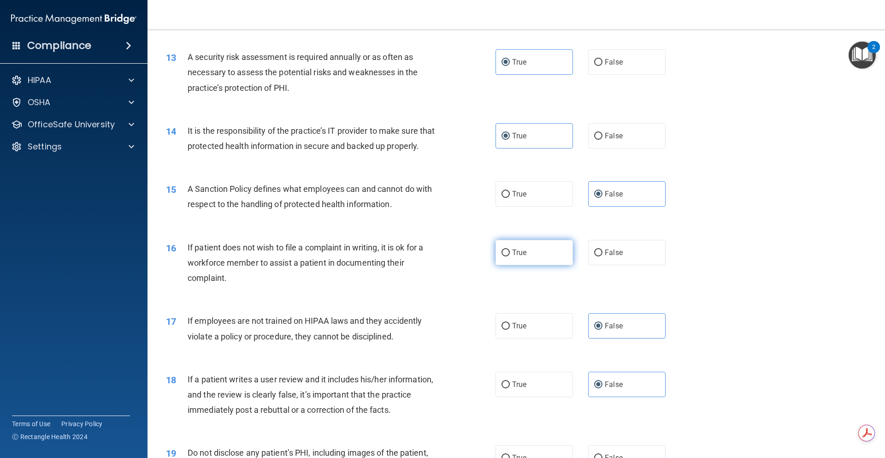
click at [554, 265] on label "True" at bounding box center [533, 252] width 77 height 25
click at [510, 256] on input "True" at bounding box center [505, 252] width 8 height 7
radio input "true"
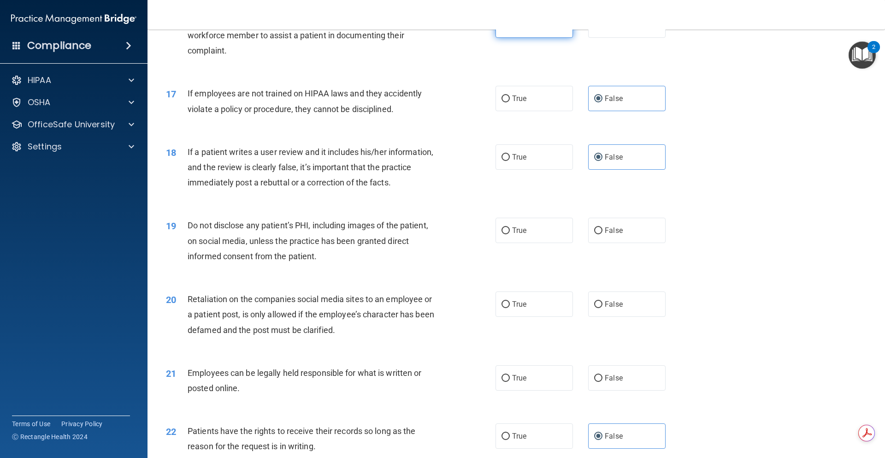
scroll to position [1198, 0]
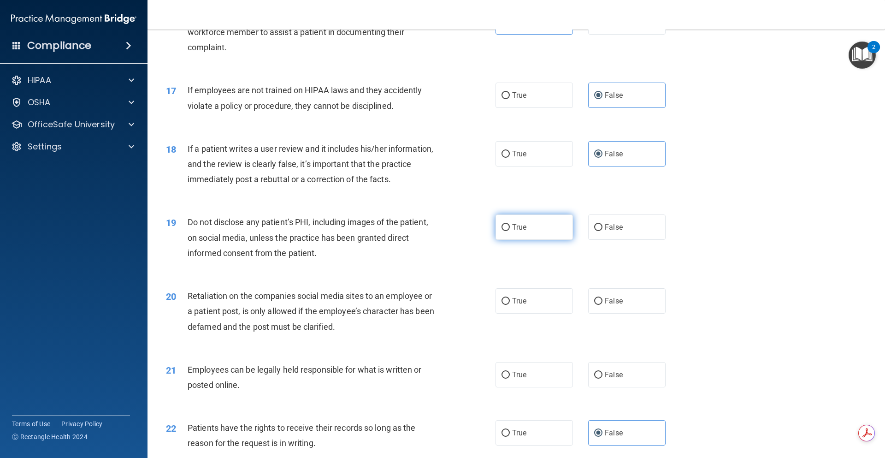
click at [534, 240] on label "True" at bounding box center [533, 226] width 77 height 25
click at [510, 231] on input "True" at bounding box center [505, 227] width 8 height 7
radio input "true"
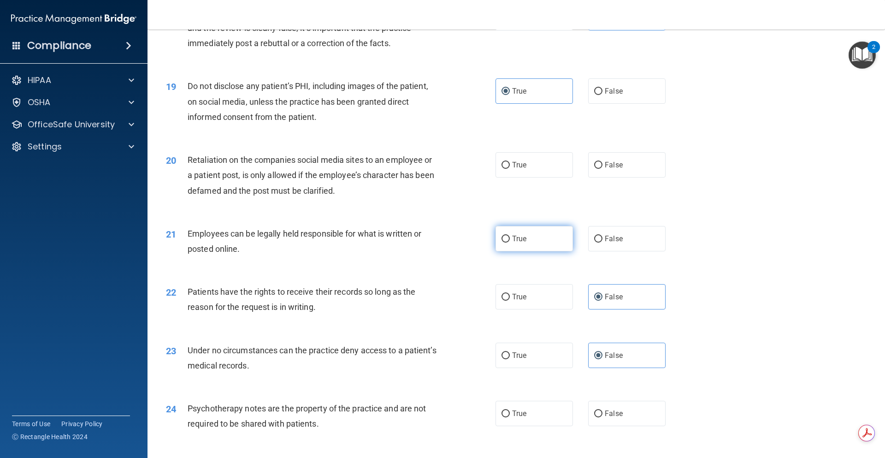
scroll to position [1336, 0]
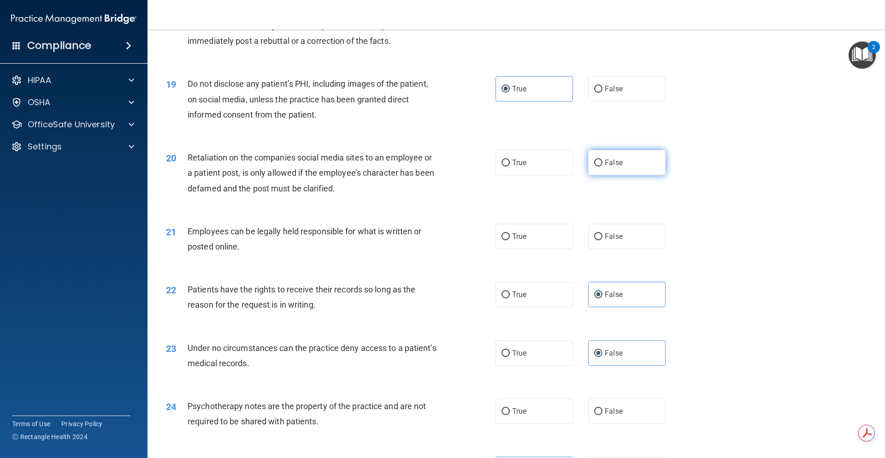
click at [611, 175] on label "False" at bounding box center [626, 162] width 77 height 25
click at [602, 166] on input "False" at bounding box center [598, 162] width 8 height 7
radio input "true"
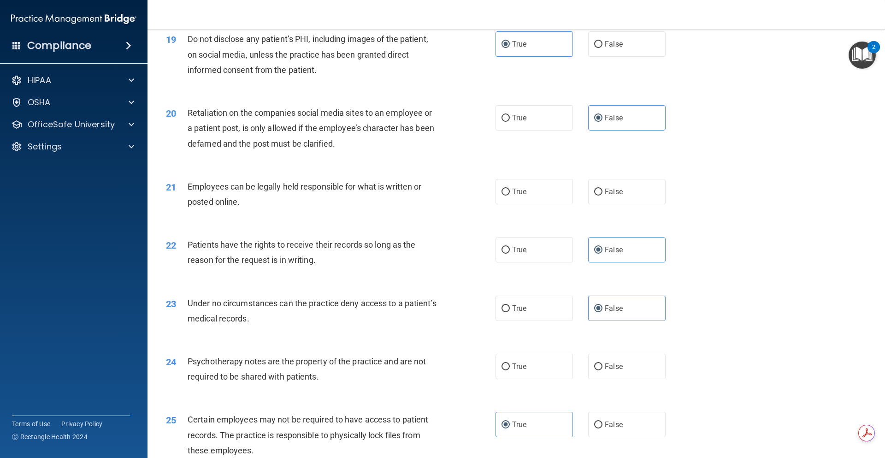
scroll to position [1428, 0]
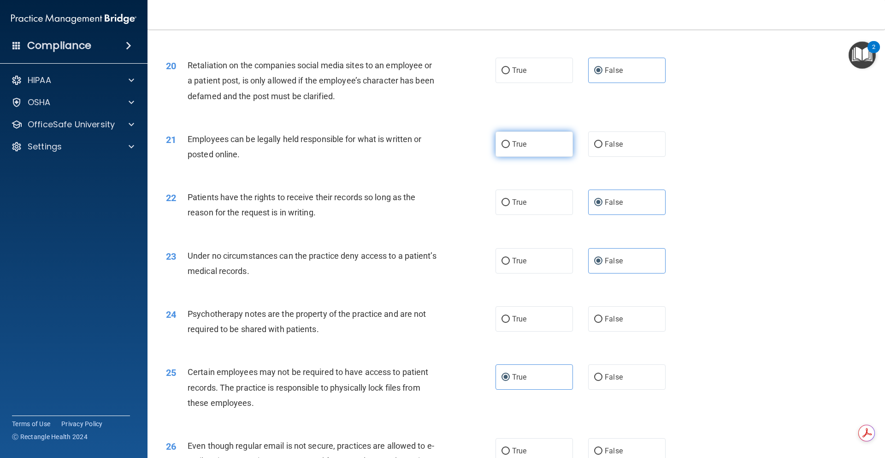
click at [540, 157] on label "True" at bounding box center [533, 143] width 77 height 25
click at [510, 148] on input "True" at bounding box center [505, 144] width 8 height 7
radio input "true"
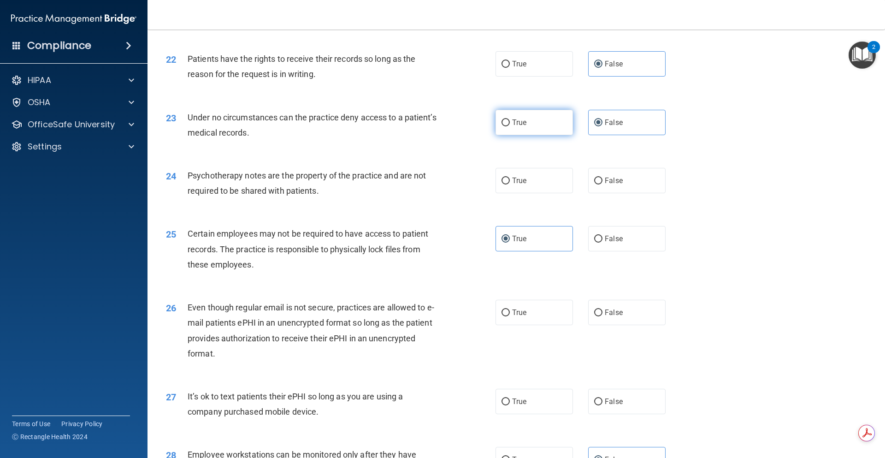
scroll to position [1613, 0]
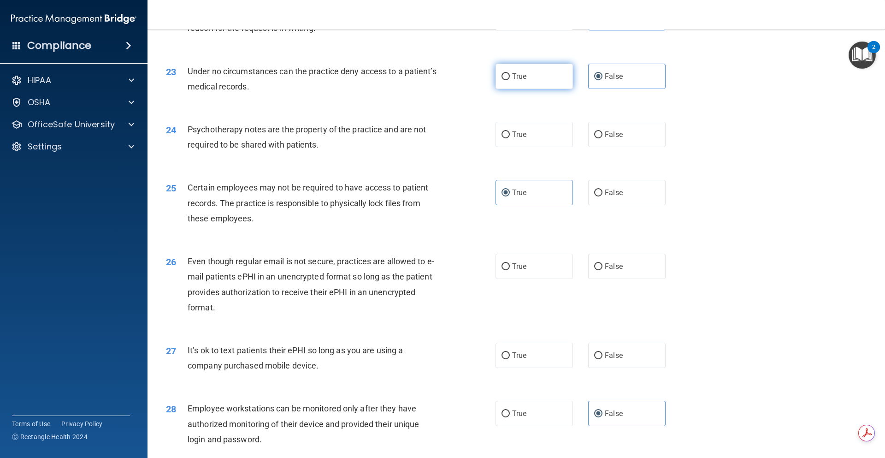
click at [539, 147] on label "True" at bounding box center [533, 134] width 77 height 25
click at [510, 138] on input "True" at bounding box center [505, 134] width 8 height 7
radio input "true"
click at [603, 147] on label "False" at bounding box center [626, 134] width 77 height 25
click at [602, 138] on input "False" at bounding box center [598, 134] width 8 height 7
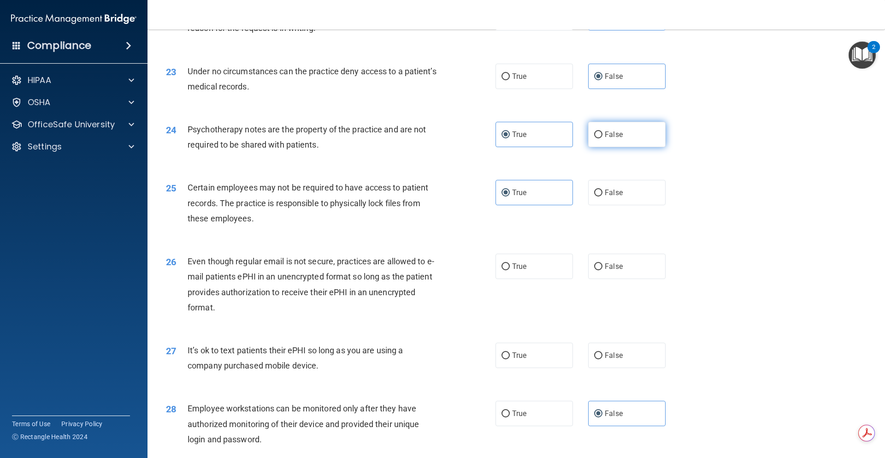
radio input "true"
radio input "false"
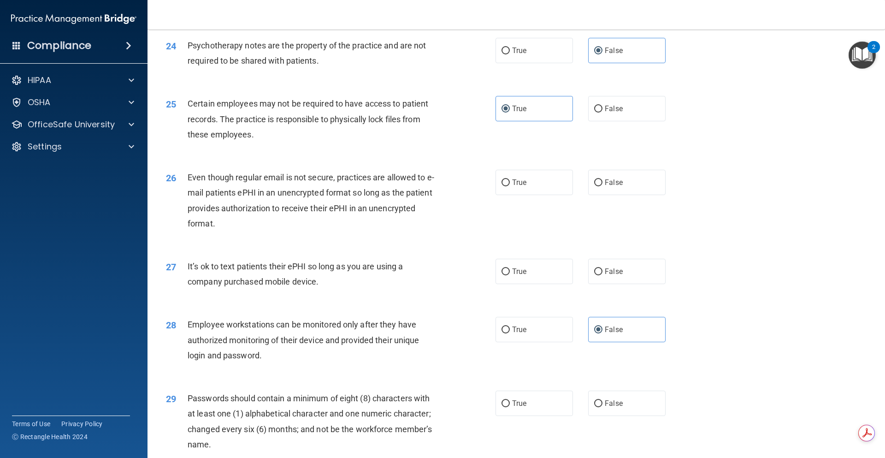
scroll to position [1705, 0]
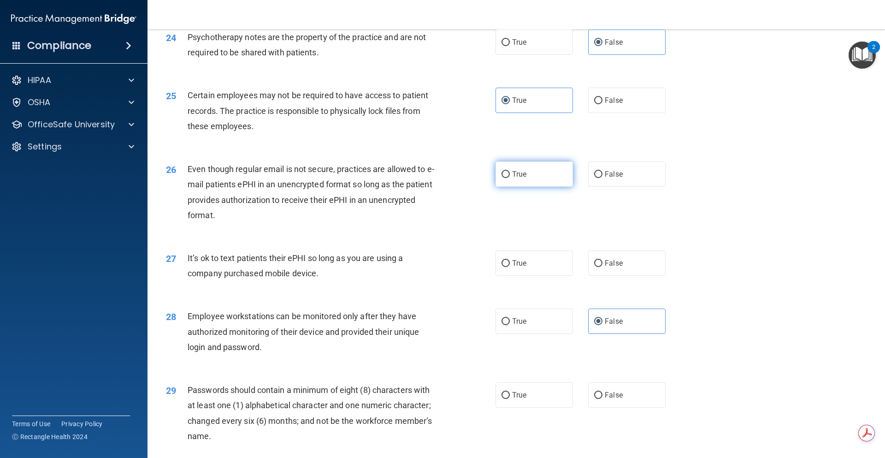
click at [521, 178] on span "True" at bounding box center [519, 174] width 14 height 9
click at [510, 178] on input "True" at bounding box center [505, 174] width 8 height 7
radio input "true"
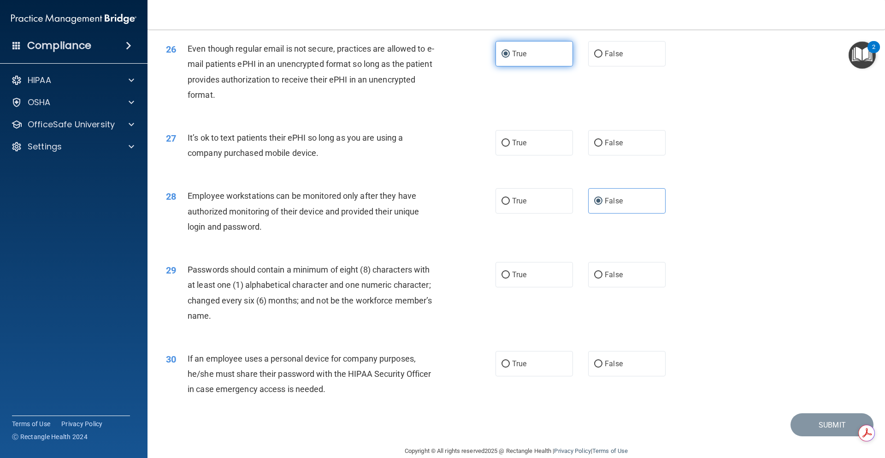
scroll to position [1843, 0]
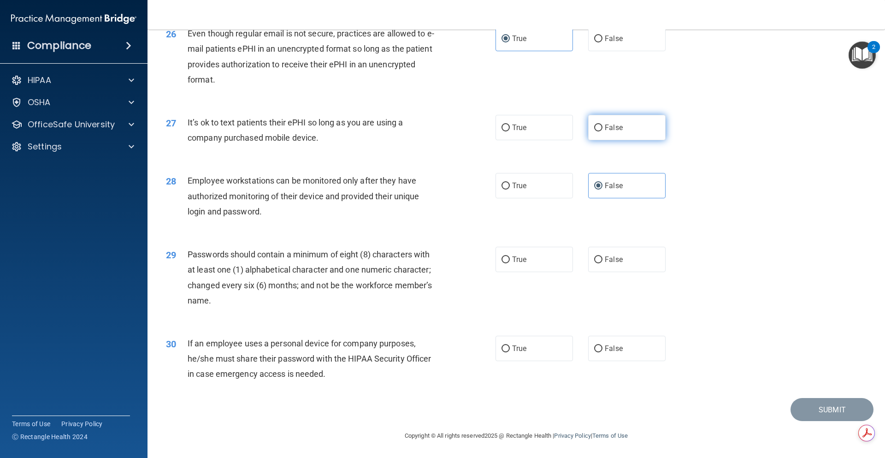
click at [647, 131] on label "False" at bounding box center [626, 127] width 77 height 25
click at [602, 131] on input "False" at bounding box center [598, 127] width 8 height 7
radio input "true"
click at [550, 263] on label "True" at bounding box center [533, 259] width 77 height 25
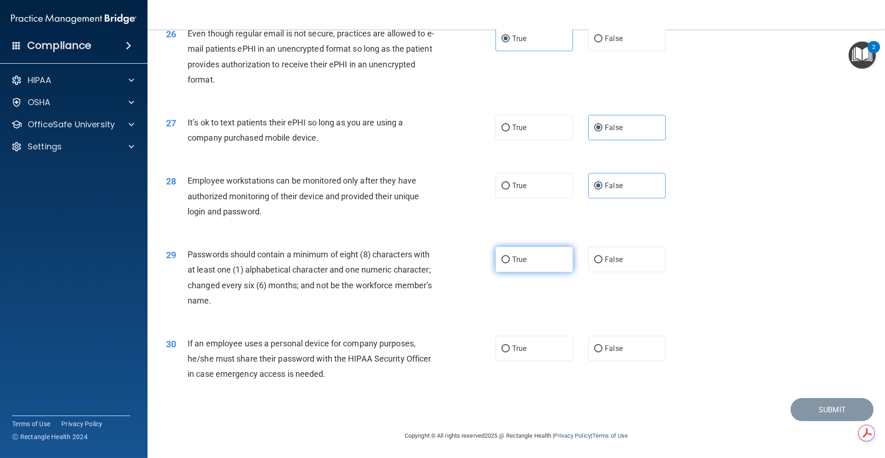
click at [510, 263] on input "True" at bounding box center [505, 259] width 8 height 7
radio input "true"
click at [519, 358] on label "True" at bounding box center [533, 347] width 77 height 25
click at [510, 352] on input "True" at bounding box center [505, 348] width 8 height 7
radio input "true"
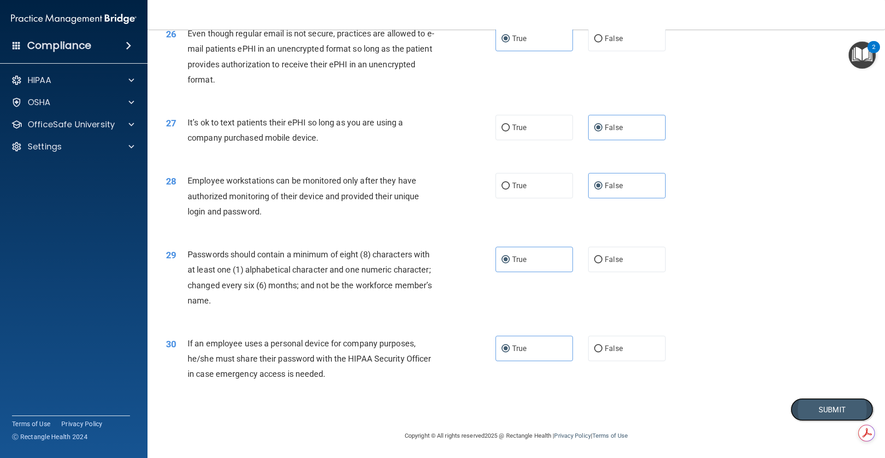
click at [817, 408] on button "Submit" at bounding box center [831, 409] width 83 height 23
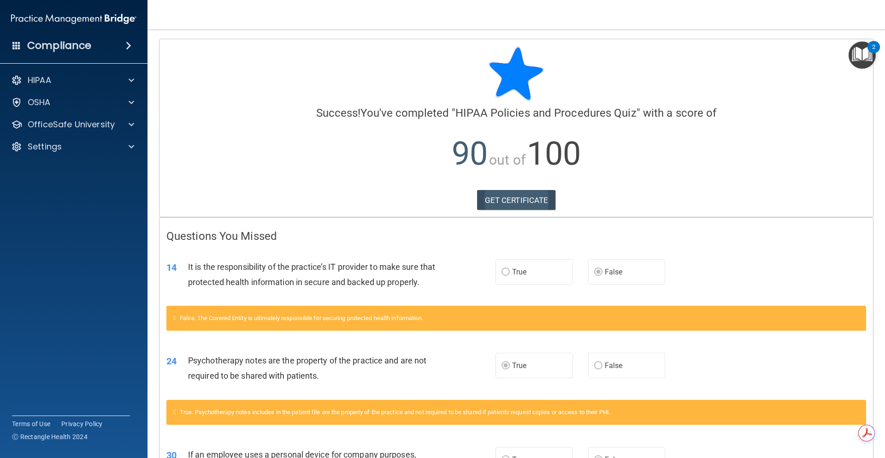
drag, startPoint x: 553, startPoint y: 214, endPoint x: 544, endPoint y: 206, distance: 12.1
click at [553, 213] on div "Calculating your score.... Success! You've completed " HIPAA Policies and Proce…" at bounding box center [515, 127] width 713 height 177
click at [538, 201] on link "GET CERTIFICATE" at bounding box center [516, 200] width 79 height 20
click at [91, 123] on p "OfficeSafe University" at bounding box center [71, 124] width 87 height 11
click at [86, 148] on div "HIPAA Training" at bounding box center [69, 146] width 126 height 9
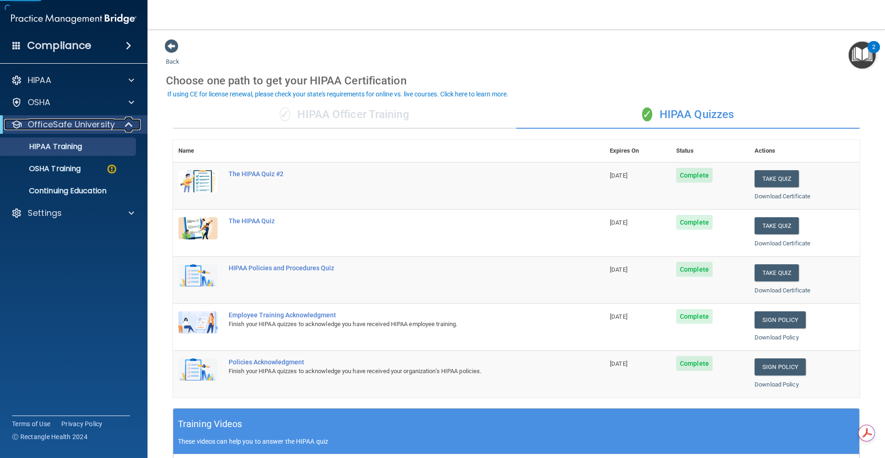
click at [104, 127] on p "OfficeSafe University" at bounding box center [71, 124] width 87 height 11
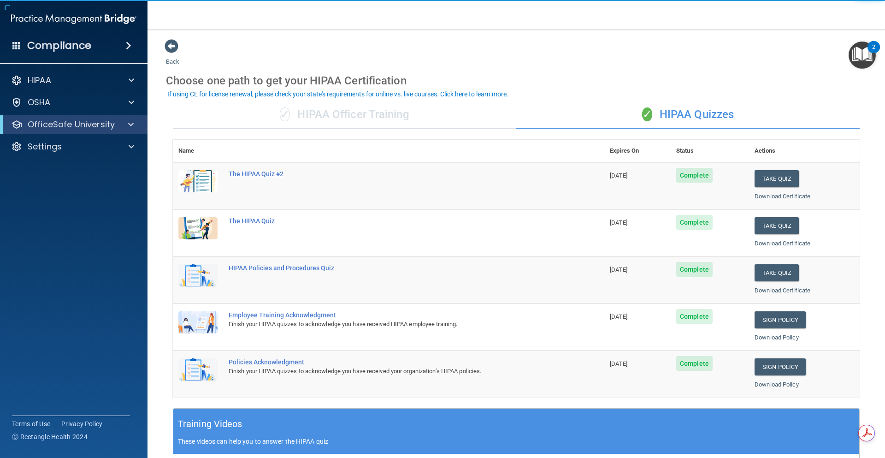
click at [94, 132] on div "OfficeSafe University" at bounding box center [73, 124] width 147 height 18
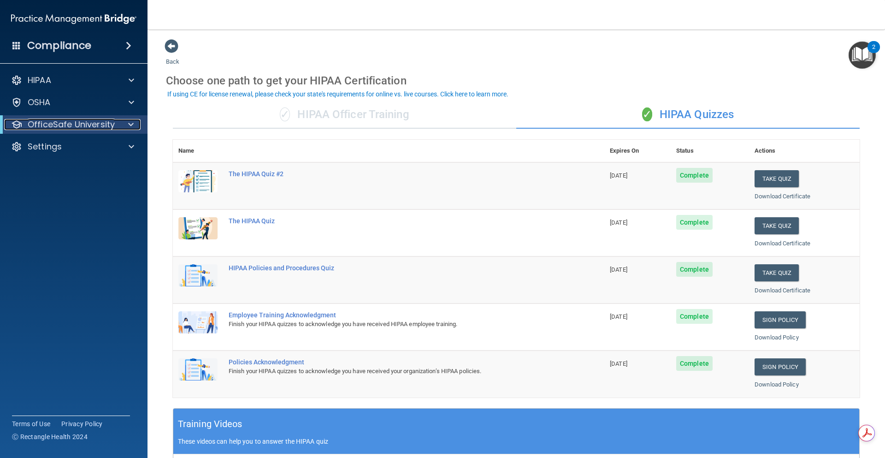
click at [88, 123] on p "OfficeSafe University" at bounding box center [71, 124] width 87 height 11
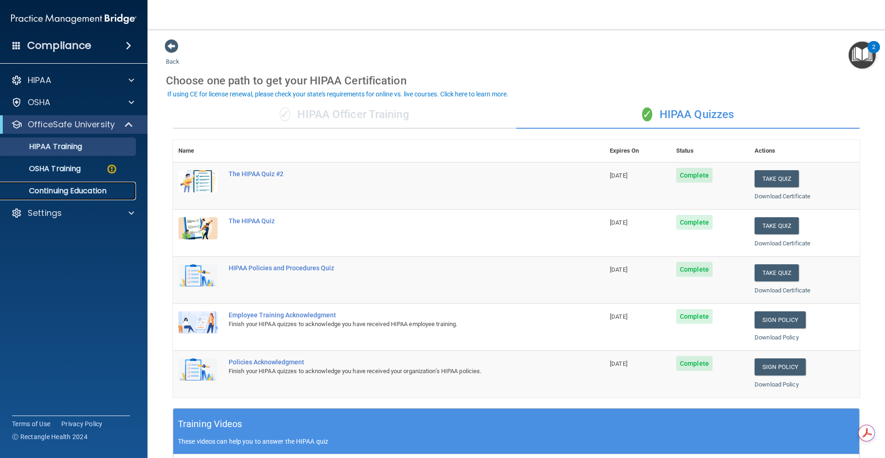
click at [80, 188] on p "Continuing Education" at bounding box center [69, 190] width 126 height 9
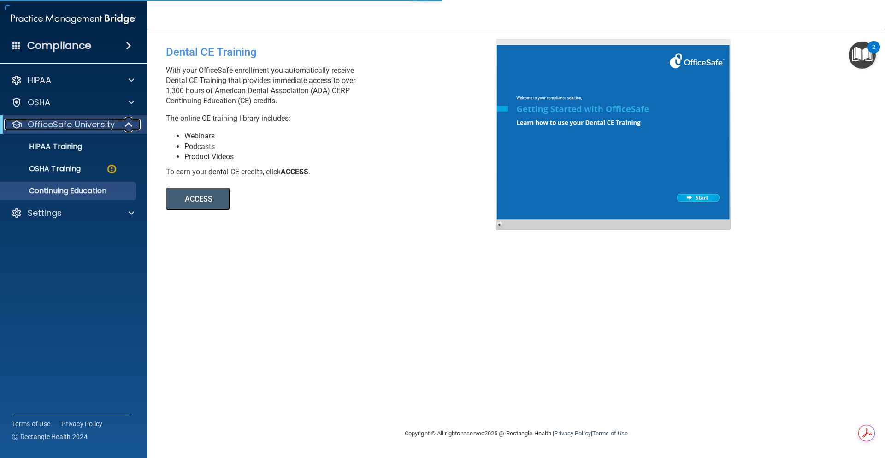
click at [115, 123] on div "OfficeSafe University" at bounding box center [61, 124] width 114 height 11
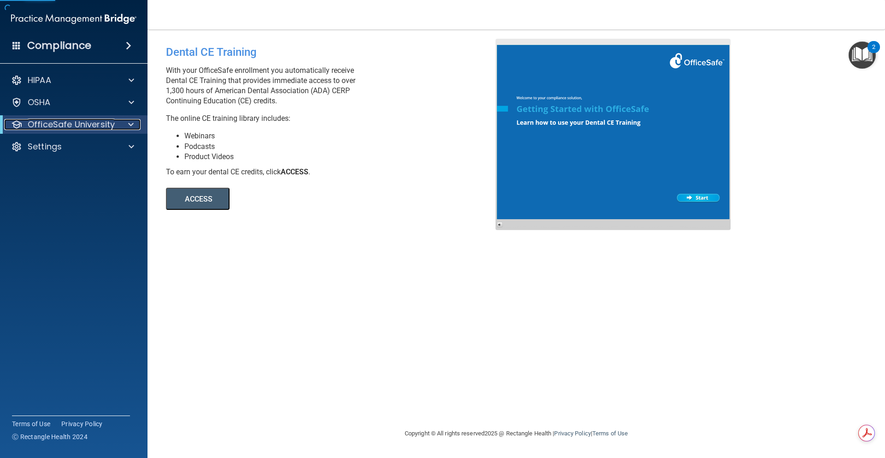
click at [110, 127] on p "OfficeSafe University" at bounding box center [71, 124] width 87 height 11
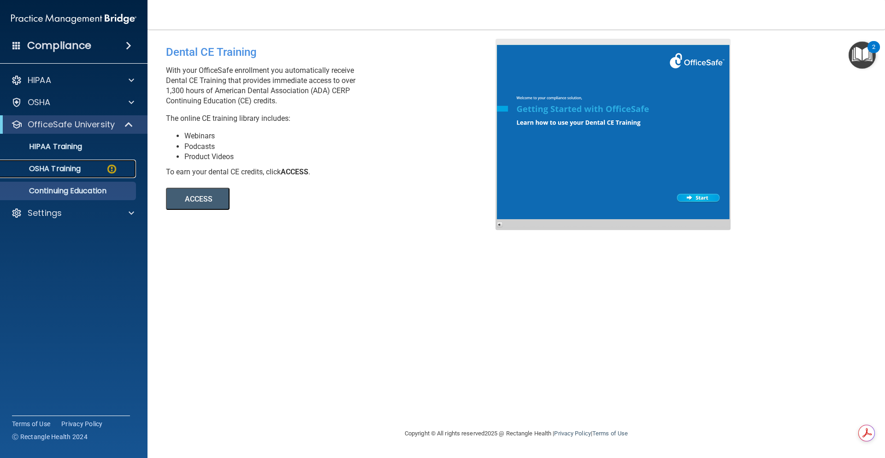
click at [72, 170] on p "OSHA Training" at bounding box center [43, 168] width 75 height 9
